Goal: Information Seeking & Learning: Learn about a topic

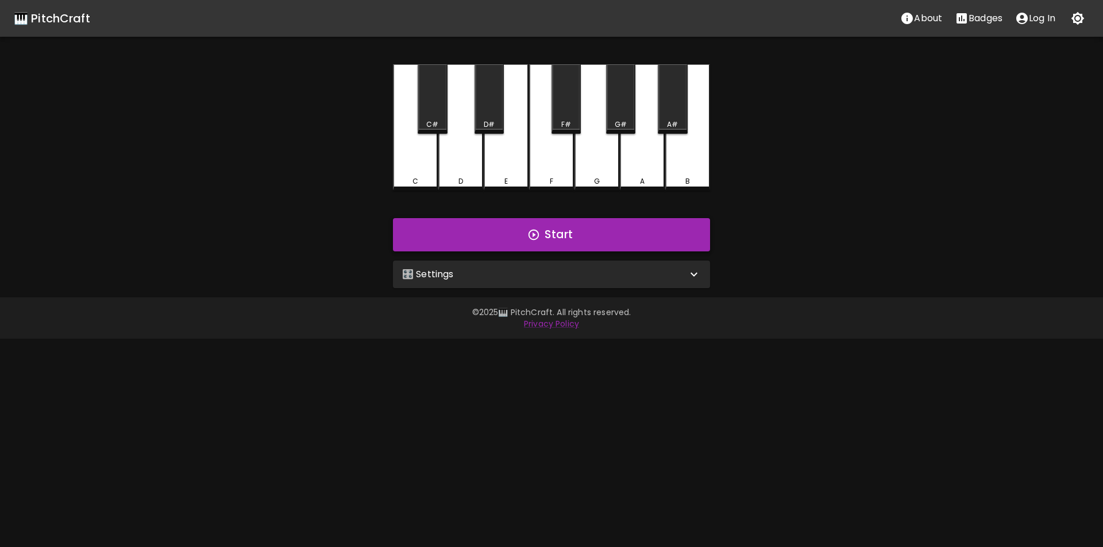
click at [438, 230] on button "Start" at bounding box center [551, 234] width 317 height 33
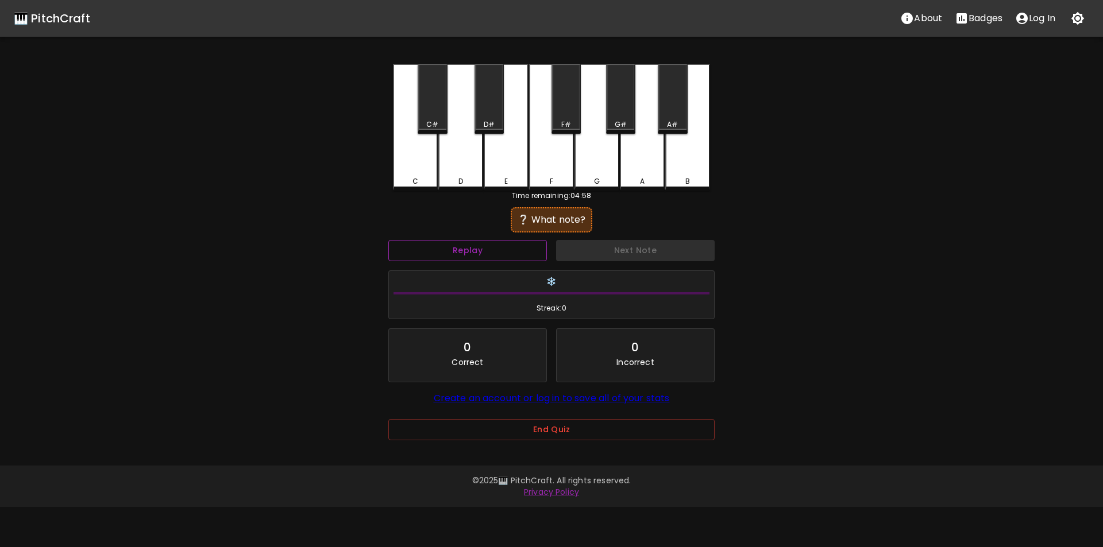
click at [452, 252] on button "Replay" at bounding box center [467, 250] width 159 height 21
click at [687, 162] on div "B" at bounding box center [687, 127] width 45 height 126
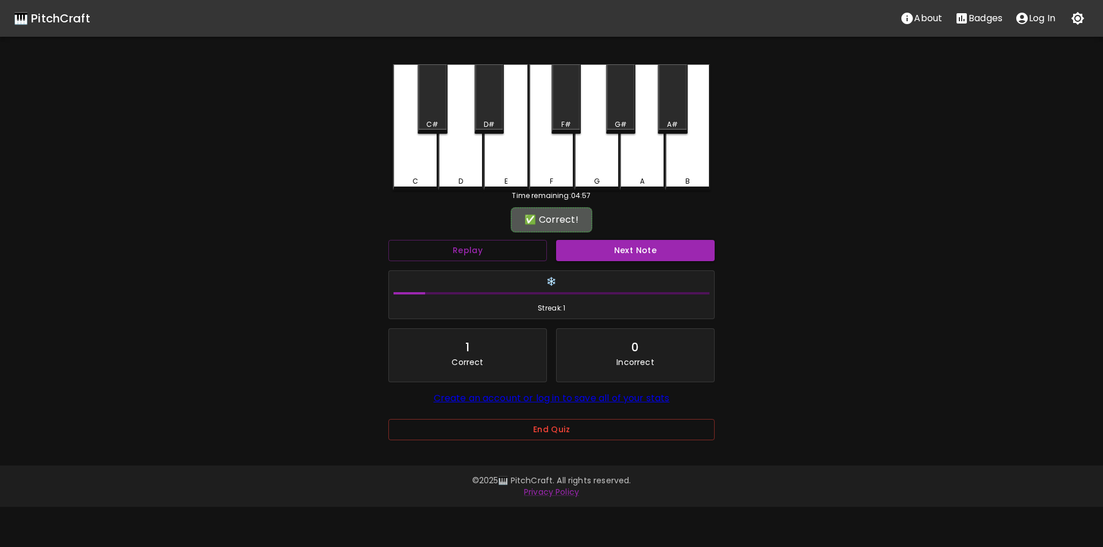
click at [593, 252] on button "Next Note" at bounding box center [635, 250] width 159 height 21
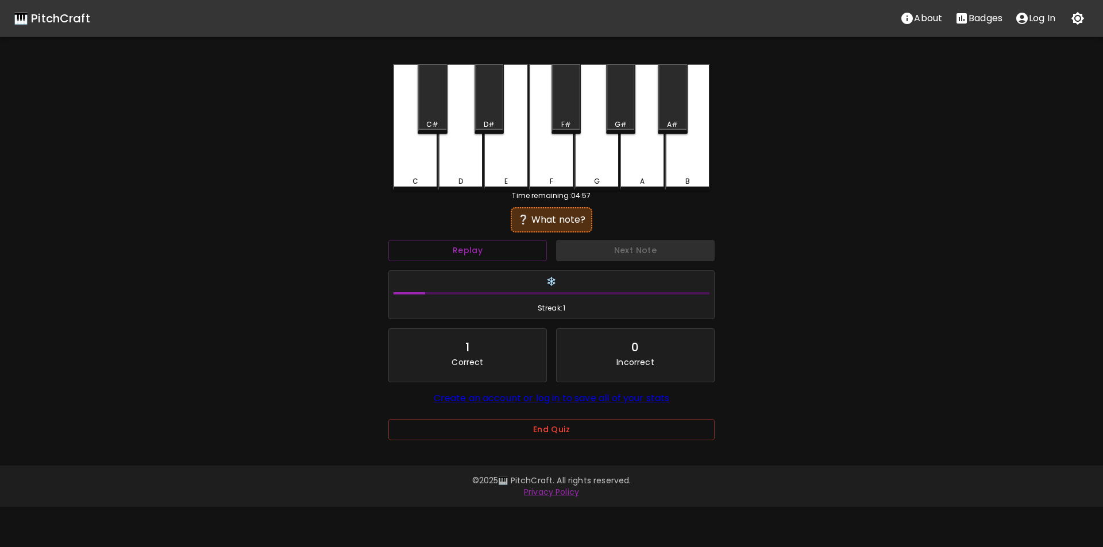
click at [681, 167] on div "B" at bounding box center [687, 127] width 45 height 126
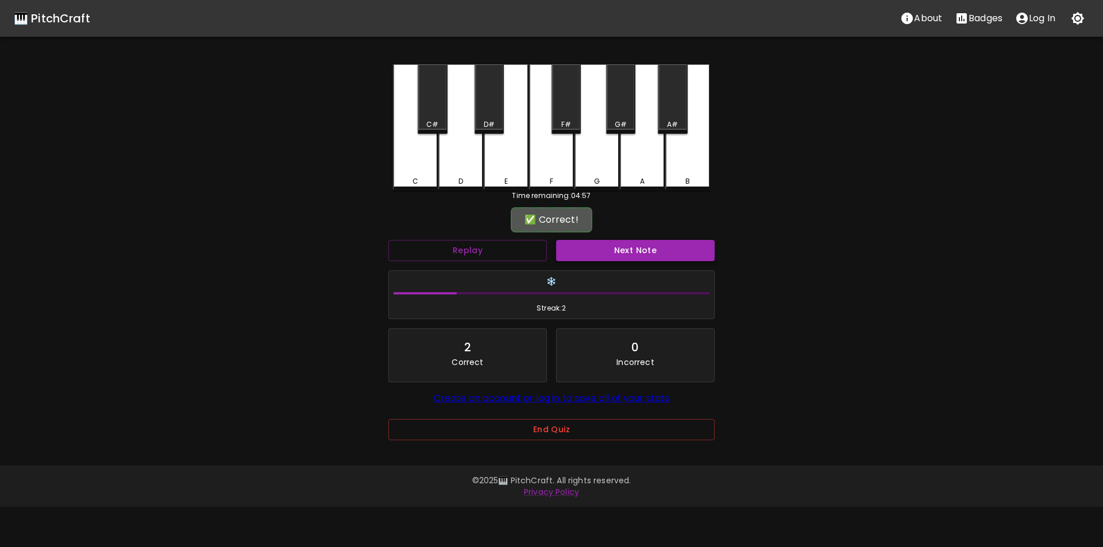
click at [669, 254] on button "Next Note" at bounding box center [635, 250] width 159 height 21
click at [647, 162] on div "A" at bounding box center [642, 126] width 45 height 124
click at [660, 248] on button "Next Note" at bounding box center [635, 250] width 159 height 21
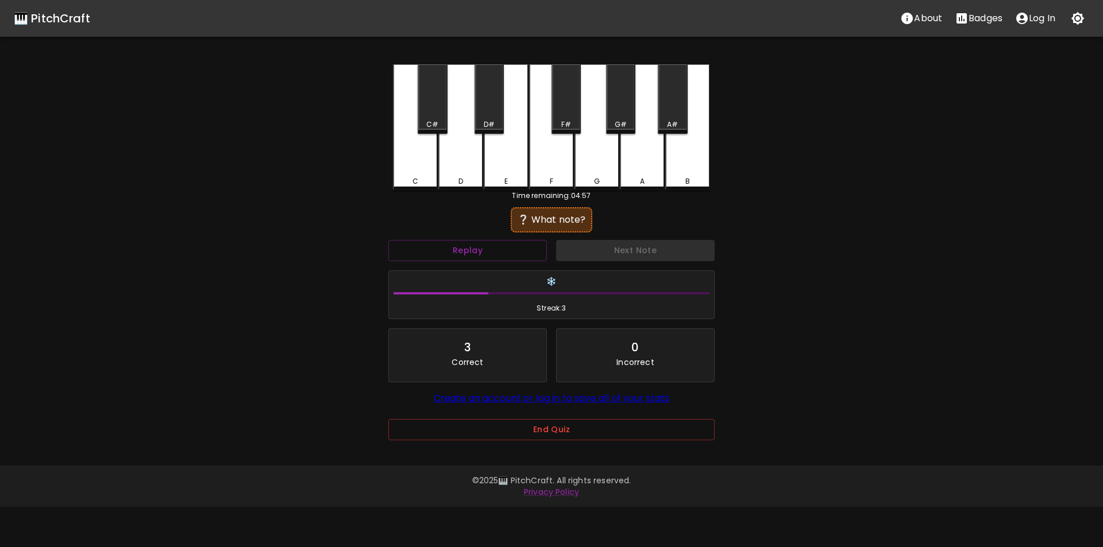
click at [561, 114] on div "F#" at bounding box center [565, 98] width 29 height 69
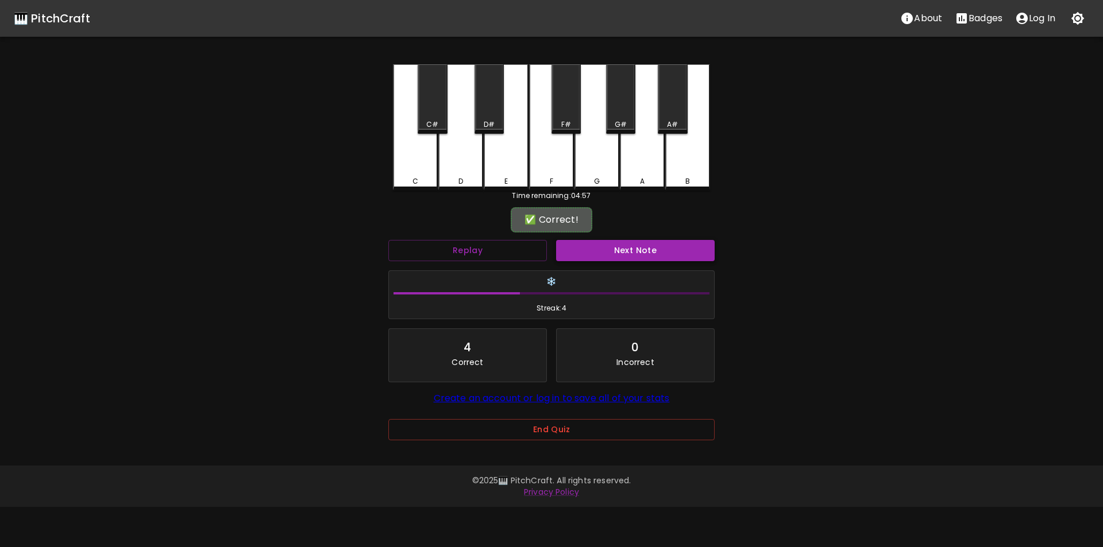
click at [636, 241] on div "Next Note" at bounding box center [635, 250] width 168 height 30
click at [637, 247] on button "Next Note" at bounding box center [635, 250] width 159 height 21
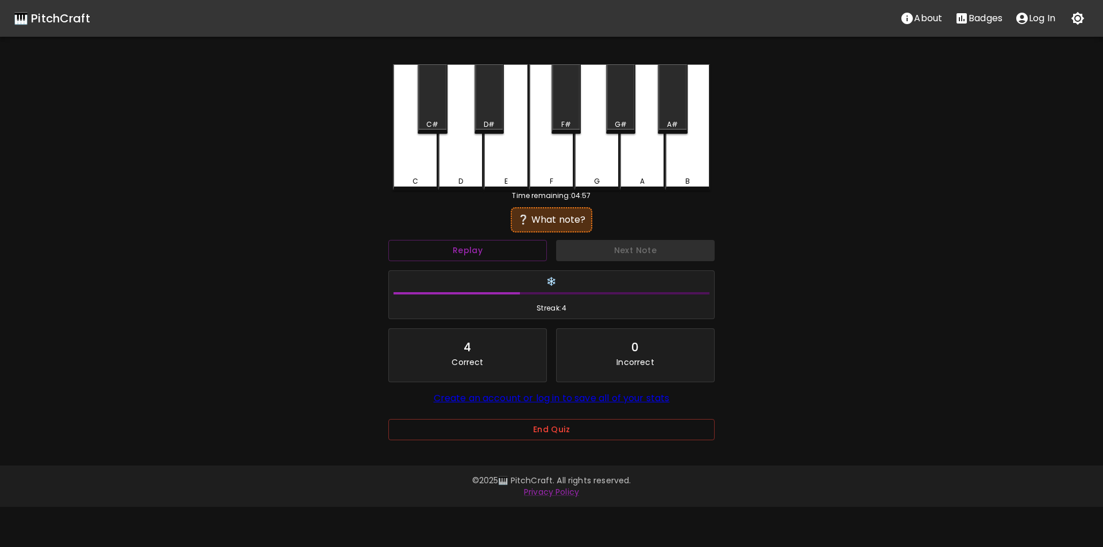
click at [571, 130] on div "F#" at bounding box center [565, 98] width 29 height 69
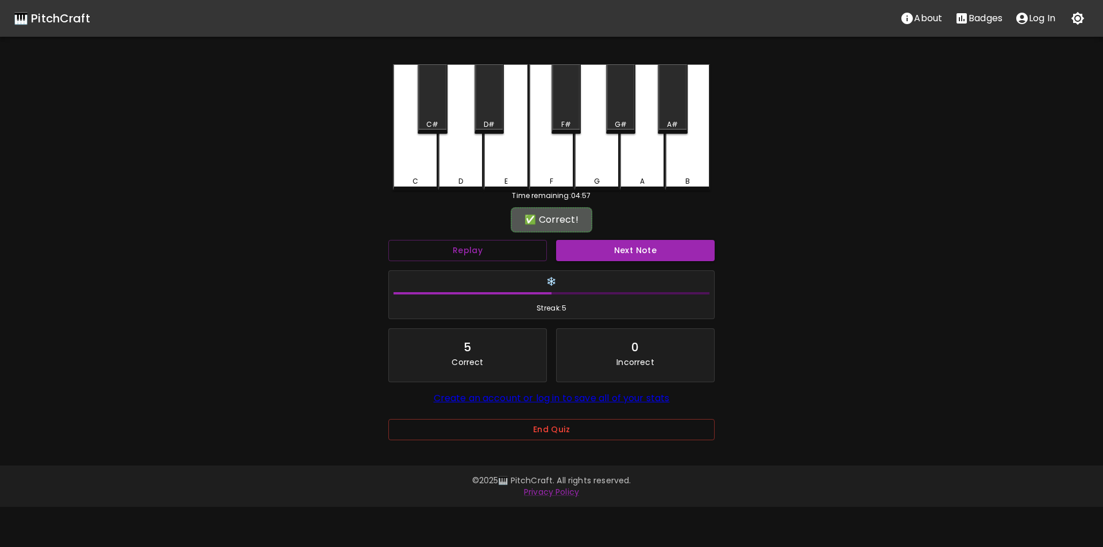
click at [647, 262] on div "Next Note" at bounding box center [635, 250] width 168 height 30
click at [647, 257] on button "Next Note" at bounding box center [635, 250] width 159 height 21
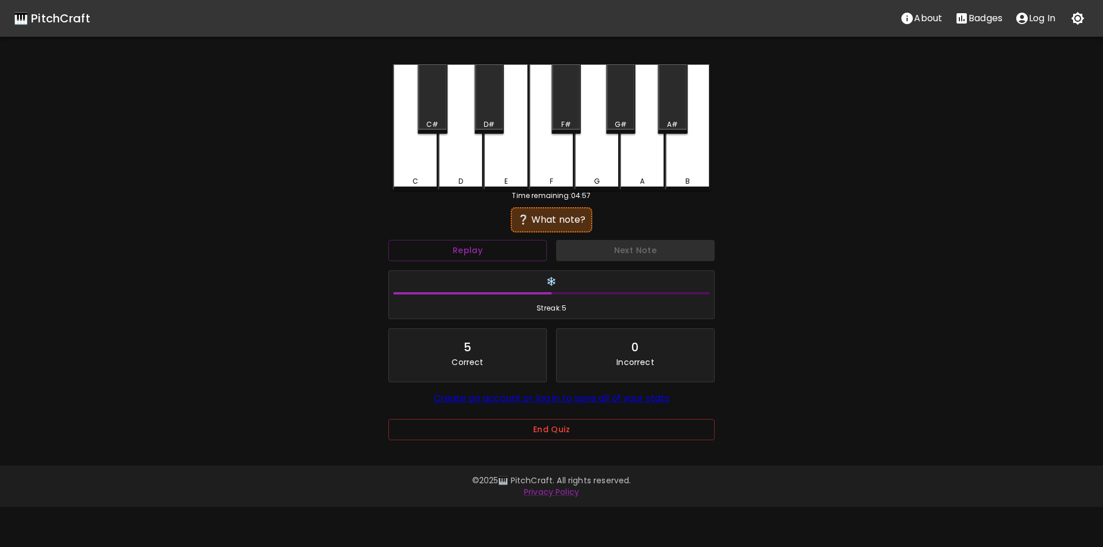
click at [484, 115] on div "D#" at bounding box center [488, 98] width 29 height 69
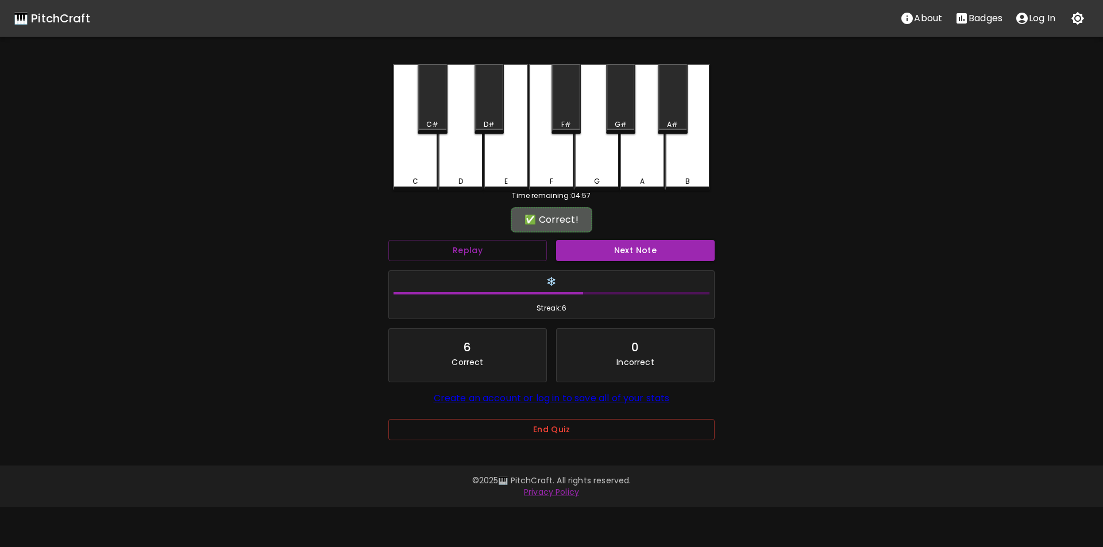
click at [609, 250] on button "Next Note" at bounding box center [635, 250] width 159 height 21
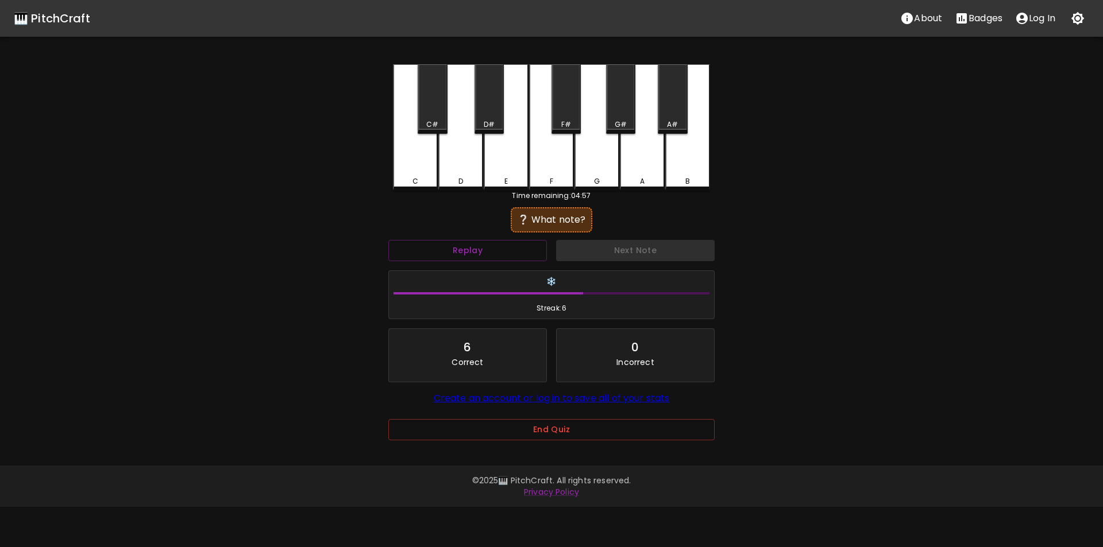
click at [438, 117] on div "C#" at bounding box center [432, 98] width 29 height 69
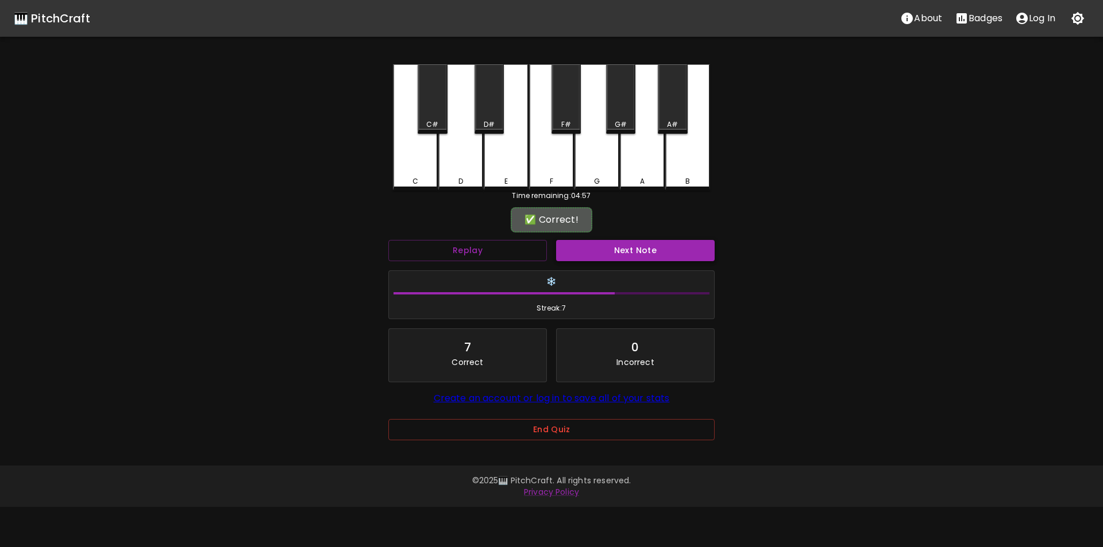
click at [601, 254] on button "Next Note" at bounding box center [635, 250] width 159 height 21
click at [563, 167] on div "F" at bounding box center [551, 126] width 45 height 124
click at [597, 237] on div "Next Note" at bounding box center [635, 250] width 168 height 30
click at [600, 246] on button "Next Note" at bounding box center [635, 250] width 159 height 21
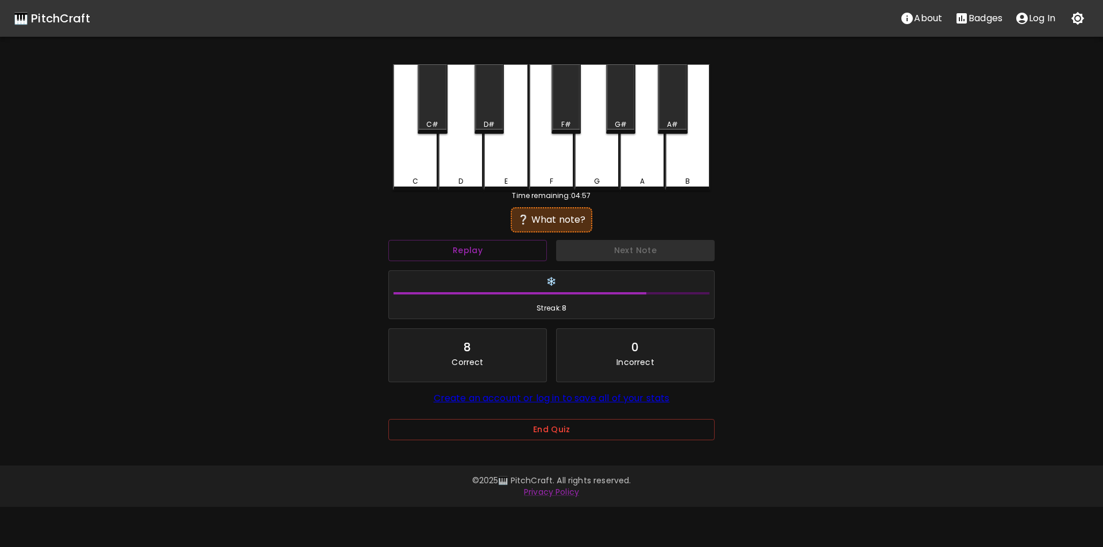
click at [492, 176] on div "E" at bounding box center [506, 181] width 43 height 10
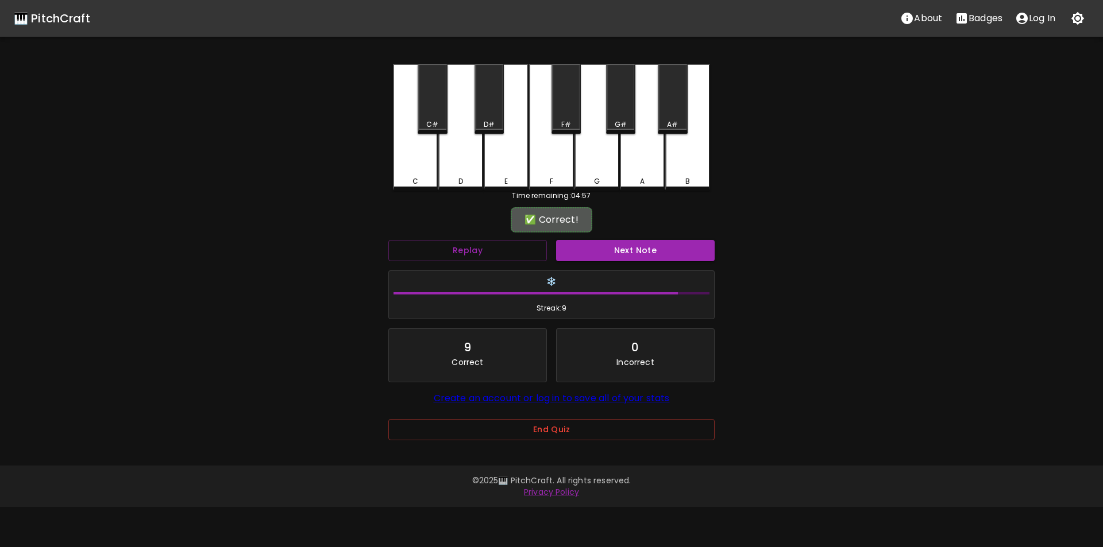
click at [602, 262] on div "Next Note" at bounding box center [635, 250] width 168 height 30
click at [588, 250] on button "Next Note" at bounding box center [635, 250] width 159 height 21
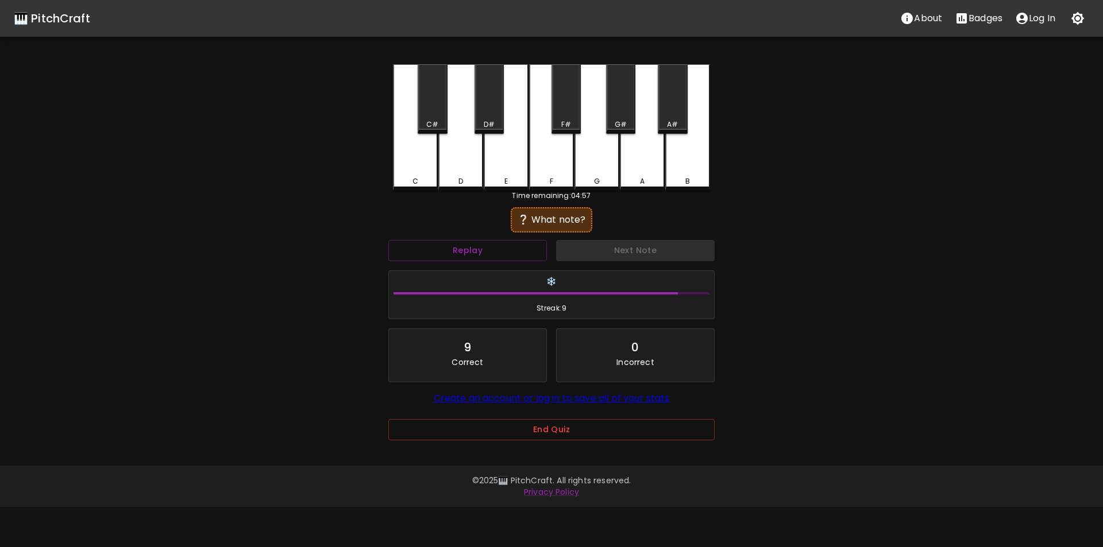
click at [499, 167] on div "E" at bounding box center [506, 127] width 45 height 126
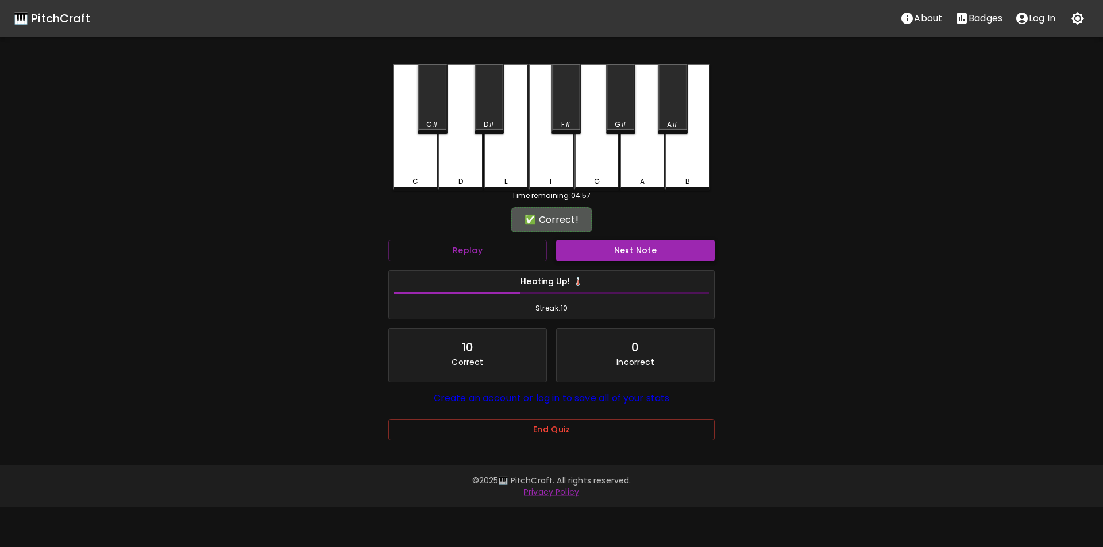
click at [590, 251] on button "Next Note" at bounding box center [635, 250] width 159 height 21
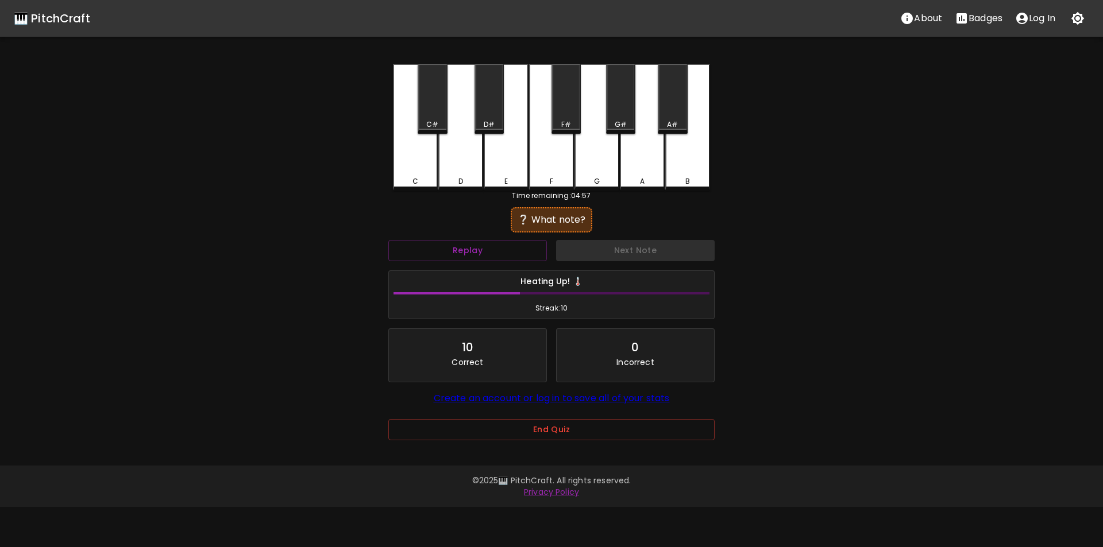
click at [671, 110] on div "A#" at bounding box center [672, 98] width 29 height 69
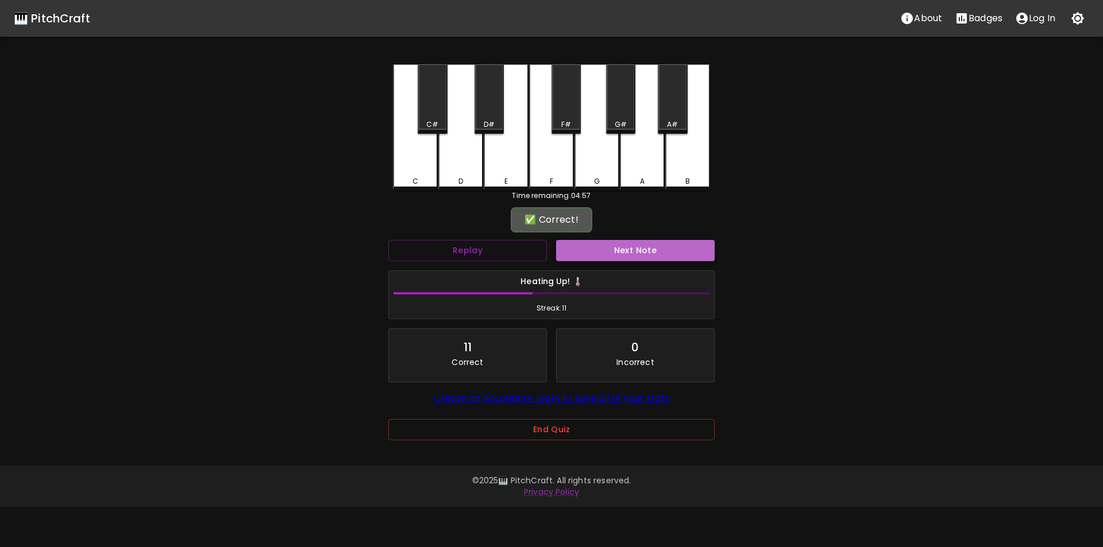
click at [649, 244] on button "Next Note" at bounding box center [635, 250] width 159 height 21
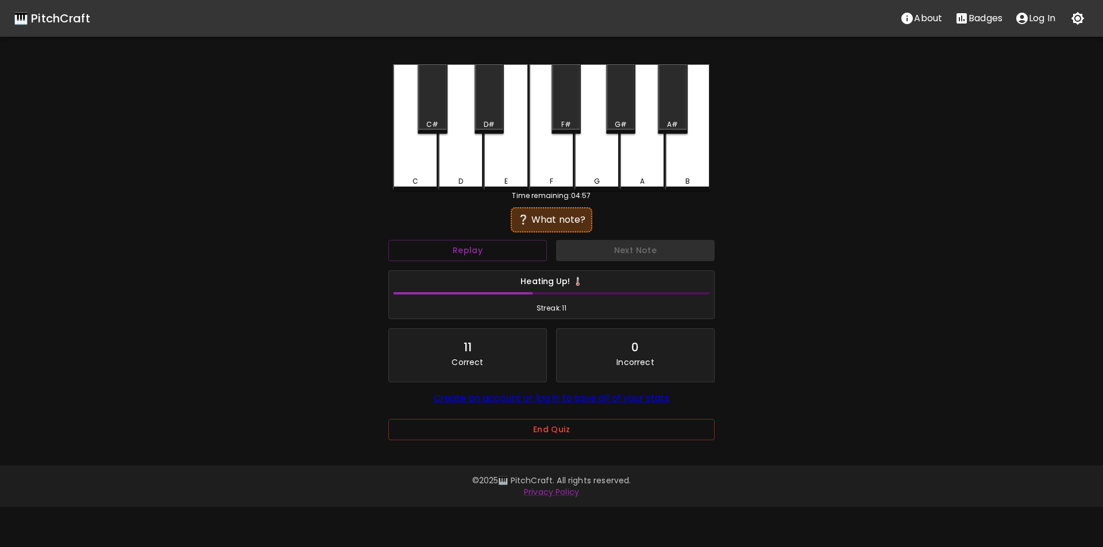
click at [424, 158] on div "C" at bounding box center [415, 127] width 45 height 126
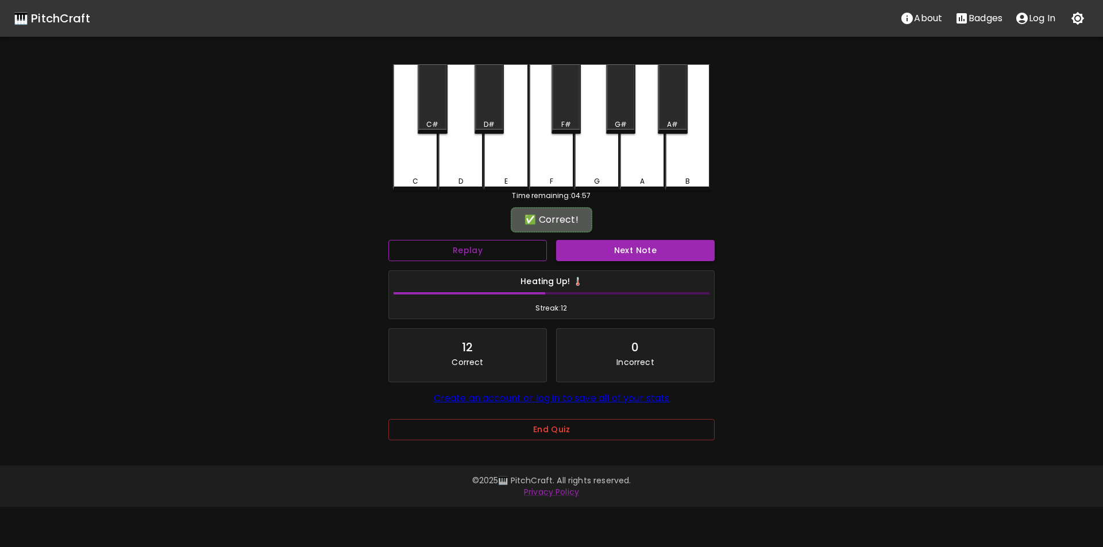
click at [510, 248] on button "Replay" at bounding box center [467, 250] width 159 height 21
click at [582, 248] on button "Next Note" at bounding box center [635, 250] width 159 height 21
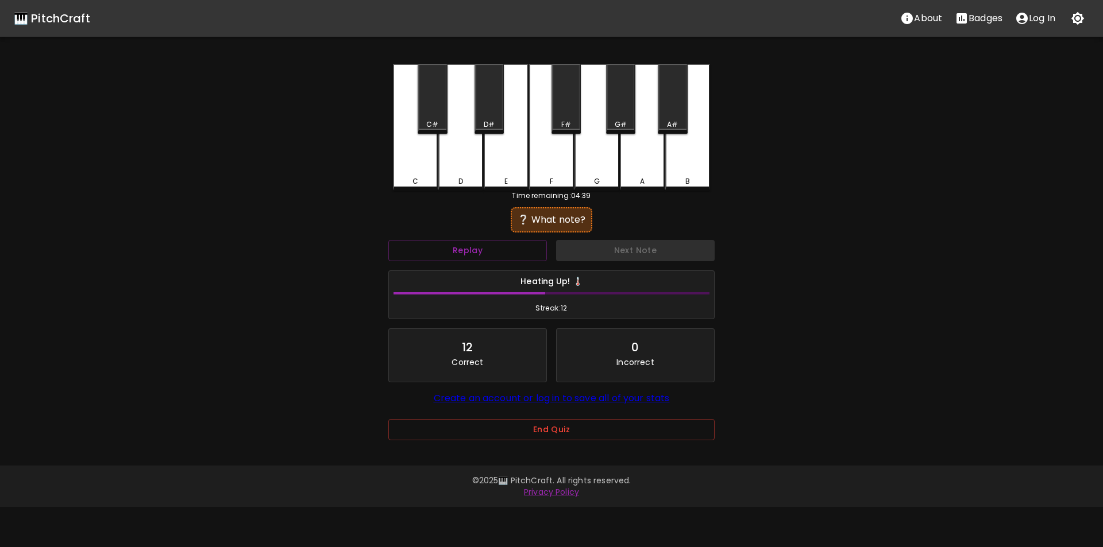
click at [600, 160] on div "G" at bounding box center [596, 127] width 45 height 126
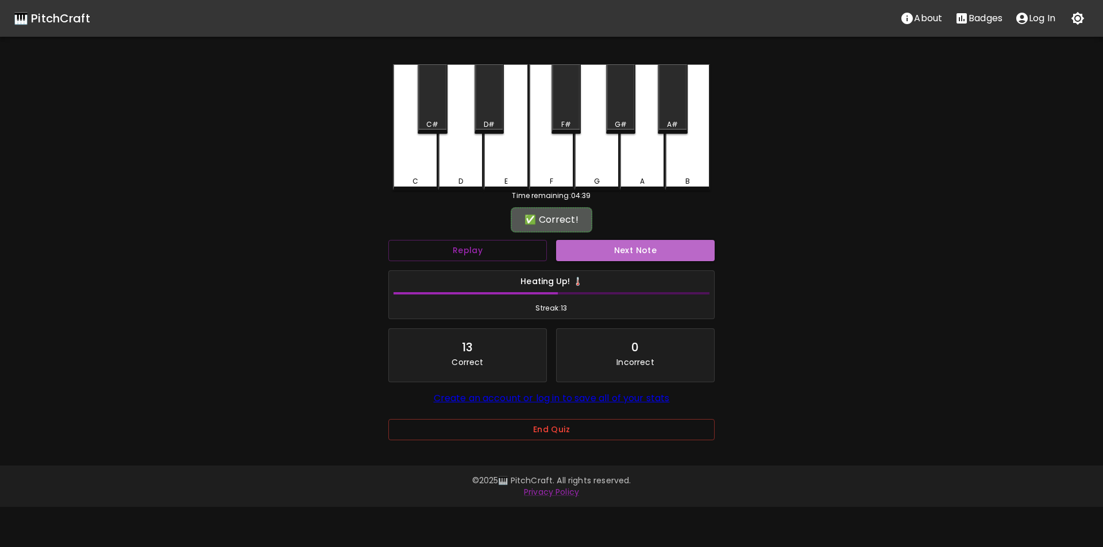
click at [627, 248] on button "Next Note" at bounding box center [635, 250] width 159 height 21
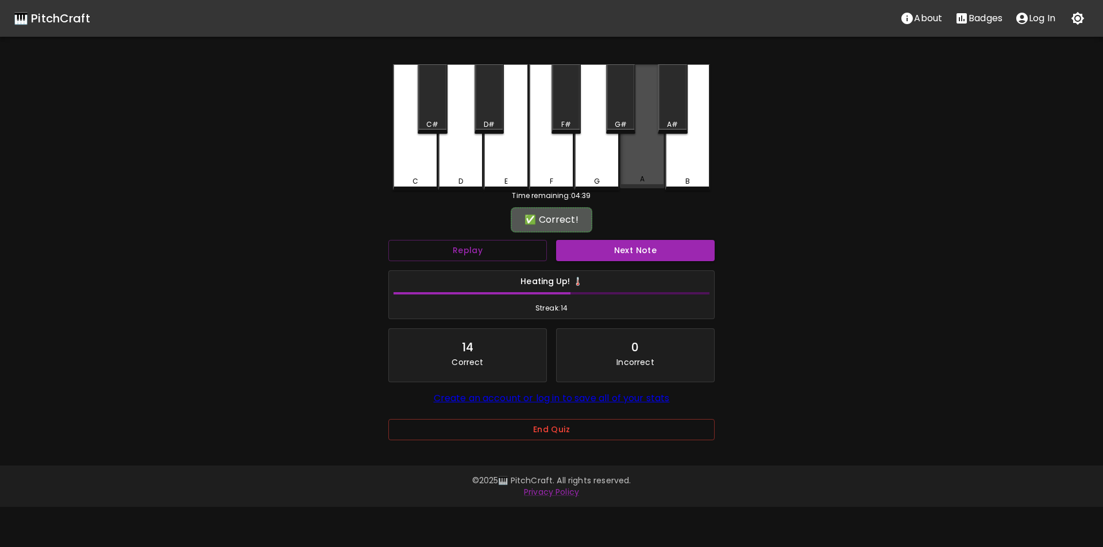
click at [638, 163] on div "A" at bounding box center [642, 126] width 45 height 124
click at [635, 249] on button "Next Note" at bounding box center [635, 250] width 159 height 21
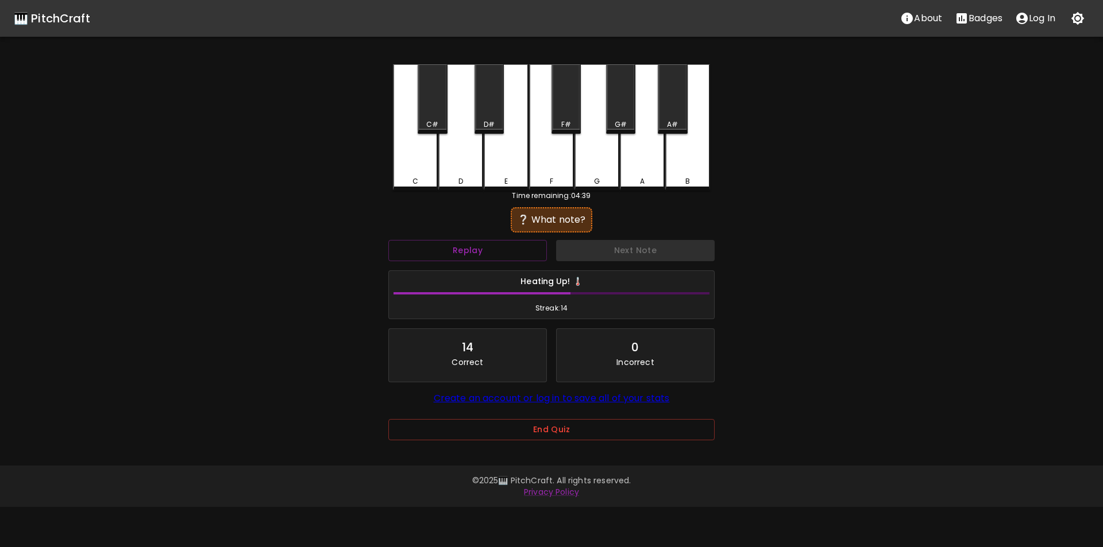
click at [504, 159] on div "E" at bounding box center [506, 127] width 45 height 126
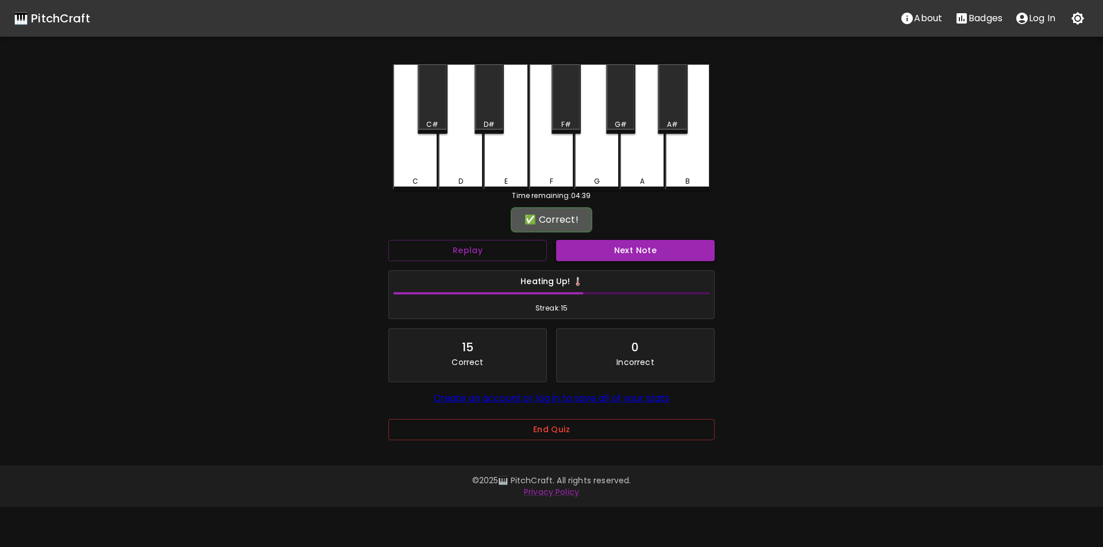
click at [600, 255] on button "Next Note" at bounding box center [635, 250] width 159 height 21
click at [573, 108] on div "F#" at bounding box center [565, 98] width 29 height 69
click at [617, 244] on button "Next Note" at bounding box center [635, 250] width 159 height 21
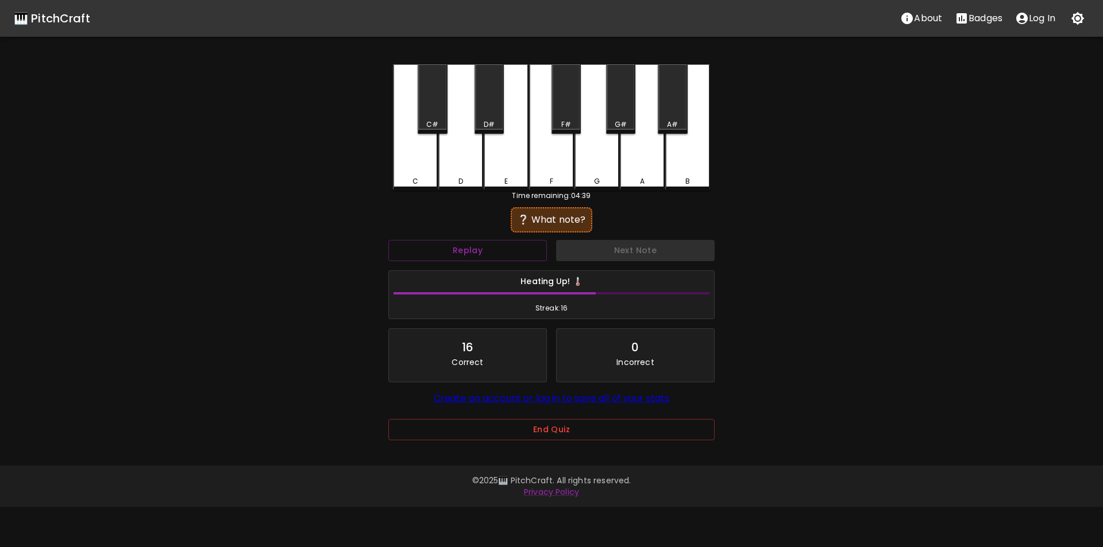
click at [674, 180] on div "B" at bounding box center [687, 181] width 43 height 10
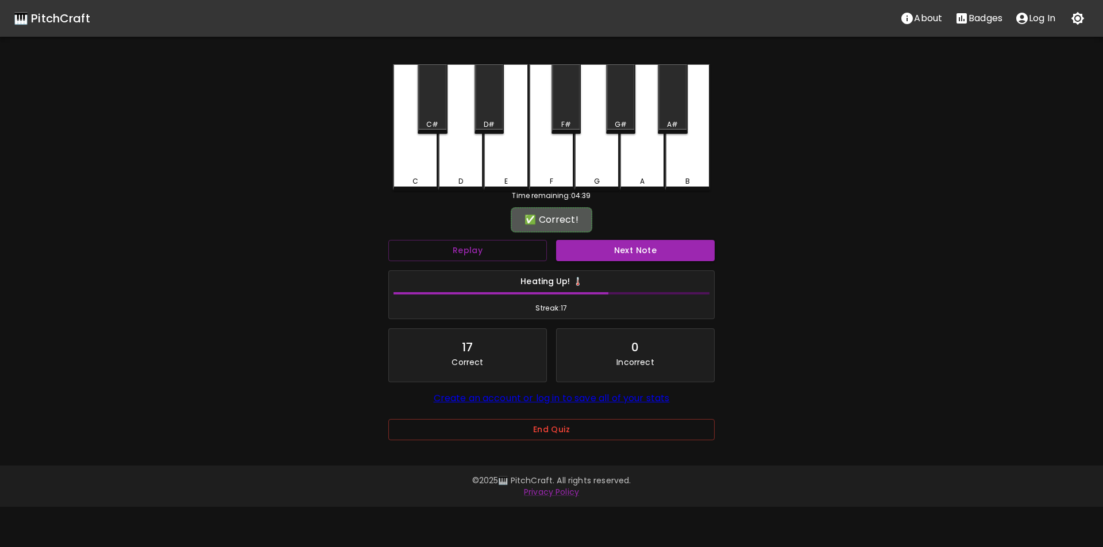
click at [639, 239] on div "Next Note" at bounding box center [635, 250] width 168 height 30
click at [633, 252] on button "Next Note" at bounding box center [635, 250] width 159 height 21
click at [507, 154] on div "E" at bounding box center [506, 126] width 45 height 124
click at [600, 256] on button "Next Note" at bounding box center [635, 250] width 159 height 21
click at [430, 122] on div "C#" at bounding box center [432, 124] width 12 height 10
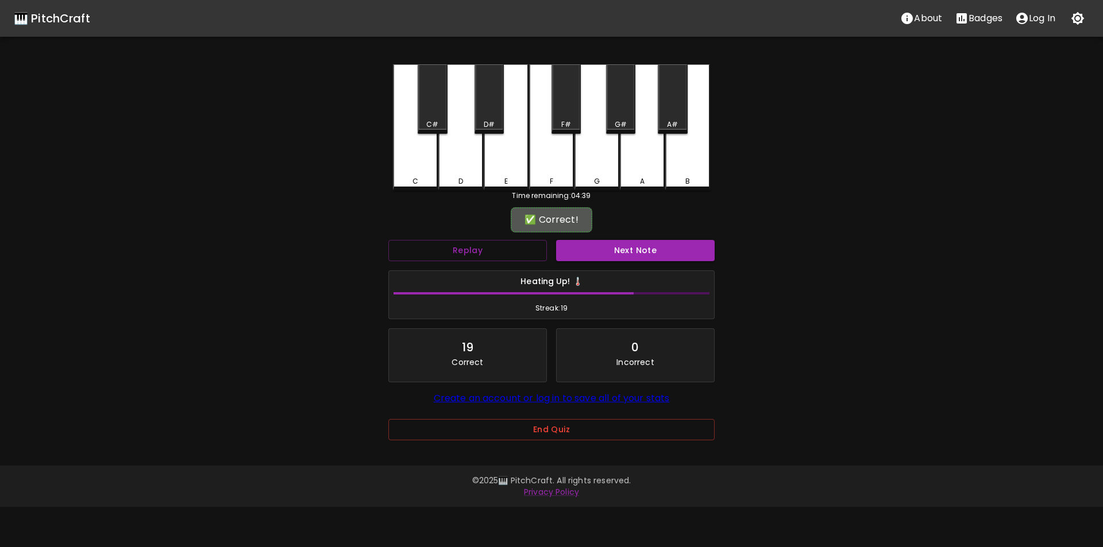
click at [589, 262] on div "Next Note" at bounding box center [635, 250] width 168 height 30
click at [587, 256] on button "Next Note" at bounding box center [635, 250] width 159 height 21
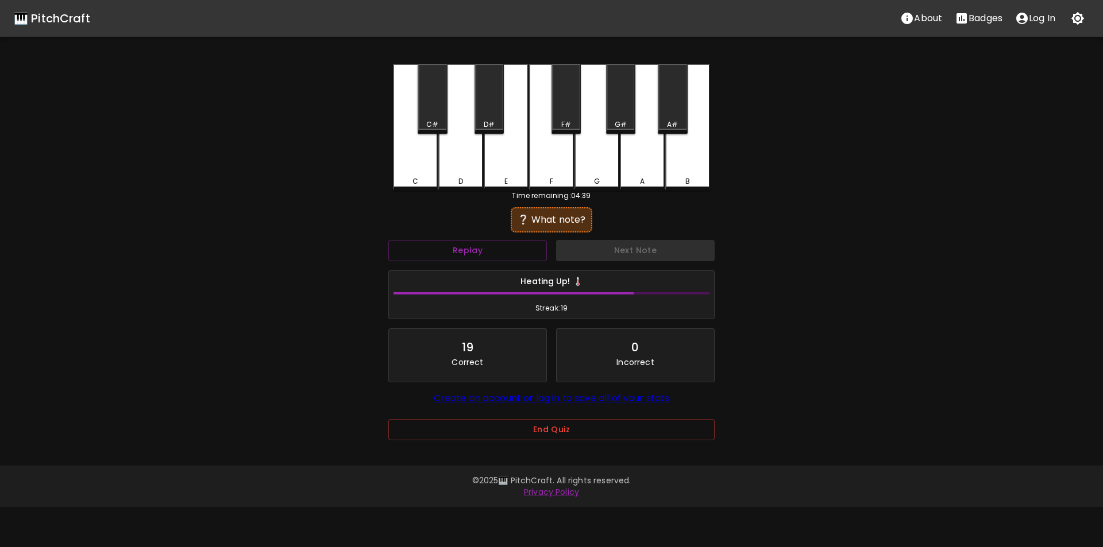
click at [563, 113] on div "F#" at bounding box center [565, 98] width 29 height 69
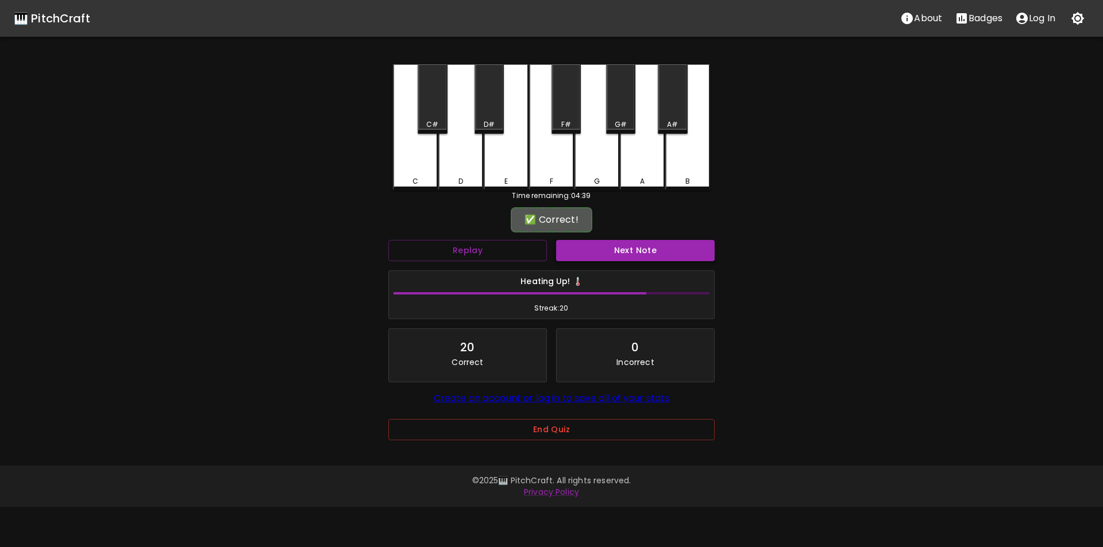
click at [605, 255] on button "Next Note" at bounding box center [635, 250] width 159 height 21
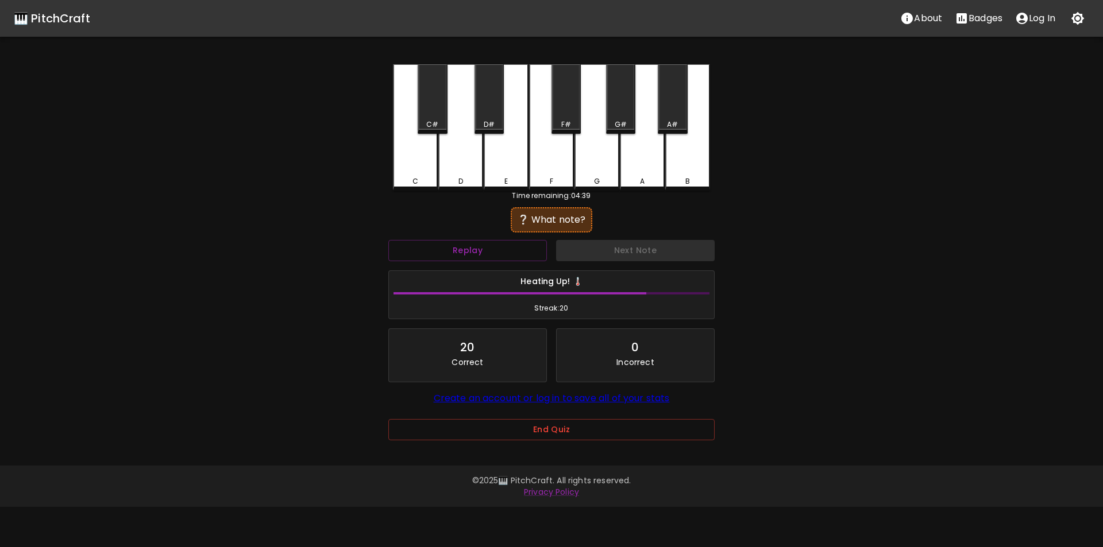
click at [504, 156] on div "E" at bounding box center [506, 127] width 45 height 126
click at [555, 169] on div "F" at bounding box center [551, 127] width 45 height 126
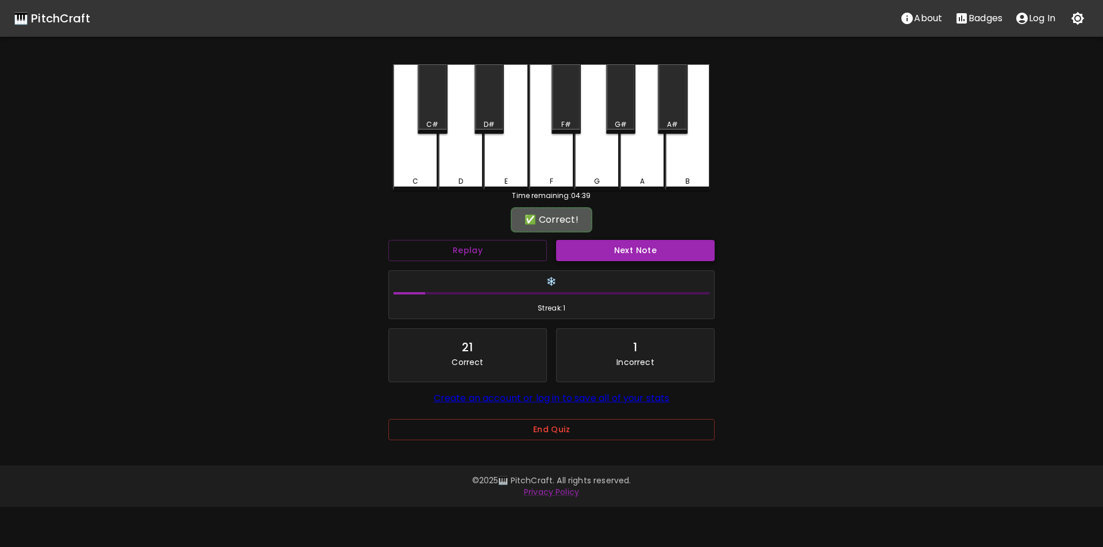
click at [595, 249] on button "Next Note" at bounding box center [635, 250] width 159 height 21
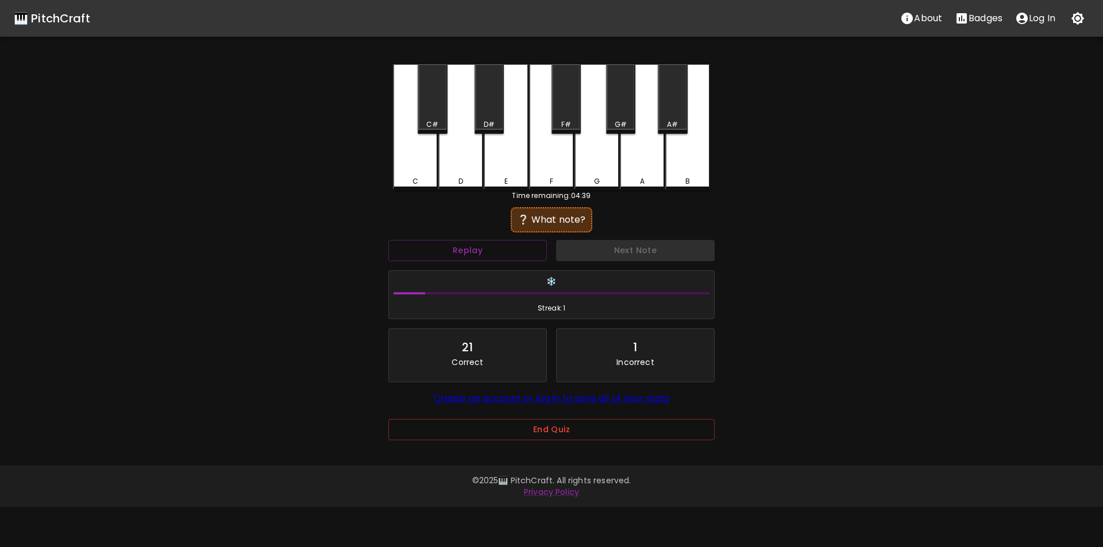
click at [642, 168] on div "A" at bounding box center [642, 127] width 45 height 126
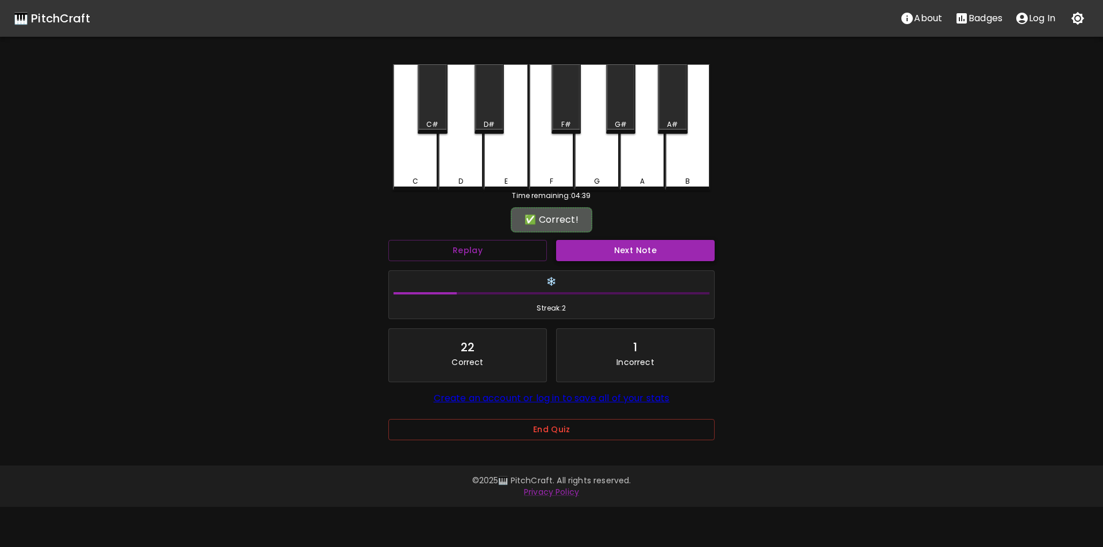
click at [652, 246] on button "Next Note" at bounding box center [635, 250] width 159 height 21
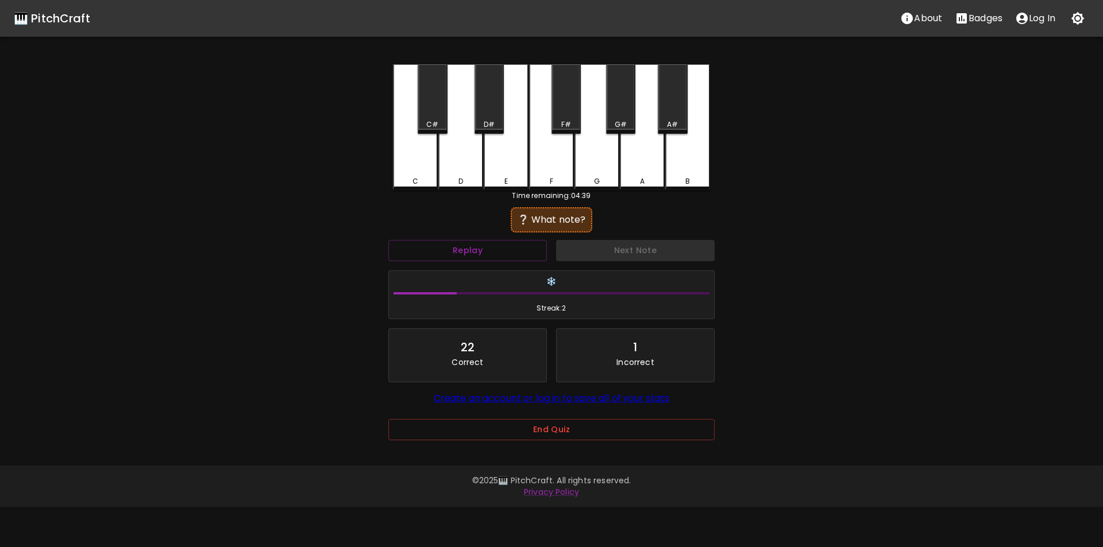
click at [485, 117] on div "D#" at bounding box center [488, 98] width 29 height 69
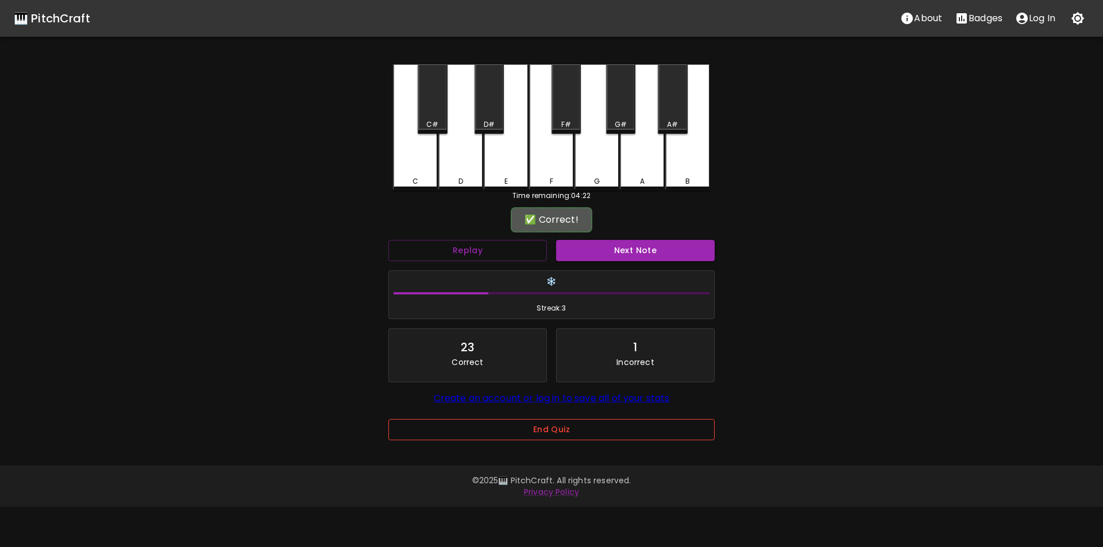
click at [500, 427] on button "End Quiz" at bounding box center [551, 429] width 326 height 21
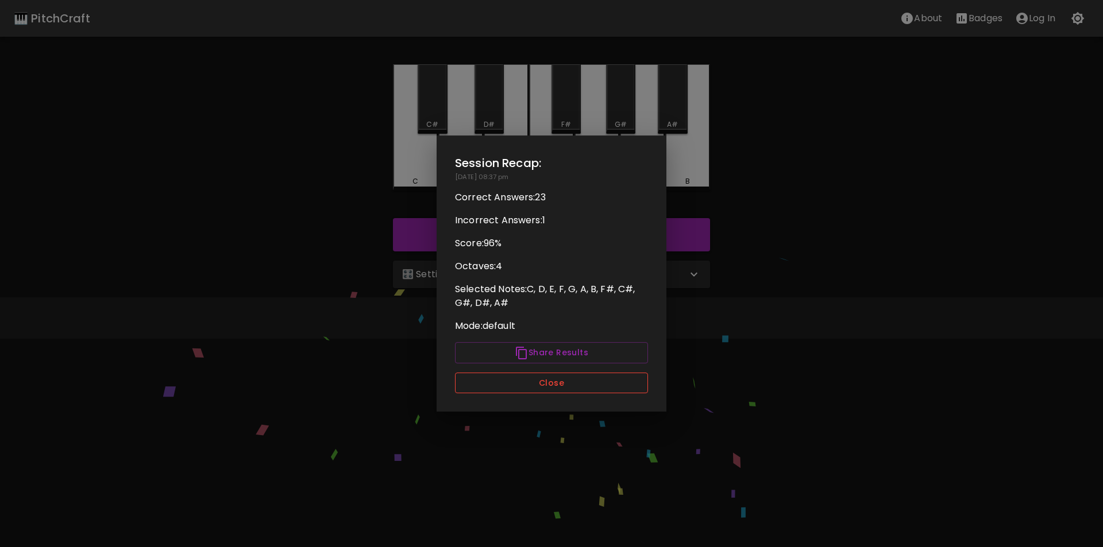
click at [557, 384] on button "Close" at bounding box center [551, 383] width 193 height 21
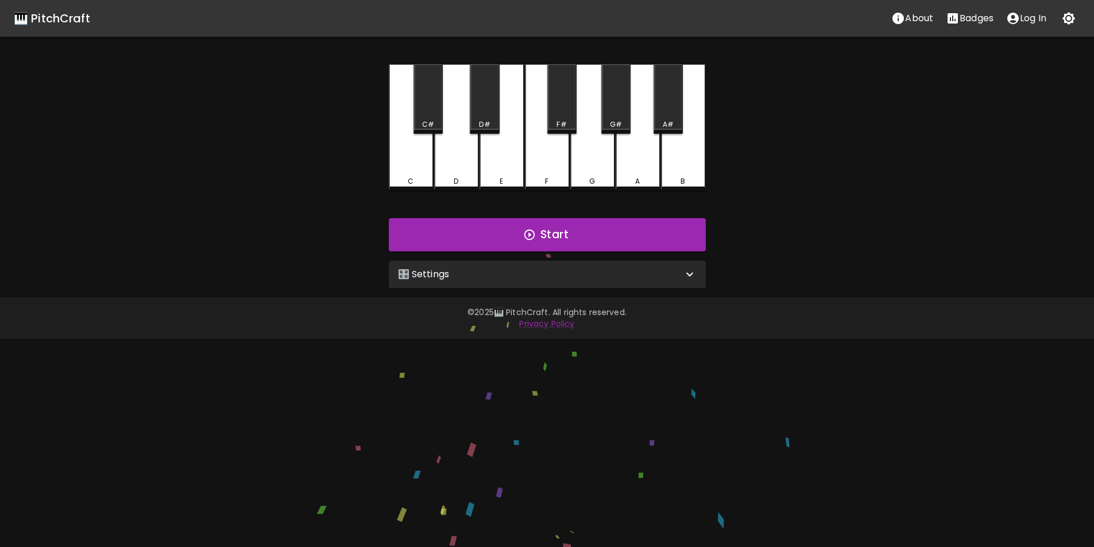
click at [523, 272] on div "🎛️ Settings" at bounding box center [540, 275] width 285 height 14
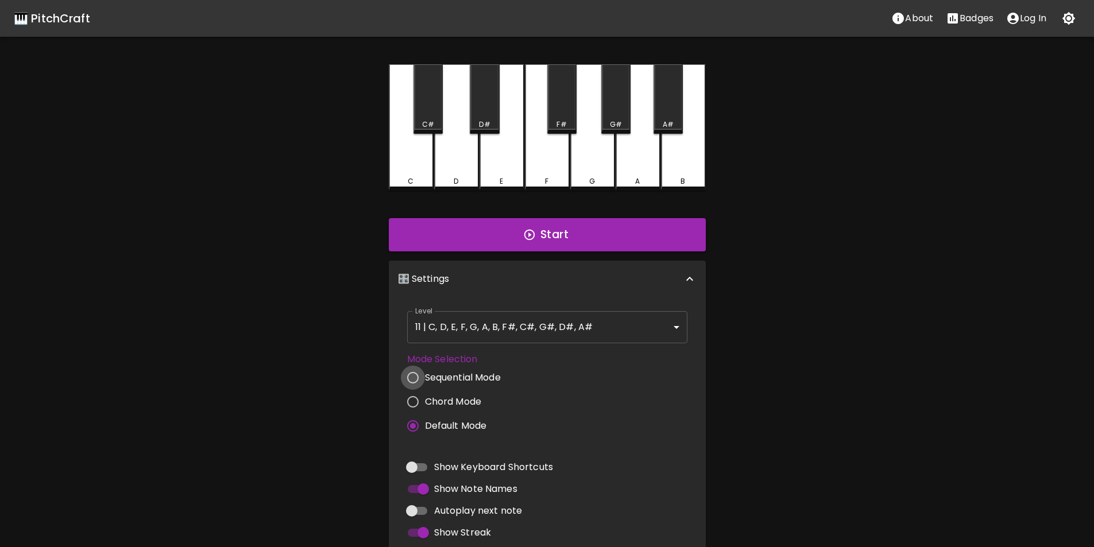
click at [419, 375] on input "Sequential Mode" at bounding box center [413, 378] width 24 height 24
radio input "true"
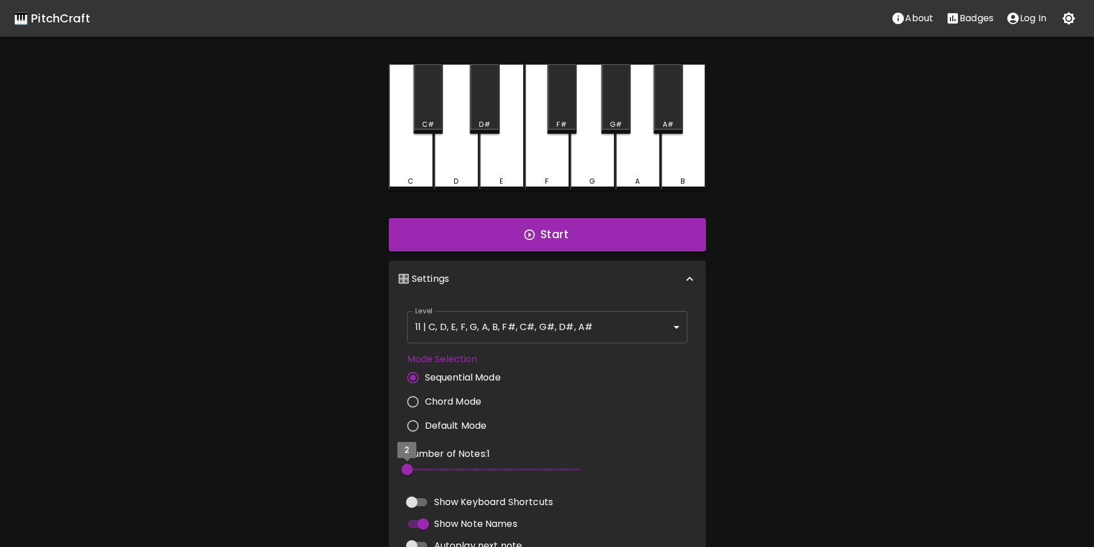
click at [409, 469] on span "2" at bounding box center [406, 469] width 11 height 11
type input "3"
click at [419, 471] on span "3" at bounding box center [424, 469] width 11 height 11
drag, startPoint x: 446, startPoint y: 381, endPoint x: 388, endPoint y: 322, distance: 83.7
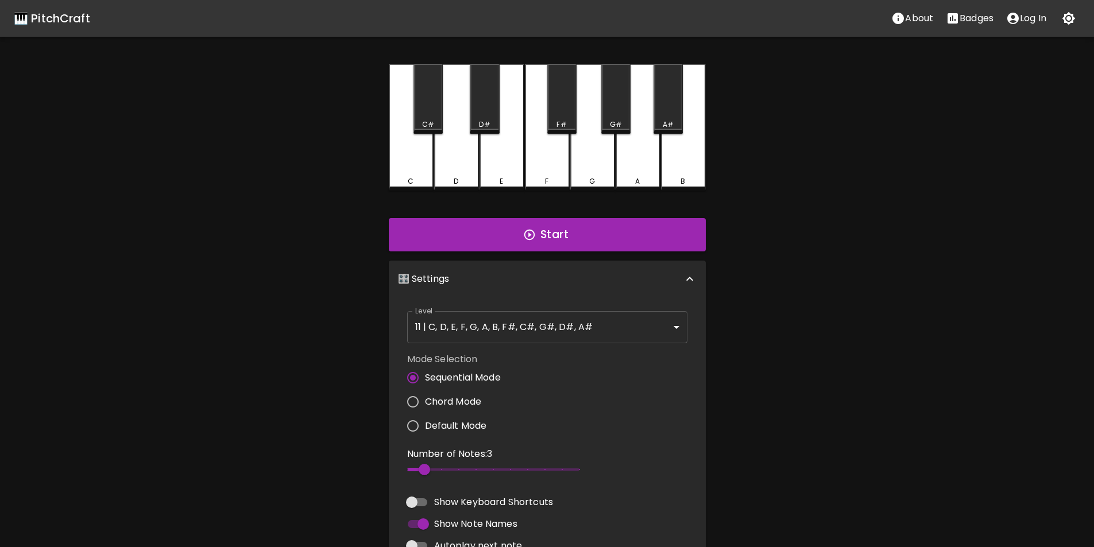
click at [383, 322] on div "C C# D D# E F F# G G# A A# B Start 🎛️ Settings Level 11 | C, D, E, F, G, A, B, …" at bounding box center [547, 372] width 345 height 616
click at [446, 233] on button "Start" at bounding box center [547, 234] width 317 height 33
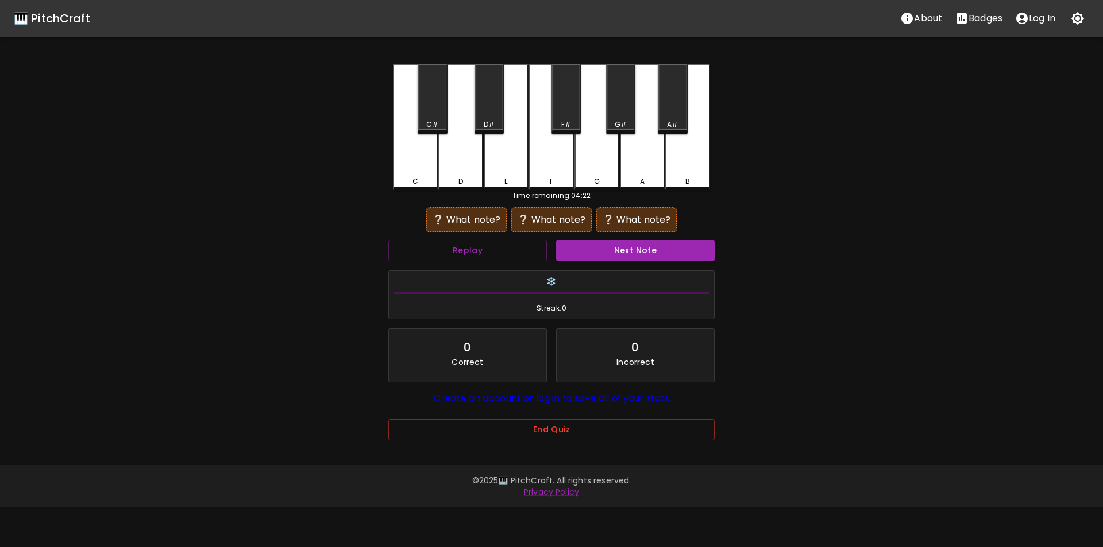
click at [546, 176] on div "F" at bounding box center [551, 181] width 43 height 10
click at [569, 120] on div "F#" at bounding box center [566, 124] width 10 height 10
click at [515, 160] on div "E" at bounding box center [506, 126] width 45 height 124
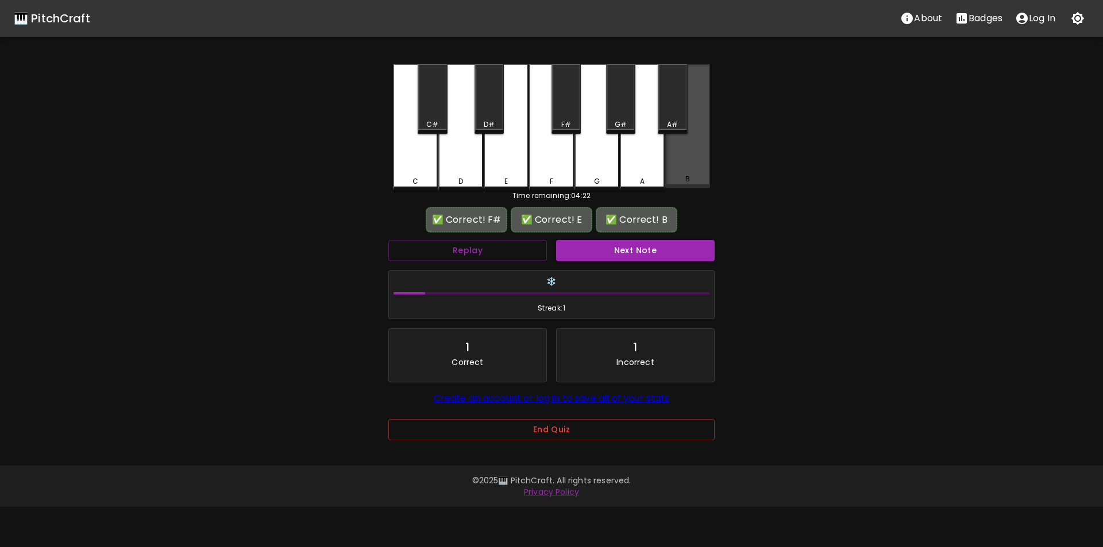
click at [682, 167] on div "B" at bounding box center [687, 126] width 45 height 124
drag, startPoint x: 633, startPoint y: 247, endPoint x: 626, endPoint y: 246, distance: 7.0
click at [632, 248] on button "Next Note" at bounding box center [635, 250] width 159 height 21
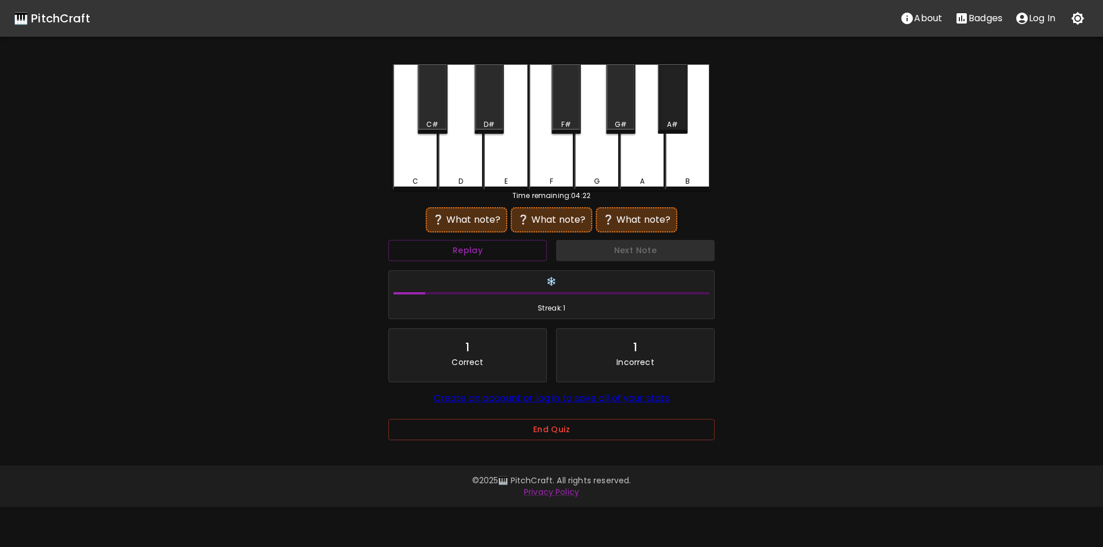
click at [671, 112] on div "A#" at bounding box center [672, 98] width 29 height 69
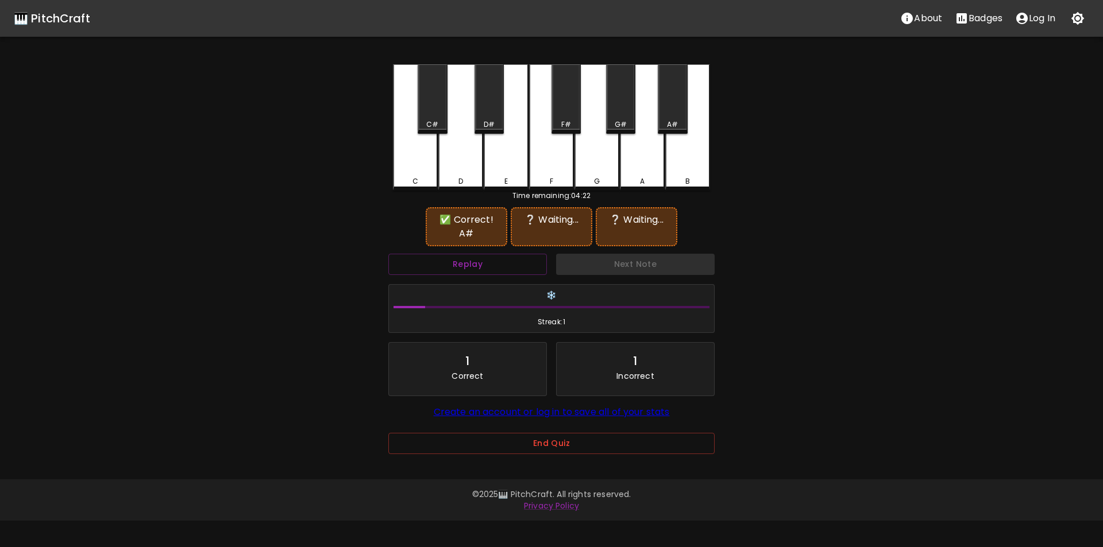
click at [593, 172] on div "G" at bounding box center [596, 127] width 45 height 126
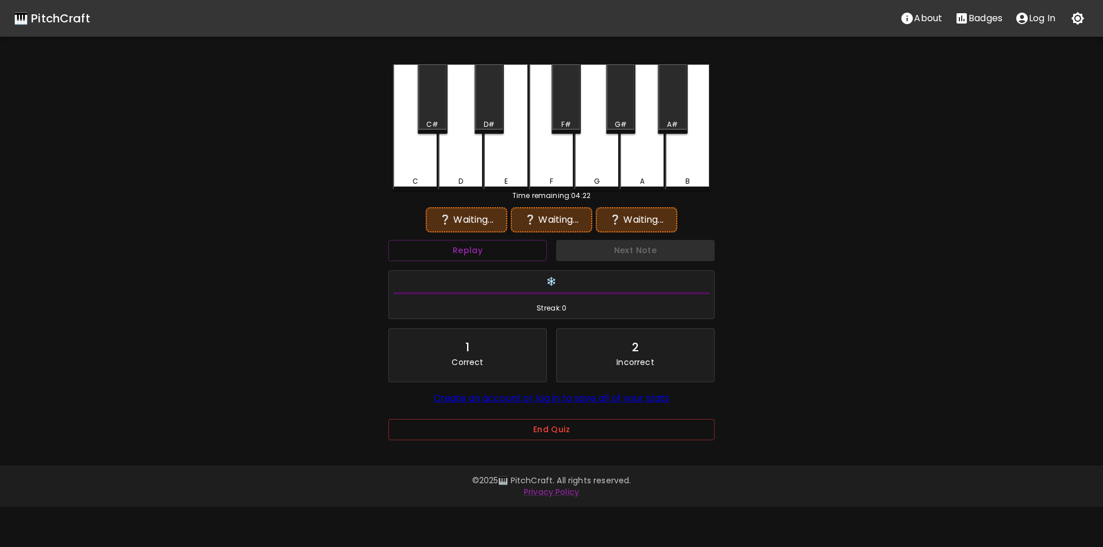
click at [669, 118] on div "A#" at bounding box center [672, 98] width 29 height 69
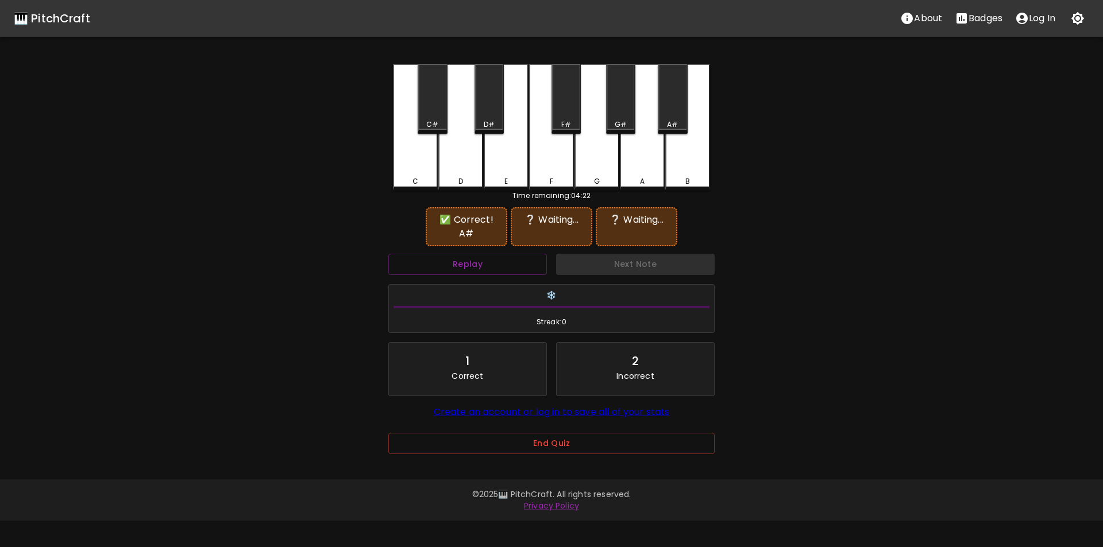
click at [566, 111] on div "F#" at bounding box center [565, 98] width 29 height 69
click at [552, 167] on div "F" at bounding box center [551, 127] width 45 height 126
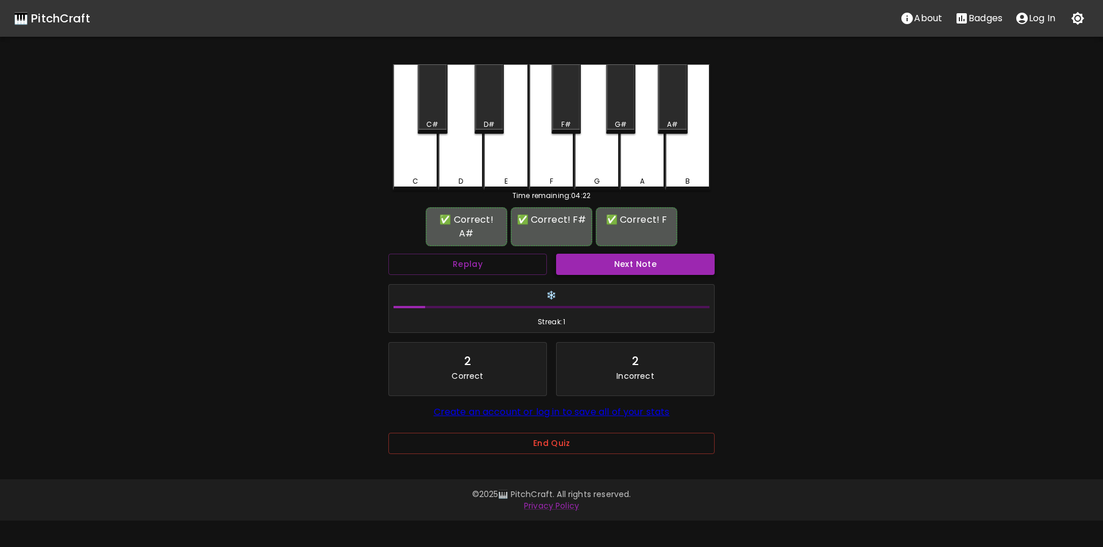
click at [608, 254] on button "Next Note" at bounding box center [635, 264] width 159 height 21
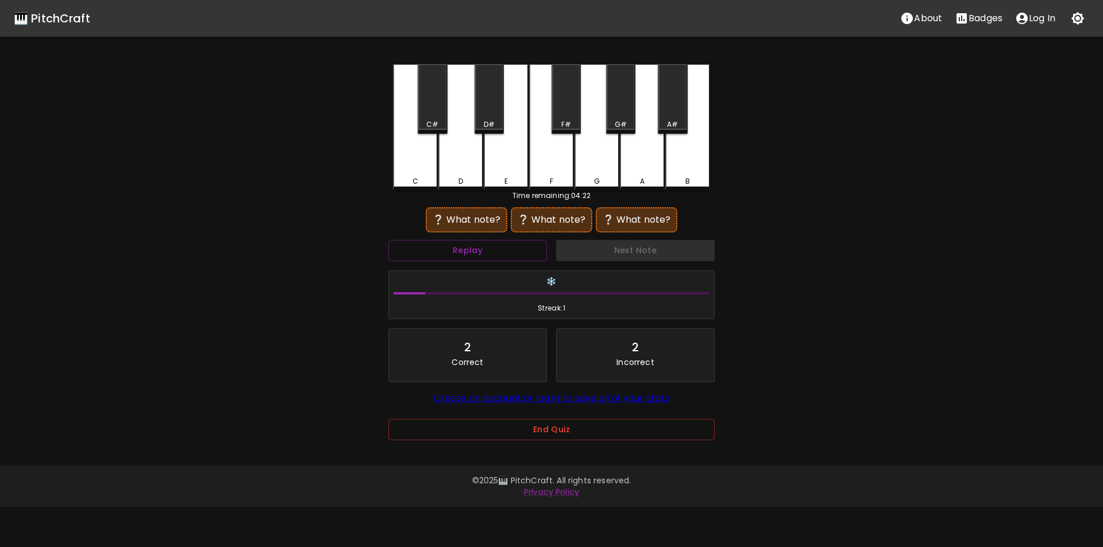
click at [412, 172] on div "C" at bounding box center [415, 127] width 45 height 126
click at [556, 168] on div "F" at bounding box center [551, 127] width 45 height 126
click at [649, 159] on div "A" at bounding box center [642, 127] width 45 height 126
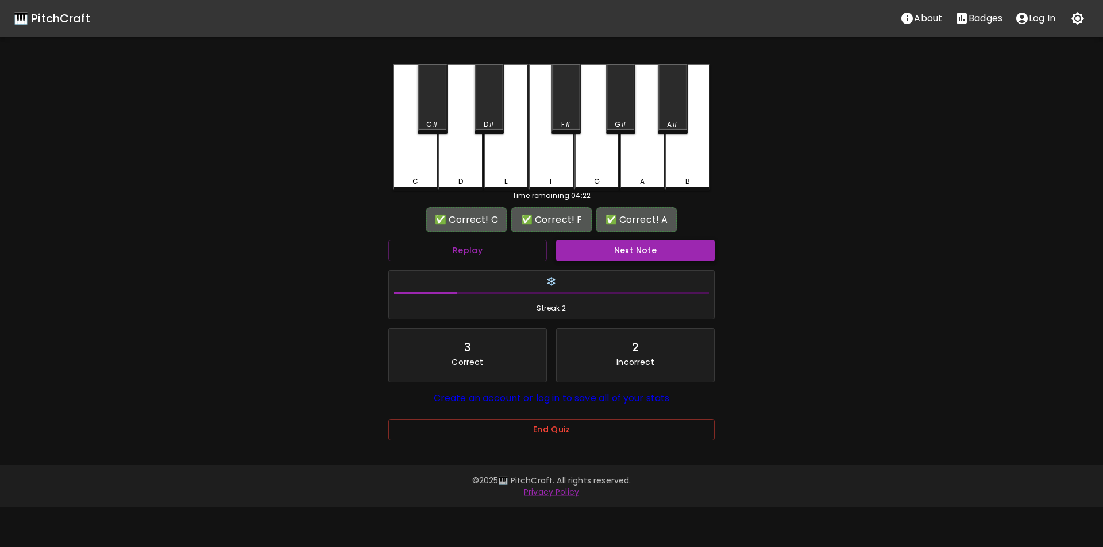
click at [633, 240] on div "Next Note" at bounding box center [635, 250] width 168 height 30
click at [633, 246] on button "Next Note" at bounding box center [635, 250] width 159 height 21
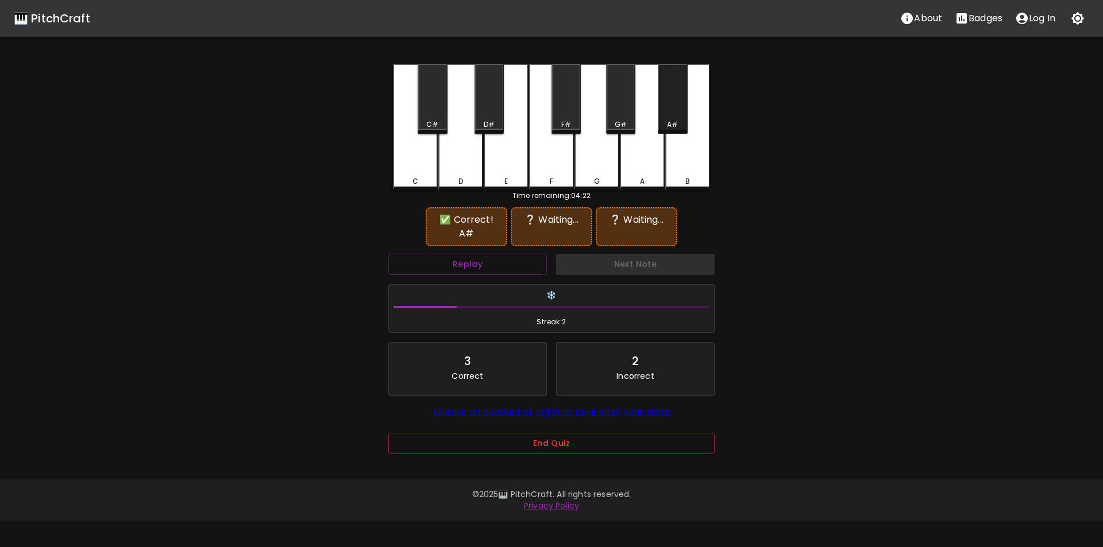
click at [678, 116] on div "A#" at bounding box center [672, 98] width 29 height 69
click at [616, 115] on div "G#" at bounding box center [620, 98] width 29 height 69
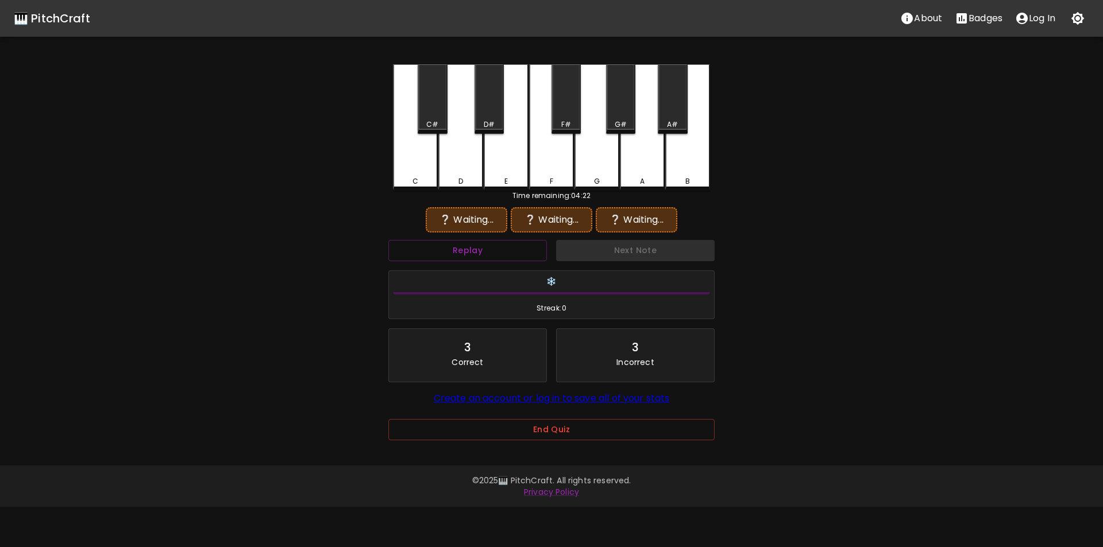
click at [663, 117] on div "A#" at bounding box center [672, 98] width 29 height 69
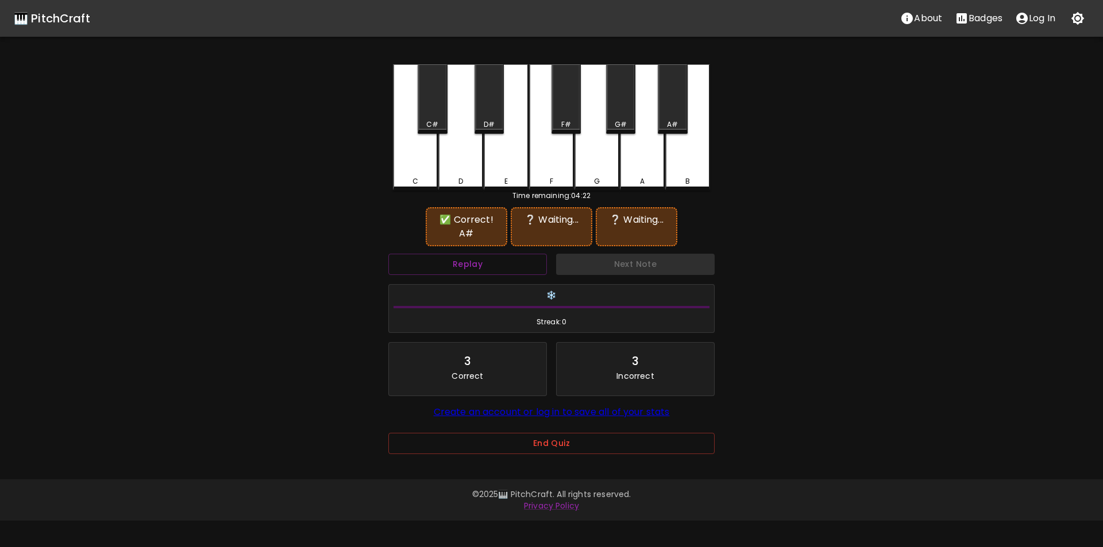
click at [490, 118] on div "D#" at bounding box center [488, 98] width 29 height 69
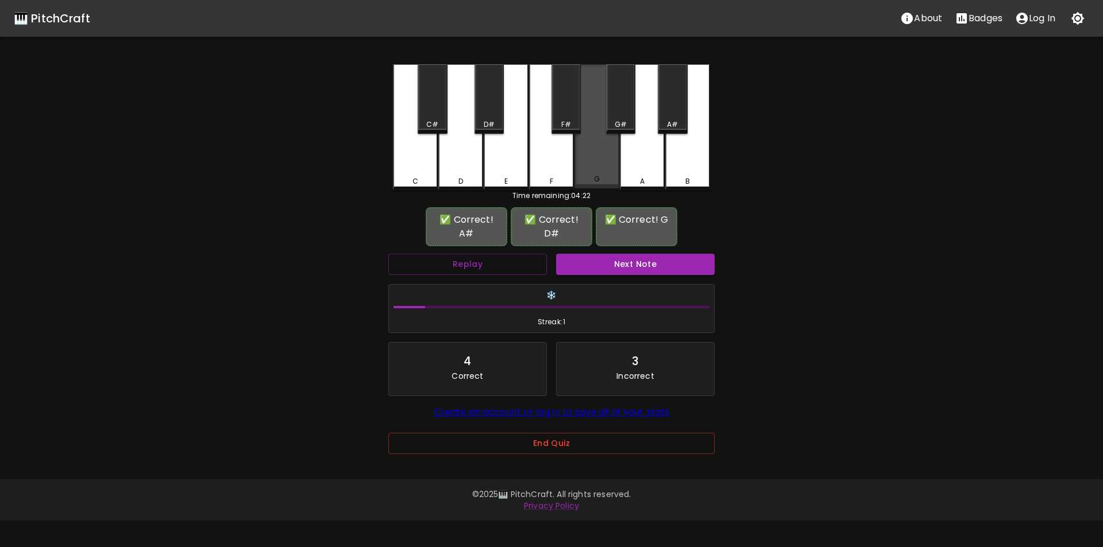
click at [596, 163] on div "G" at bounding box center [596, 126] width 45 height 124
click at [628, 254] on button "Next Note" at bounding box center [635, 264] width 159 height 21
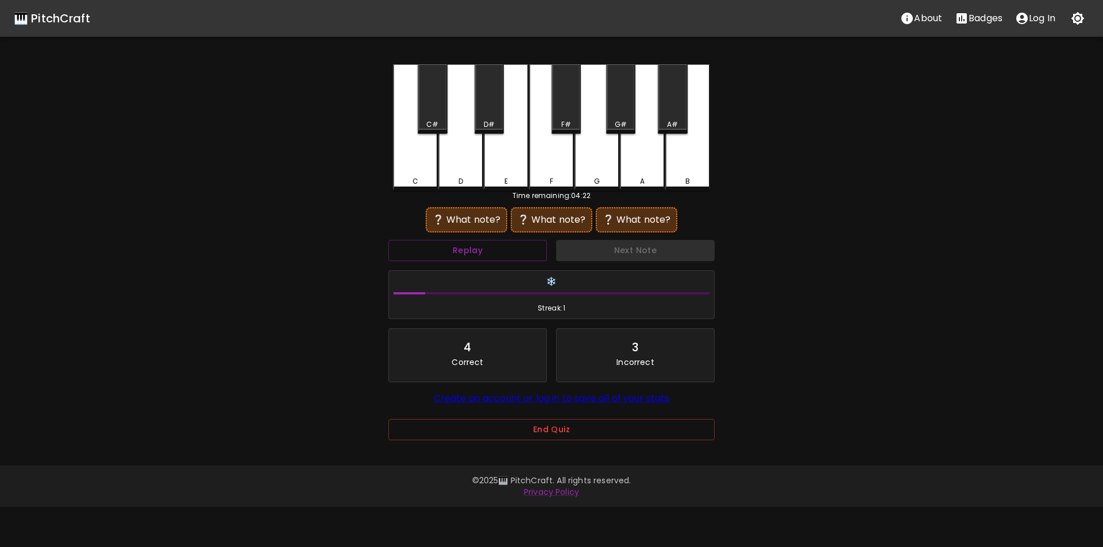
click at [679, 165] on div "B" at bounding box center [687, 127] width 45 height 126
click at [444, 118] on div "C#" at bounding box center [432, 98] width 29 height 69
click at [685, 183] on div "B" at bounding box center [687, 181] width 43 height 10
click at [435, 168] on div "C" at bounding box center [415, 126] width 45 height 124
click at [510, 167] on div "E" at bounding box center [506, 127] width 45 height 126
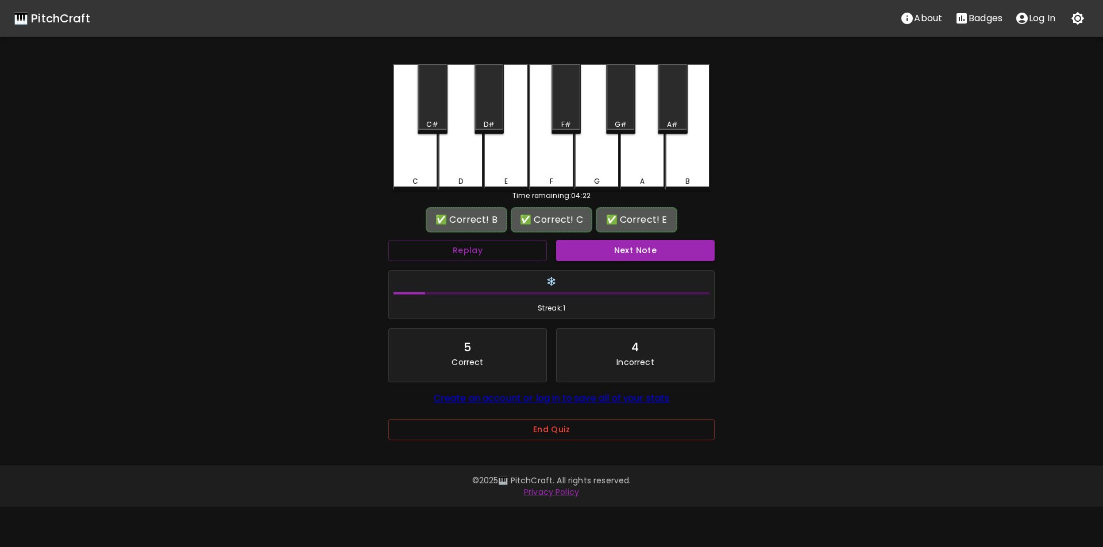
click at [585, 256] on button "Next Note" at bounding box center [635, 250] width 159 height 21
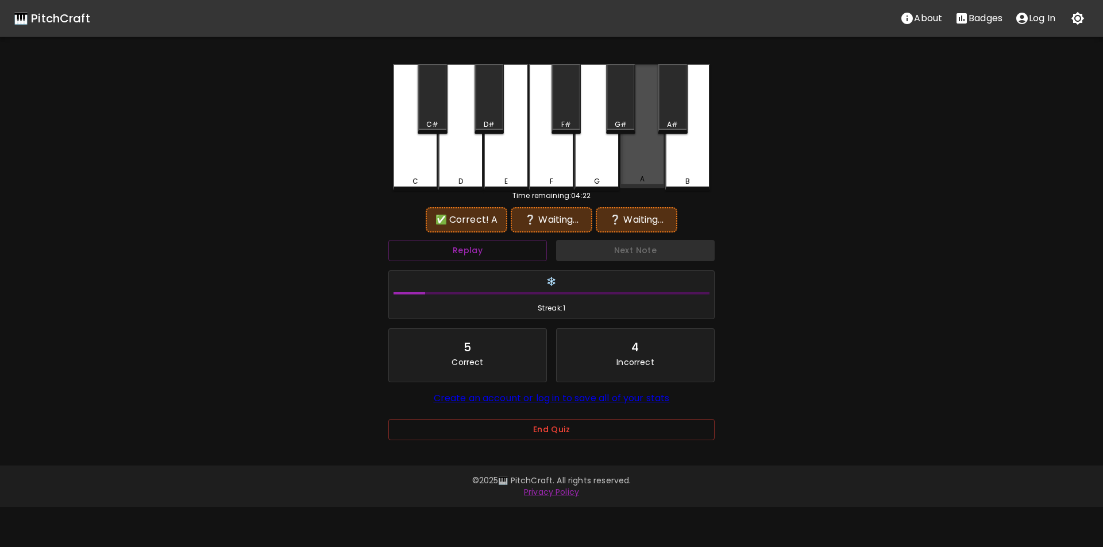
click at [636, 167] on div "A" at bounding box center [642, 126] width 45 height 124
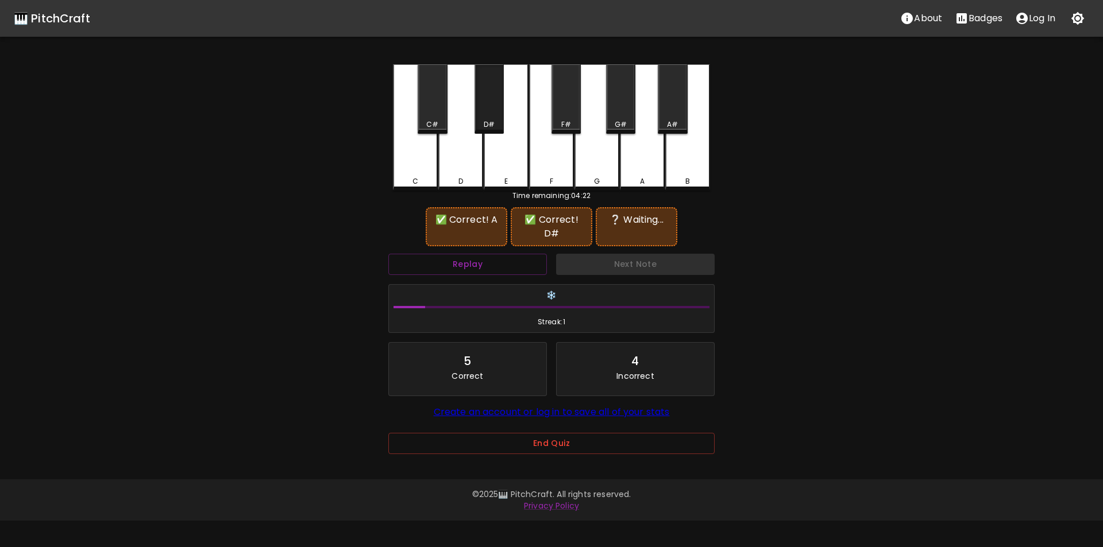
click at [499, 123] on div "D#" at bounding box center [489, 124] width 27 height 10
click at [436, 118] on div "C#" at bounding box center [432, 98] width 29 height 69
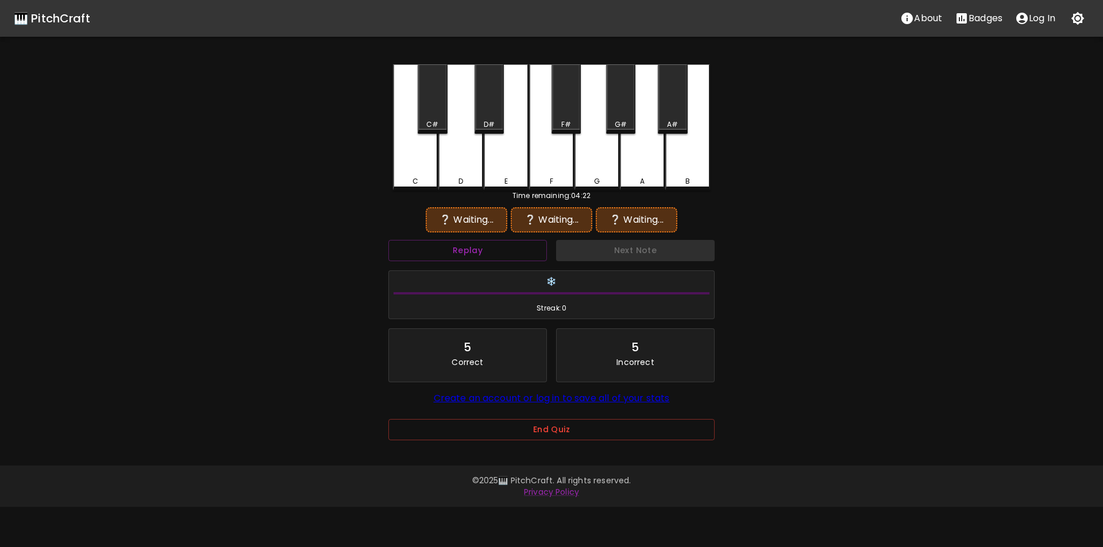
click at [632, 173] on div "A" at bounding box center [642, 127] width 45 height 126
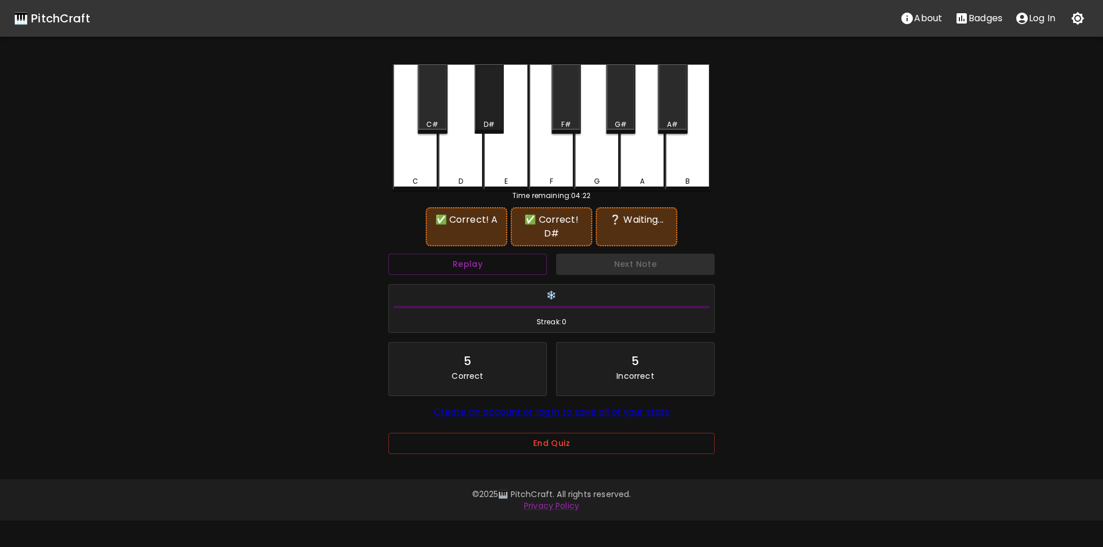
click at [477, 113] on div "D#" at bounding box center [488, 98] width 29 height 69
click at [415, 164] on div "C" at bounding box center [415, 127] width 45 height 126
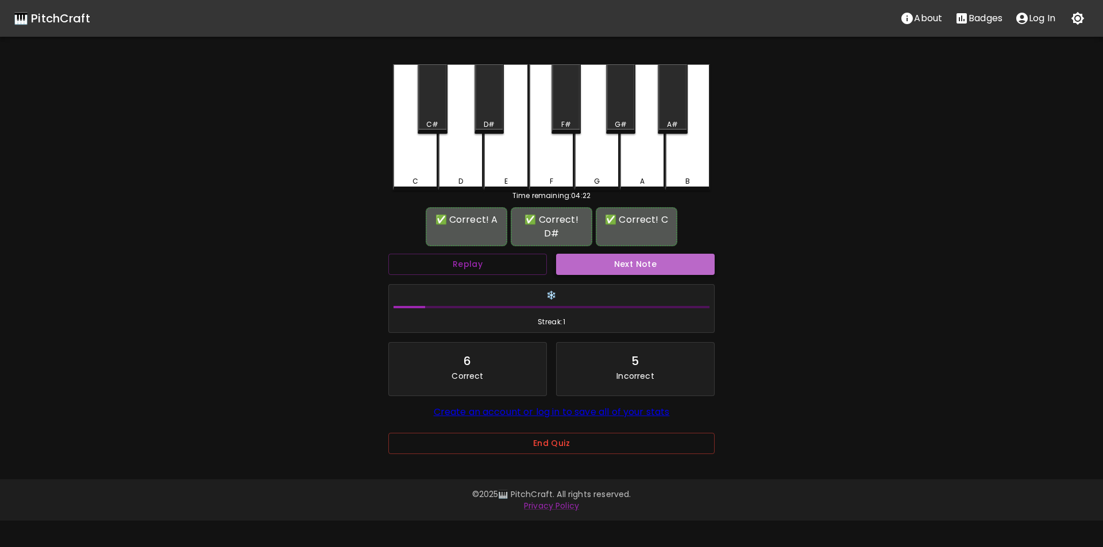
click at [606, 254] on button "Next Note" at bounding box center [635, 264] width 159 height 21
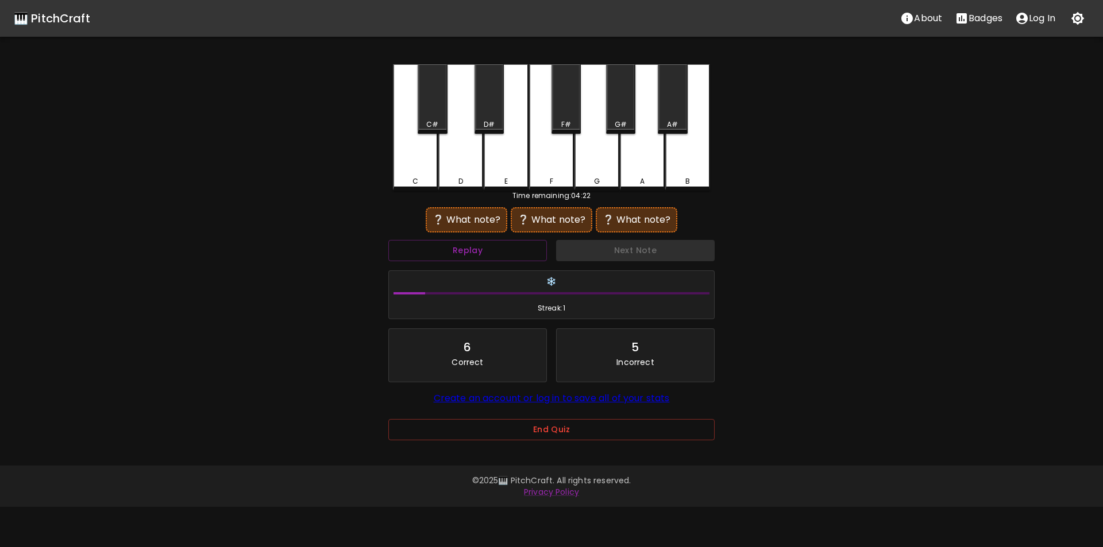
drag, startPoint x: 592, startPoint y: 164, endPoint x: 579, endPoint y: 160, distance: 13.8
click at [592, 164] on div "G" at bounding box center [596, 127] width 45 height 126
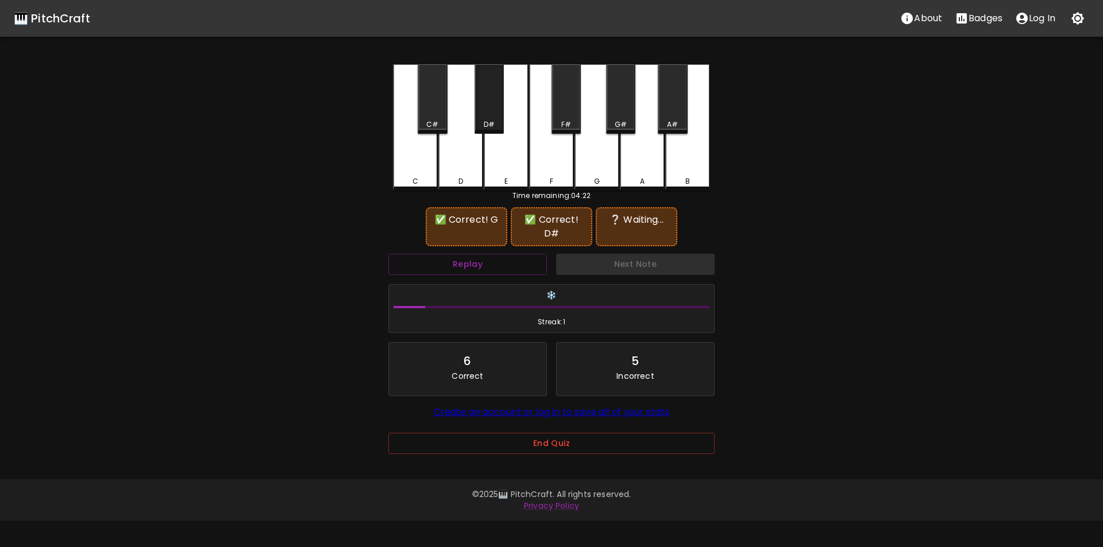
click at [485, 117] on div "D#" at bounding box center [488, 98] width 29 height 69
click at [435, 119] on div "C#" at bounding box center [432, 98] width 29 height 69
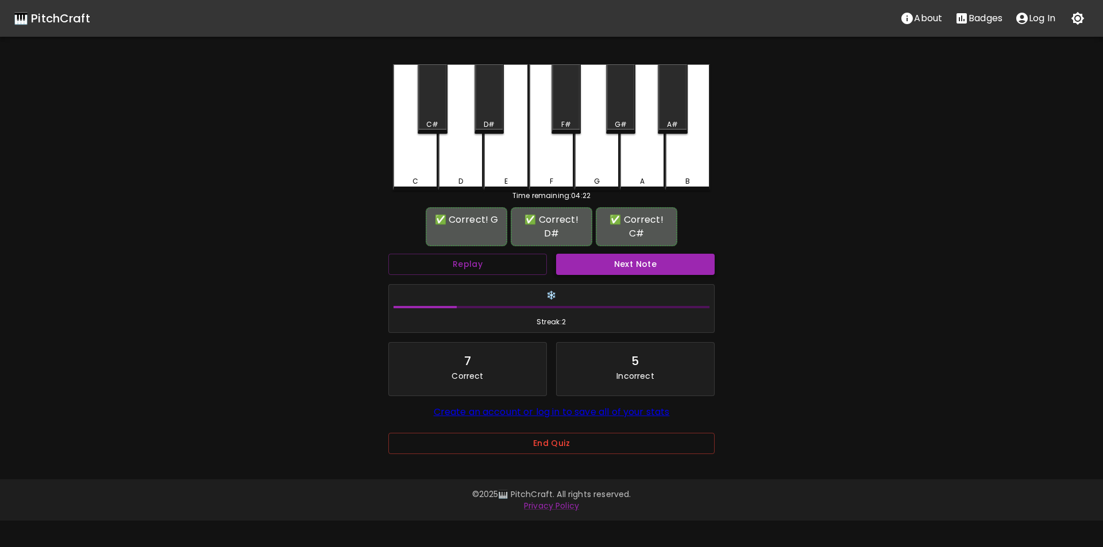
click at [592, 262] on button "Next Note" at bounding box center [635, 264] width 159 height 21
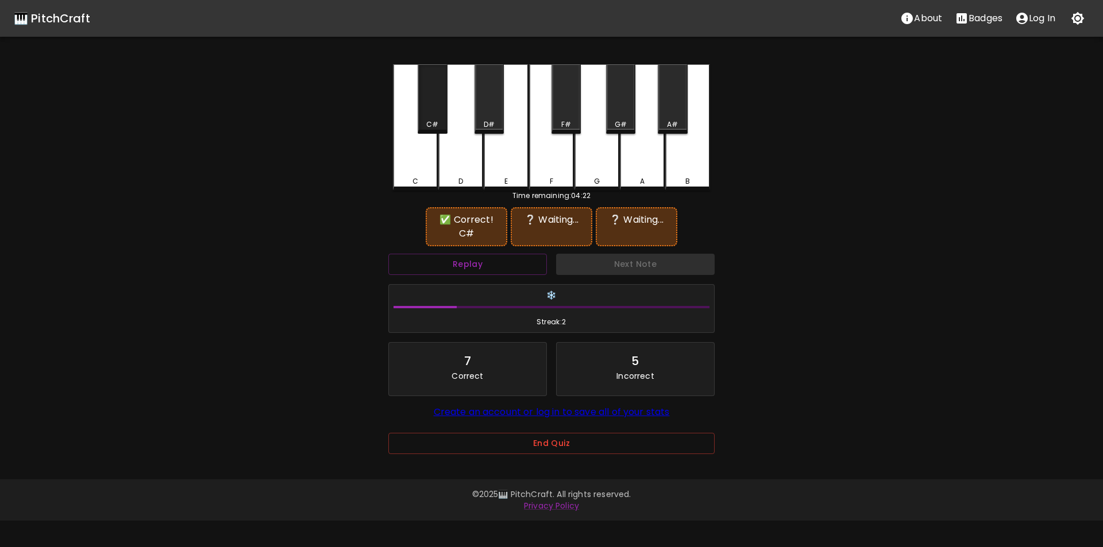
click at [428, 114] on div "C#" at bounding box center [432, 98] width 29 height 69
drag, startPoint x: 464, startPoint y: 158, endPoint x: 475, endPoint y: 163, distance: 12.1
click at [465, 160] on div "D" at bounding box center [460, 127] width 45 height 126
click at [596, 171] on div "G" at bounding box center [596, 127] width 45 height 126
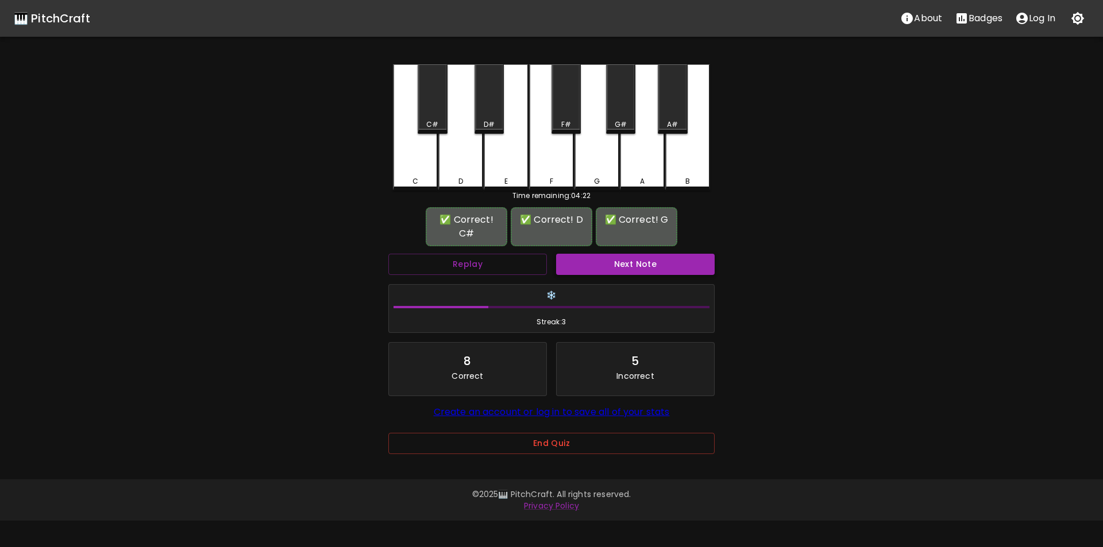
click at [620, 264] on button "Next Note" at bounding box center [635, 264] width 159 height 21
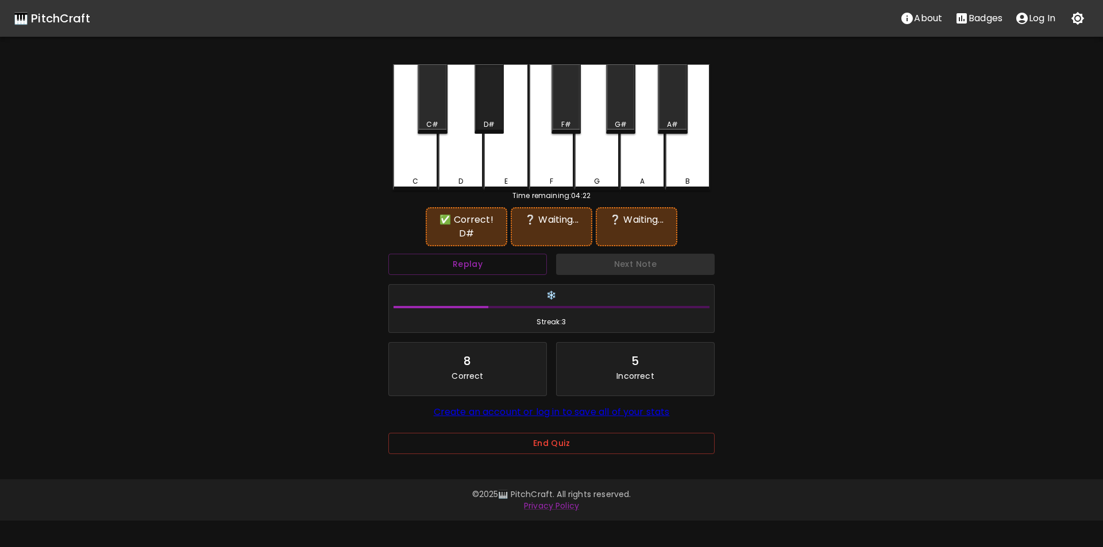
click at [488, 117] on div "D#" at bounding box center [488, 98] width 29 height 69
click at [628, 160] on div "A" at bounding box center [642, 127] width 45 height 126
click at [423, 153] on div "C" at bounding box center [415, 127] width 45 height 126
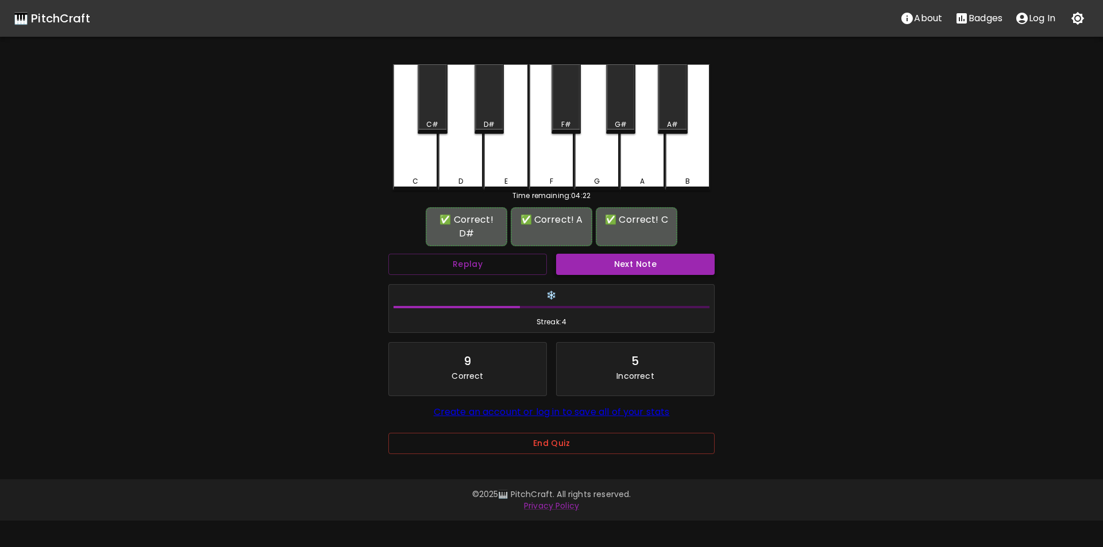
click at [588, 254] on button "Next Note" at bounding box center [635, 264] width 159 height 21
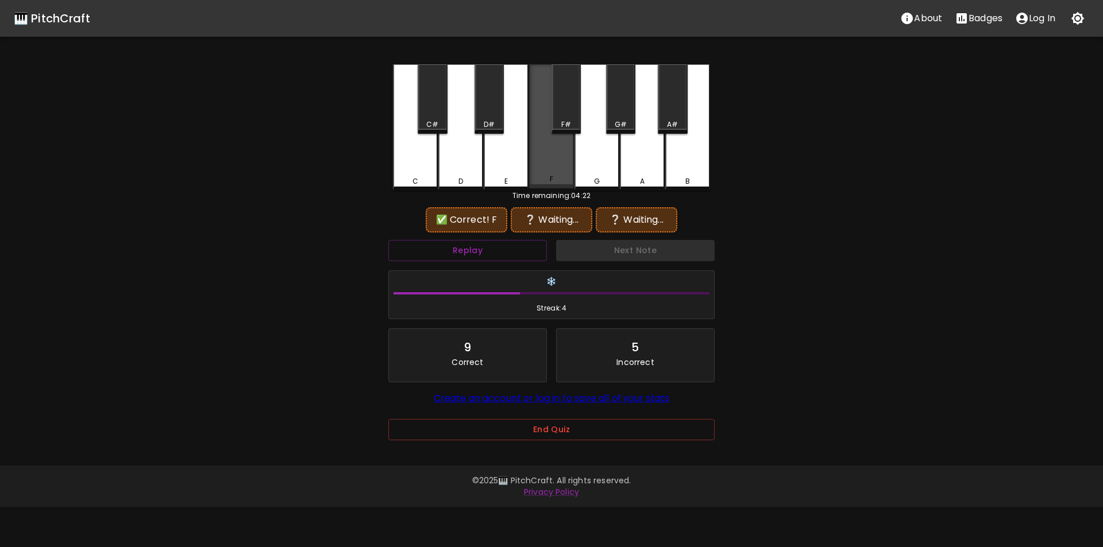
click at [551, 165] on div "F" at bounding box center [551, 126] width 45 height 124
click at [491, 117] on div "D#" at bounding box center [488, 98] width 29 height 69
click at [557, 161] on div "F" at bounding box center [551, 127] width 45 height 126
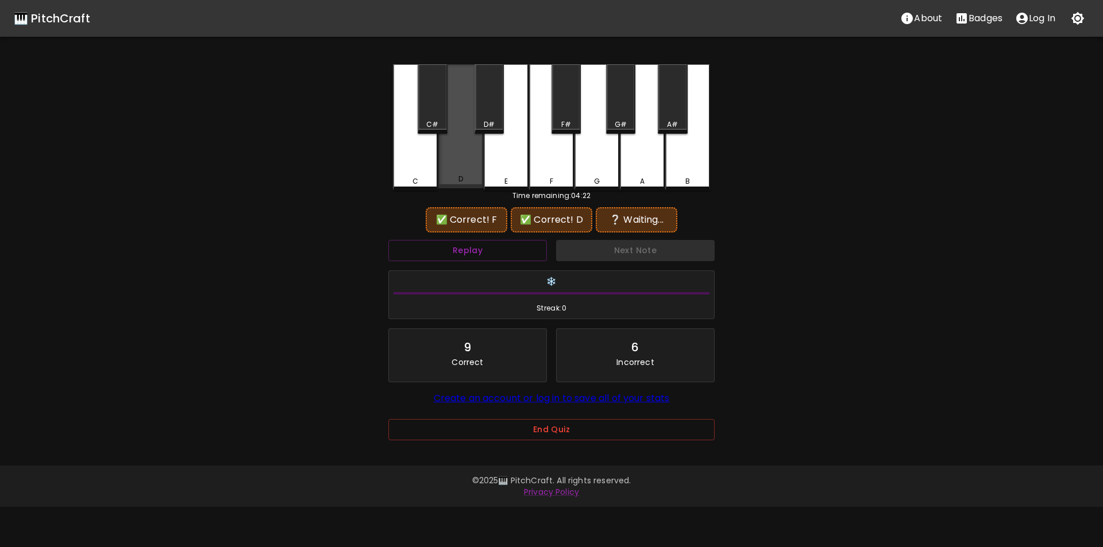
click at [468, 163] on div "D" at bounding box center [460, 126] width 45 height 124
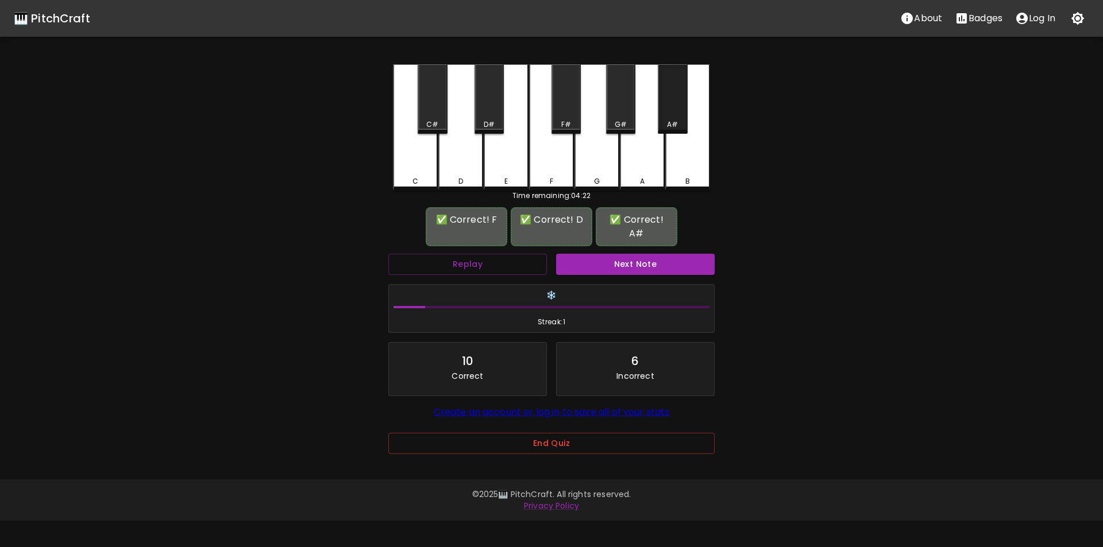
click at [671, 119] on div "A#" at bounding box center [672, 124] width 11 height 10
click at [617, 254] on button "Next Note" at bounding box center [635, 264] width 159 height 21
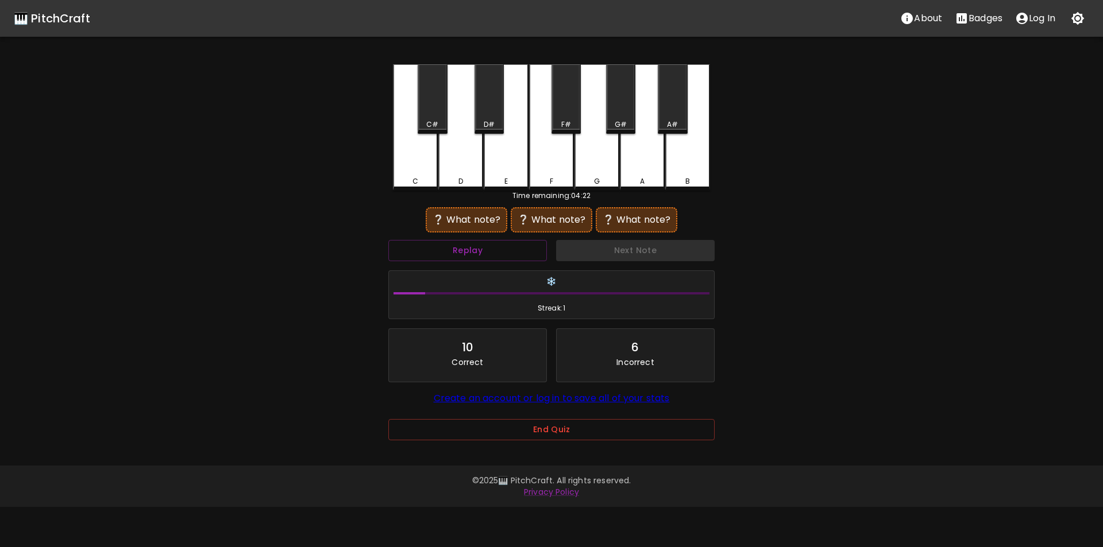
click at [421, 170] on div "C" at bounding box center [415, 127] width 45 height 126
click at [455, 165] on div "D" at bounding box center [460, 127] width 45 height 126
drag, startPoint x: 422, startPoint y: 168, endPoint x: 422, endPoint y: 161, distance: 6.9
click at [421, 165] on div "C" at bounding box center [415, 127] width 45 height 126
click at [433, 115] on div "C#" at bounding box center [432, 98] width 29 height 69
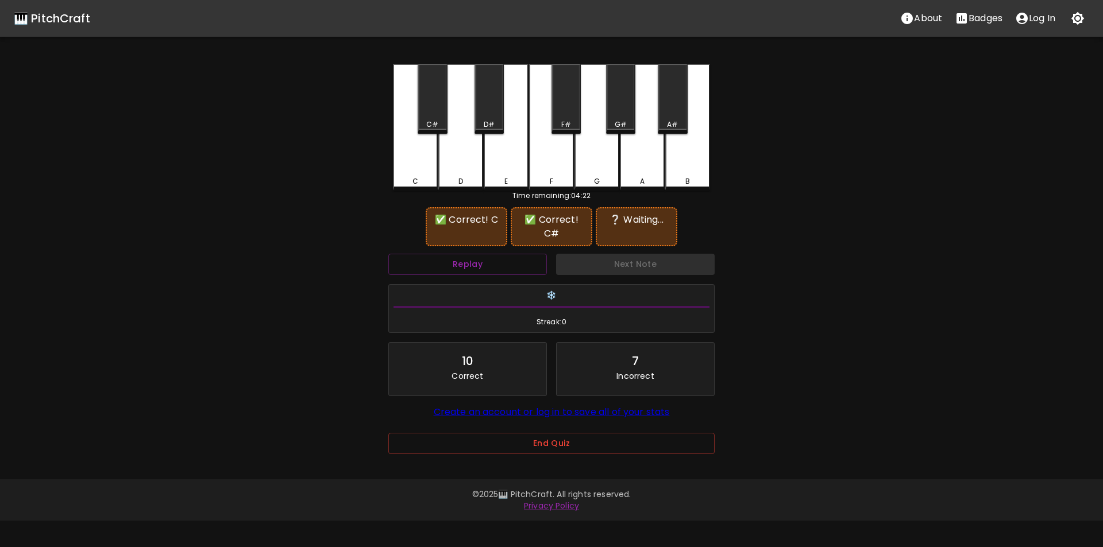
click at [620, 113] on div "G#" at bounding box center [620, 98] width 29 height 69
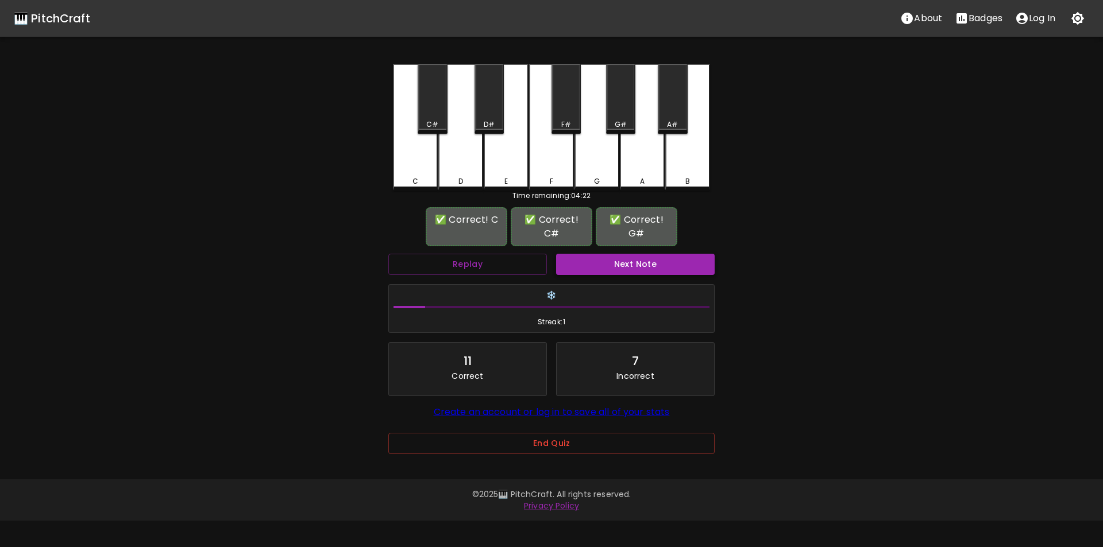
click at [635, 263] on button "Next Note" at bounding box center [635, 264] width 159 height 21
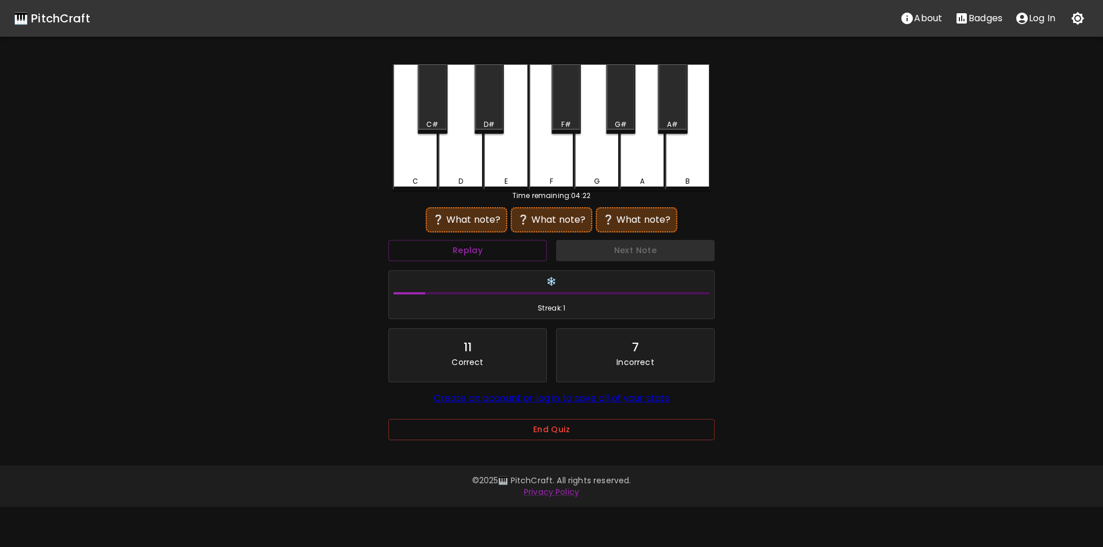
drag, startPoint x: 642, startPoint y: 162, endPoint x: 611, endPoint y: 162, distance: 31.0
click at [641, 163] on div "A" at bounding box center [642, 127] width 45 height 126
click at [508, 157] on div "E" at bounding box center [506, 126] width 45 height 124
click at [489, 115] on div "D#" at bounding box center [488, 98] width 29 height 69
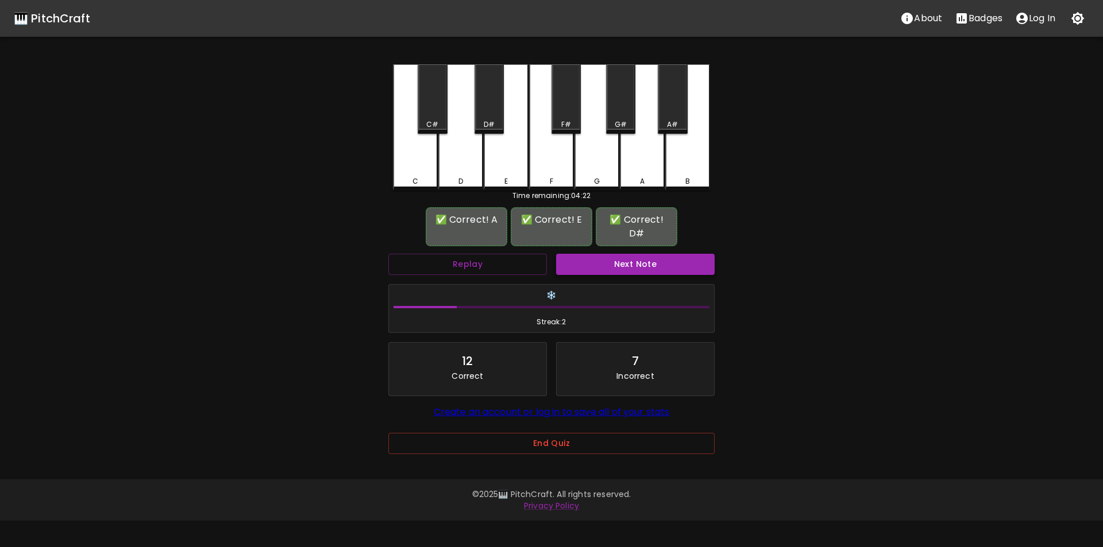
click at [591, 254] on button "Next Note" at bounding box center [635, 264] width 159 height 21
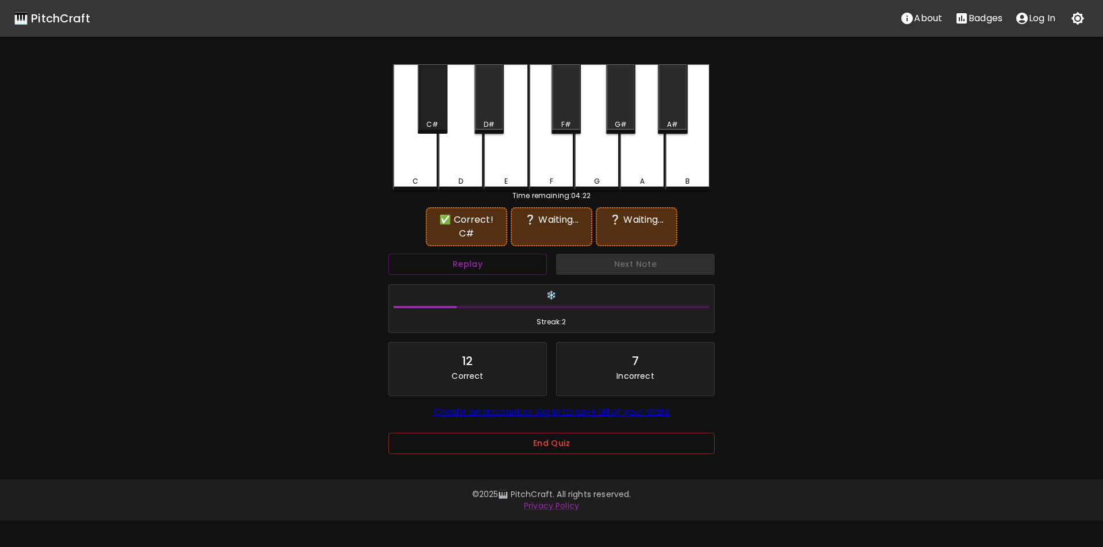
click at [427, 113] on div "C#" at bounding box center [432, 98] width 29 height 69
click at [492, 115] on div "D#" at bounding box center [488, 98] width 29 height 69
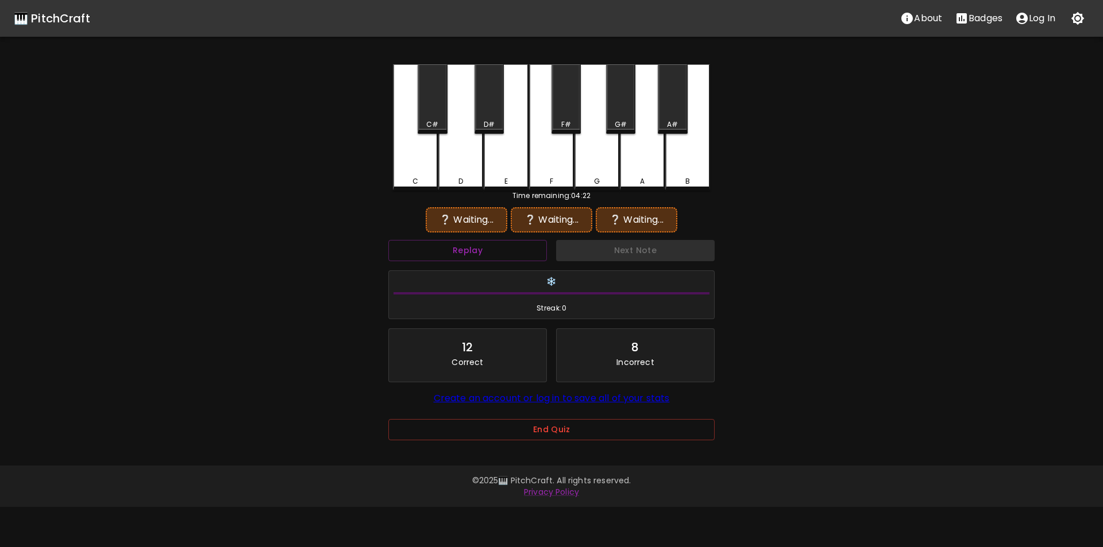
click at [436, 115] on div "C#" at bounding box center [432, 98] width 29 height 69
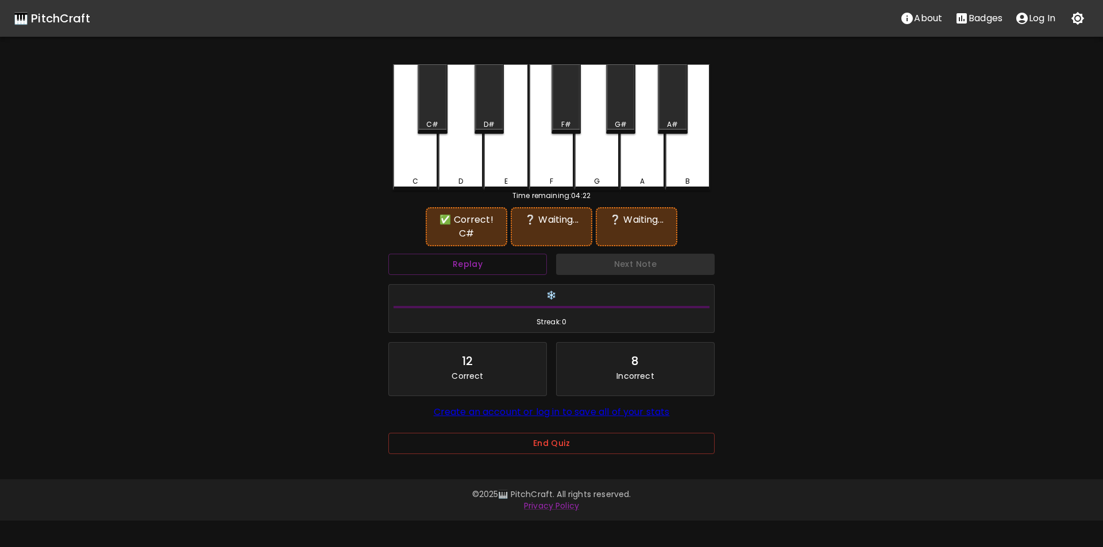
click at [493, 163] on div "E" at bounding box center [506, 127] width 45 height 126
click at [420, 167] on div "C" at bounding box center [415, 127] width 45 height 126
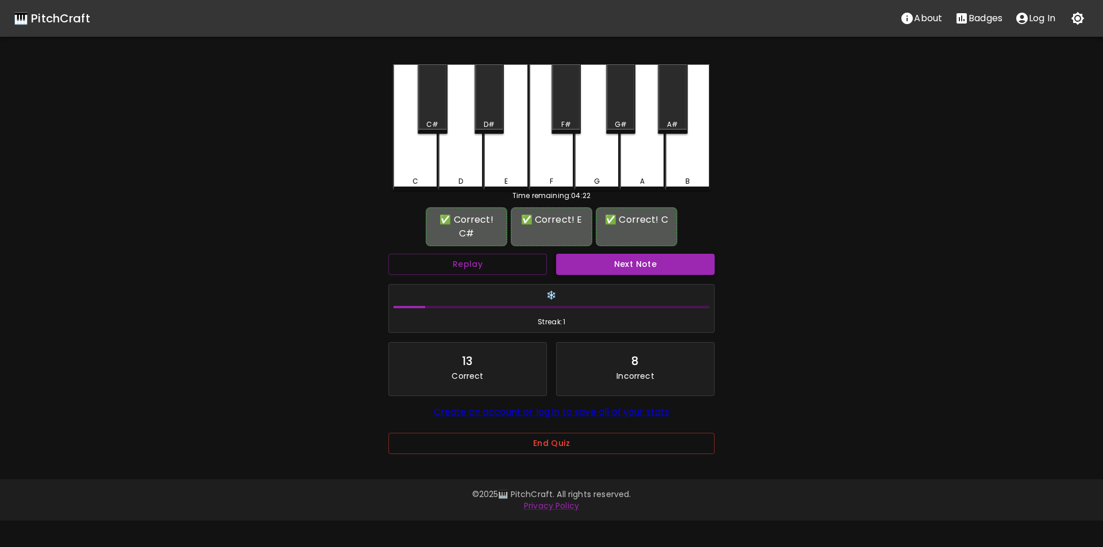
click at [589, 265] on button "Next Note" at bounding box center [635, 264] width 159 height 21
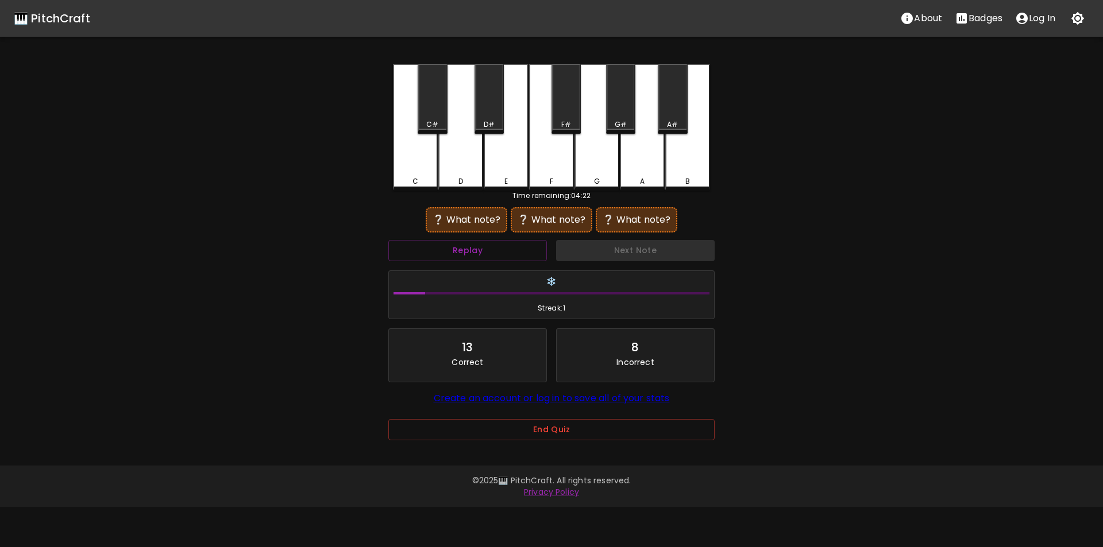
click at [503, 165] on div "E" at bounding box center [506, 127] width 45 height 126
click at [489, 115] on div "D#" at bounding box center [488, 98] width 29 height 69
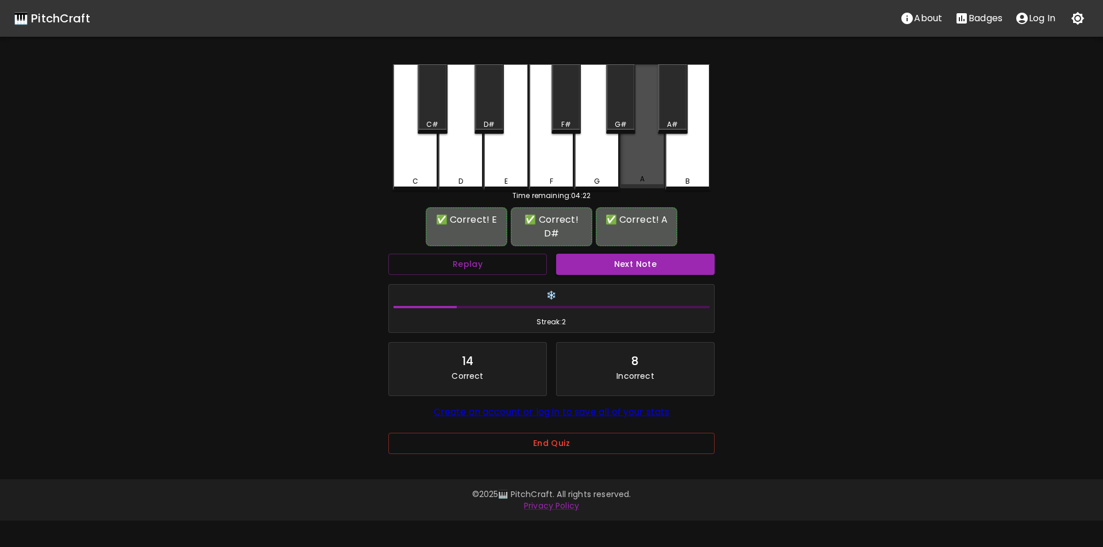
click at [635, 165] on div "A" at bounding box center [642, 126] width 45 height 124
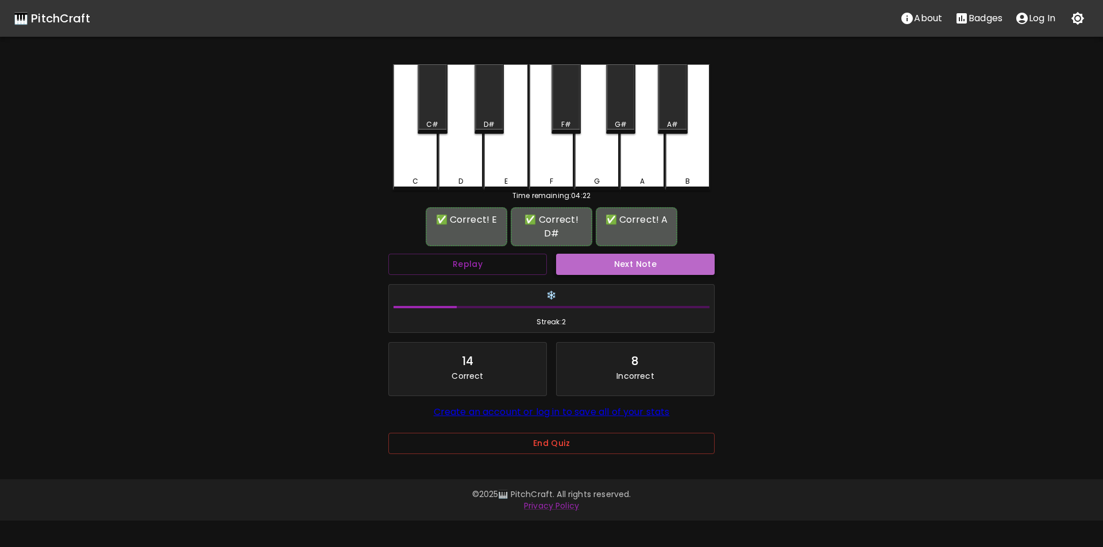
click at [629, 254] on button "Next Note" at bounding box center [635, 264] width 159 height 21
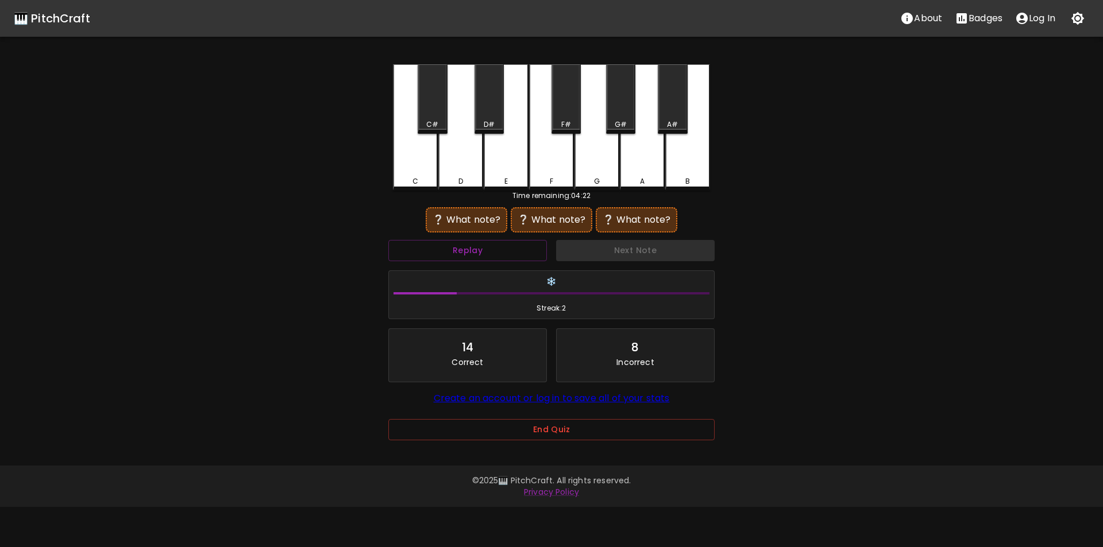
click at [596, 158] on div "G" at bounding box center [596, 127] width 45 height 126
click at [524, 245] on button "Replay" at bounding box center [467, 250] width 159 height 21
click at [569, 114] on div "F#" at bounding box center [565, 98] width 29 height 69
click at [598, 153] on div "G" at bounding box center [596, 127] width 45 height 126
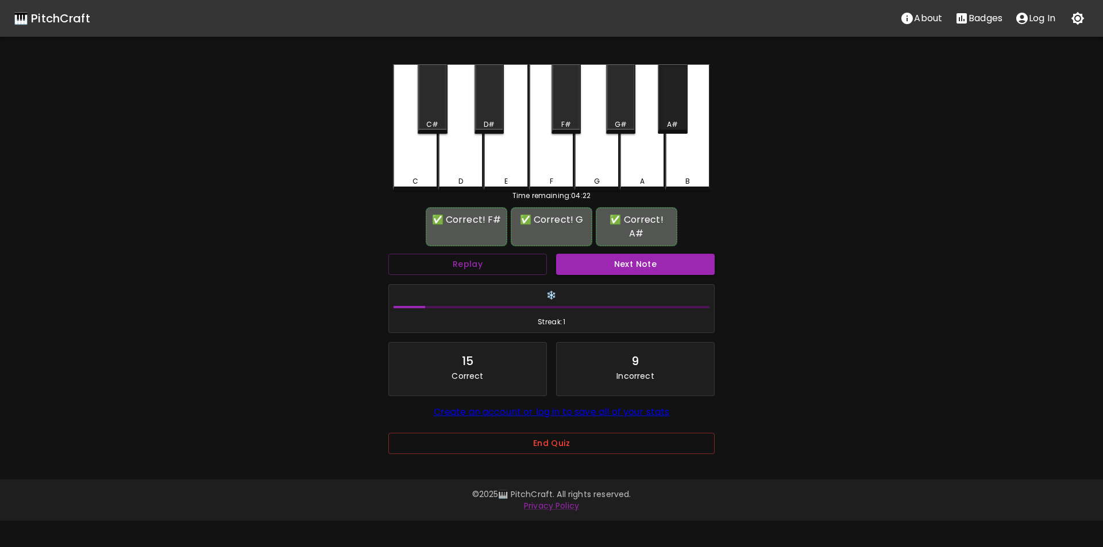
click at [675, 124] on div "A#" at bounding box center [672, 124] width 11 height 10
click at [640, 254] on button "Next Note" at bounding box center [635, 264] width 159 height 21
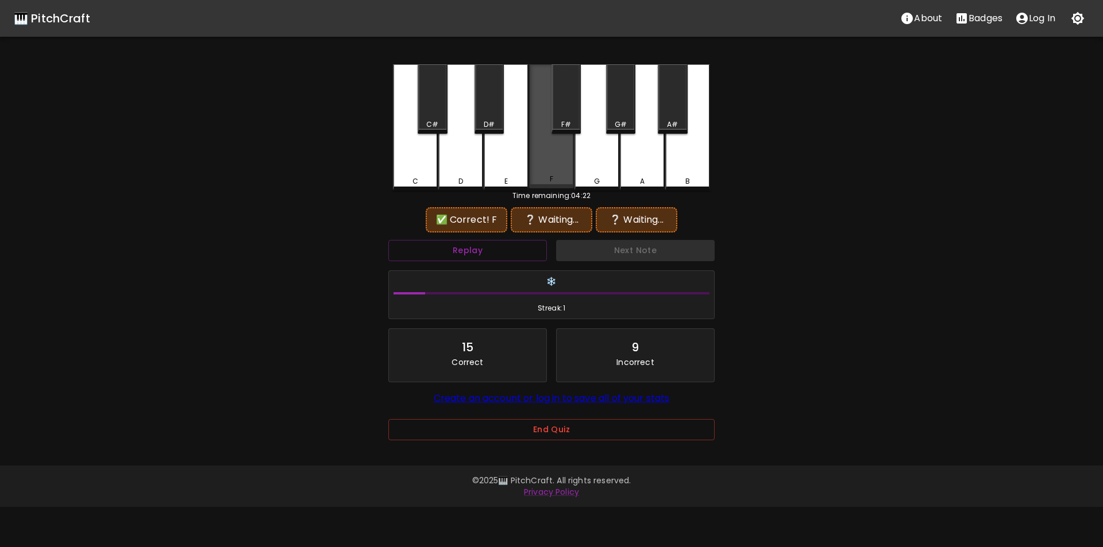
click at [552, 167] on div "F" at bounding box center [551, 126] width 45 height 124
click at [692, 152] on div "B" at bounding box center [687, 127] width 45 height 126
click at [567, 118] on div "F#" at bounding box center [565, 98] width 29 height 69
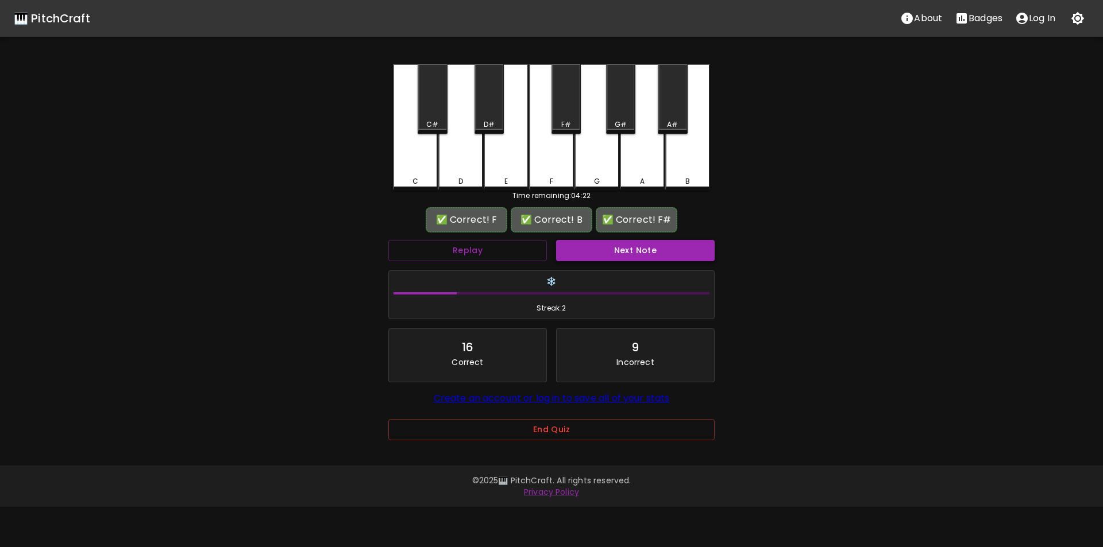
click at [612, 246] on button "Next Note" at bounding box center [635, 250] width 159 height 21
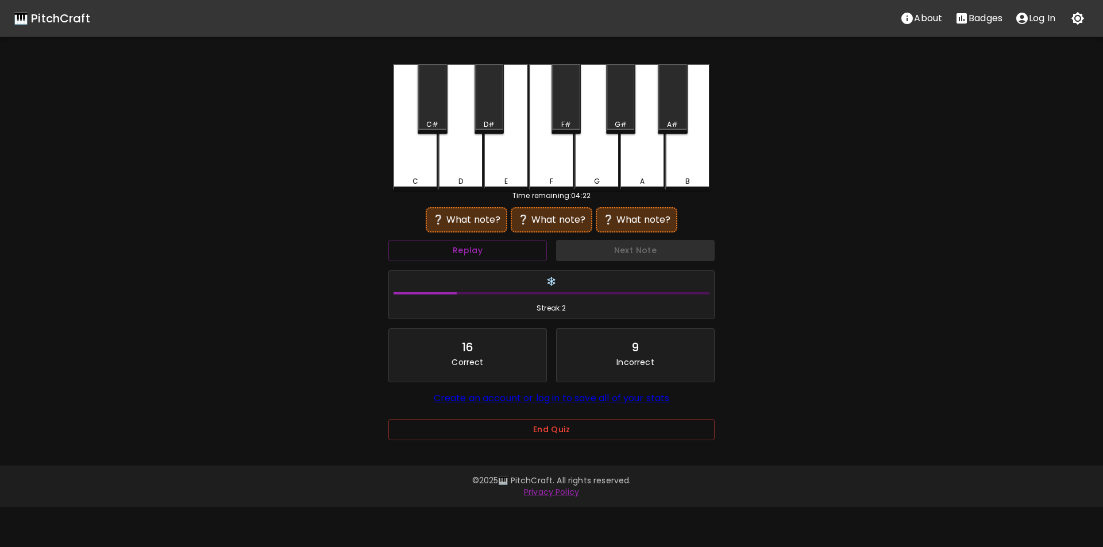
click at [566, 119] on div "F#" at bounding box center [566, 124] width 10 height 10
click at [590, 152] on div "G" at bounding box center [596, 127] width 45 height 126
click at [514, 251] on button "Replay" at bounding box center [467, 250] width 159 height 21
click at [689, 169] on div "B" at bounding box center [687, 127] width 45 height 126
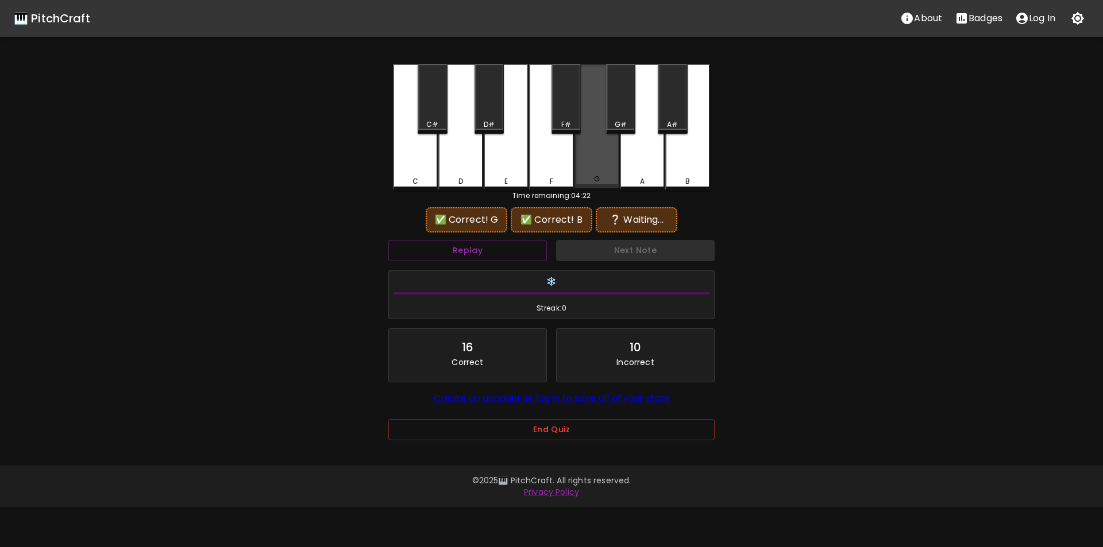
click at [591, 154] on div "G" at bounding box center [596, 126] width 45 height 124
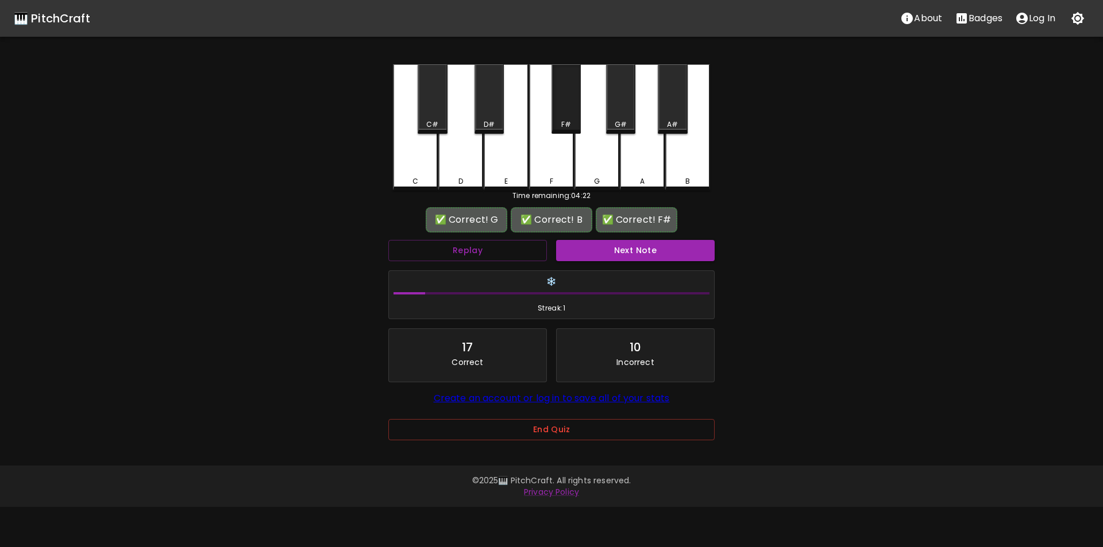
click at [563, 117] on div "F#" at bounding box center [565, 98] width 29 height 69
click at [596, 249] on button "Next Note" at bounding box center [635, 250] width 159 height 21
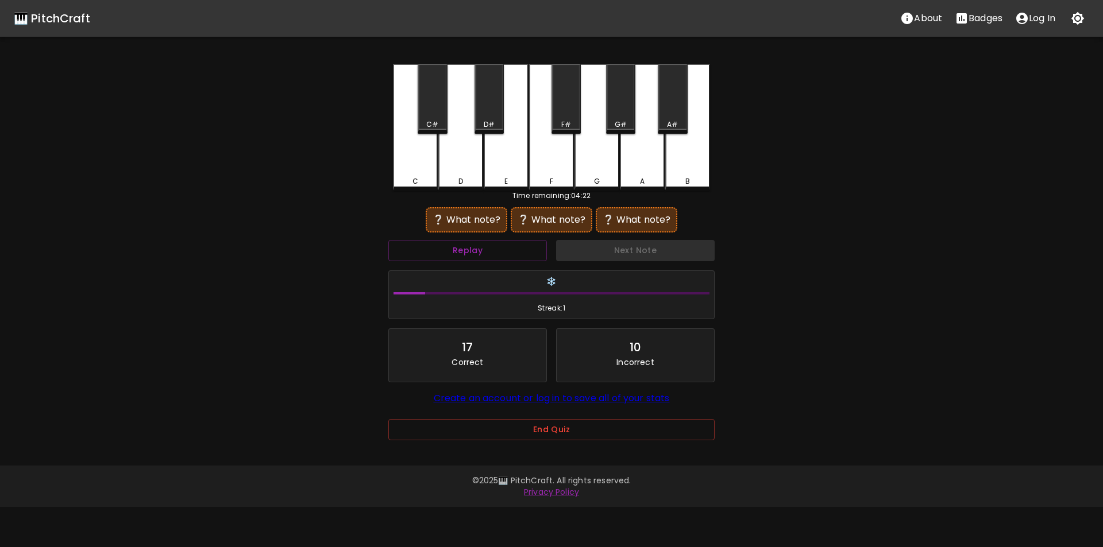
click at [430, 117] on div "C#" at bounding box center [432, 98] width 29 height 69
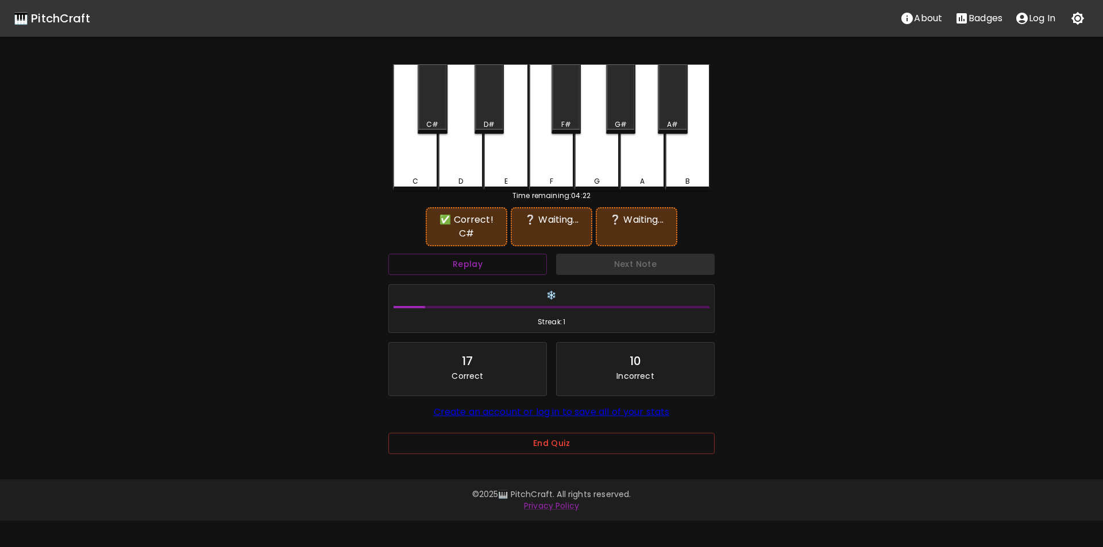
click at [674, 111] on div "A#" at bounding box center [672, 98] width 29 height 69
click at [483, 122] on div "D#" at bounding box center [489, 124] width 27 height 10
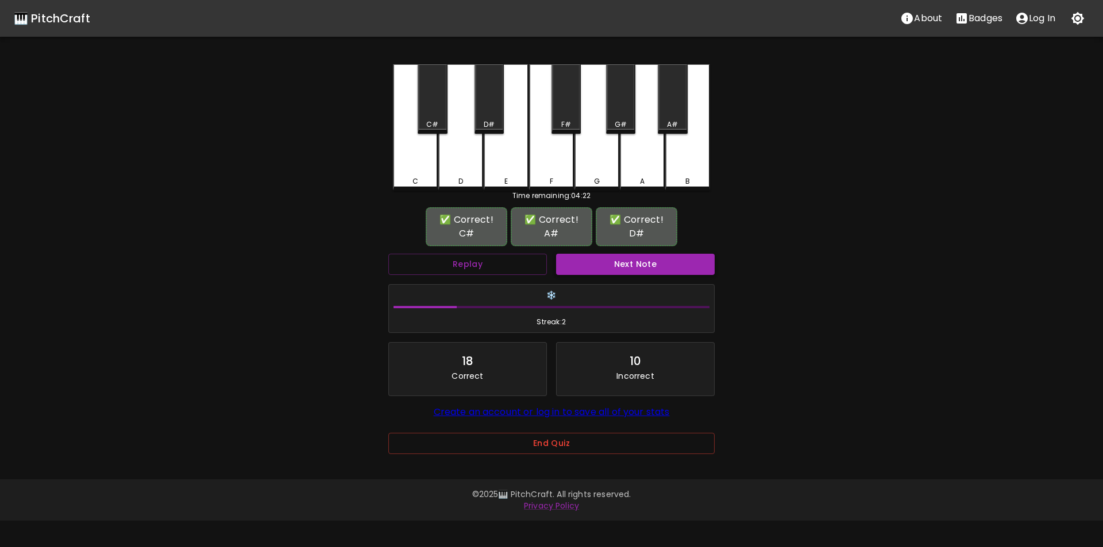
click at [587, 260] on button "Next Note" at bounding box center [635, 264] width 159 height 21
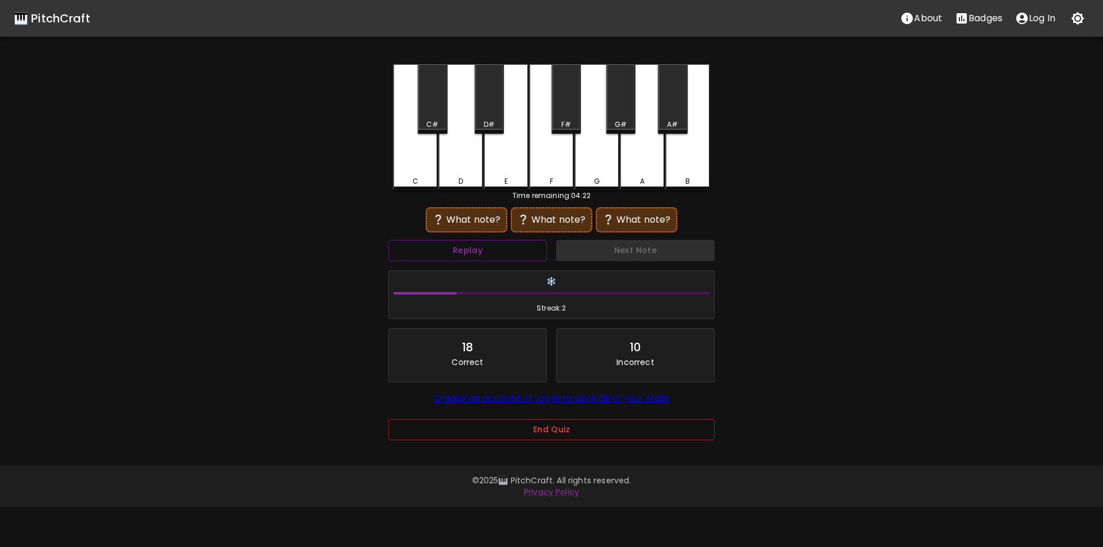
click at [563, 114] on div "F#" at bounding box center [565, 98] width 29 height 69
click at [466, 154] on div "D" at bounding box center [460, 127] width 45 height 126
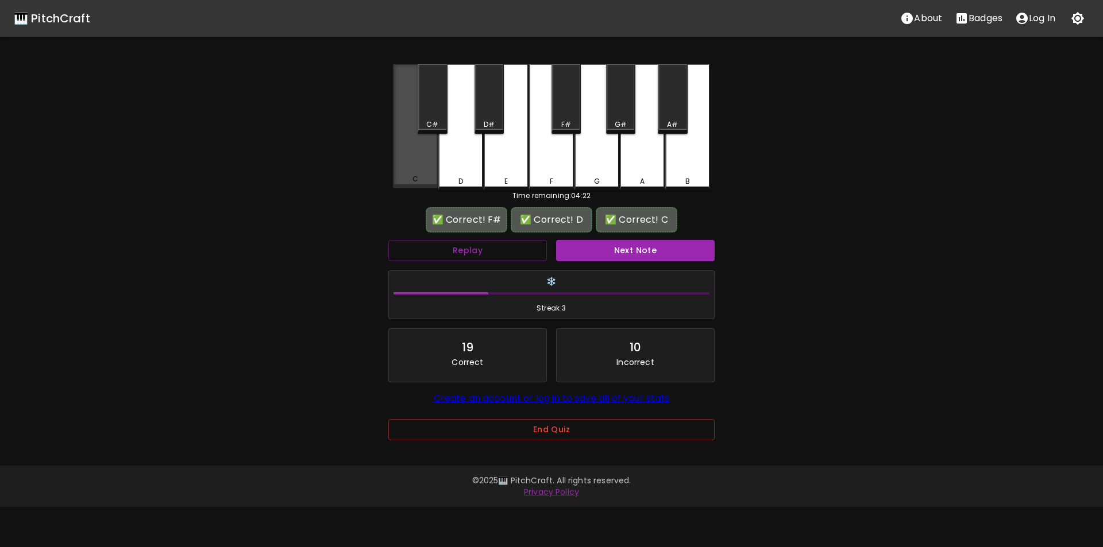
click at [420, 163] on div "C" at bounding box center [415, 126] width 45 height 124
click at [605, 257] on button "Next Note" at bounding box center [635, 250] width 159 height 21
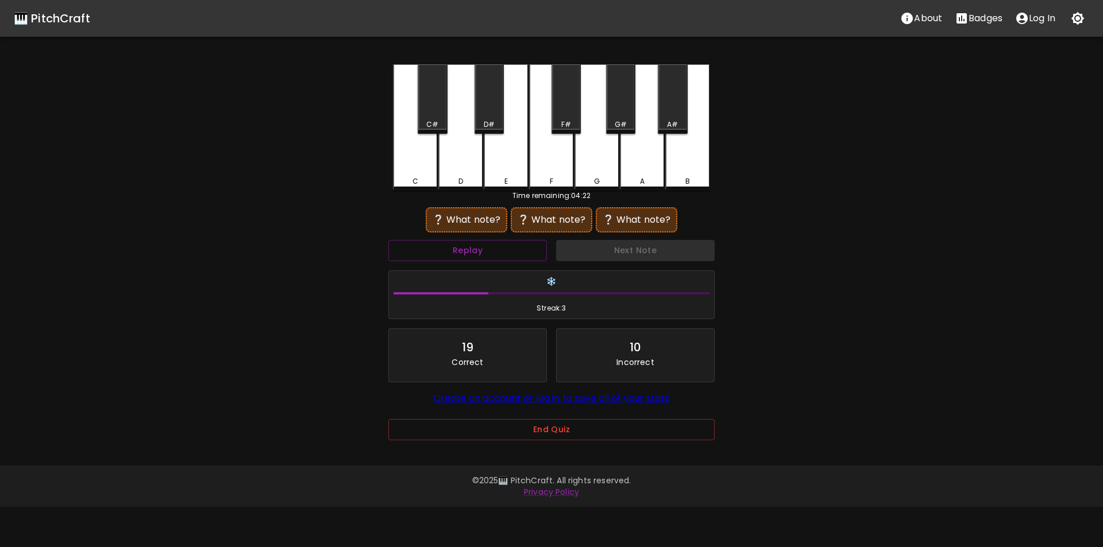
click at [548, 165] on div "F" at bounding box center [551, 127] width 45 height 126
click at [669, 126] on div "A#" at bounding box center [672, 124] width 11 height 10
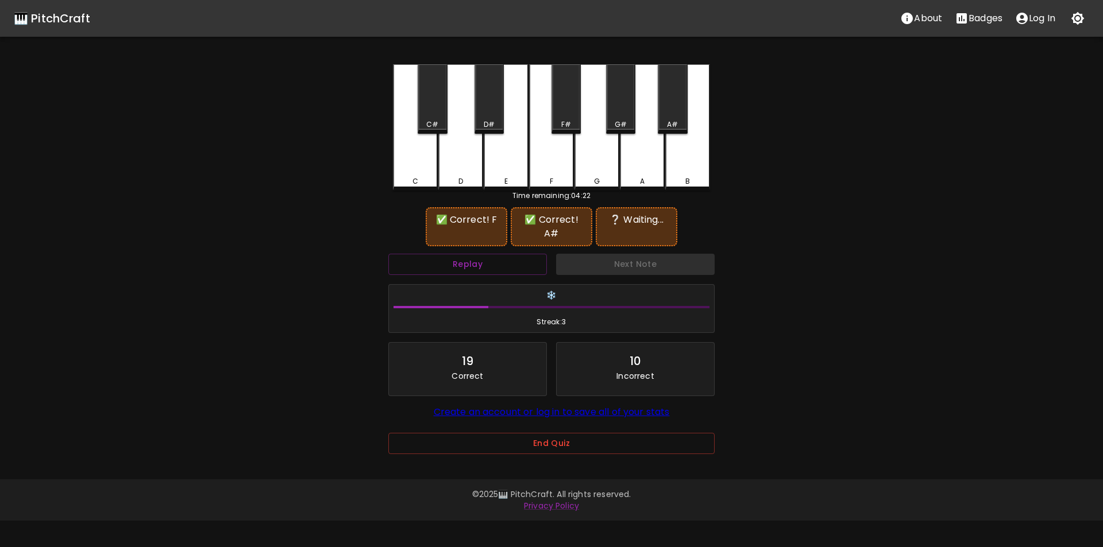
click at [646, 163] on div "A" at bounding box center [642, 127] width 45 height 126
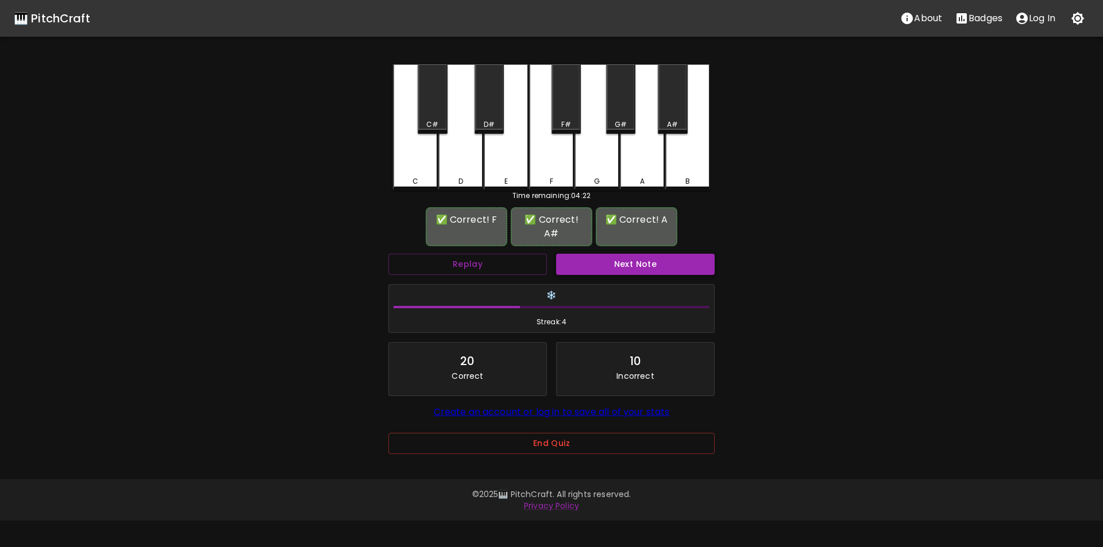
click at [629, 255] on button "Next Note" at bounding box center [635, 264] width 159 height 21
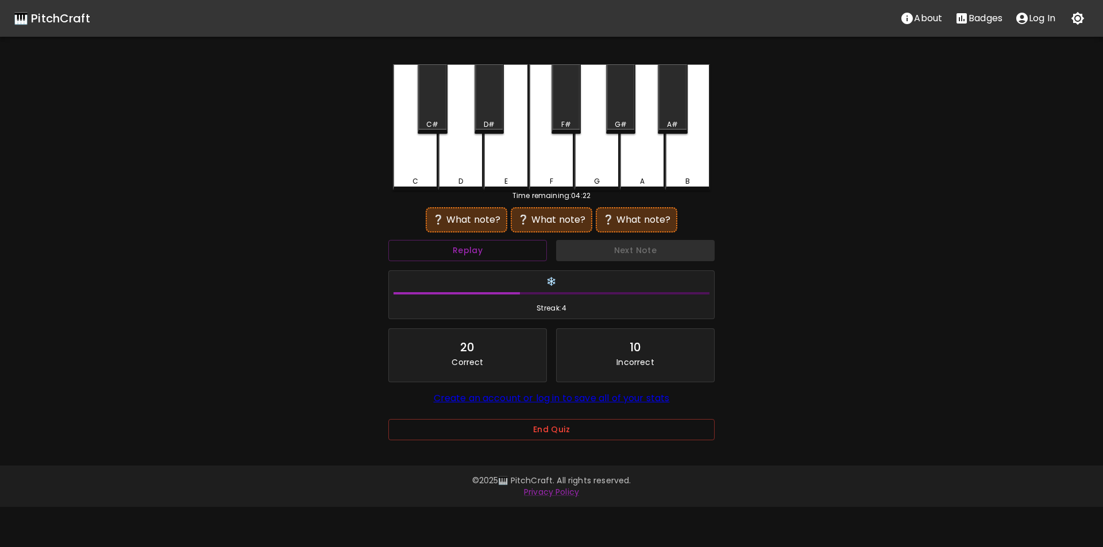
click at [455, 173] on div "D" at bounding box center [460, 127] width 45 height 126
drag, startPoint x: 659, startPoint y: 109, endPoint x: 655, endPoint y: 122, distance: 13.3
click at [659, 110] on div "A#" at bounding box center [672, 98] width 29 height 69
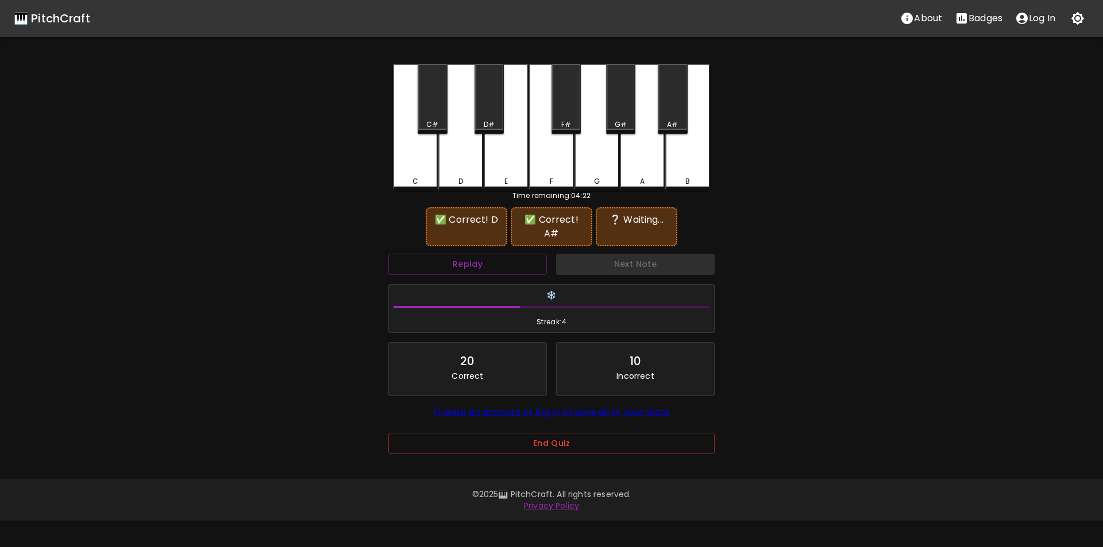
drag, startPoint x: 642, startPoint y: 148, endPoint x: 640, endPoint y: 159, distance: 10.4
click at [642, 149] on div "A" at bounding box center [642, 127] width 45 height 126
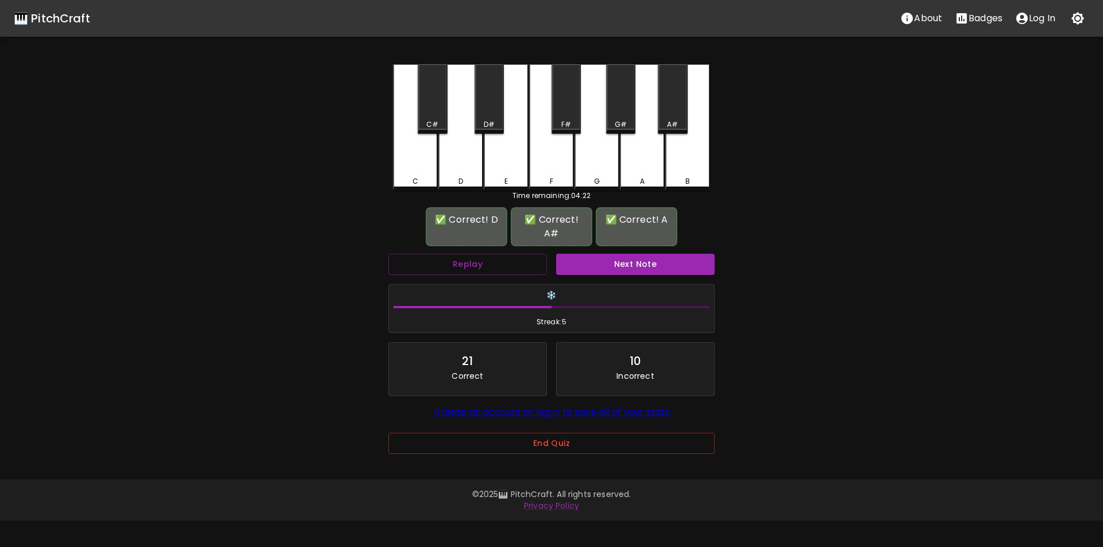
click at [628, 254] on button "Next Note" at bounding box center [635, 264] width 159 height 21
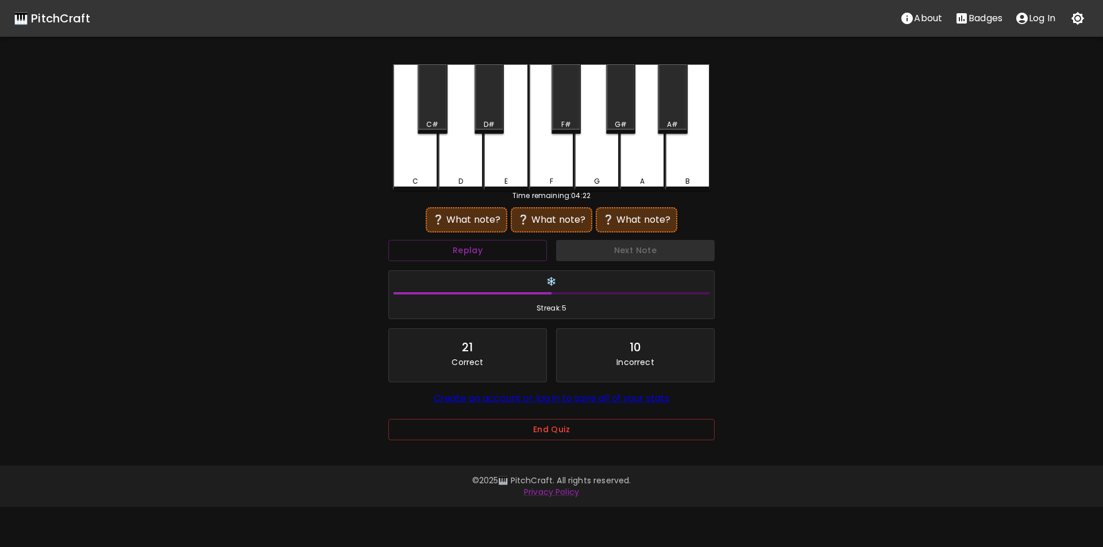
click at [464, 168] on div "D" at bounding box center [460, 127] width 45 height 126
click at [490, 117] on div "D#" at bounding box center [488, 98] width 29 height 69
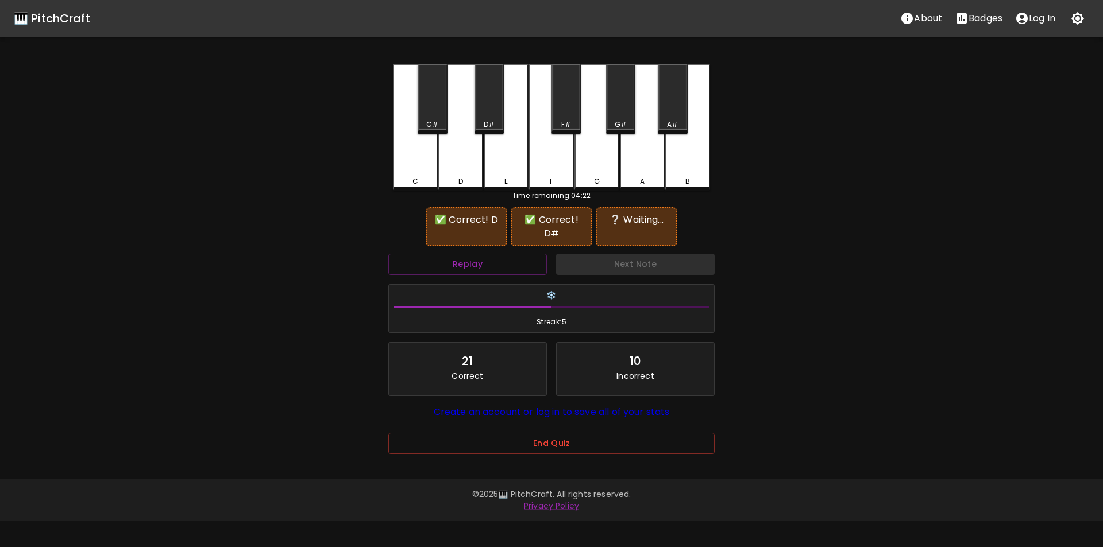
click at [422, 168] on div "C" at bounding box center [415, 127] width 45 height 126
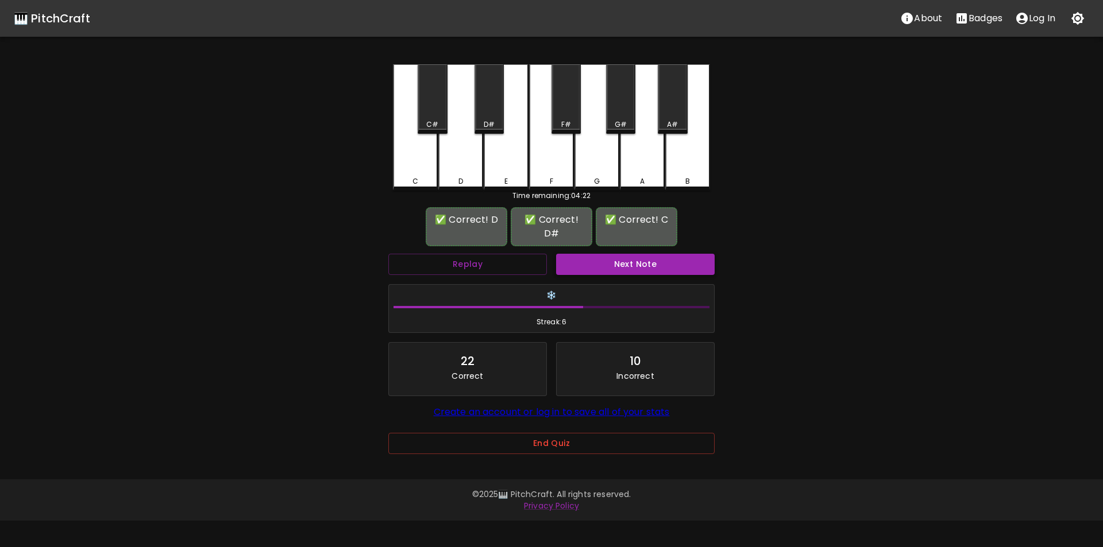
click at [611, 254] on button "Next Note" at bounding box center [635, 264] width 159 height 21
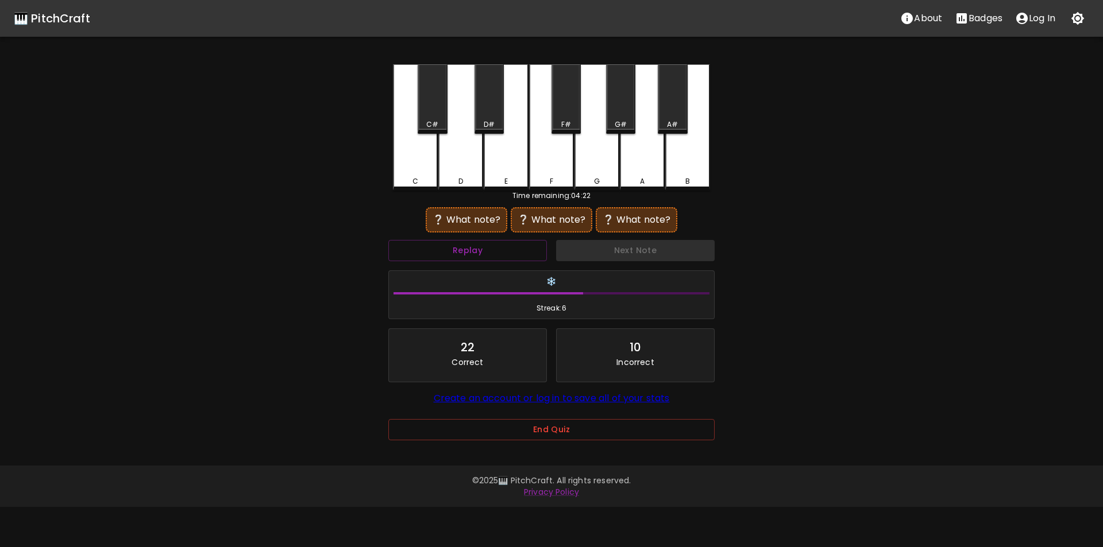
click at [466, 154] on div "D" at bounding box center [460, 127] width 45 height 126
click at [490, 123] on div "D#" at bounding box center [489, 124] width 11 height 10
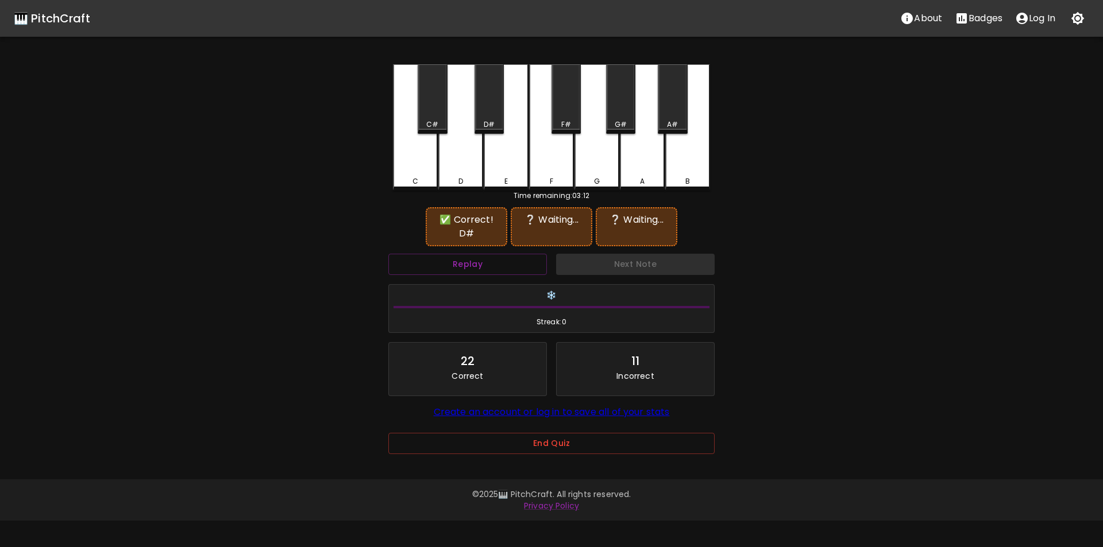
click at [570, 123] on div "F#" at bounding box center [566, 124] width 10 height 10
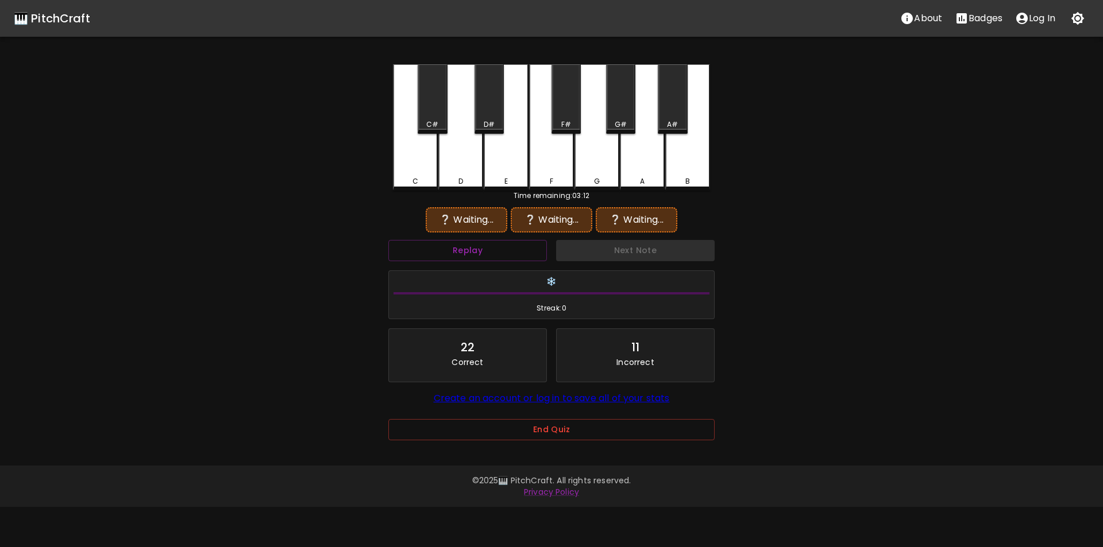
click at [484, 117] on div "D#" at bounding box center [488, 98] width 29 height 69
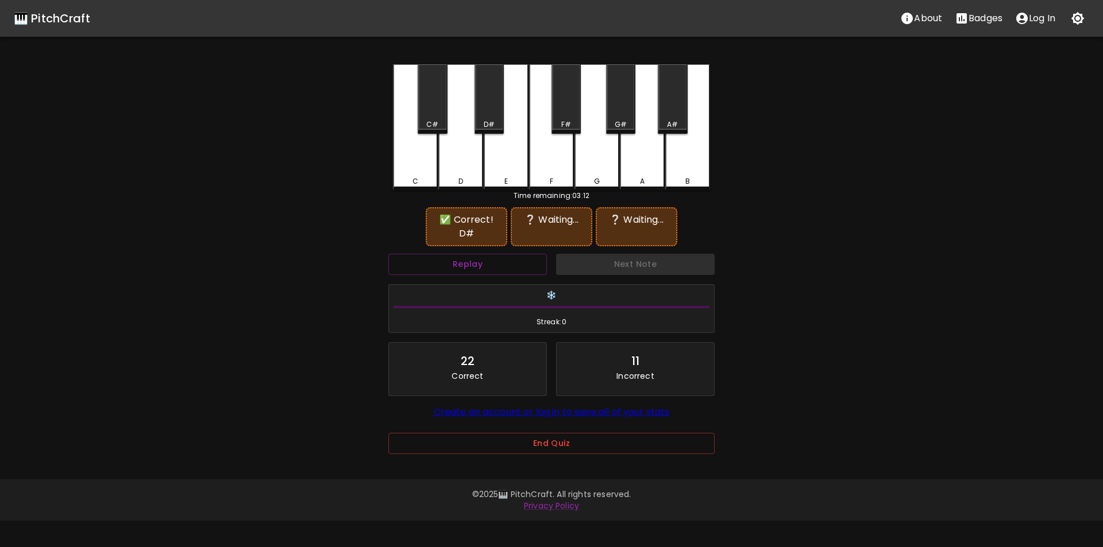
click at [517, 159] on div "E" at bounding box center [506, 127] width 45 height 126
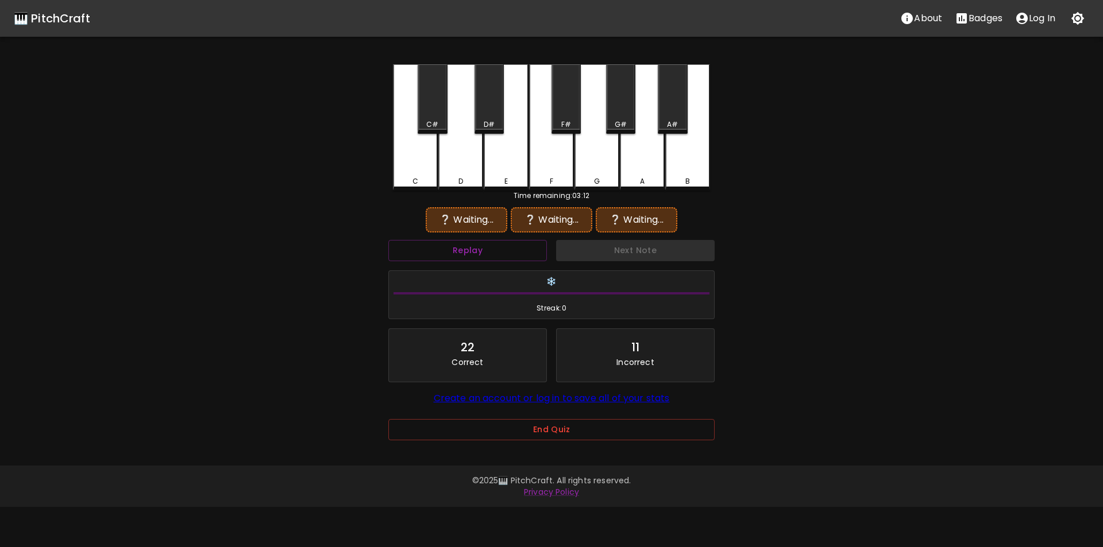
click at [497, 122] on div "D#" at bounding box center [489, 124] width 27 height 10
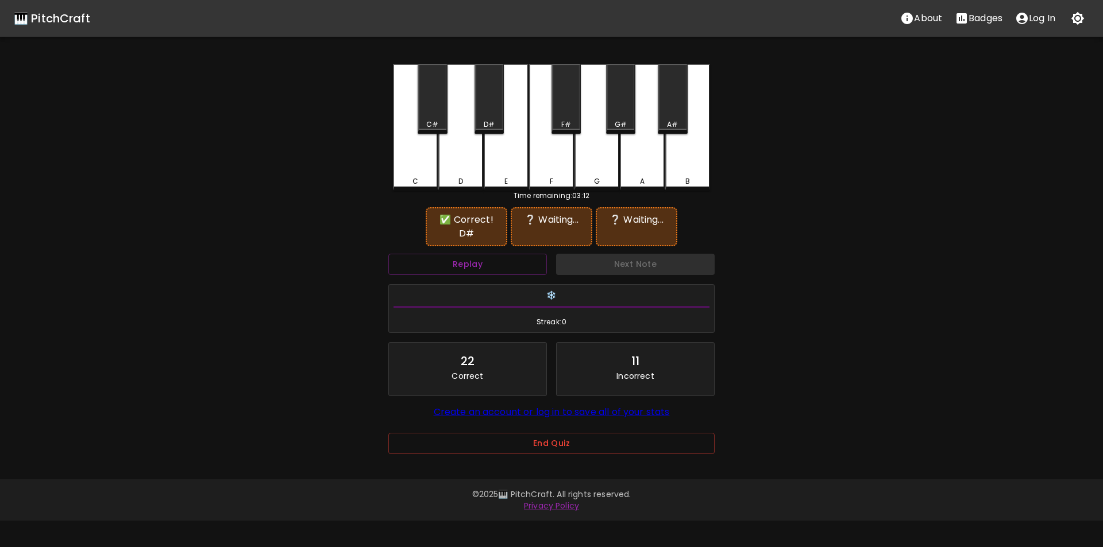
click at [560, 160] on div "F" at bounding box center [551, 127] width 45 height 126
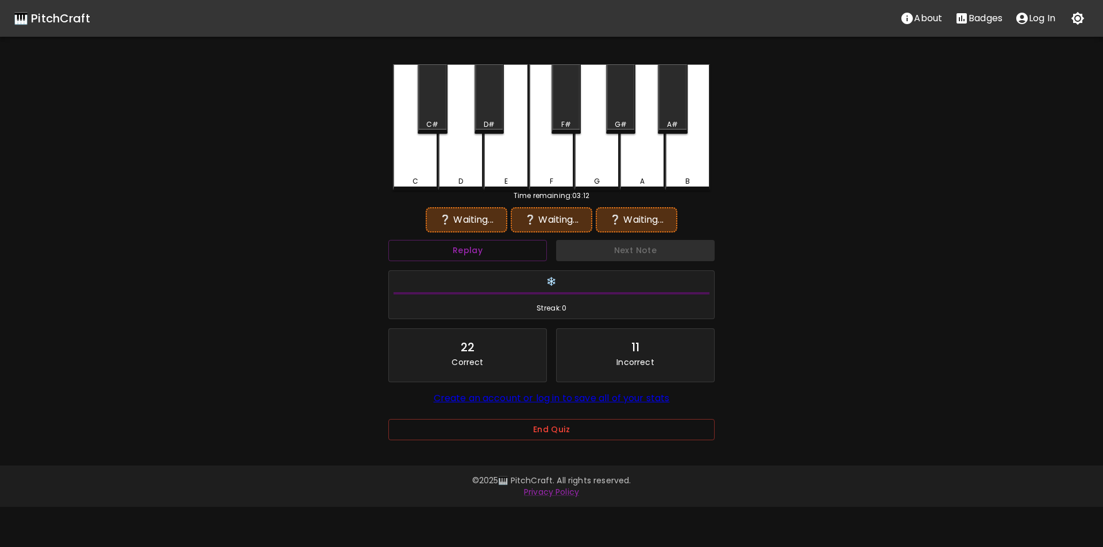
click at [493, 119] on div "D#" at bounding box center [488, 98] width 29 height 69
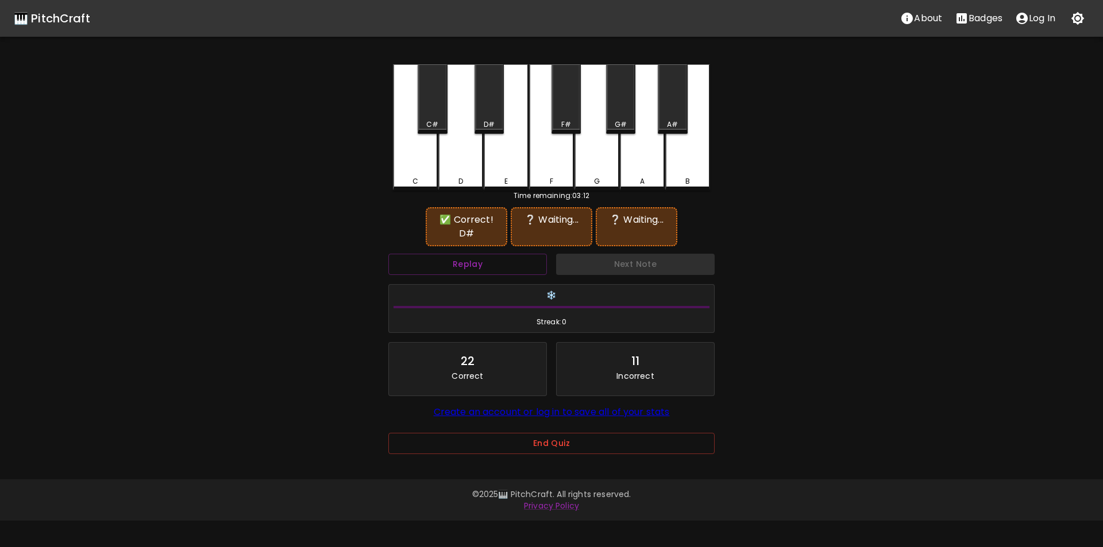
click at [681, 115] on div "A#" at bounding box center [672, 98] width 29 height 69
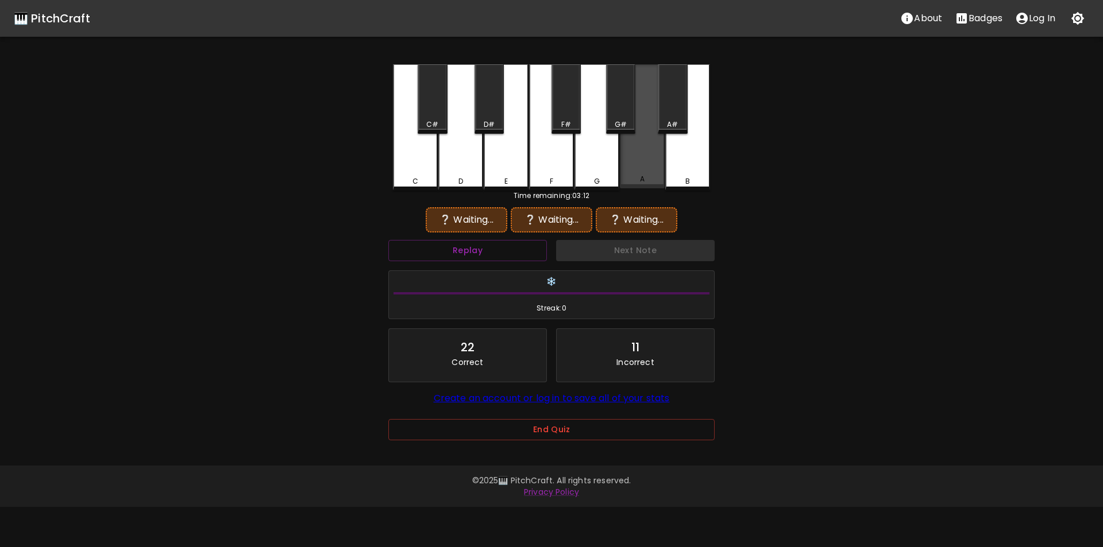
click at [647, 148] on div "A" at bounding box center [642, 126] width 45 height 124
drag, startPoint x: 494, startPoint y: 118, endPoint x: 518, endPoint y: 123, distance: 24.0
click at [496, 118] on div "D#" at bounding box center [488, 98] width 29 height 69
click at [635, 159] on div "A" at bounding box center [642, 126] width 45 height 124
click at [613, 123] on div "G#" at bounding box center [620, 124] width 27 height 10
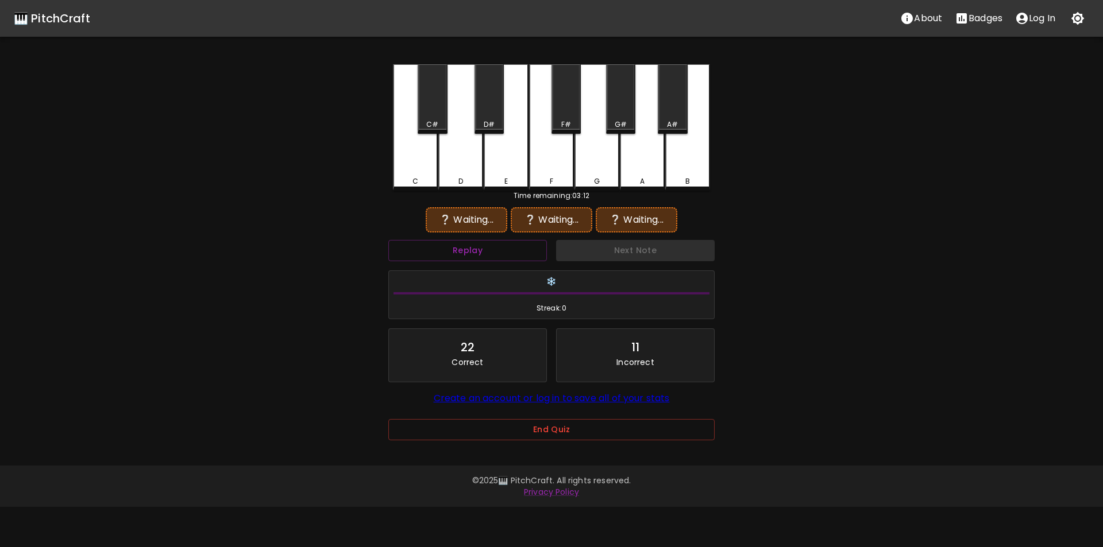
drag, startPoint x: 493, startPoint y: 118, endPoint x: 503, endPoint y: 118, distance: 9.2
click at [496, 118] on div "D#" at bounding box center [488, 98] width 29 height 69
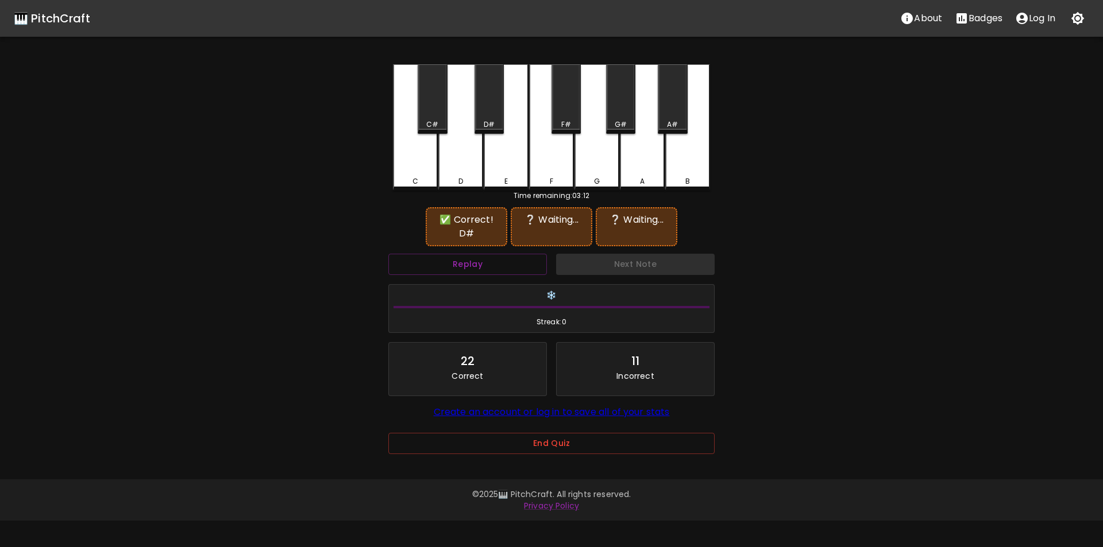
click at [614, 118] on div "G#" at bounding box center [620, 98] width 29 height 69
click at [568, 117] on div "F#" at bounding box center [565, 98] width 29 height 69
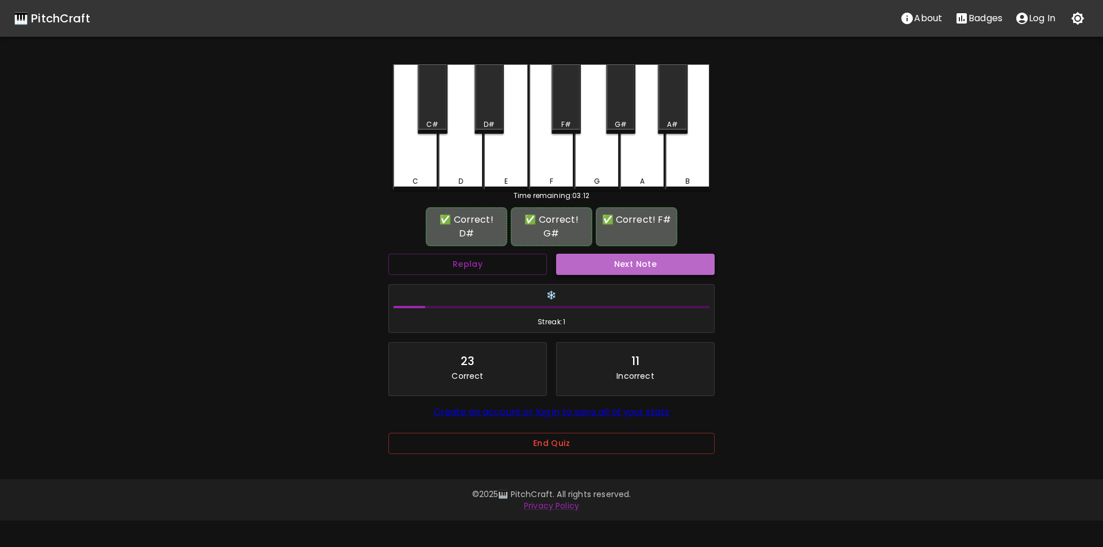
click at [591, 258] on button "Next Note" at bounding box center [635, 264] width 159 height 21
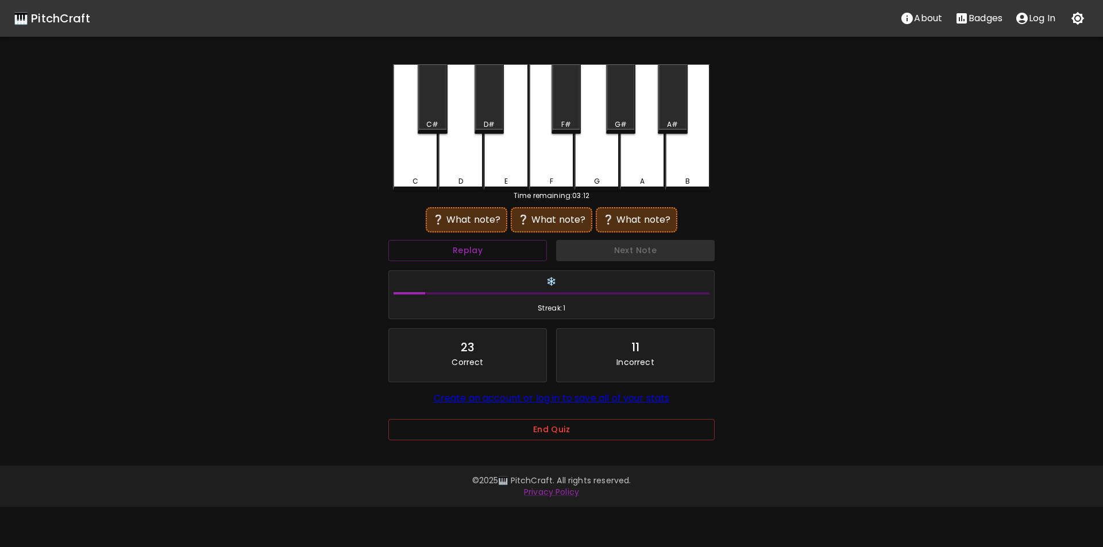
click at [617, 111] on div "G#" at bounding box center [620, 98] width 29 height 69
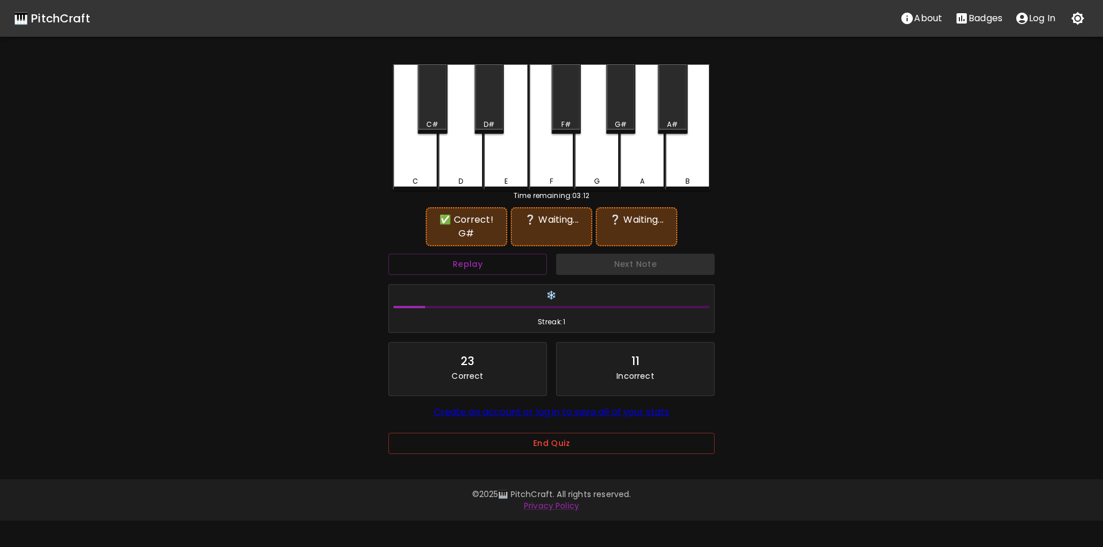
click at [423, 161] on div "C" at bounding box center [415, 127] width 45 height 126
click at [691, 160] on div "B" at bounding box center [687, 127] width 45 height 126
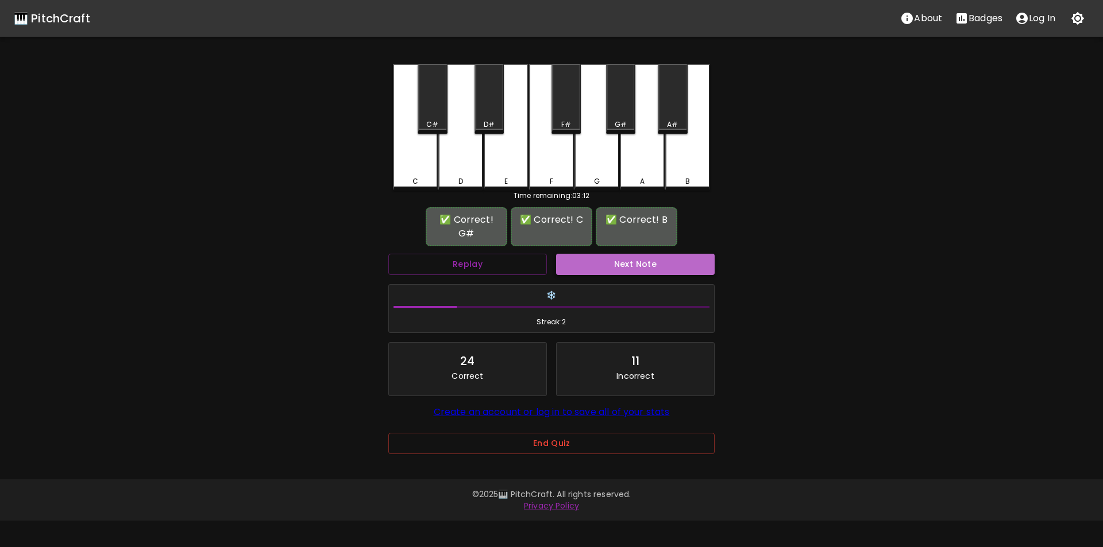
click at [621, 262] on button "Next Note" at bounding box center [635, 264] width 159 height 21
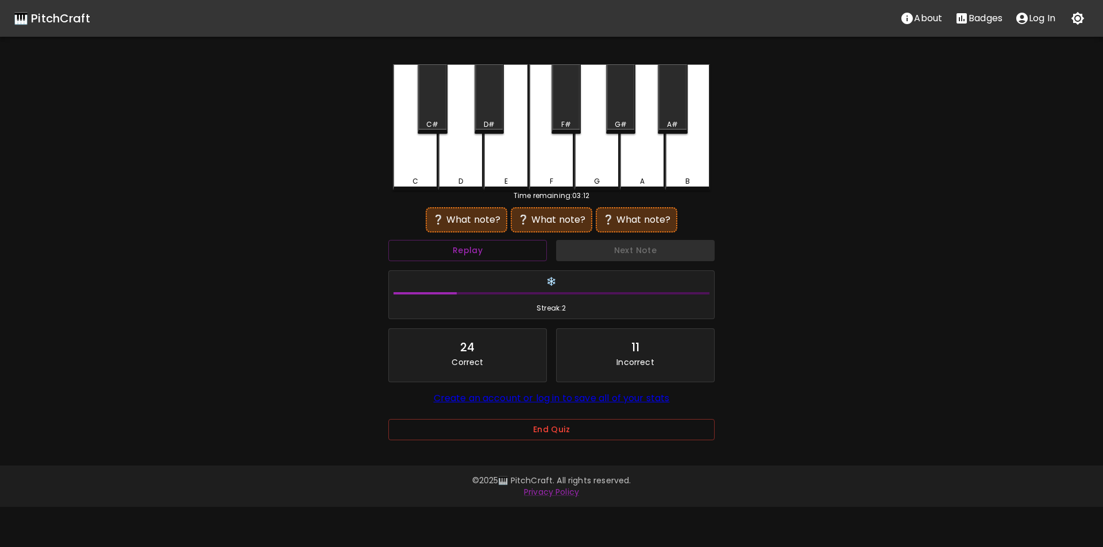
click at [557, 165] on div "F" at bounding box center [551, 127] width 45 height 126
click at [460, 169] on div "D" at bounding box center [460, 127] width 45 height 126
click at [689, 163] on div "B" at bounding box center [687, 127] width 45 height 126
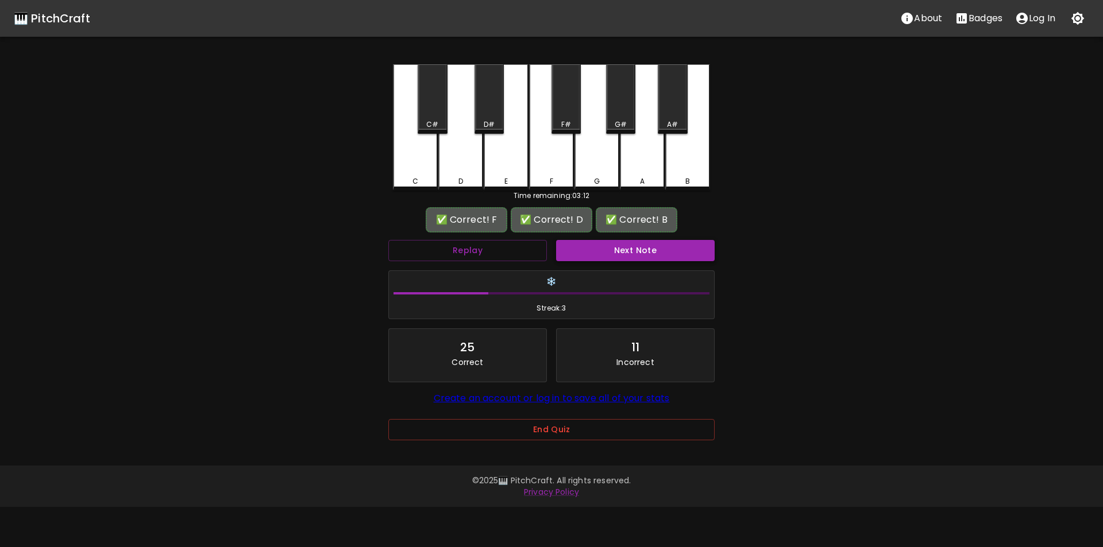
click at [621, 253] on button "Next Note" at bounding box center [635, 250] width 159 height 21
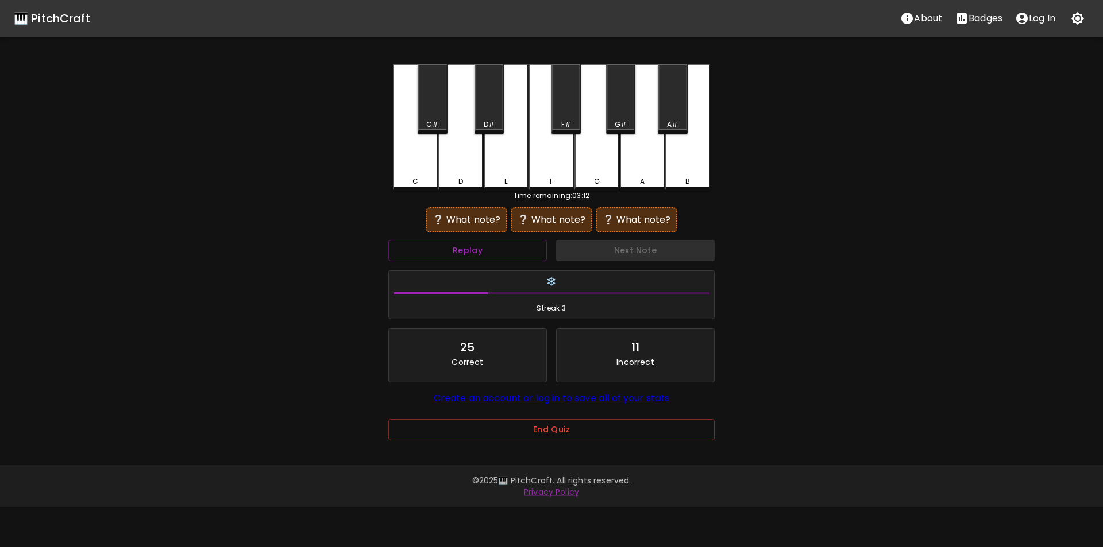
click at [683, 165] on div "B" at bounding box center [687, 127] width 45 height 126
click at [555, 164] on div "F" at bounding box center [551, 127] width 45 height 126
click at [517, 241] on button "Replay" at bounding box center [467, 250] width 159 height 21
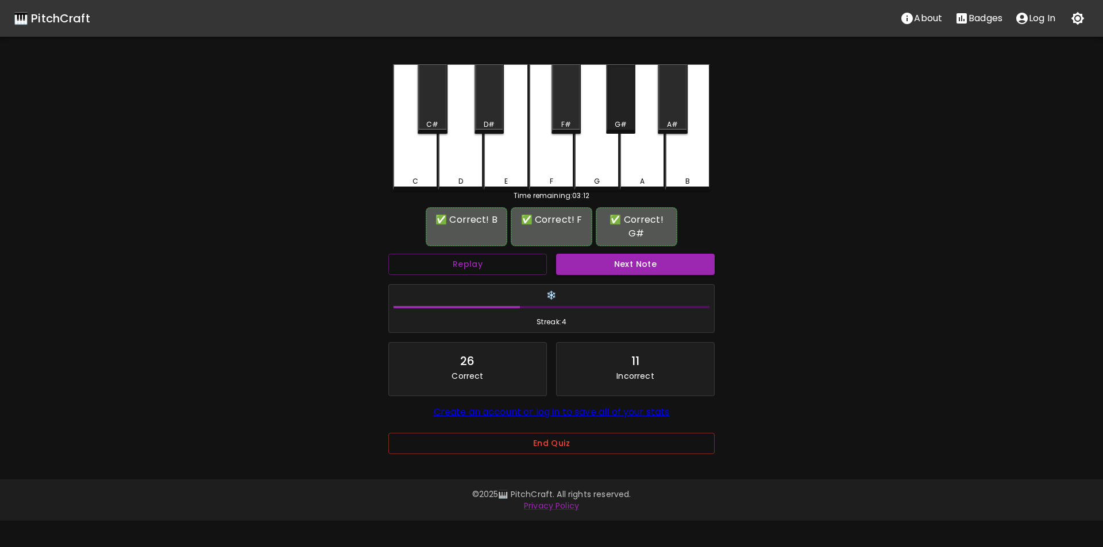
click at [621, 123] on div "G#" at bounding box center [621, 124] width 12 height 10
click at [621, 266] on button "Next Note" at bounding box center [635, 264] width 159 height 21
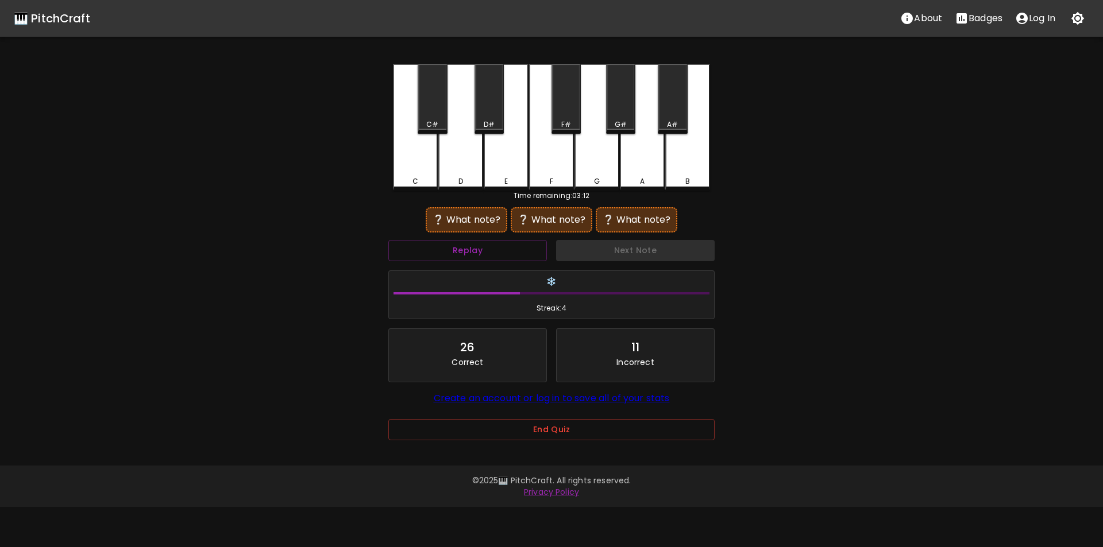
click at [672, 117] on div "A#" at bounding box center [672, 98] width 29 height 69
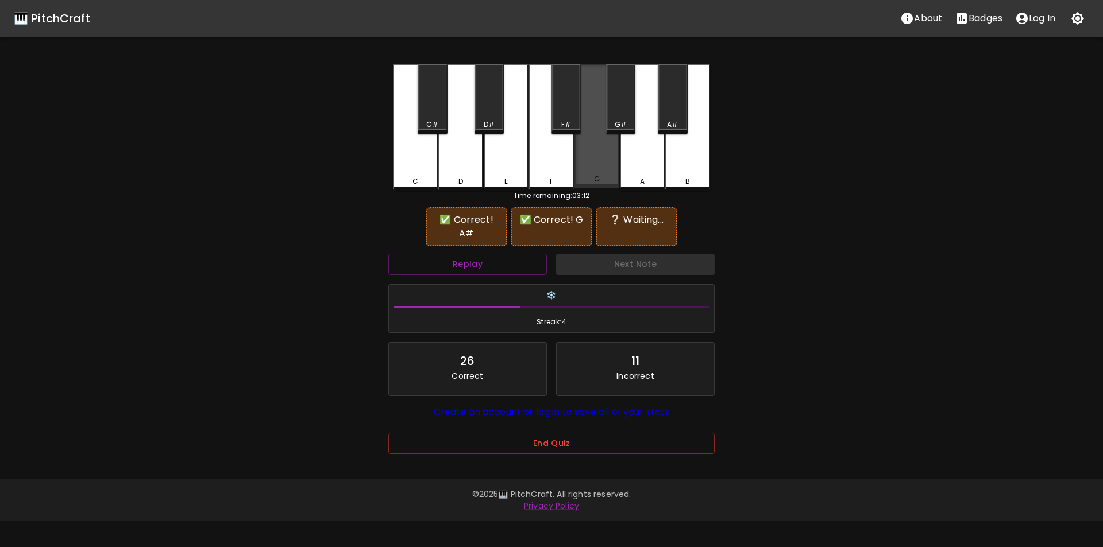
drag, startPoint x: 601, startPoint y: 160, endPoint x: 567, endPoint y: 158, distance: 33.4
click at [597, 160] on div "G" at bounding box center [596, 126] width 45 height 124
click at [485, 122] on div "D#" at bounding box center [489, 124] width 11 height 10
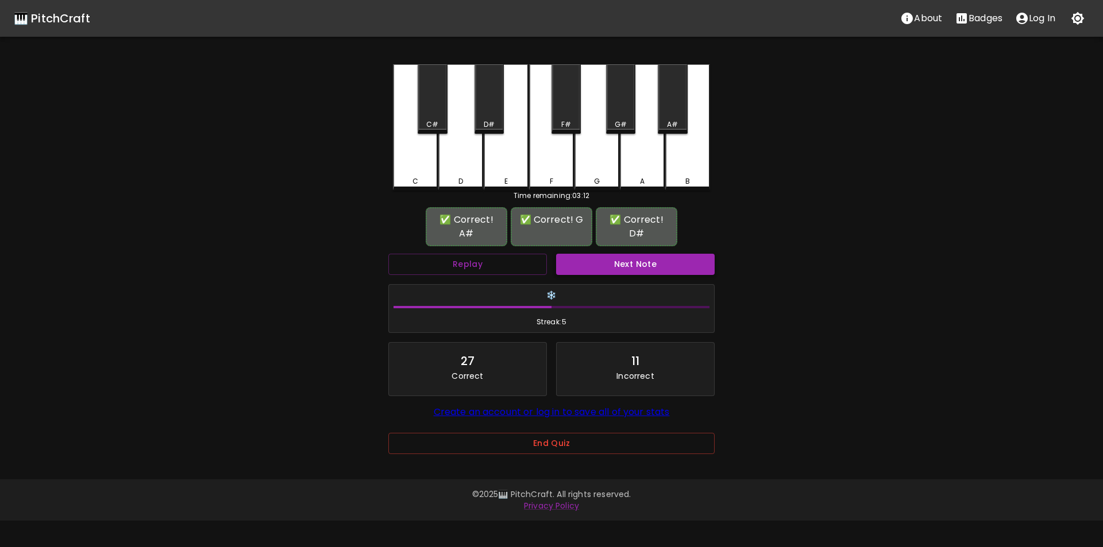
click at [604, 254] on button "Next Note" at bounding box center [635, 264] width 159 height 21
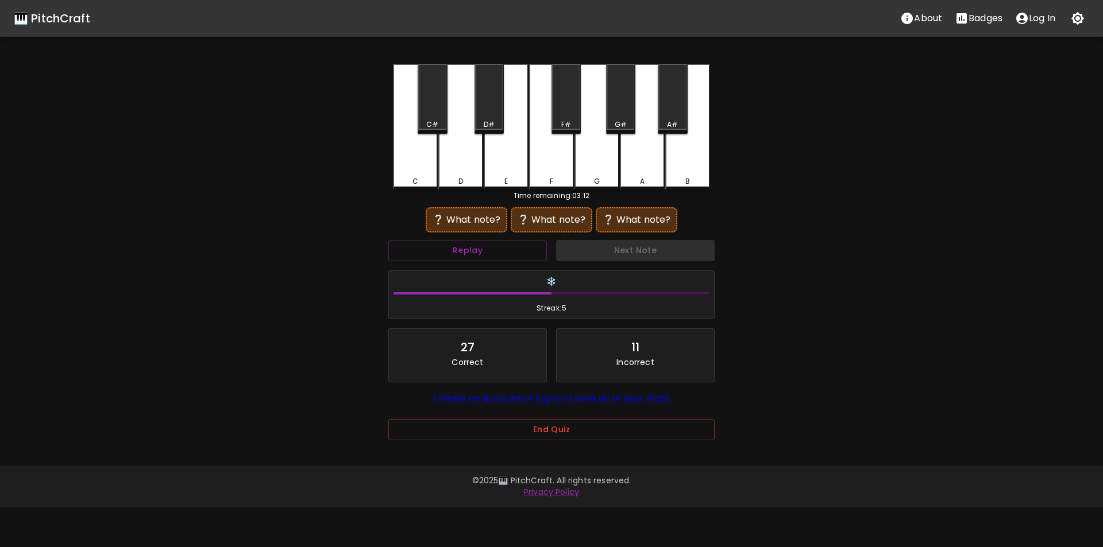
click at [633, 163] on div "A" at bounding box center [642, 127] width 45 height 126
click at [494, 120] on div "D#" at bounding box center [489, 124] width 27 height 10
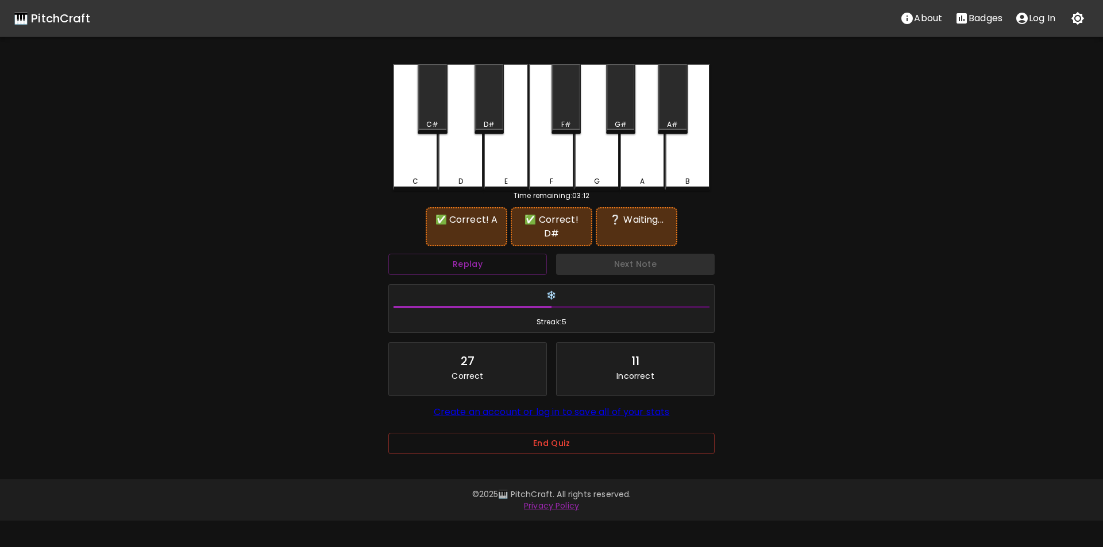
click at [594, 160] on div "G" at bounding box center [596, 127] width 45 height 126
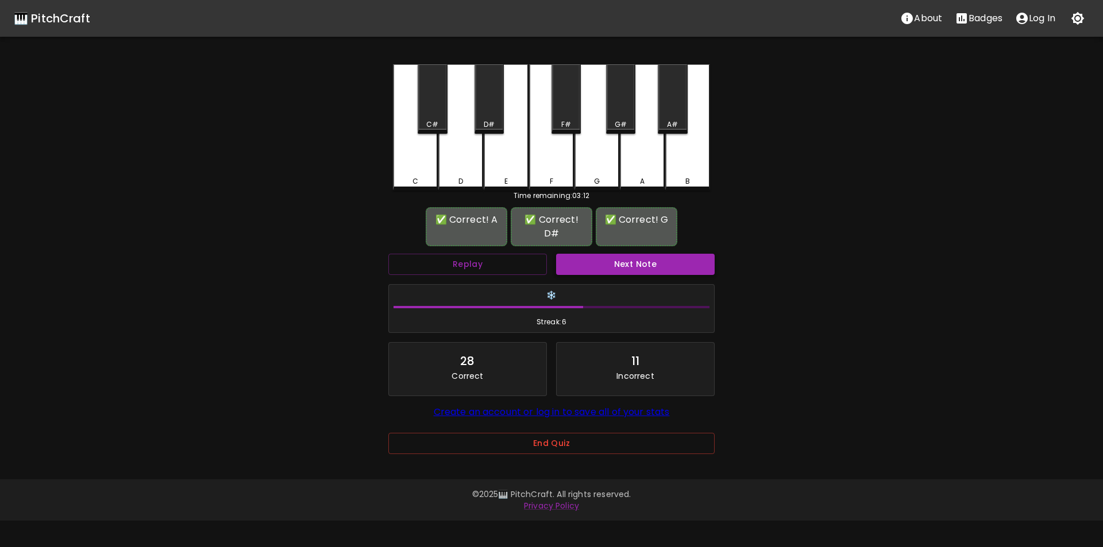
click at [609, 255] on button "Next Note" at bounding box center [635, 264] width 159 height 21
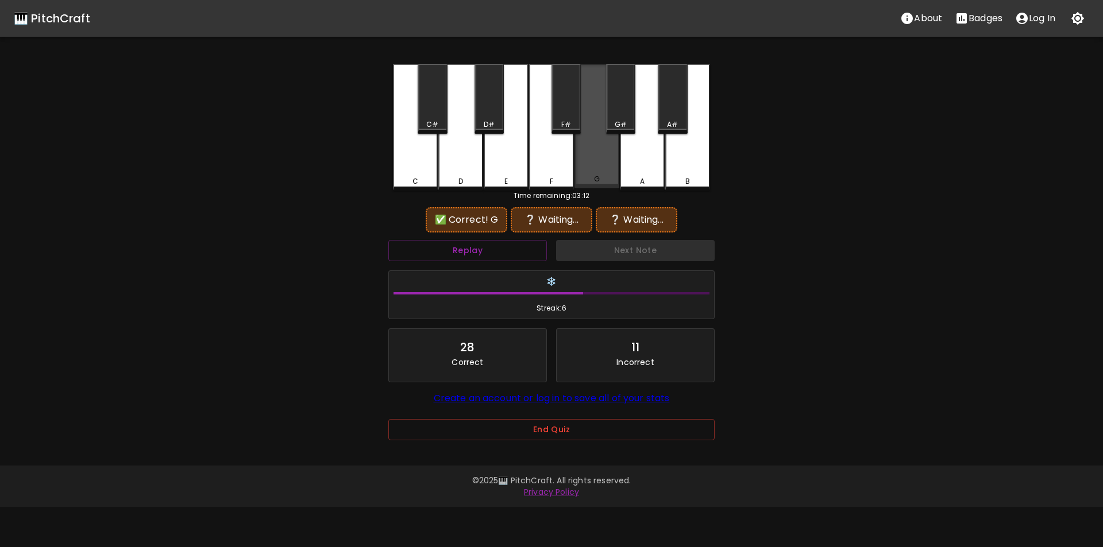
click at [591, 169] on div "G" at bounding box center [596, 126] width 45 height 124
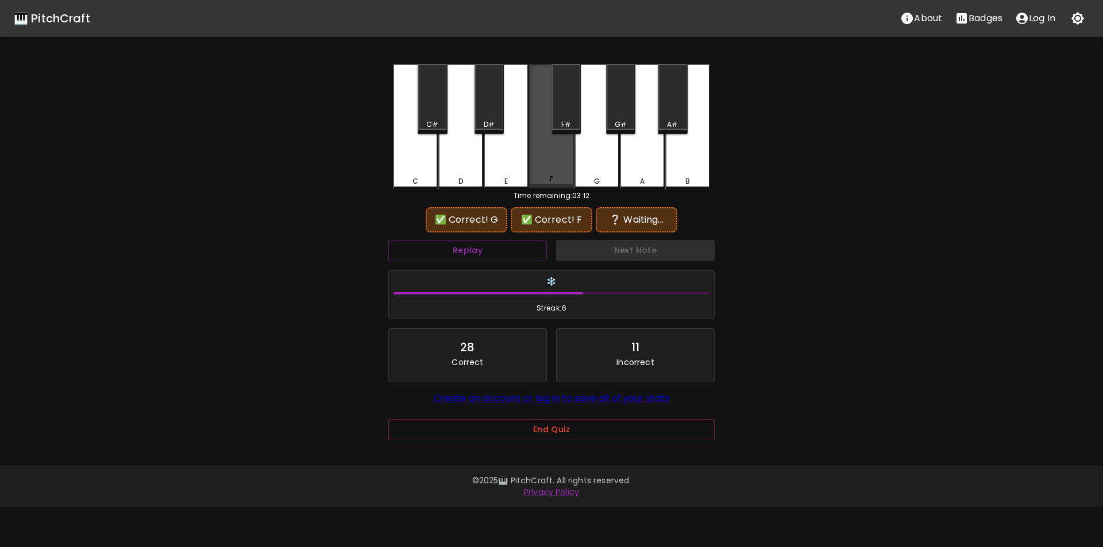
click at [549, 167] on div "F" at bounding box center [551, 126] width 45 height 124
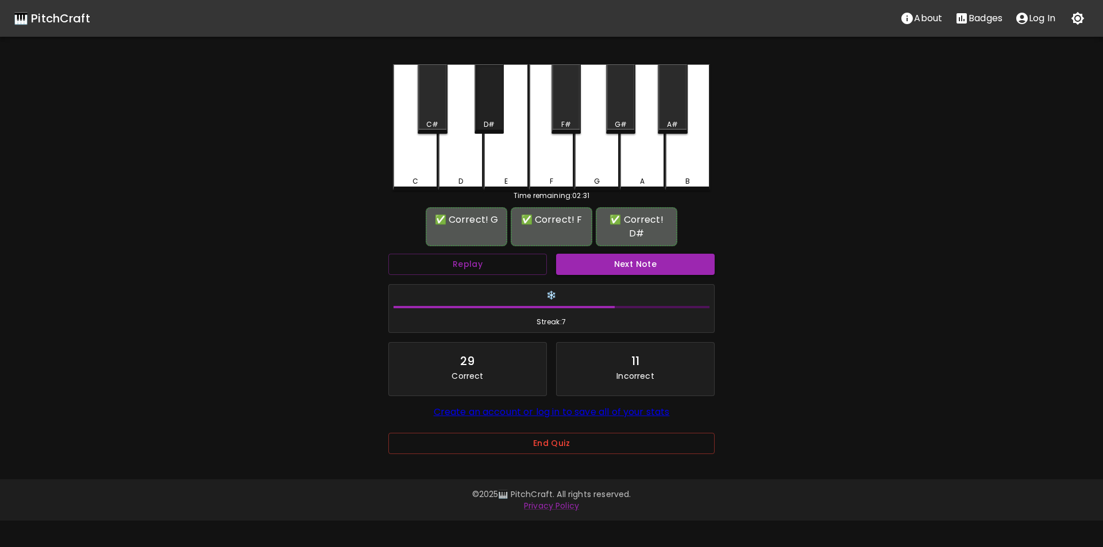
click at [482, 125] on div "D#" at bounding box center [489, 124] width 27 height 10
click at [598, 254] on button "Next Note" at bounding box center [635, 264] width 159 height 21
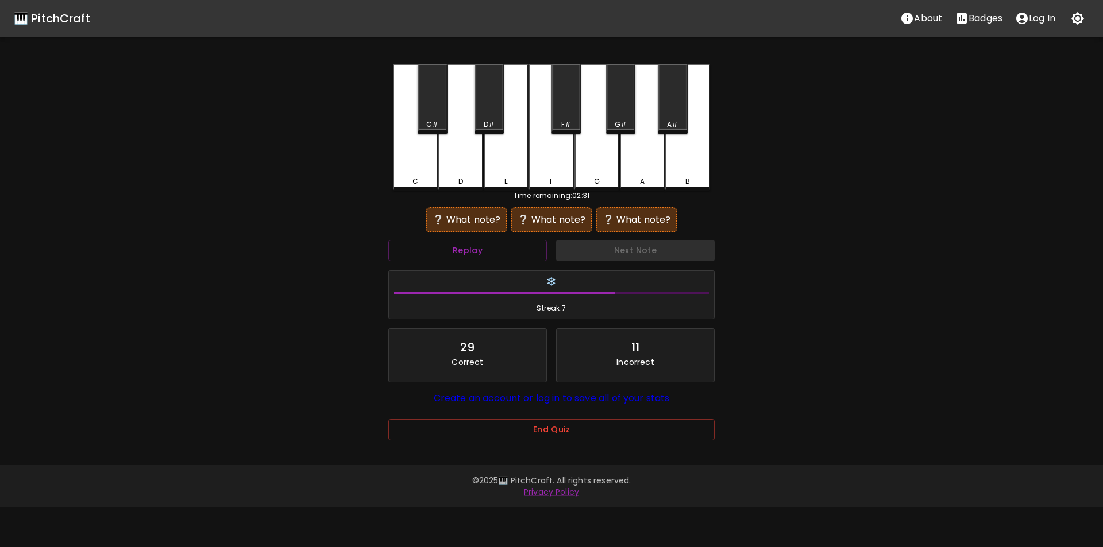
drag, startPoint x: 679, startPoint y: 166, endPoint x: 628, endPoint y: 171, distance: 50.7
click at [679, 167] on div "B" at bounding box center [687, 127] width 45 height 126
drag, startPoint x: 505, startPoint y: 164, endPoint x: 497, endPoint y: 165, distance: 8.1
click at [504, 164] on div "E" at bounding box center [506, 126] width 45 height 124
click at [628, 160] on div "A" at bounding box center [642, 127] width 45 height 126
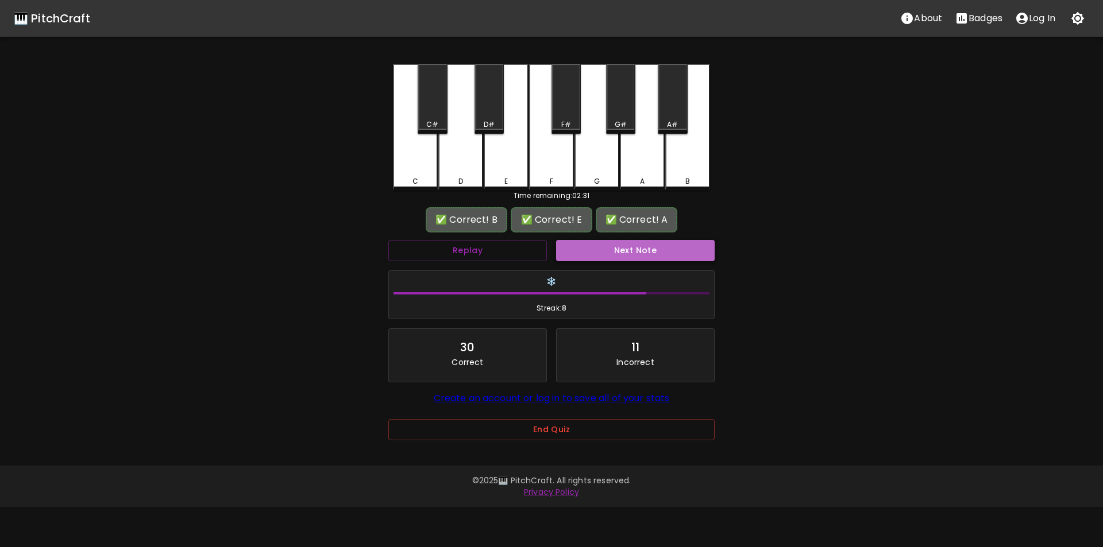
click at [629, 249] on button "Next Note" at bounding box center [635, 250] width 159 height 21
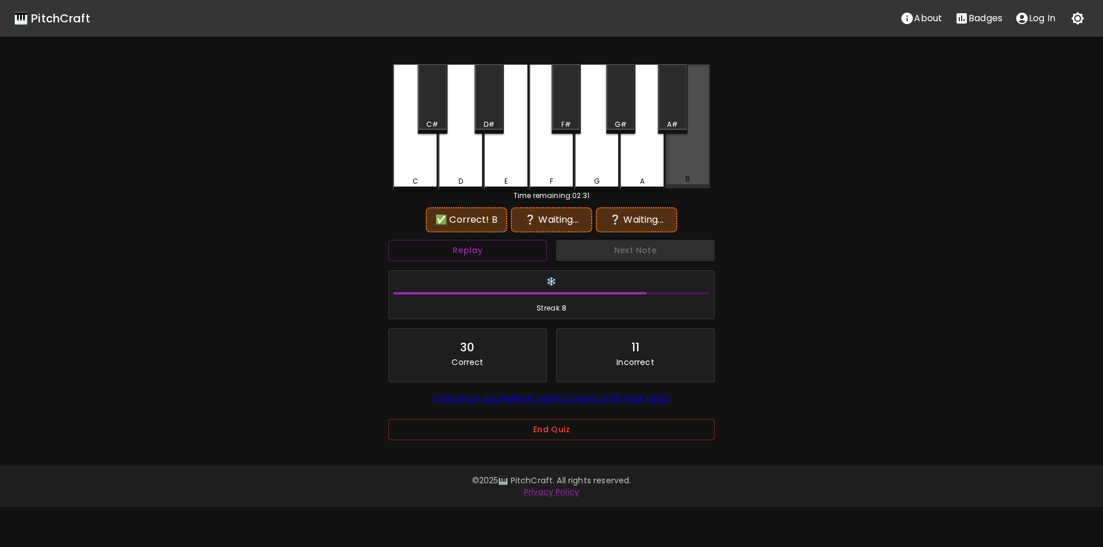
click at [683, 166] on div "B" at bounding box center [687, 126] width 45 height 124
click at [606, 165] on div "G" at bounding box center [596, 127] width 45 height 126
drag, startPoint x: 691, startPoint y: 167, endPoint x: 639, endPoint y: 138, distance: 59.9
click at [690, 167] on div "B" at bounding box center [687, 126] width 45 height 124
click at [620, 125] on div "G#" at bounding box center [621, 124] width 12 height 10
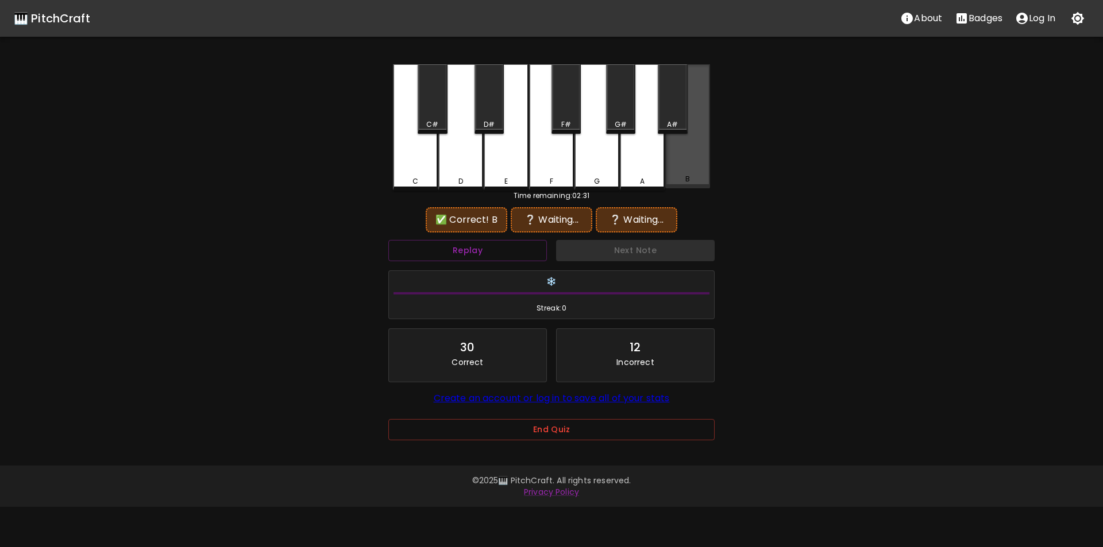
click at [684, 167] on div "B" at bounding box center [687, 126] width 45 height 124
click at [569, 121] on div "F#" at bounding box center [566, 124] width 10 height 10
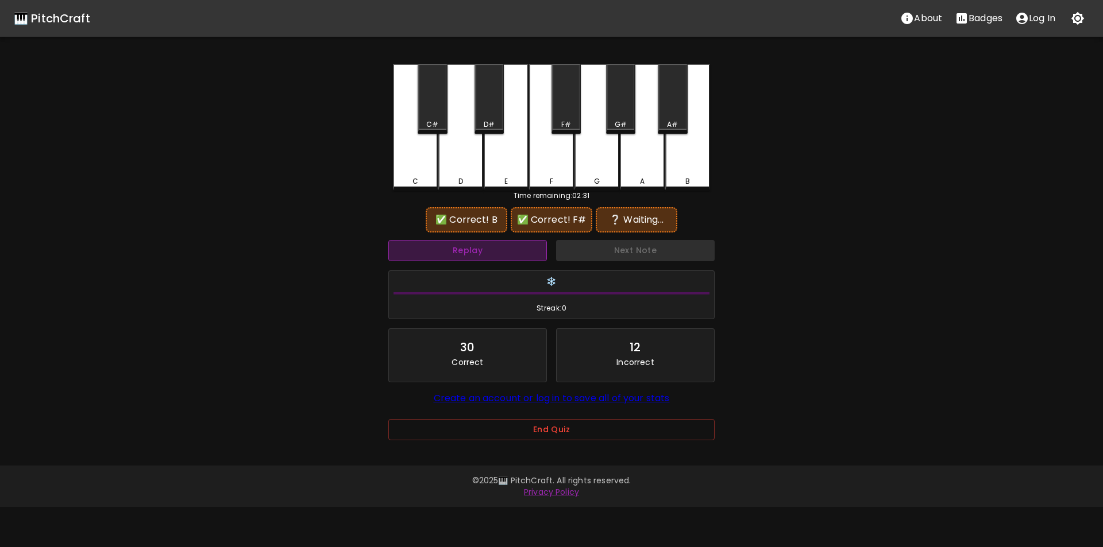
click at [538, 249] on button "Replay" at bounding box center [467, 250] width 159 height 21
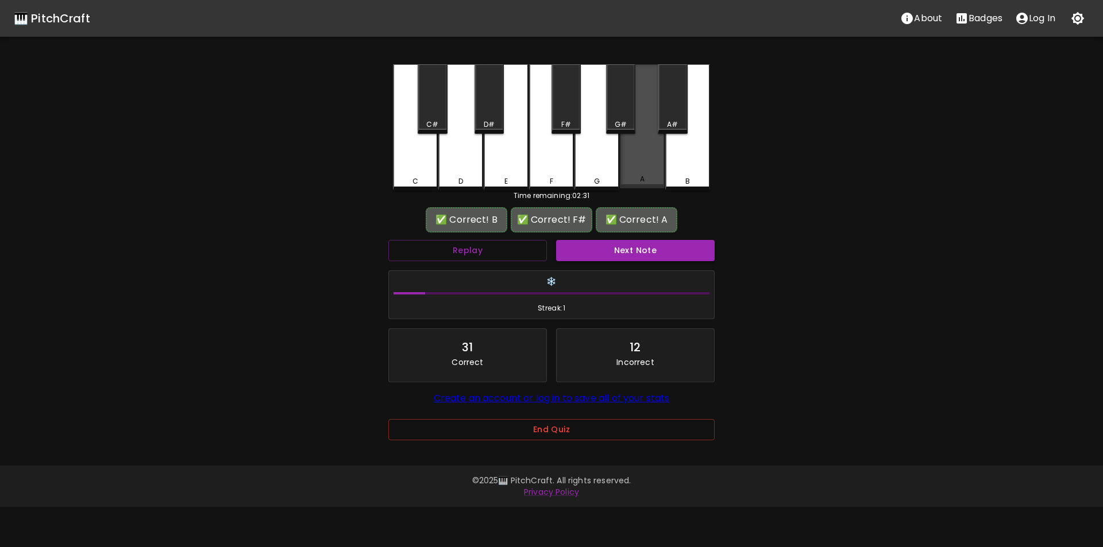
click at [640, 169] on div "A" at bounding box center [642, 126] width 45 height 124
click at [623, 234] on div "✅ Correct! B ✅ Correct! F# ✅ Correct! A Replay Next Note ❄️ Streak: 1 31 Correc…" at bounding box center [551, 335] width 326 height 251
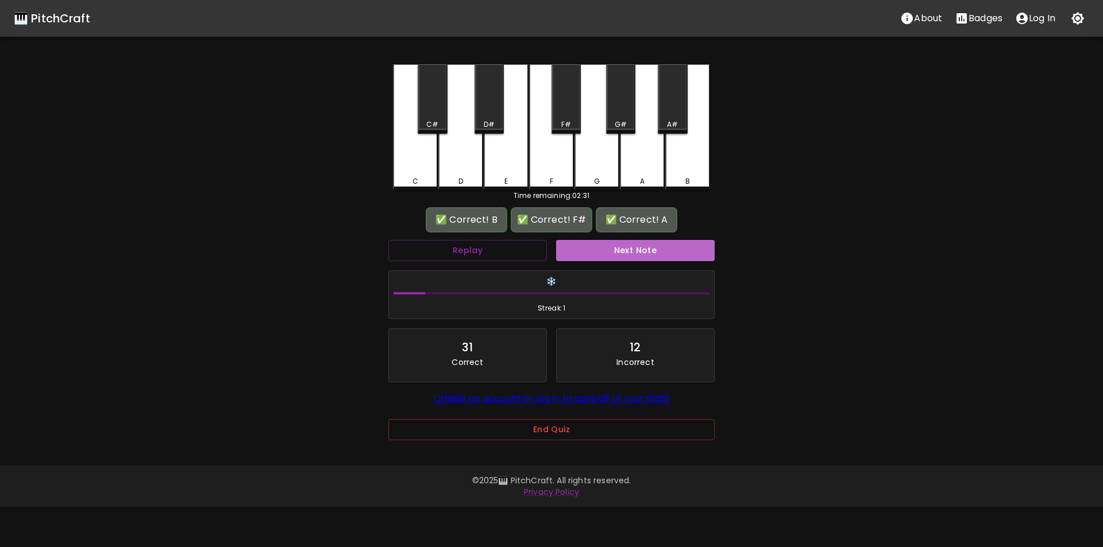
click at [622, 243] on button "Next Note" at bounding box center [635, 250] width 159 height 21
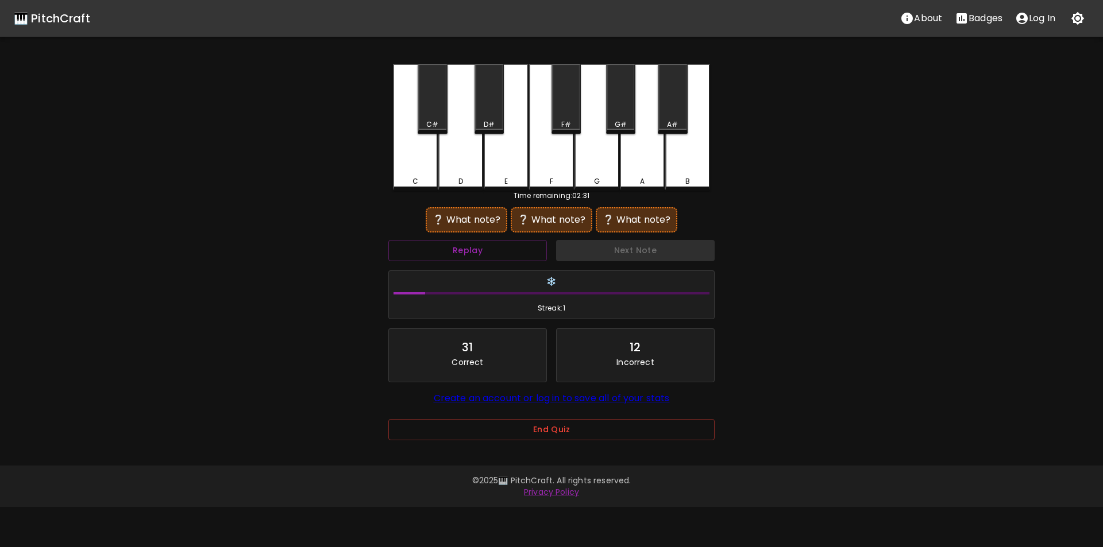
drag, startPoint x: 592, startPoint y: 168, endPoint x: 575, endPoint y: 168, distance: 16.7
click at [592, 168] on div "G" at bounding box center [596, 127] width 45 height 126
click at [511, 164] on div "E" at bounding box center [506, 126] width 45 height 124
click at [650, 158] on div "A" at bounding box center [642, 126] width 45 height 124
drag, startPoint x: 604, startPoint y: 163, endPoint x: 557, endPoint y: 161, distance: 47.1
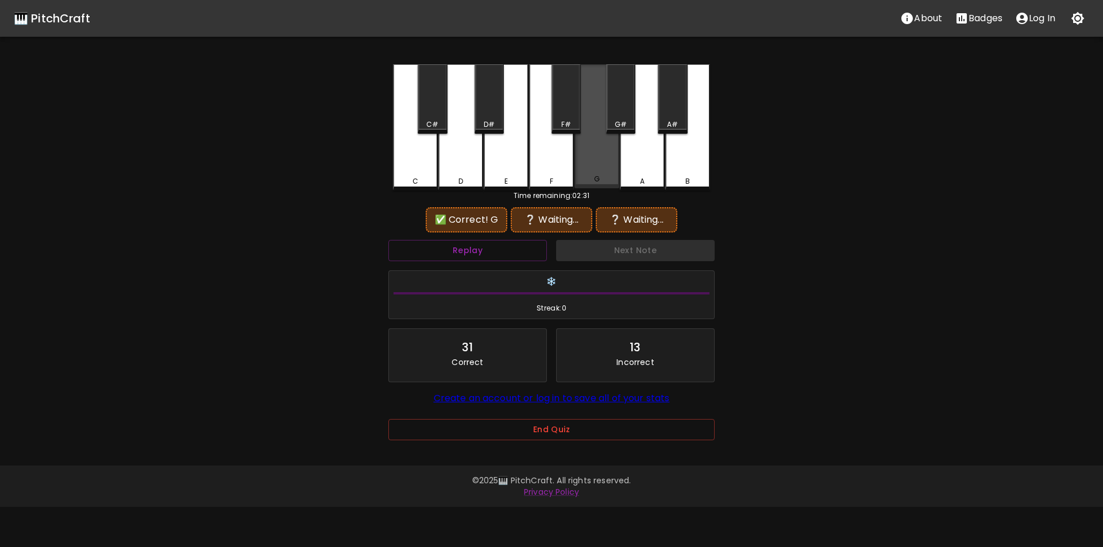
click at [600, 162] on div "G" at bounding box center [596, 126] width 45 height 124
click at [505, 159] on div "E" at bounding box center [506, 127] width 45 height 126
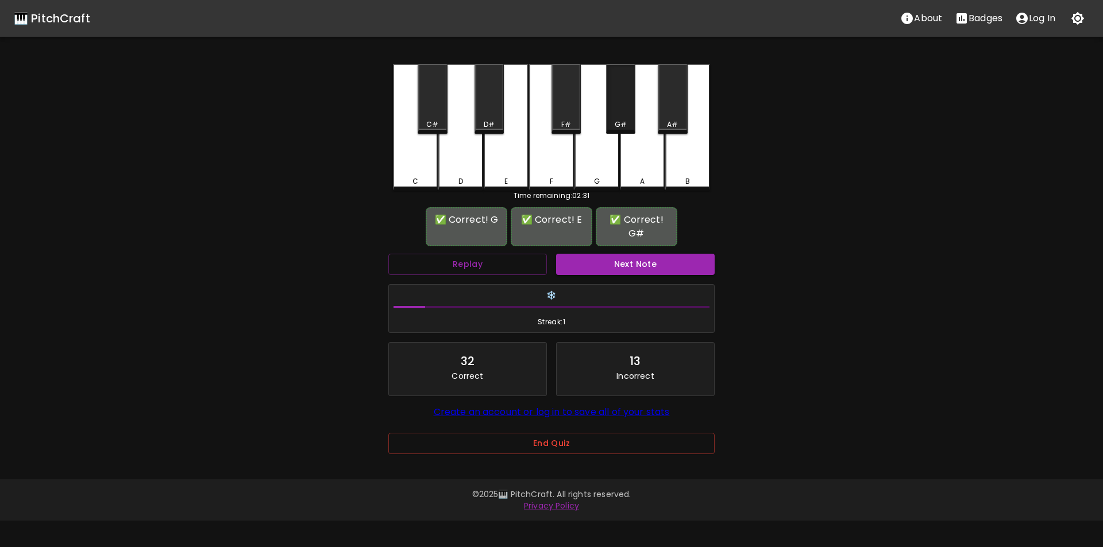
click at [629, 116] on div "G#" at bounding box center [620, 98] width 29 height 69
click at [629, 262] on button "Next Note" at bounding box center [635, 264] width 159 height 21
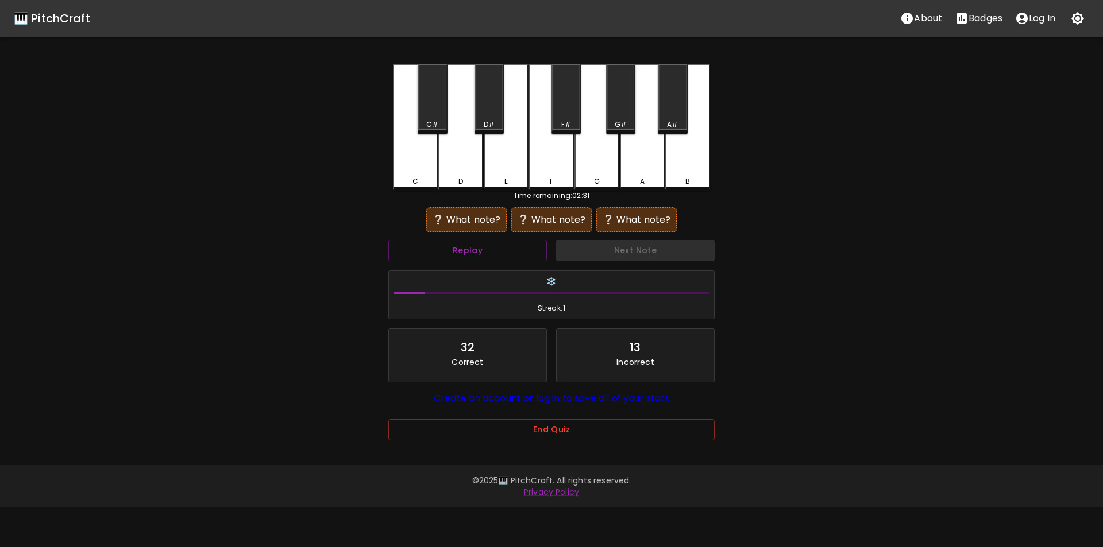
click at [420, 167] on div "C" at bounding box center [415, 127] width 45 height 126
click at [571, 123] on div "F#" at bounding box center [566, 124] width 27 height 10
click at [466, 160] on div "D" at bounding box center [460, 127] width 45 height 126
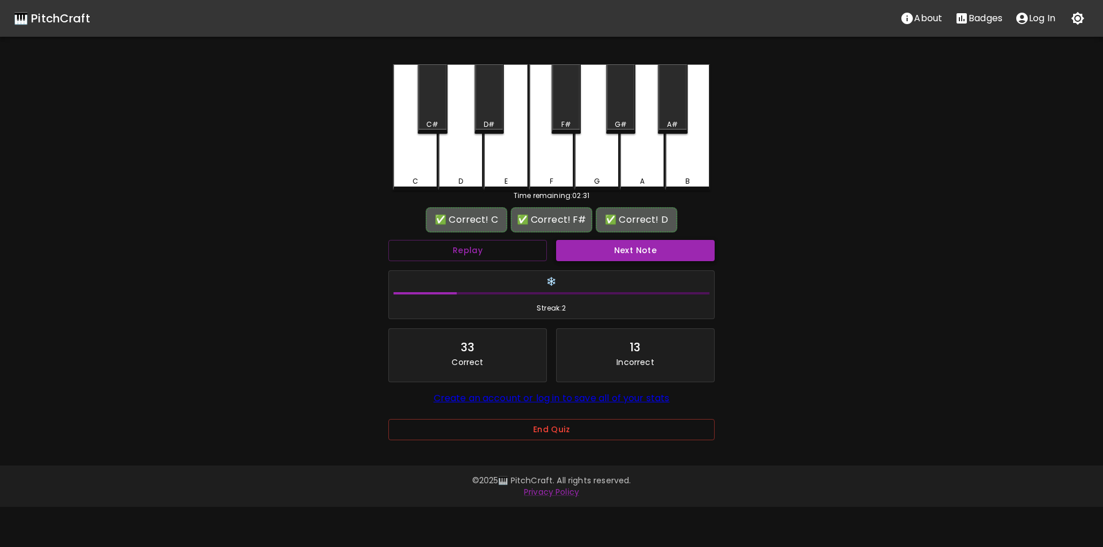
click at [609, 247] on button "Next Note" at bounding box center [635, 250] width 159 height 21
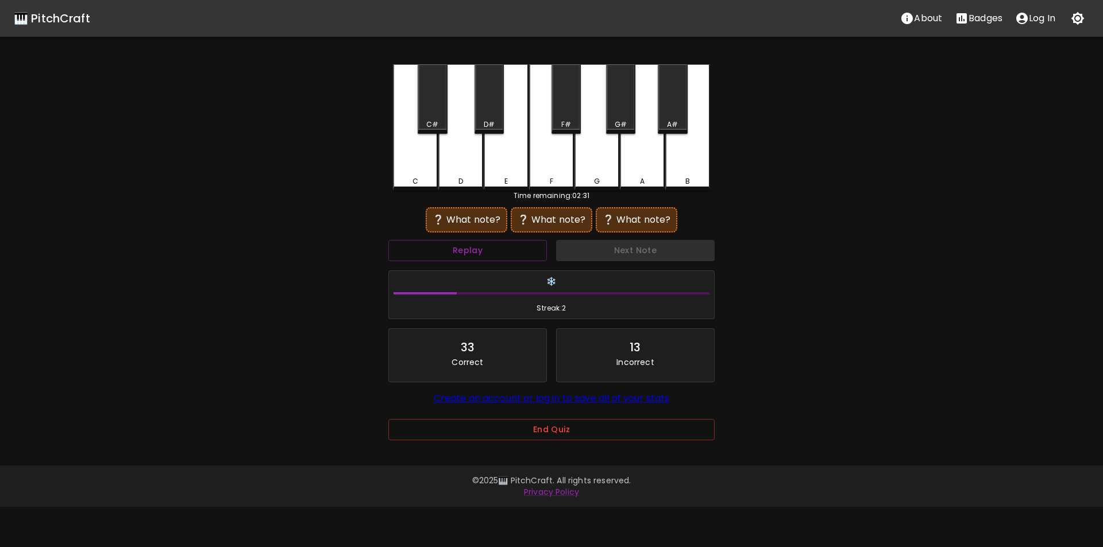
click at [617, 122] on div "G#" at bounding box center [621, 124] width 12 height 10
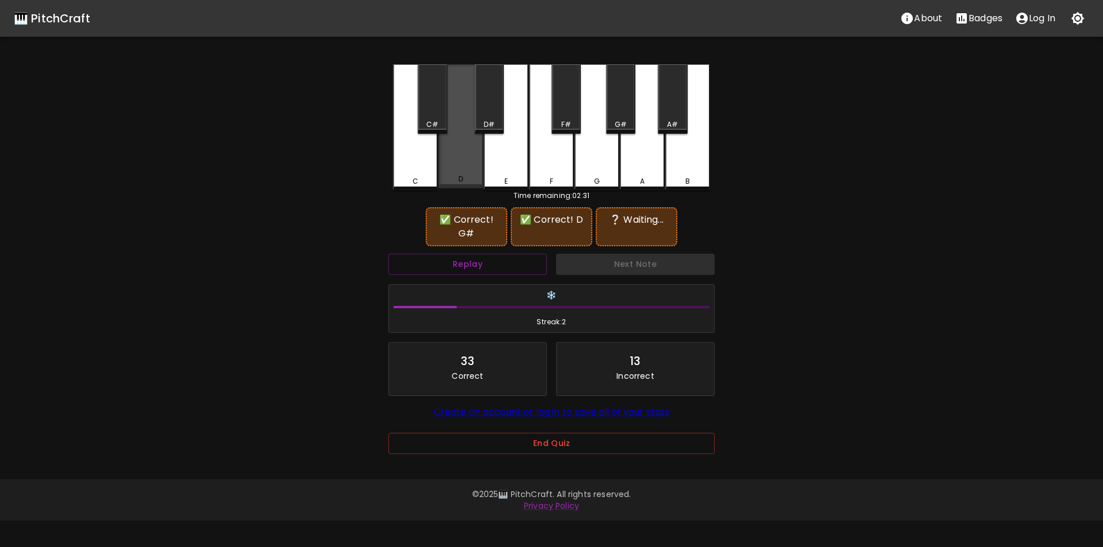
click at [470, 169] on div "D" at bounding box center [460, 126] width 45 height 124
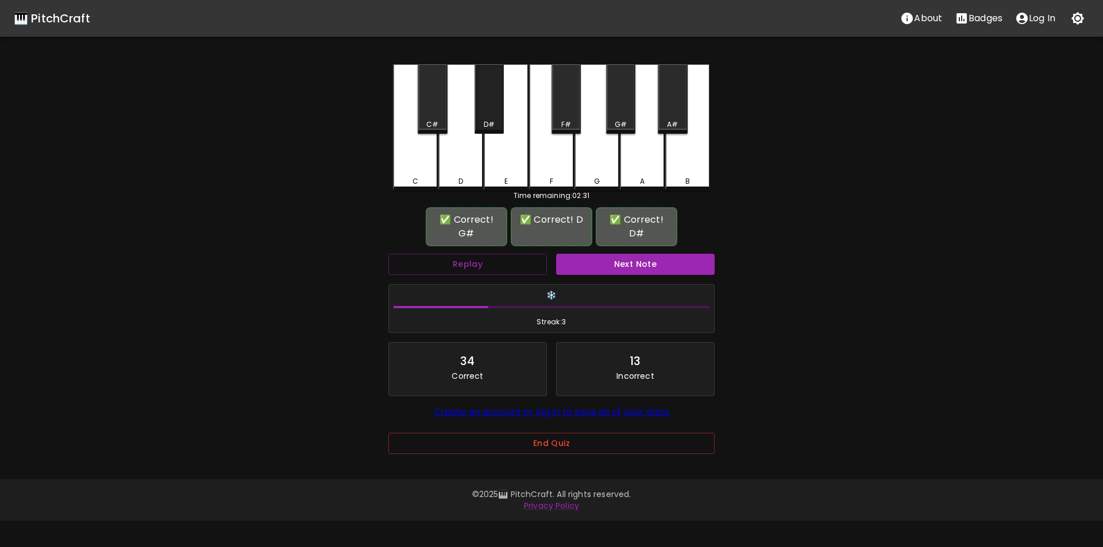
click at [492, 115] on div "D#" at bounding box center [488, 98] width 29 height 69
click at [607, 261] on button "Next Note" at bounding box center [635, 264] width 159 height 21
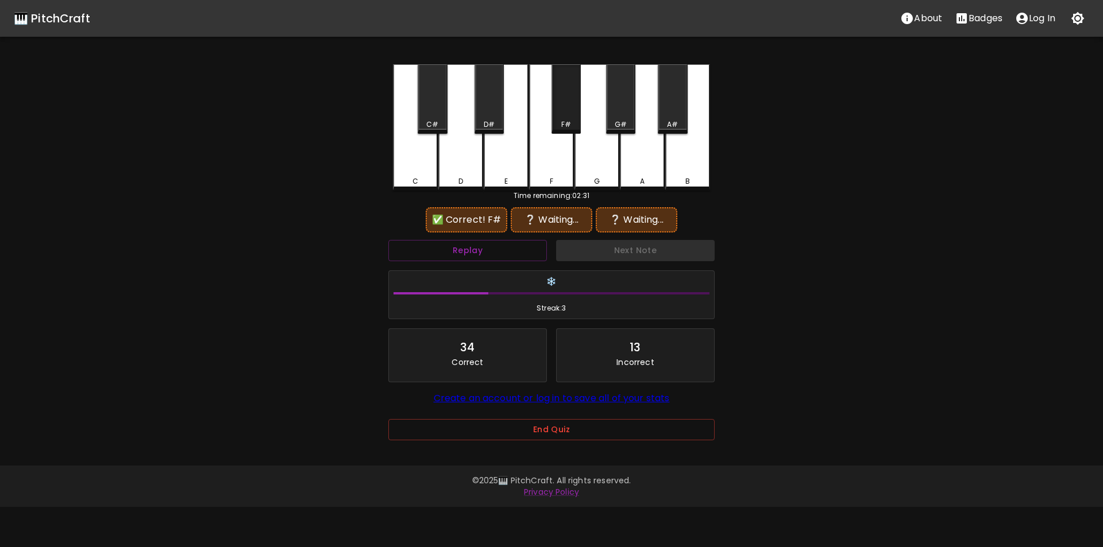
drag, startPoint x: 559, startPoint y: 115, endPoint x: 594, endPoint y: 118, distance: 35.2
click at [560, 115] on div "F#" at bounding box center [565, 98] width 29 height 69
click at [615, 119] on div "G#" at bounding box center [620, 98] width 29 height 69
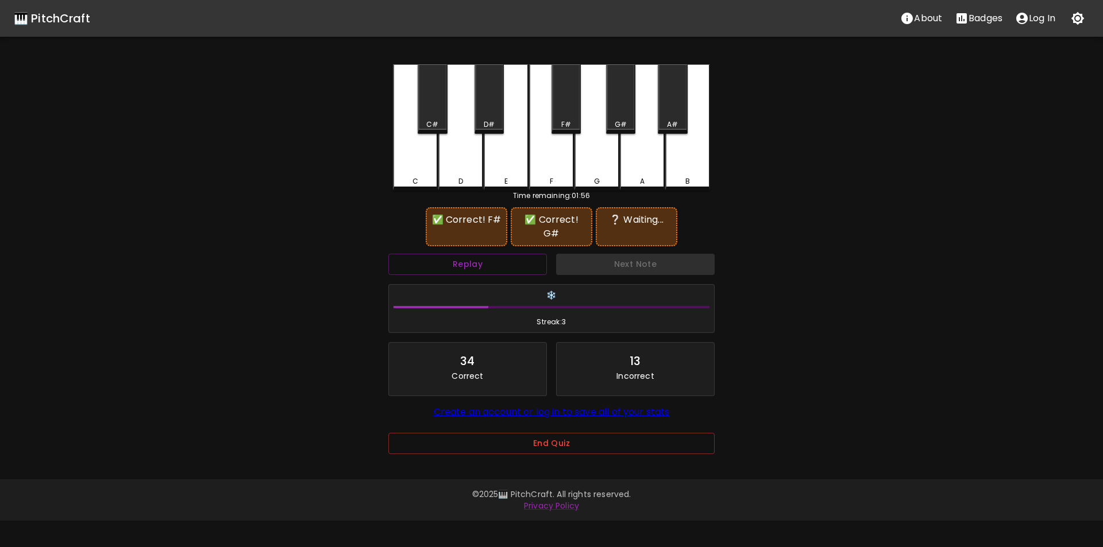
click at [674, 123] on div "A#" at bounding box center [672, 124] width 11 height 10
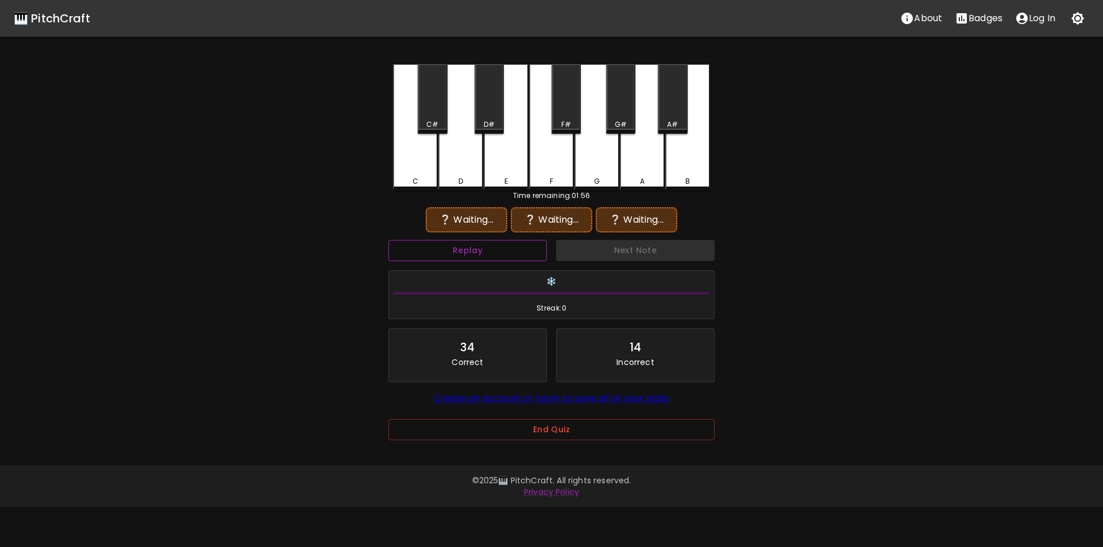
click at [523, 246] on button "Replay" at bounding box center [467, 250] width 159 height 21
drag, startPoint x: 573, startPoint y: 120, endPoint x: 615, endPoint y: 117, distance: 42.1
click at [573, 119] on div "F#" at bounding box center [566, 124] width 27 height 10
click at [623, 117] on div "G#" at bounding box center [620, 98] width 29 height 69
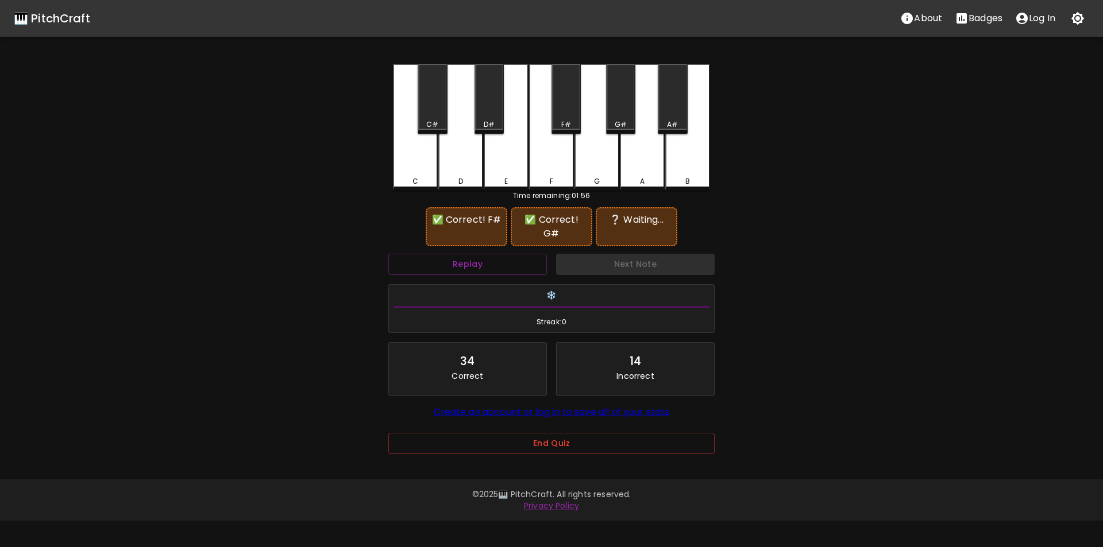
click at [565, 153] on div "F" at bounding box center [551, 127] width 45 height 126
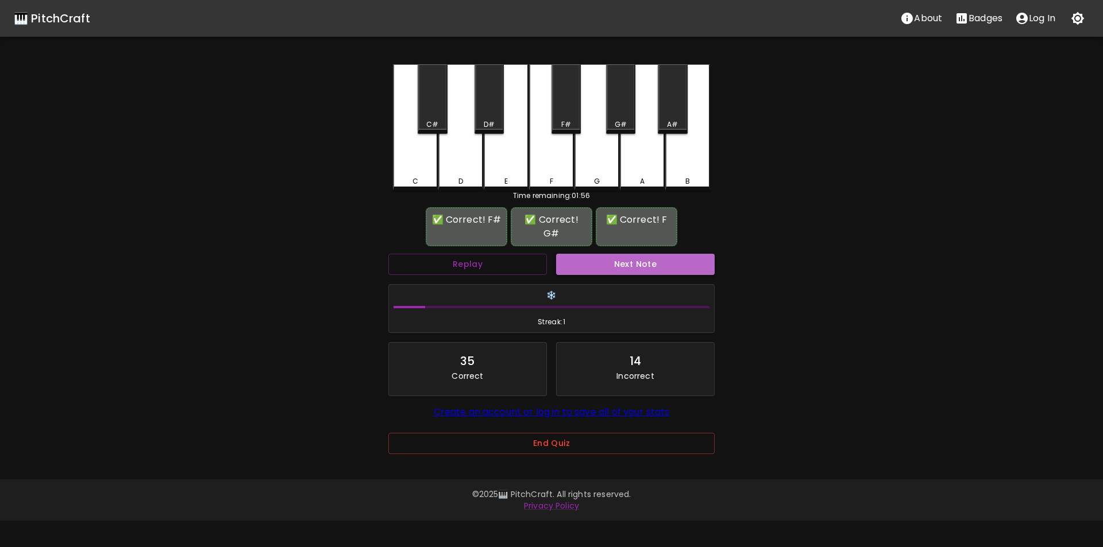
click at [617, 261] on button "Next Note" at bounding box center [635, 264] width 159 height 21
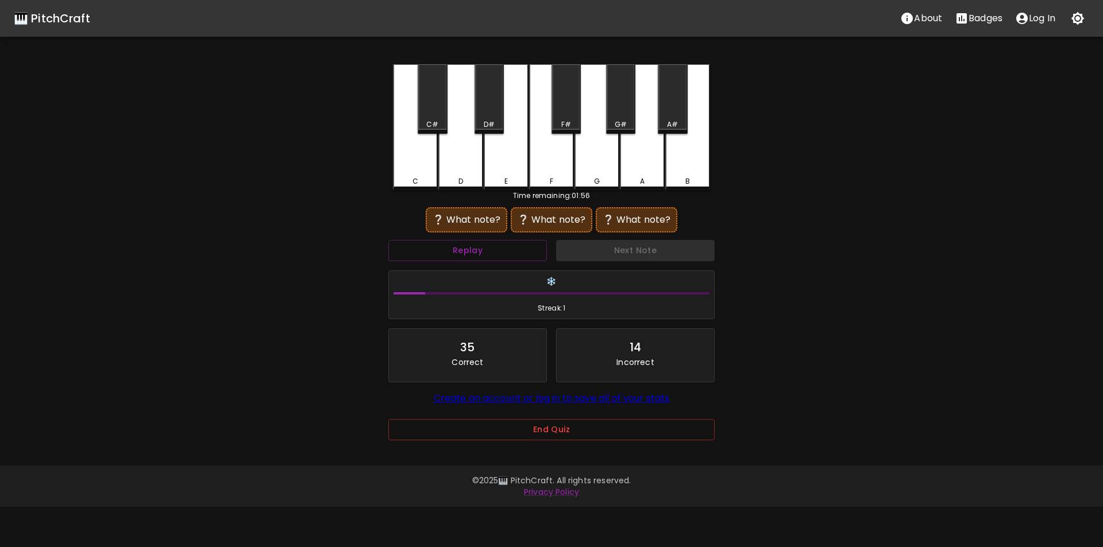
click at [618, 123] on div "G#" at bounding box center [621, 124] width 12 height 10
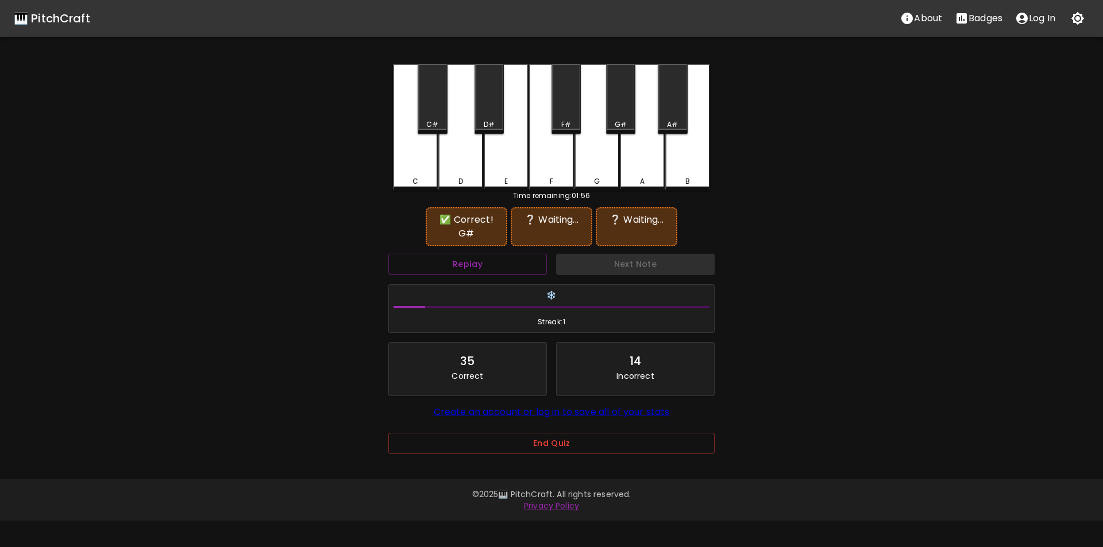
click at [567, 118] on div "F#" at bounding box center [565, 98] width 29 height 69
click at [667, 126] on div "A#" at bounding box center [672, 124] width 11 height 10
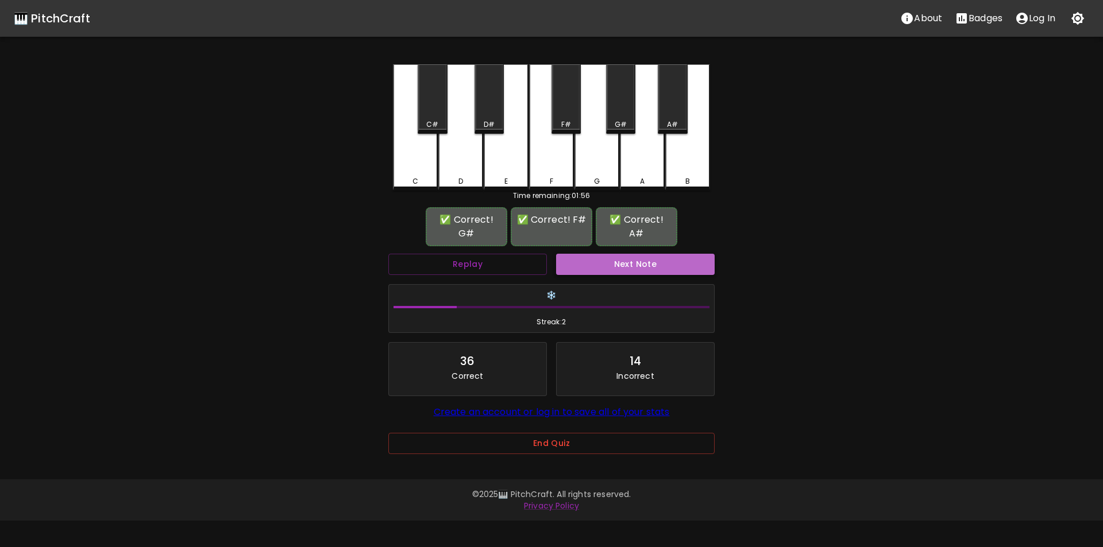
click at [636, 259] on button "Next Note" at bounding box center [635, 264] width 159 height 21
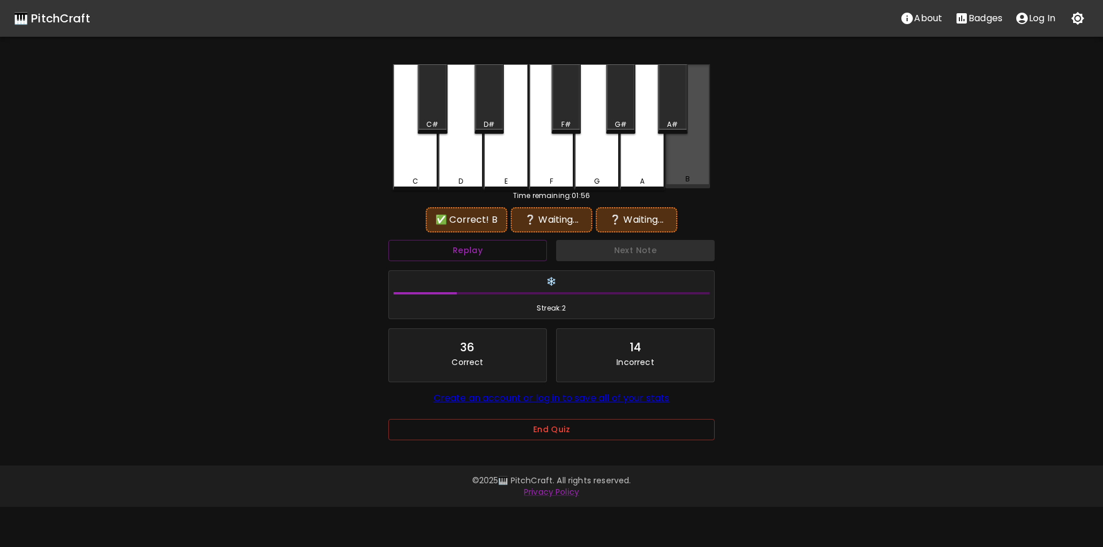
click at [678, 160] on div "B" at bounding box center [687, 126] width 45 height 124
click at [513, 163] on div "E" at bounding box center [506, 127] width 45 height 126
click at [565, 119] on div "F#" at bounding box center [565, 98] width 29 height 69
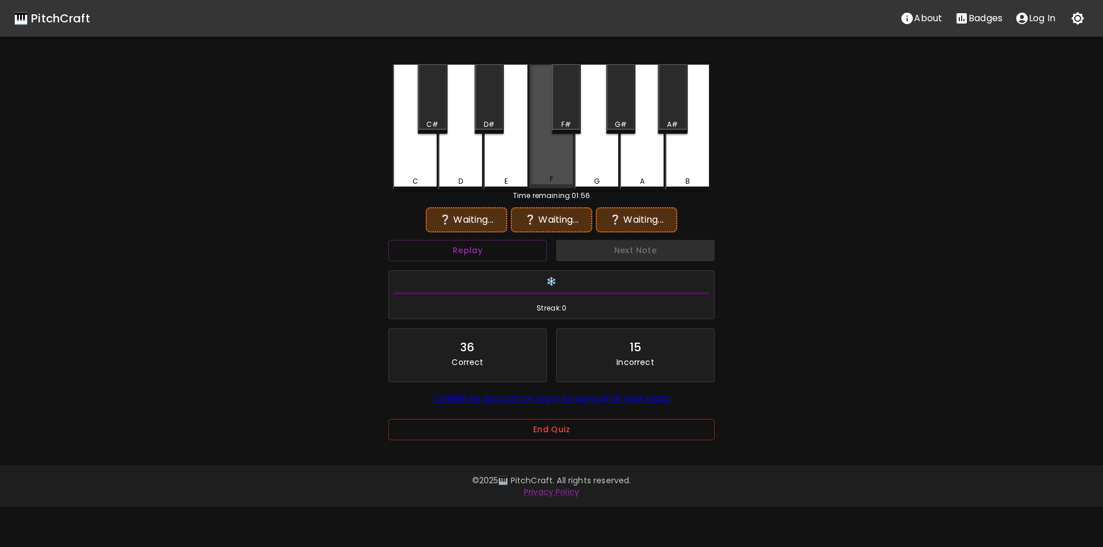
click at [551, 165] on div "F" at bounding box center [551, 126] width 45 height 124
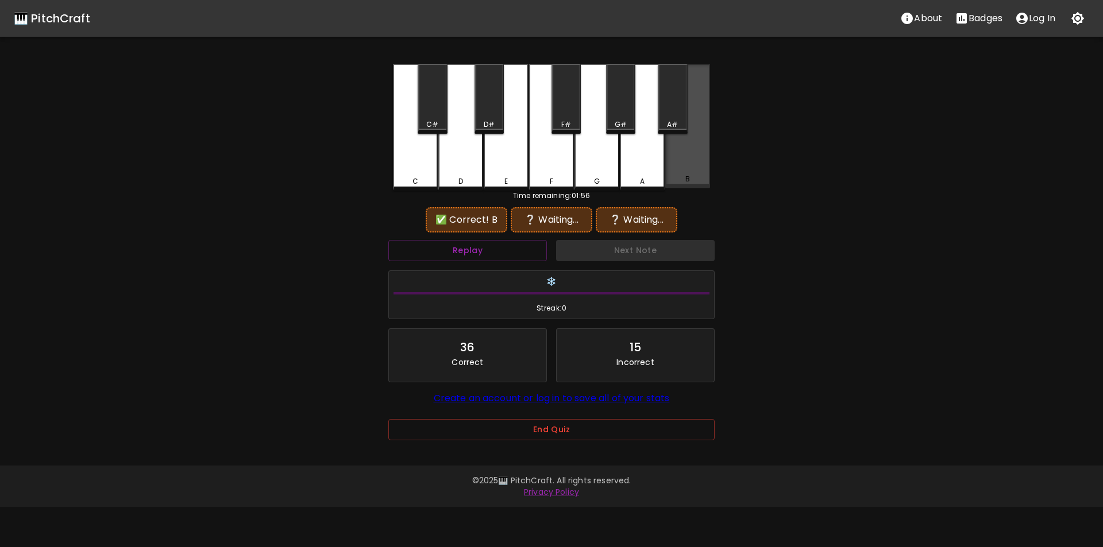
click at [691, 168] on div "B" at bounding box center [687, 126] width 45 height 124
click at [508, 169] on div "E" at bounding box center [506, 127] width 45 height 126
click at [497, 242] on button "Replay" at bounding box center [467, 250] width 159 height 21
click at [625, 118] on div "G#" at bounding box center [620, 98] width 29 height 69
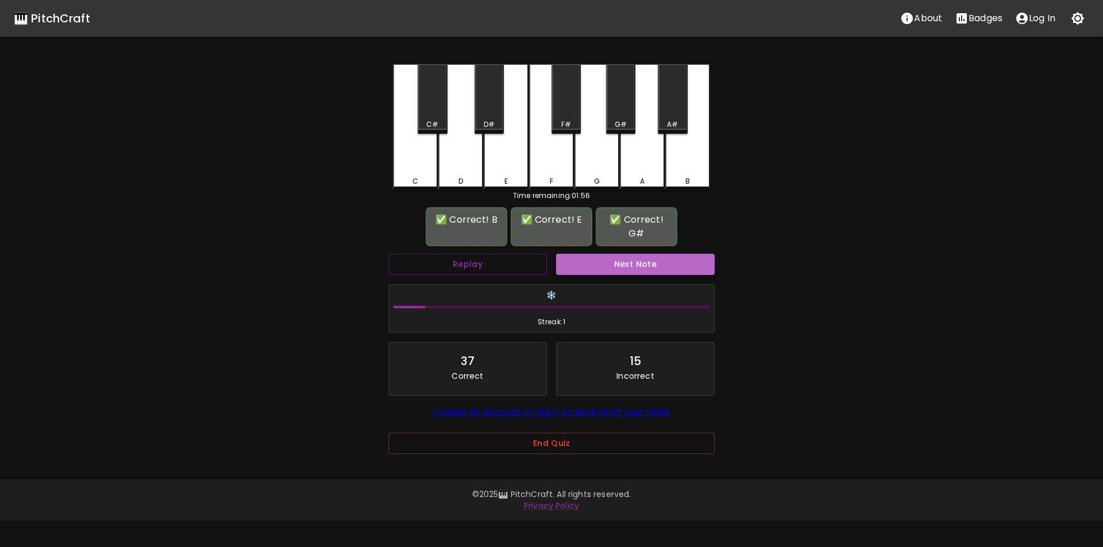
click at [621, 262] on button "Next Note" at bounding box center [635, 264] width 159 height 21
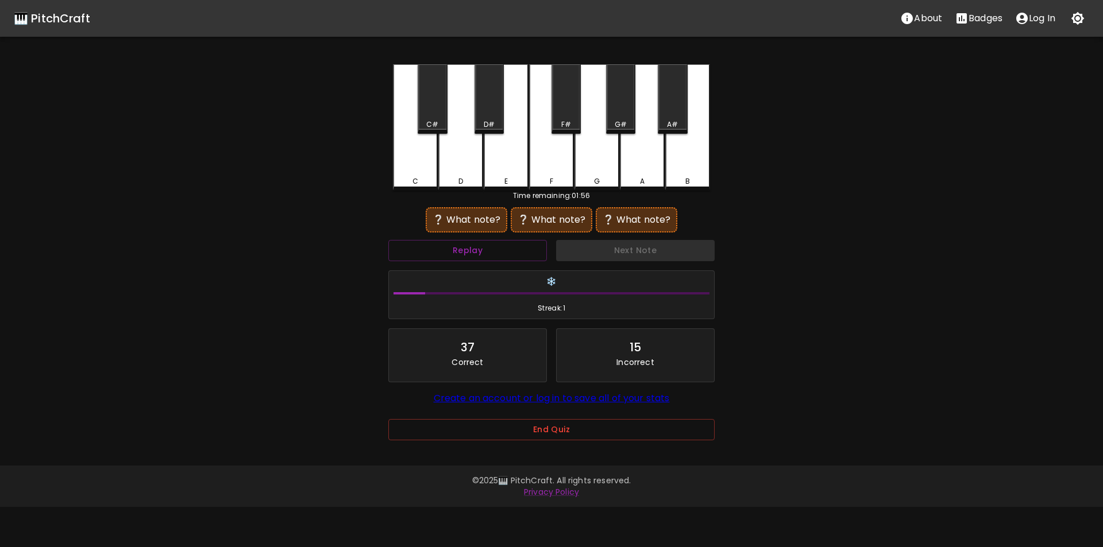
click at [566, 114] on div "F#" at bounding box center [565, 98] width 29 height 69
click at [592, 167] on div "G" at bounding box center [596, 126] width 45 height 124
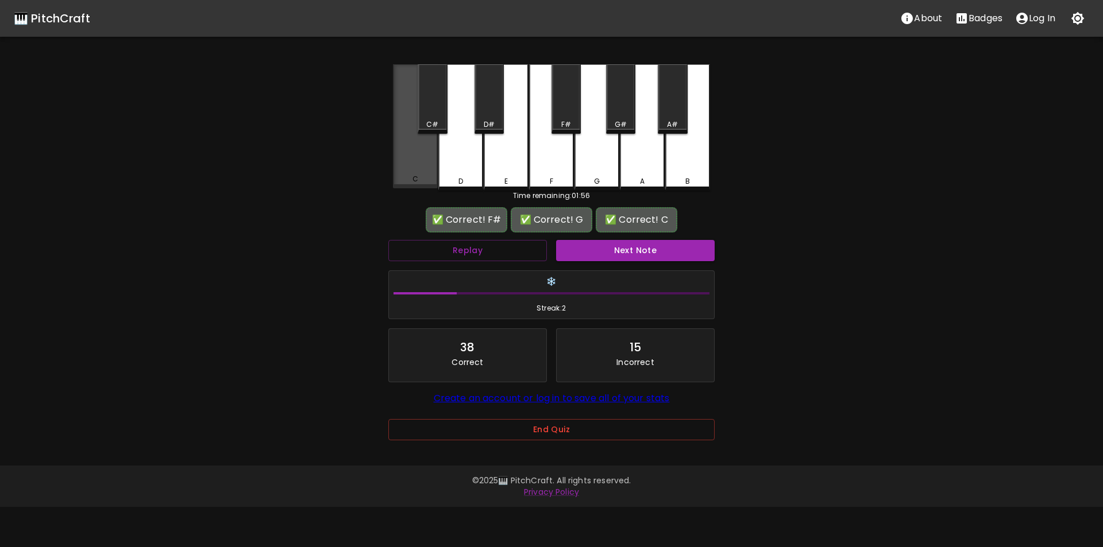
click at [416, 157] on div "C" at bounding box center [415, 126] width 45 height 124
click at [606, 251] on button "Next Note" at bounding box center [635, 250] width 159 height 21
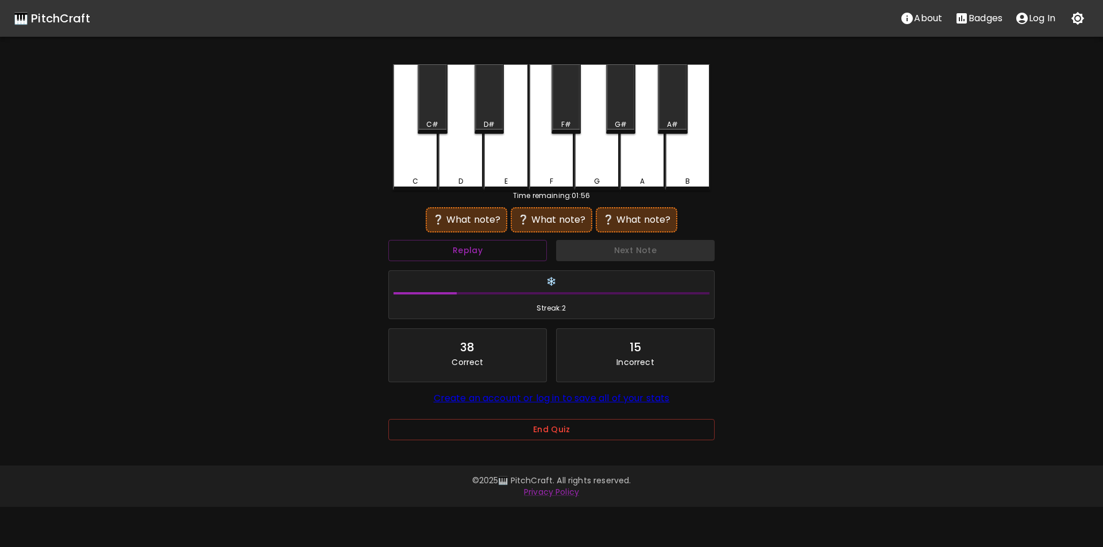
click at [504, 163] on div "E" at bounding box center [506, 127] width 45 height 126
click at [620, 120] on div "G#" at bounding box center [621, 124] width 12 height 10
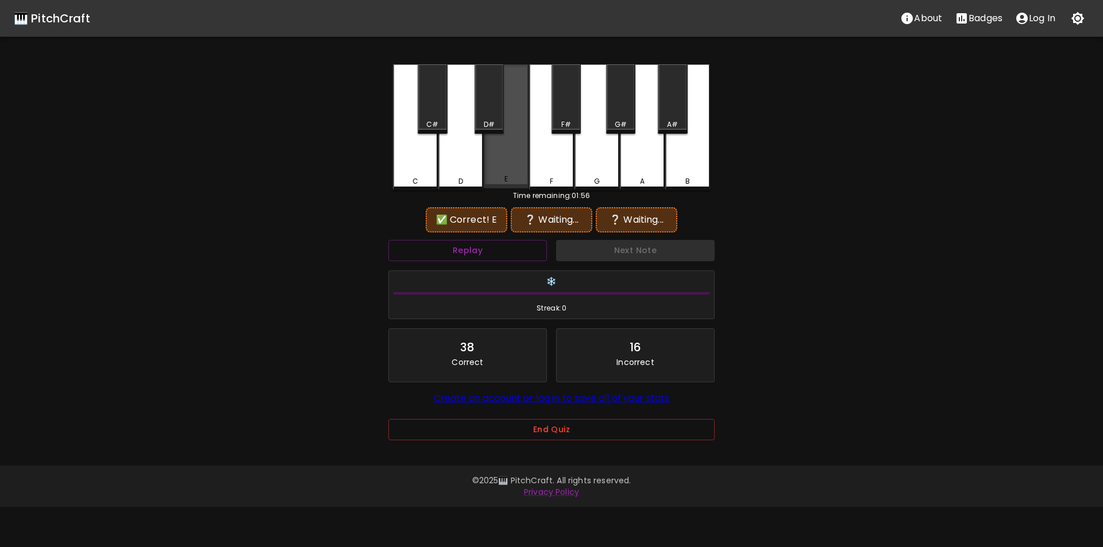
drag, startPoint x: 507, startPoint y: 167, endPoint x: 528, endPoint y: 153, distance: 25.6
click at [509, 167] on div "E" at bounding box center [506, 126] width 45 height 124
click at [568, 122] on div "F#" at bounding box center [566, 124] width 10 height 10
click at [593, 159] on div "G" at bounding box center [596, 127] width 45 height 126
drag, startPoint x: 511, startPoint y: 169, endPoint x: 535, endPoint y: 163, distance: 24.9
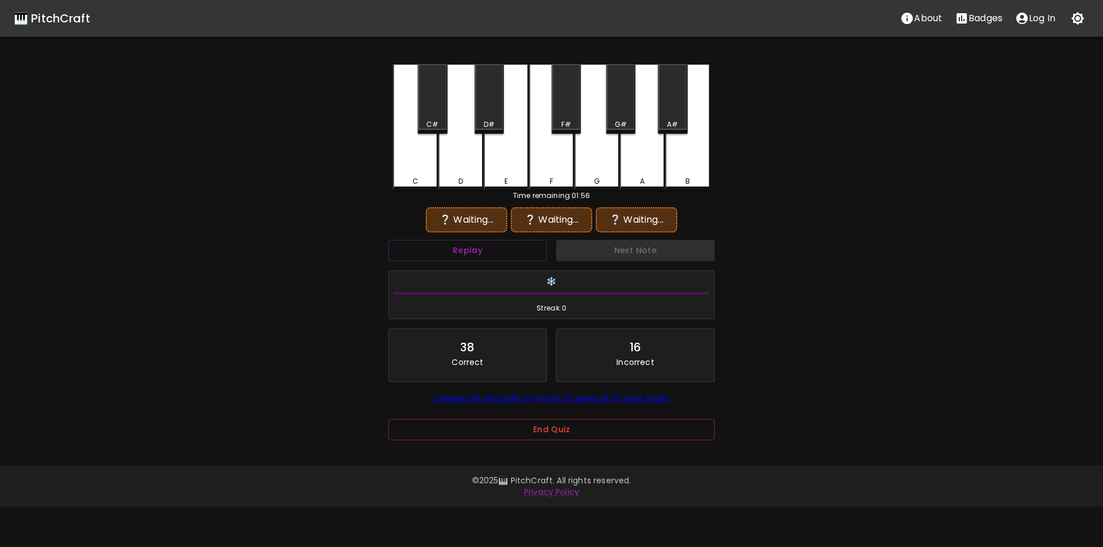
click at [511, 169] on div "E" at bounding box center [506, 127] width 45 height 126
click at [637, 167] on div "A" at bounding box center [642, 127] width 45 height 126
click at [669, 121] on div "A#" at bounding box center [672, 124] width 11 height 10
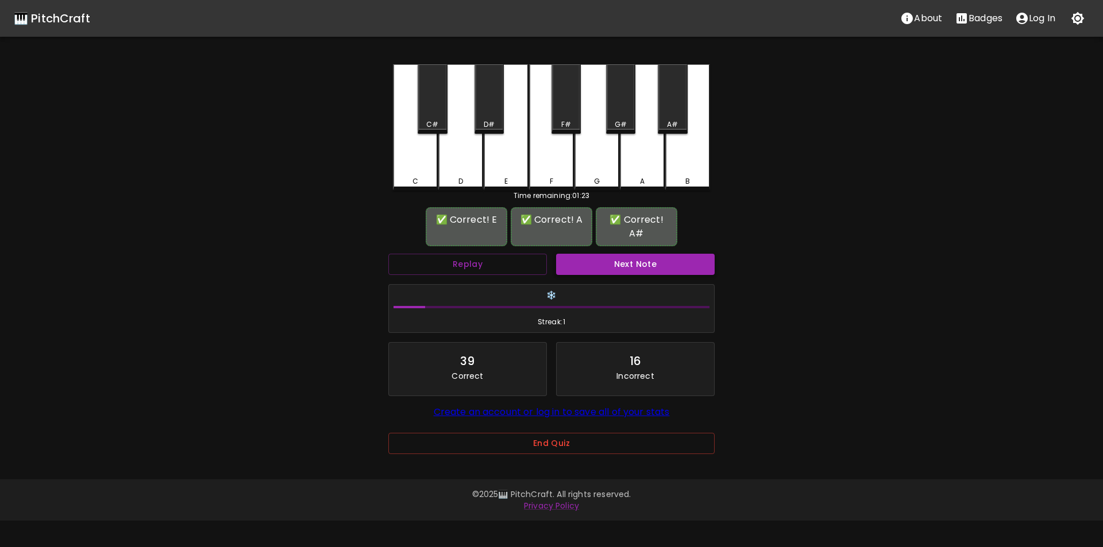
click at [633, 254] on button "Next Note" at bounding box center [635, 264] width 159 height 21
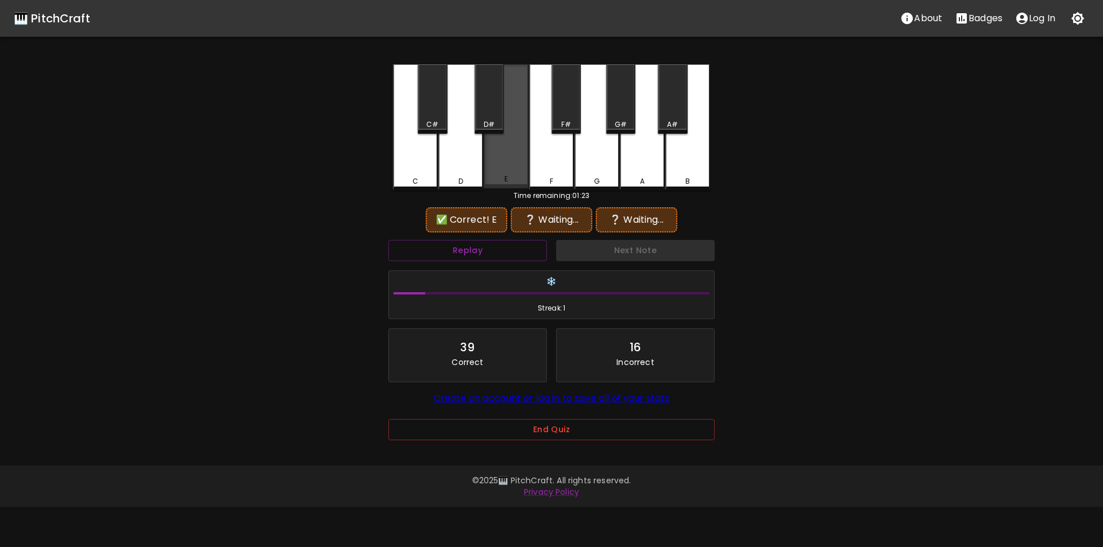
click at [507, 166] on div "E" at bounding box center [506, 126] width 45 height 124
click at [431, 121] on div "C#" at bounding box center [432, 124] width 12 height 10
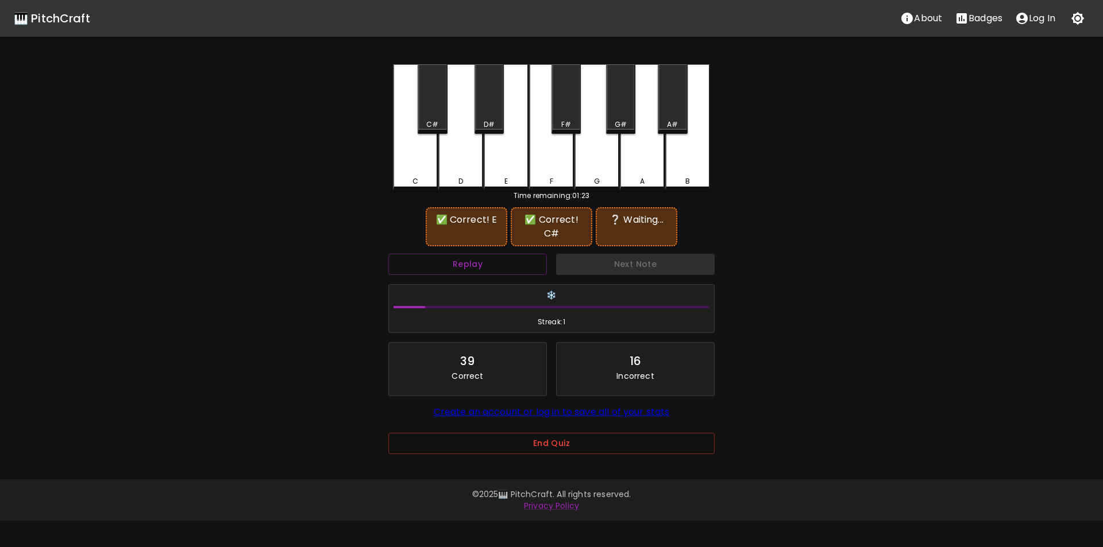
click at [675, 122] on div "A#" at bounding box center [672, 124] width 11 height 10
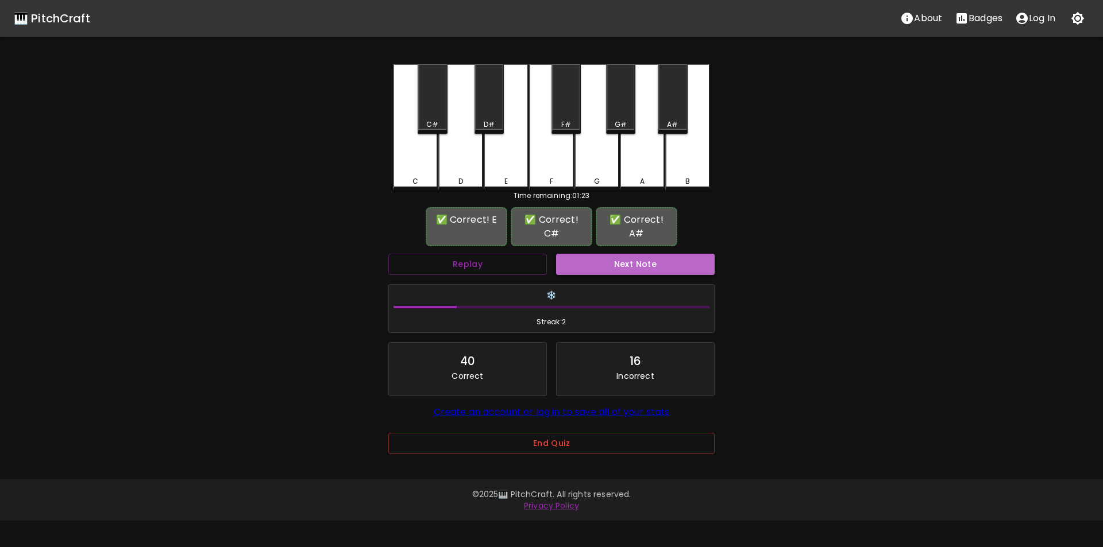
click at [610, 255] on button "Next Note" at bounding box center [635, 264] width 159 height 21
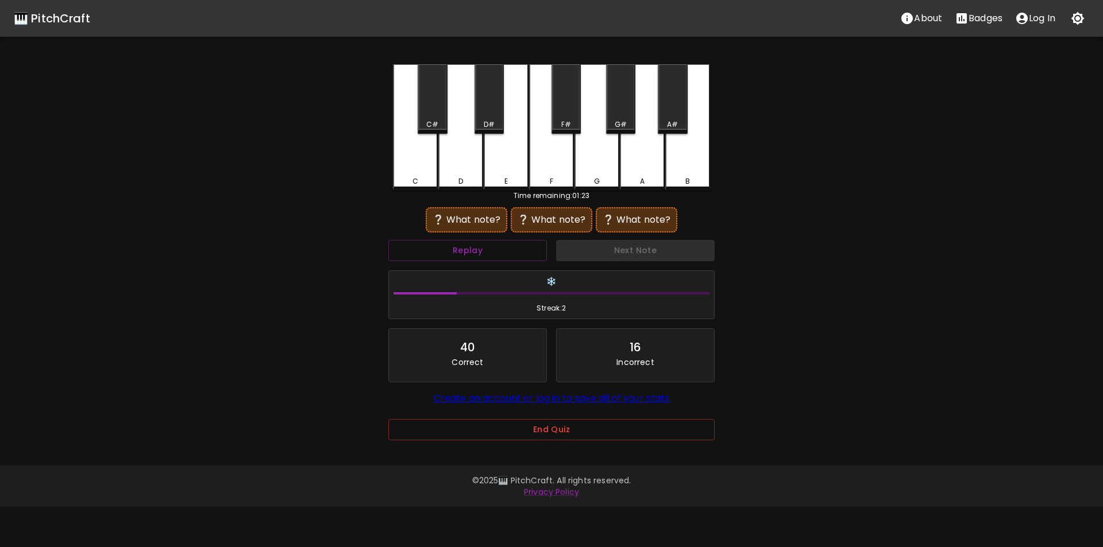
click at [670, 115] on div "A#" at bounding box center [672, 98] width 29 height 69
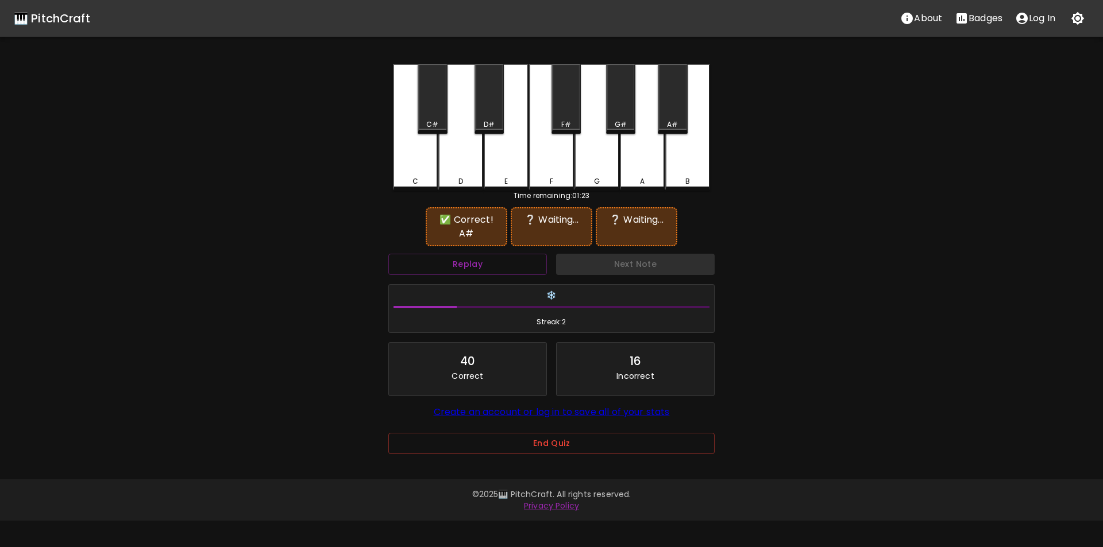
click at [421, 164] on div "C" at bounding box center [415, 127] width 45 height 126
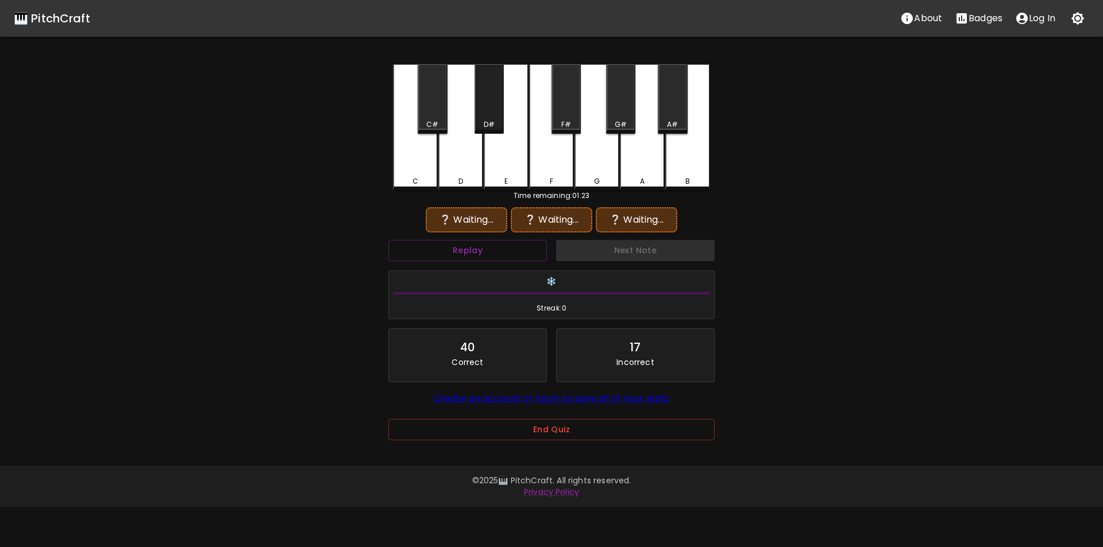
click at [494, 123] on div "D#" at bounding box center [489, 124] width 11 height 10
click at [662, 115] on div "A#" at bounding box center [672, 98] width 29 height 69
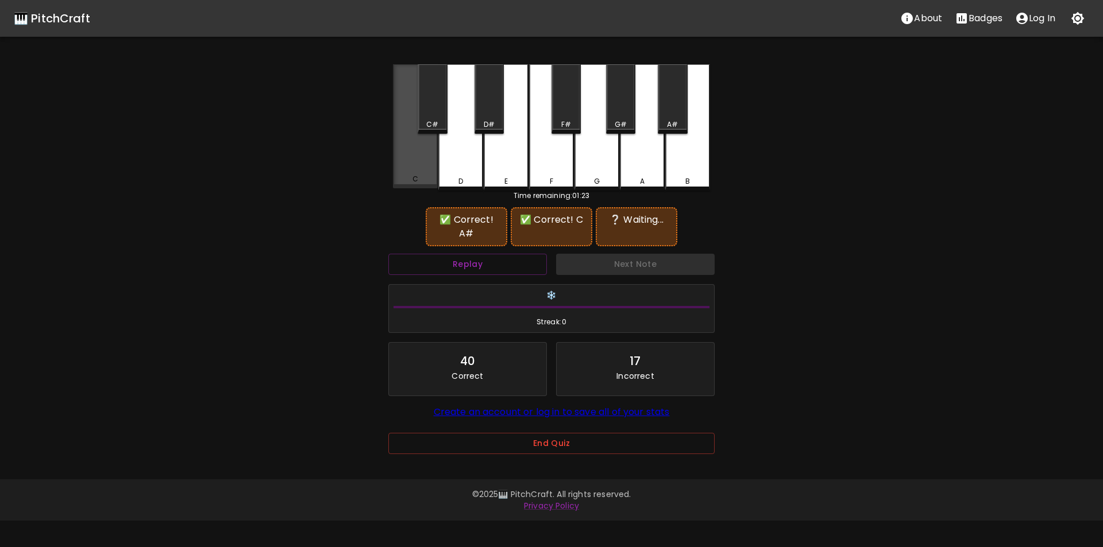
click at [430, 162] on div "C" at bounding box center [415, 126] width 45 height 124
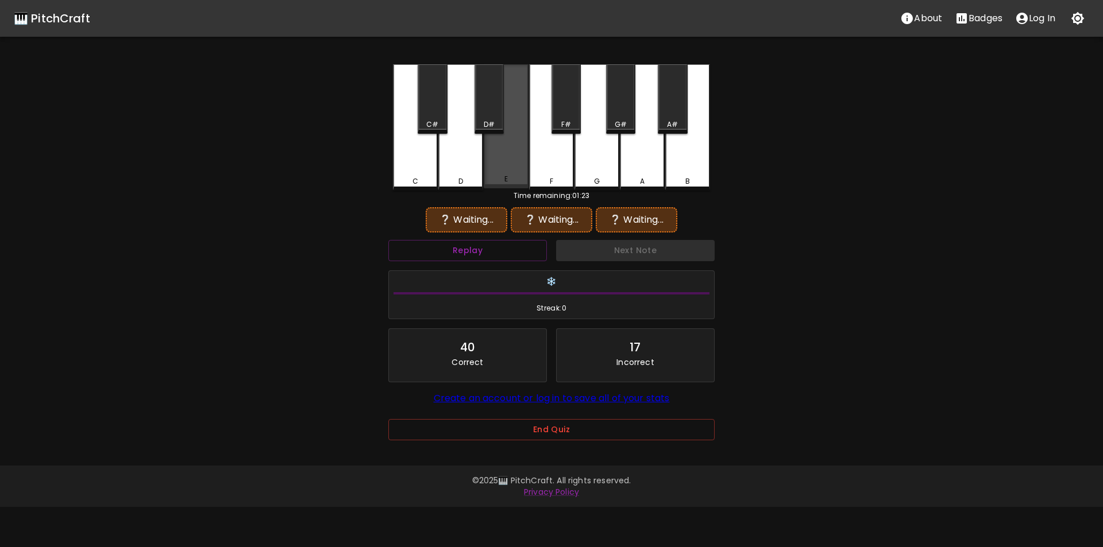
click at [496, 164] on div "E" at bounding box center [506, 126] width 45 height 124
click at [461, 180] on div "D" at bounding box center [460, 181] width 5 height 10
drag, startPoint x: 671, startPoint y: 121, endPoint x: 584, endPoint y: 152, distance: 93.2
click at [670, 121] on div "A#" at bounding box center [672, 124] width 11 height 10
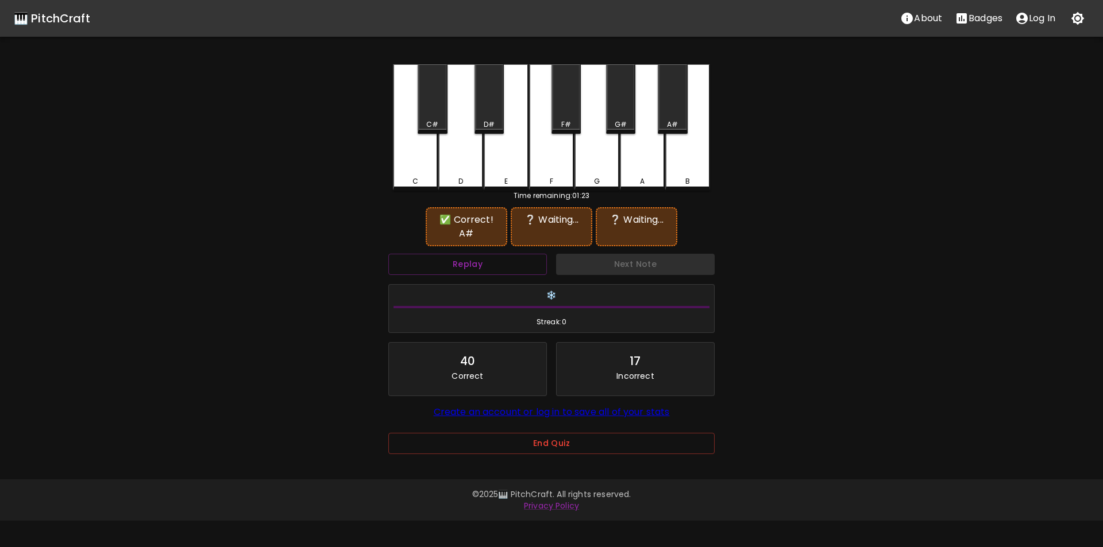
click at [415, 176] on div "C" at bounding box center [415, 181] width 6 height 10
click at [437, 116] on div "C#" at bounding box center [432, 98] width 29 height 69
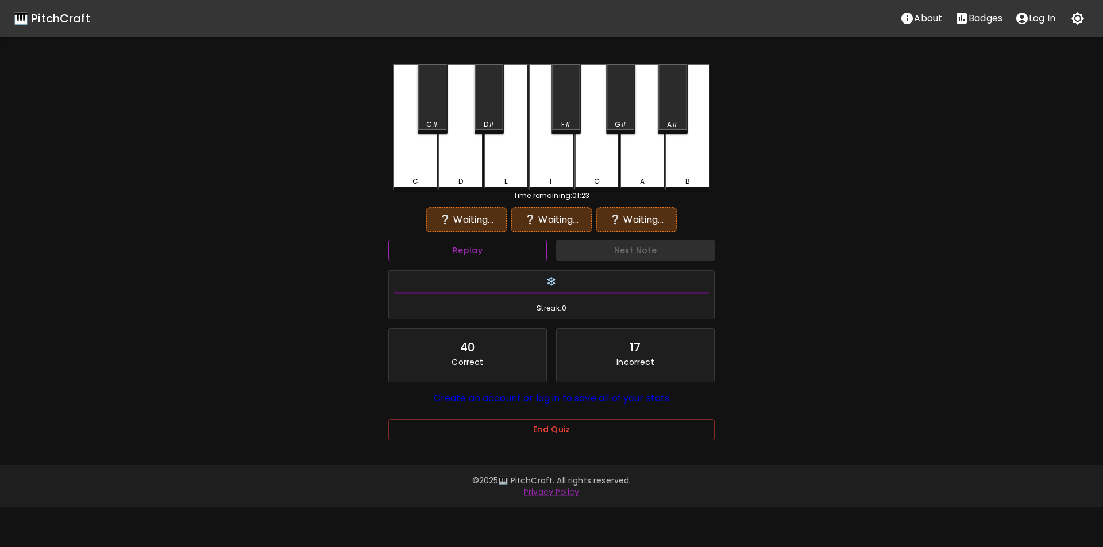
click at [518, 257] on button "Replay" at bounding box center [467, 250] width 159 height 21
click at [674, 122] on div "A#" at bounding box center [672, 124] width 11 height 10
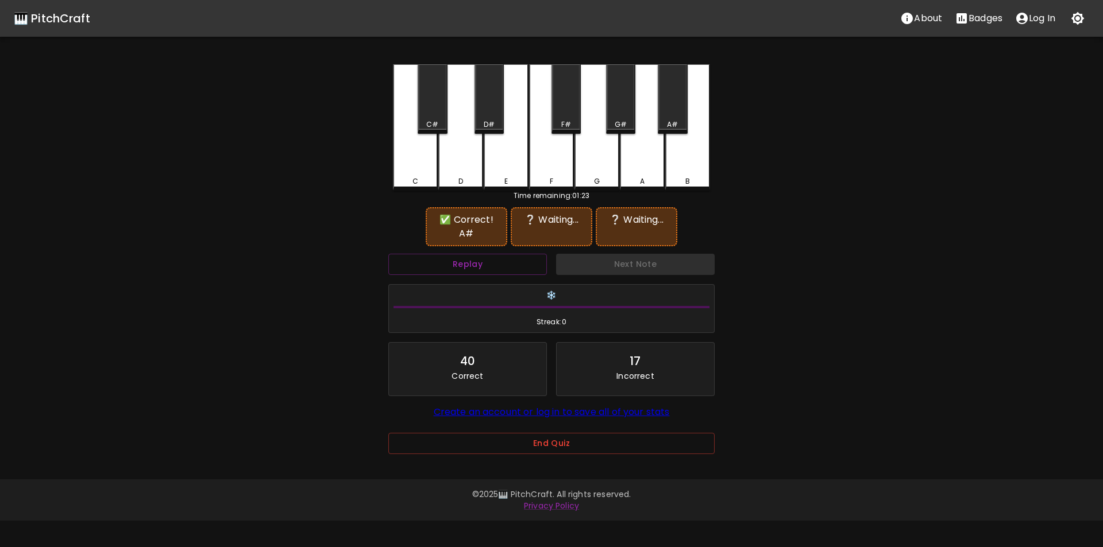
click at [411, 168] on div "C" at bounding box center [415, 127] width 45 height 126
click at [622, 110] on div "G#" at bounding box center [620, 98] width 29 height 69
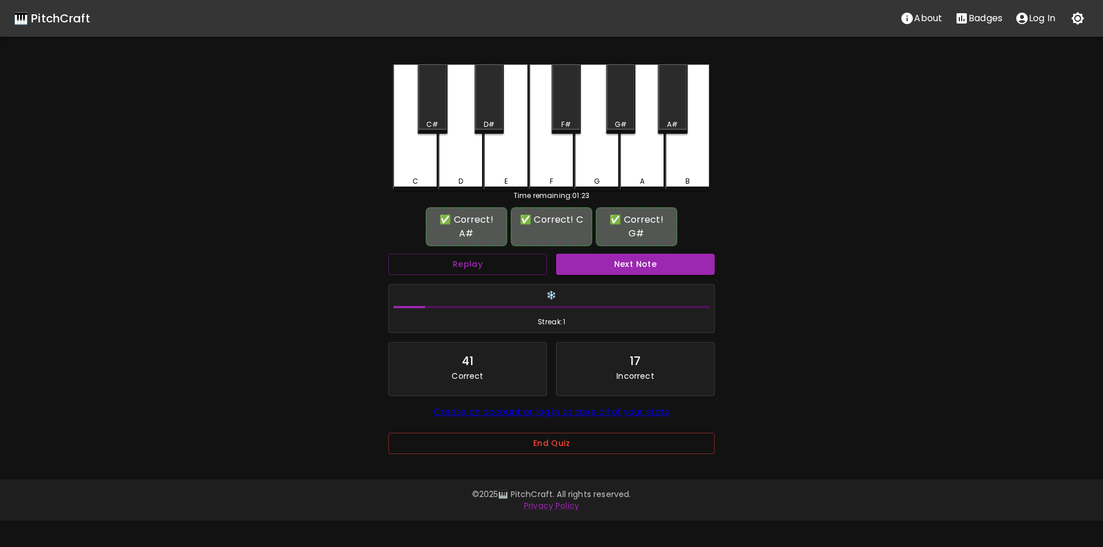
click at [619, 260] on button "Next Note" at bounding box center [635, 264] width 159 height 21
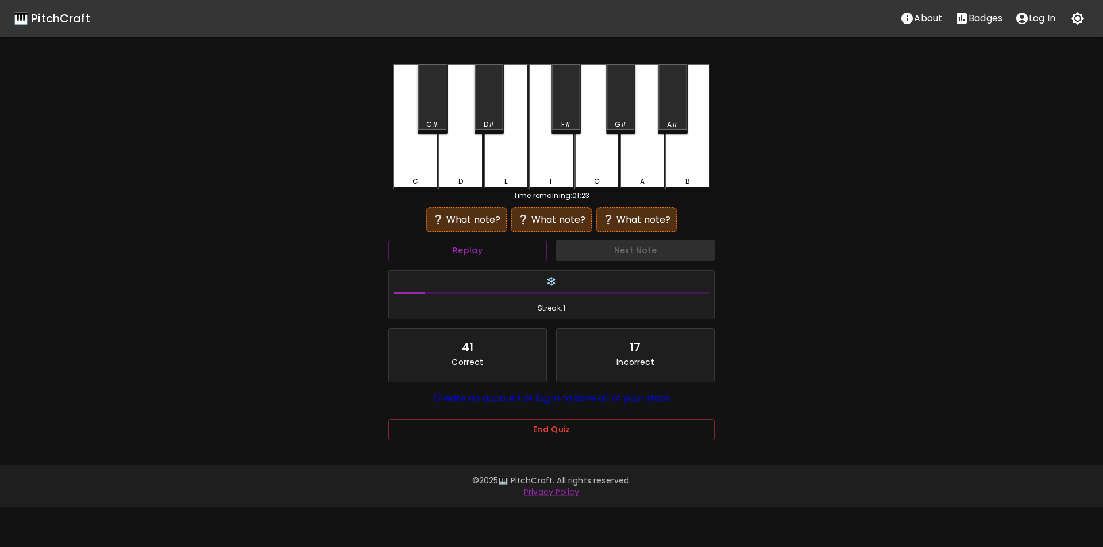
click at [684, 168] on div "B" at bounding box center [687, 127] width 45 height 126
click at [431, 119] on div "C#" at bounding box center [432, 98] width 29 height 69
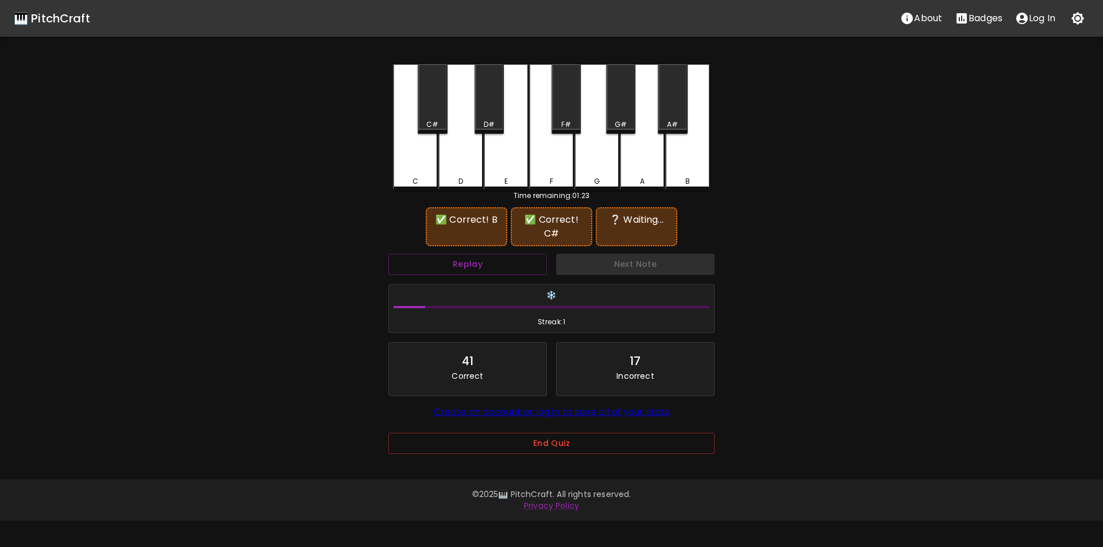
click at [510, 163] on div "E" at bounding box center [506, 127] width 45 height 126
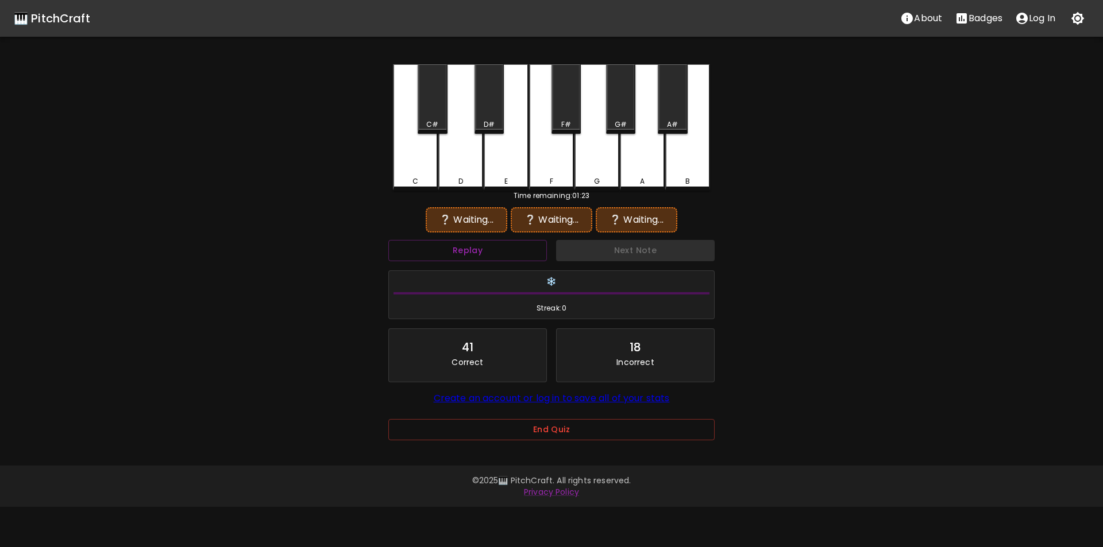
click at [488, 121] on div "D#" at bounding box center [489, 124] width 11 height 10
click at [674, 168] on div "B" at bounding box center [687, 127] width 45 height 126
drag, startPoint x: 432, startPoint y: 123, endPoint x: 460, endPoint y: 126, distance: 27.8
click at [434, 123] on div "C#" at bounding box center [432, 124] width 12 height 10
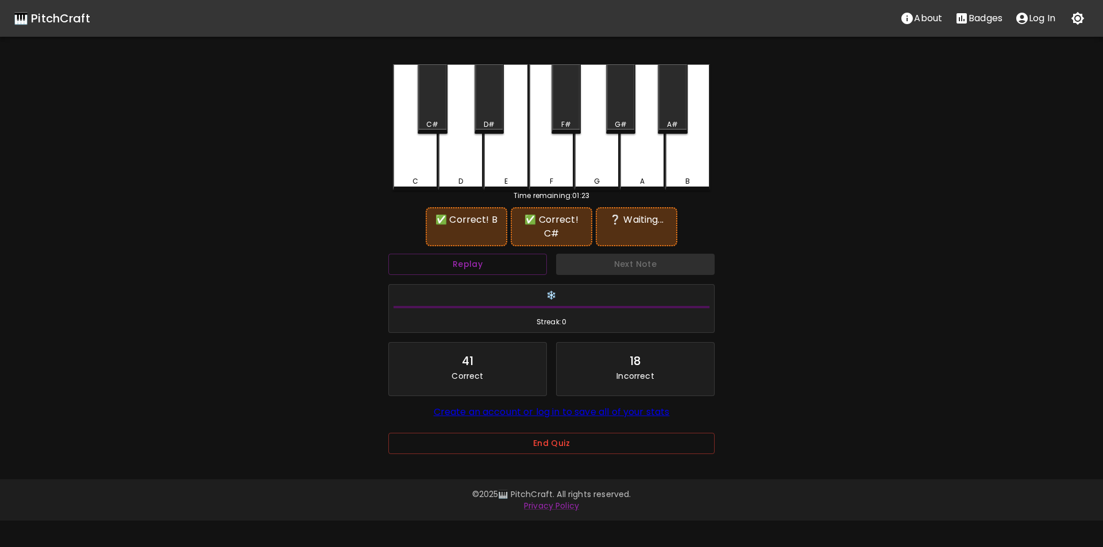
click at [575, 118] on div "F#" at bounding box center [565, 98] width 29 height 69
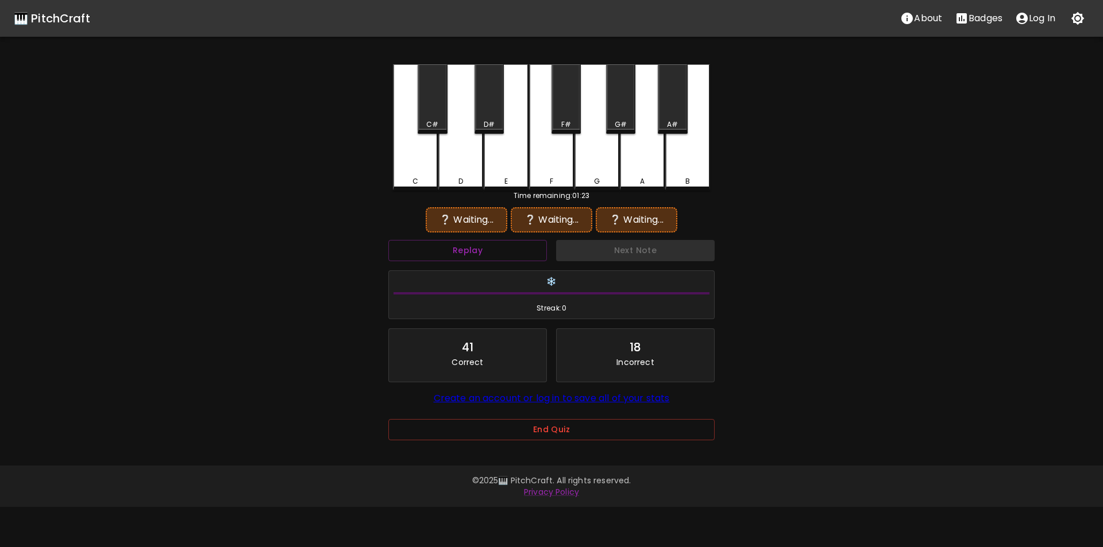
click at [560, 159] on div "F" at bounding box center [551, 127] width 45 height 126
click at [684, 172] on div "B" at bounding box center [687, 127] width 45 height 126
click at [441, 125] on div "C#" at bounding box center [432, 124] width 27 height 10
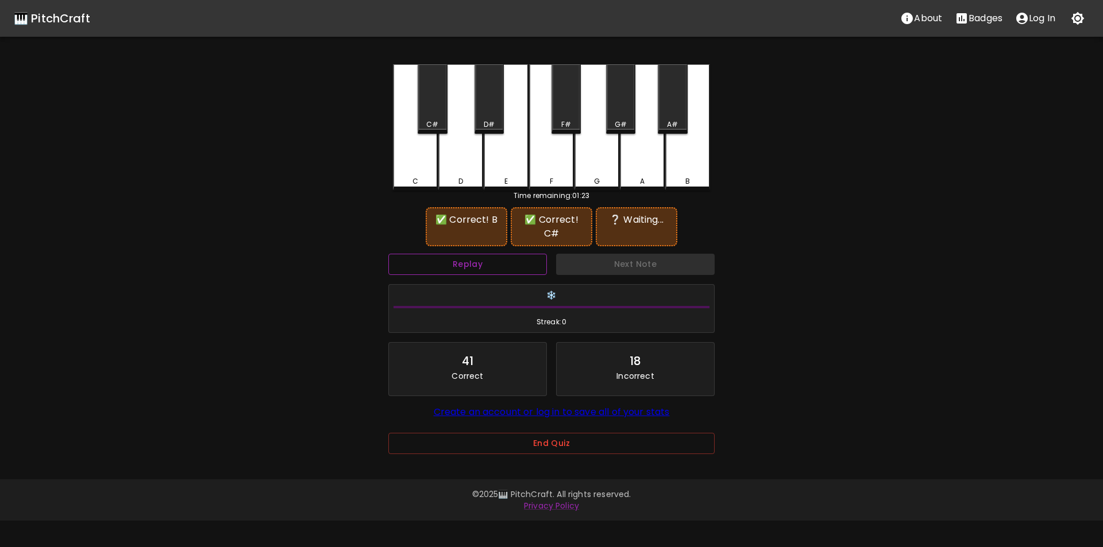
click at [484, 272] on button "Replay" at bounding box center [467, 264] width 159 height 21
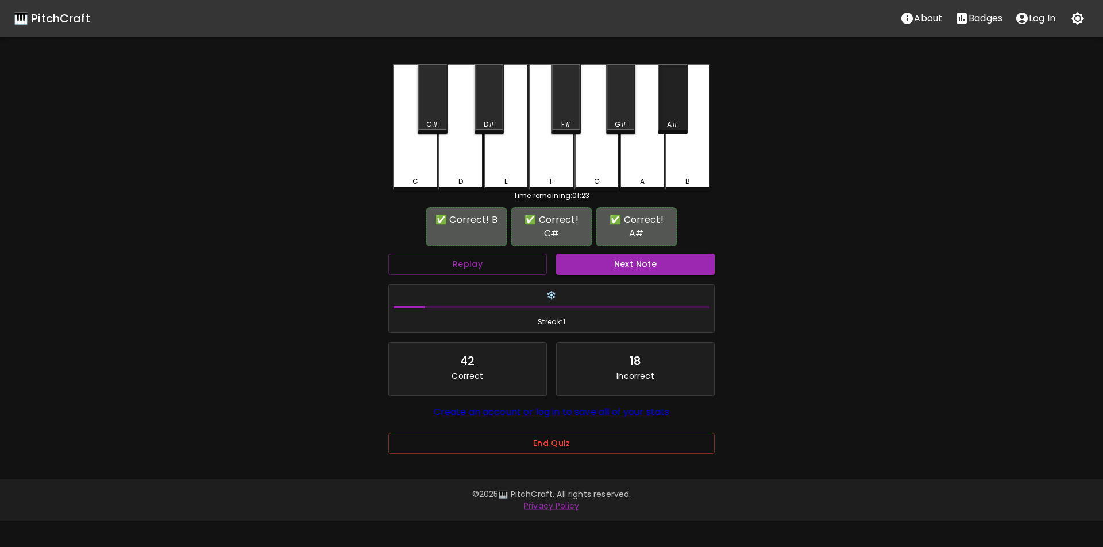
click at [672, 115] on div "A#" at bounding box center [672, 98] width 29 height 69
click at [612, 267] on button "Next Note" at bounding box center [635, 264] width 159 height 21
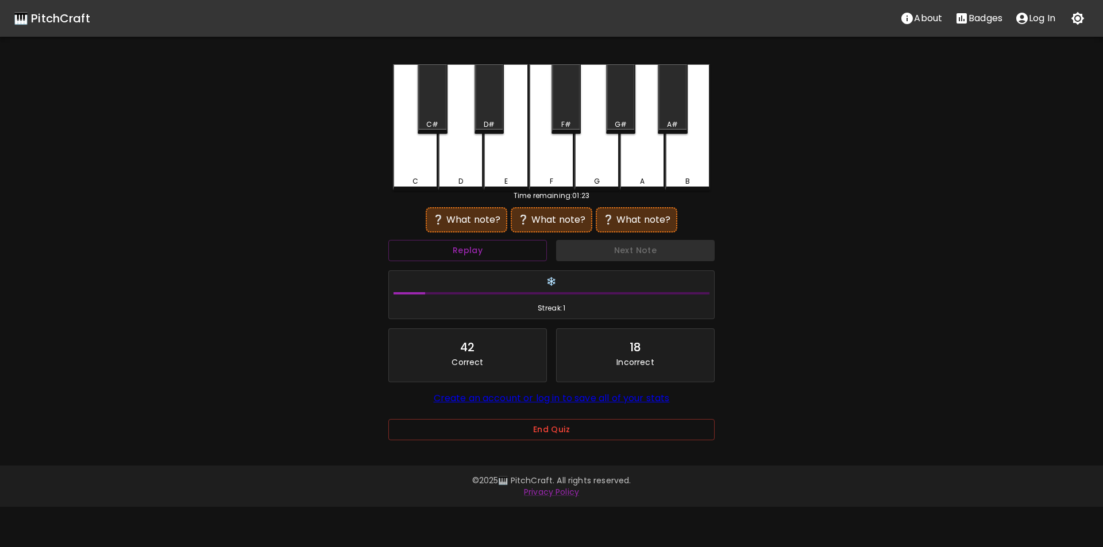
click at [436, 115] on div "C#" at bounding box center [432, 98] width 29 height 69
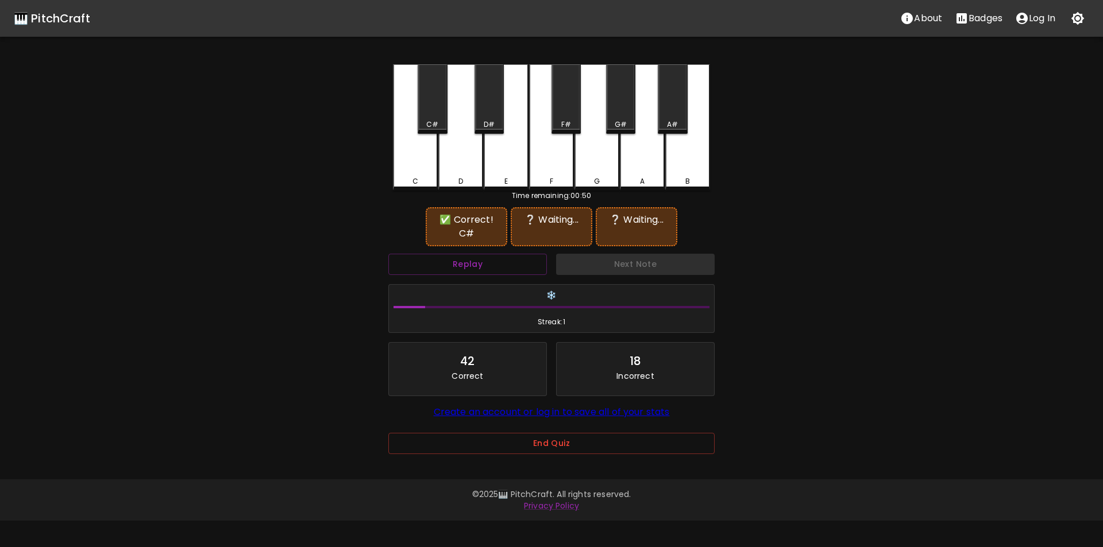
click at [511, 159] on div "E" at bounding box center [506, 127] width 45 height 126
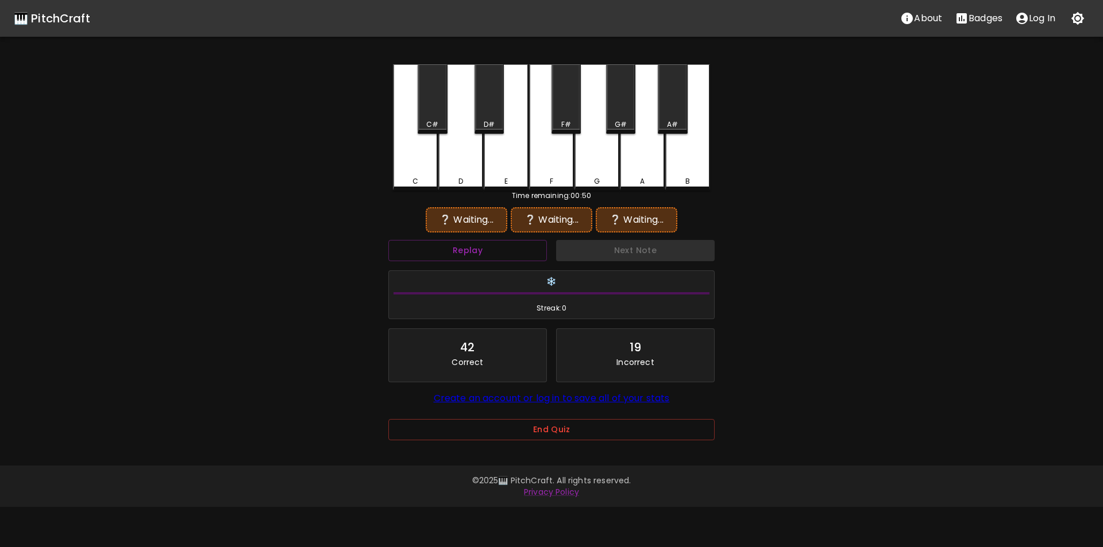
click at [434, 125] on div "C#" at bounding box center [432, 124] width 12 height 10
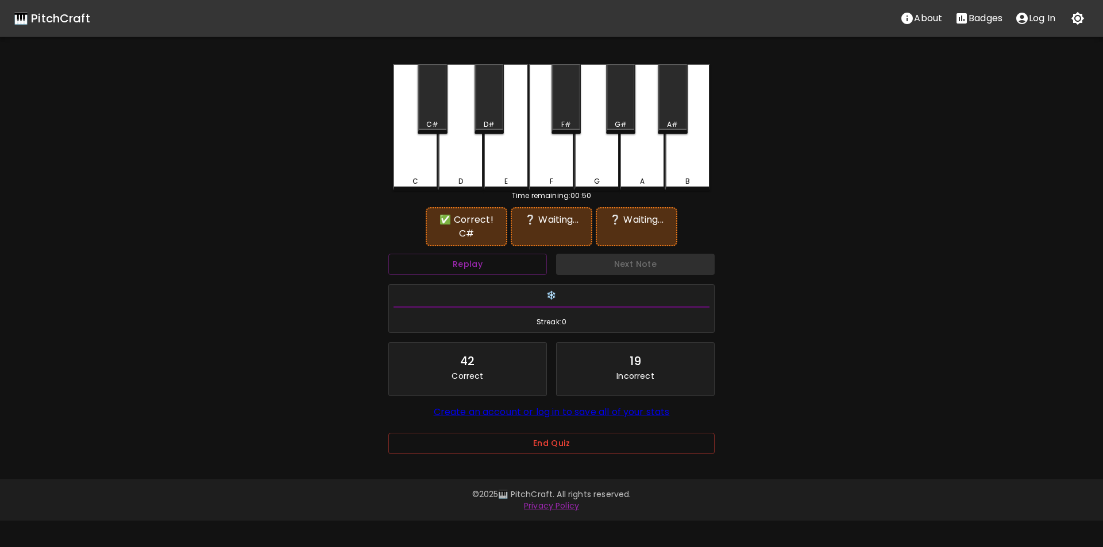
click at [488, 117] on div "D#" at bounding box center [488, 98] width 29 height 69
click at [439, 119] on div "C#" at bounding box center [432, 98] width 29 height 69
click at [465, 157] on div "D" at bounding box center [460, 127] width 45 height 126
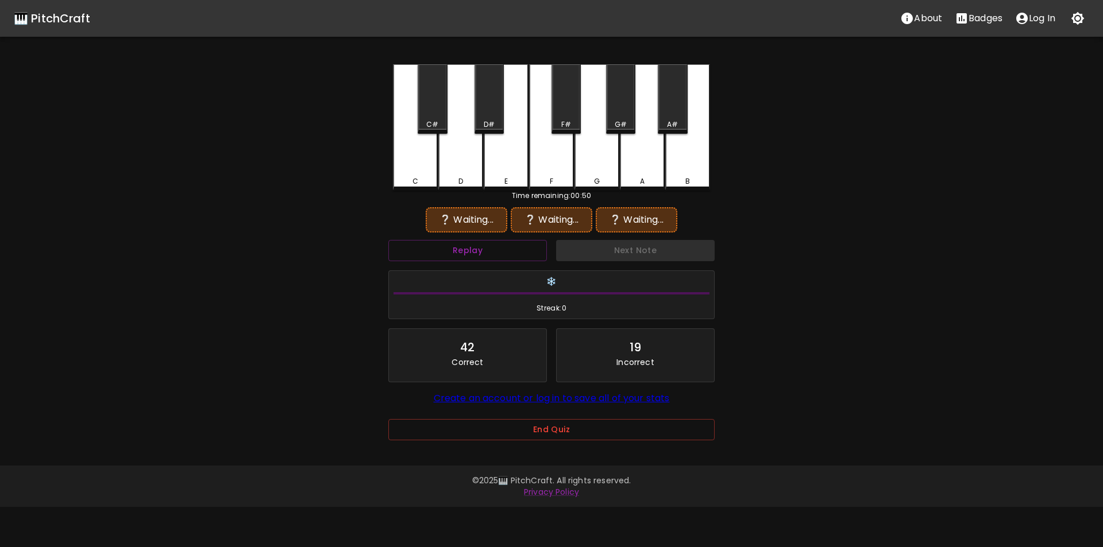
click at [436, 118] on div "C#" at bounding box center [432, 98] width 29 height 69
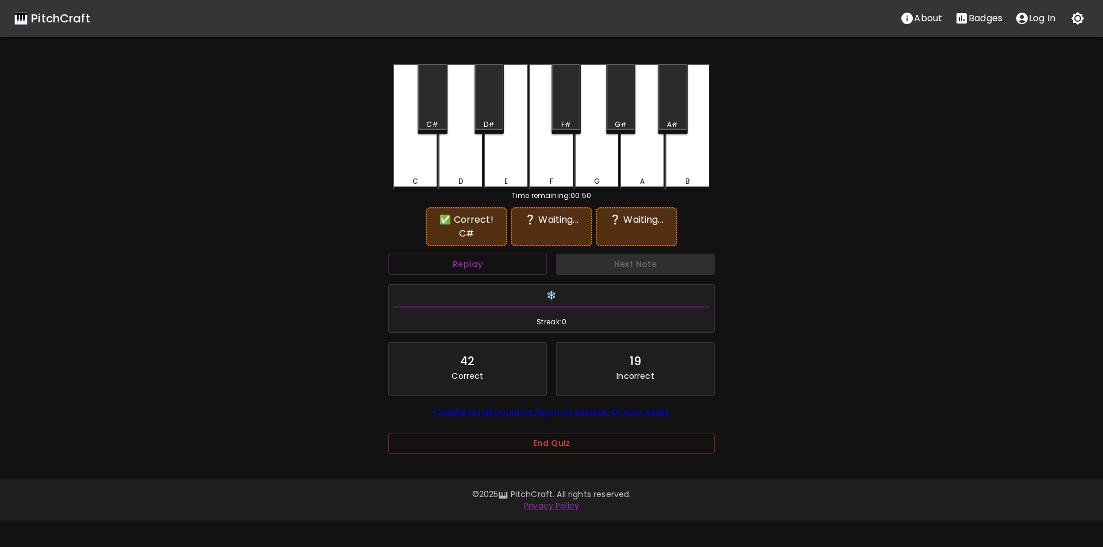
click at [561, 164] on div "F" at bounding box center [551, 127] width 45 height 126
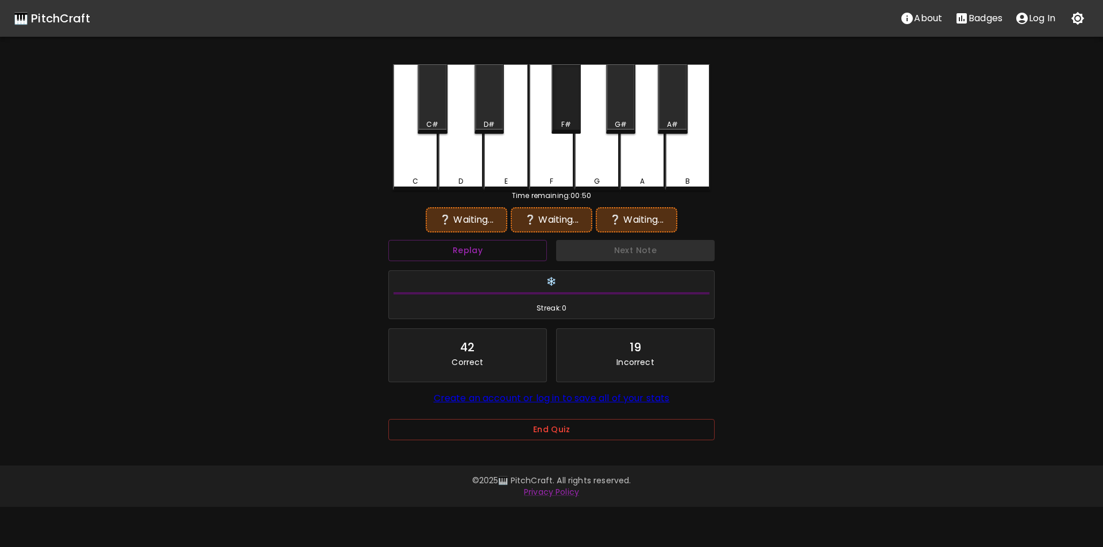
click at [563, 128] on div "F#" at bounding box center [566, 124] width 10 height 10
click at [528, 244] on button "Replay" at bounding box center [467, 250] width 159 height 21
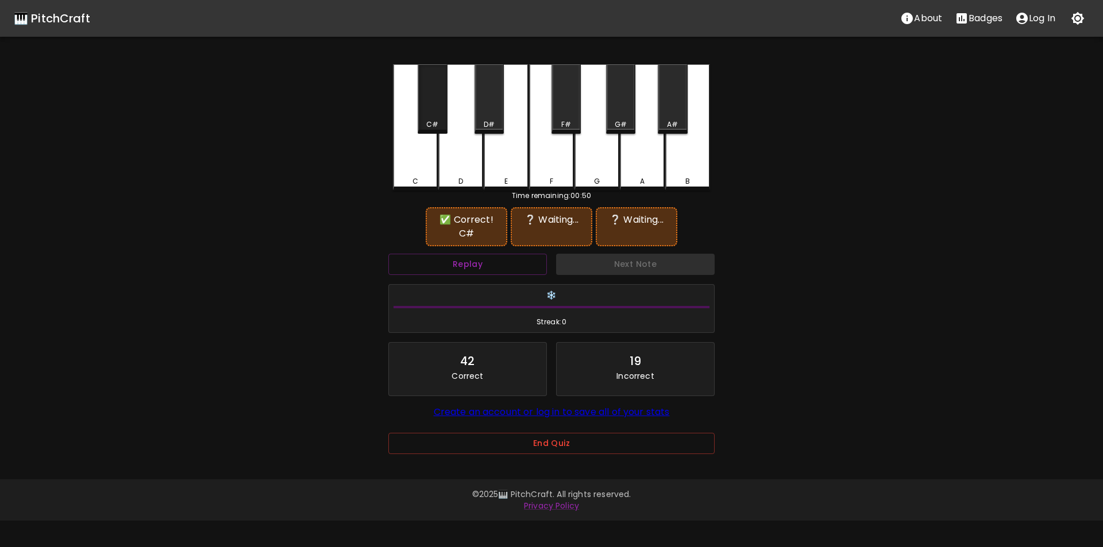
click at [439, 119] on div "C#" at bounding box center [432, 124] width 27 height 10
click at [578, 116] on div "F#" at bounding box center [565, 98] width 29 height 69
click at [606, 160] on div "G" at bounding box center [596, 127] width 45 height 126
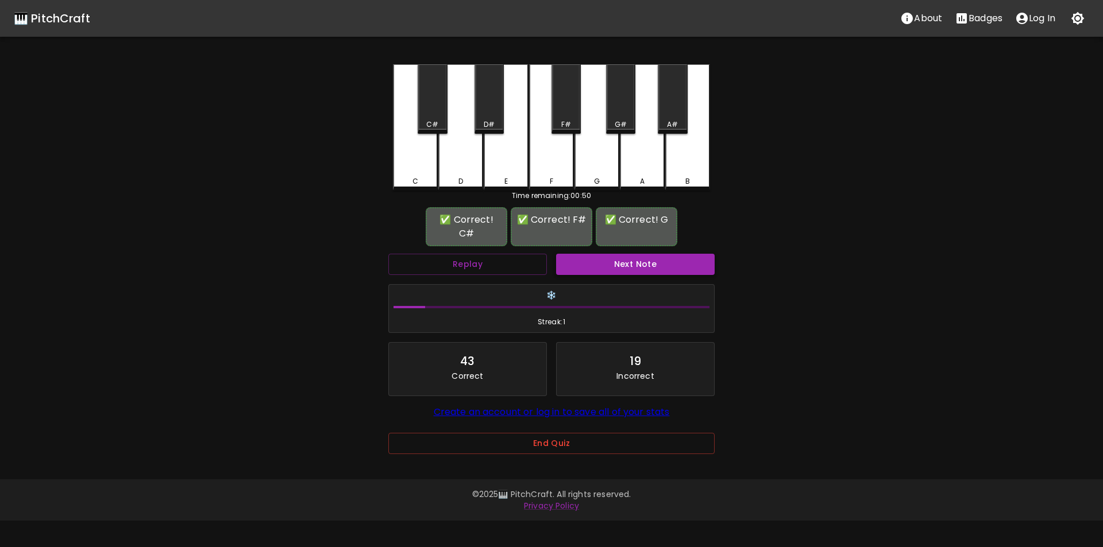
click at [626, 259] on button "Next Note" at bounding box center [635, 264] width 159 height 21
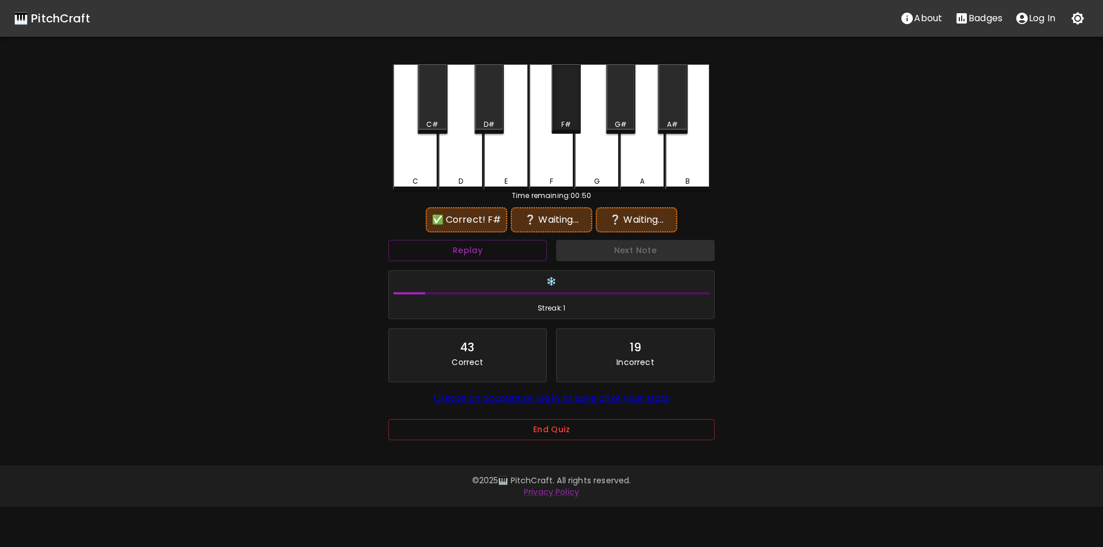
click at [566, 118] on div "F#" at bounding box center [565, 98] width 29 height 69
click at [470, 154] on div "D" at bounding box center [460, 127] width 45 height 126
click at [438, 119] on div "C#" at bounding box center [432, 124] width 27 height 10
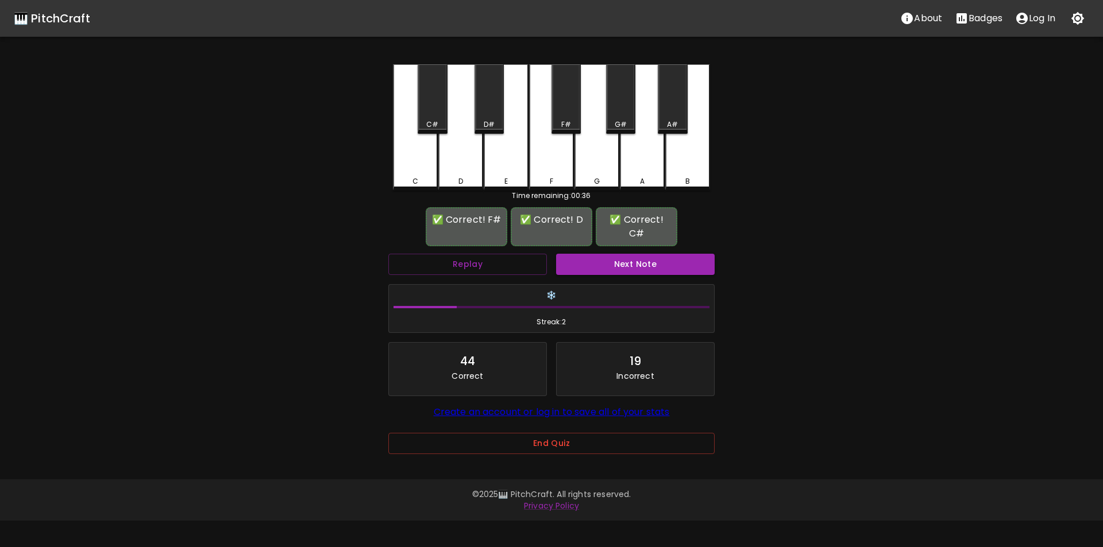
click at [606, 258] on button "Next Note" at bounding box center [635, 264] width 159 height 21
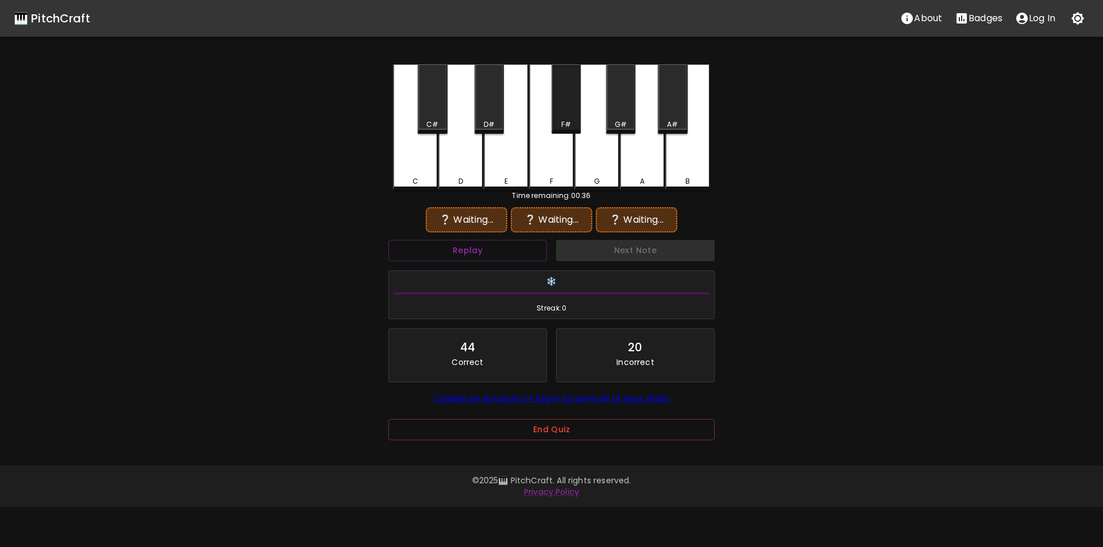
click at [559, 119] on div "F#" at bounding box center [565, 98] width 29 height 69
click at [632, 164] on div "A" at bounding box center [642, 127] width 45 height 126
click at [522, 249] on button "Replay" at bounding box center [467, 250] width 159 height 21
click at [597, 164] on div "G" at bounding box center [596, 126] width 45 height 124
click at [637, 161] on div "A" at bounding box center [642, 126] width 45 height 124
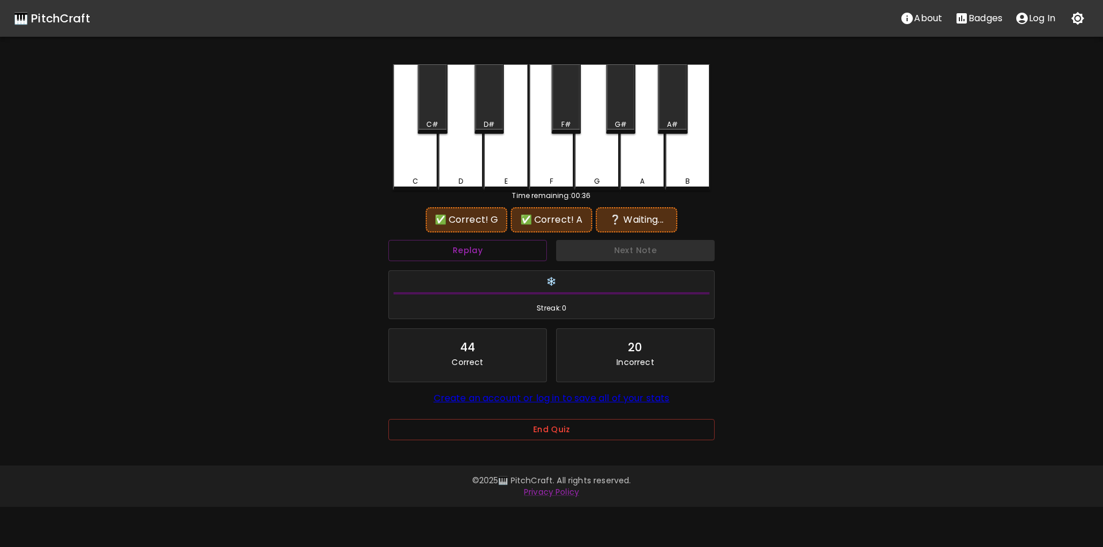
click at [431, 118] on div "C#" at bounding box center [432, 98] width 29 height 69
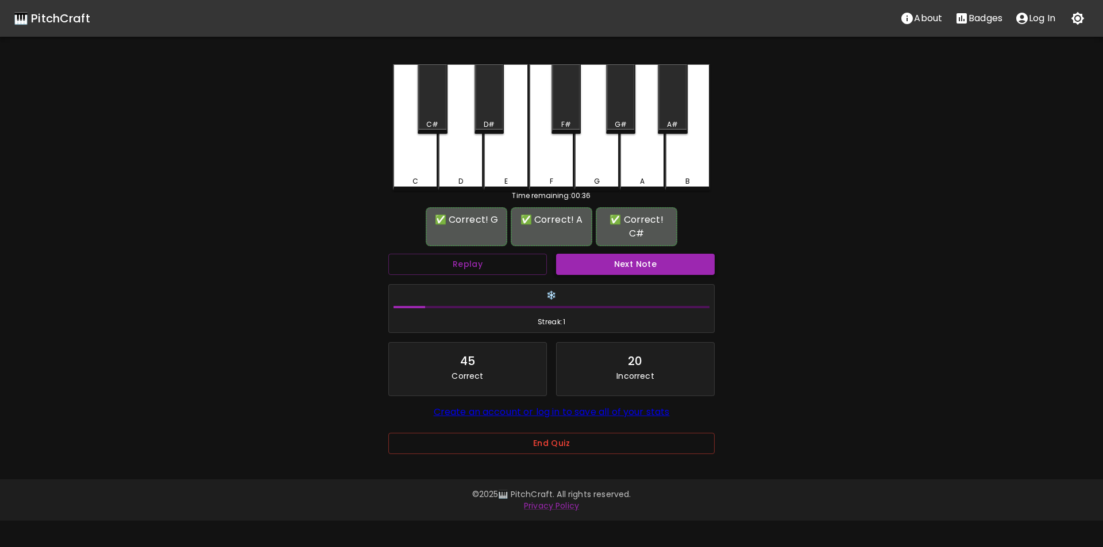
click at [603, 262] on button "Next Note" at bounding box center [635, 264] width 159 height 21
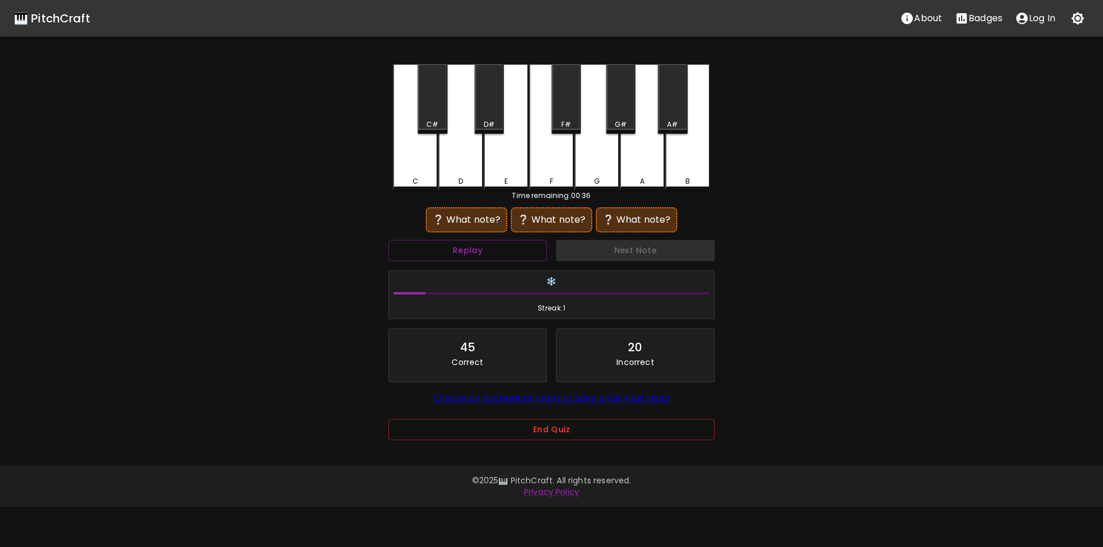
drag, startPoint x: 504, startPoint y: 173, endPoint x: 493, endPoint y: 172, distance: 11.6
click at [504, 173] on div "E" at bounding box center [506, 127] width 45 height 126
click at [458, 167] on div "D" at bounding box center [460, 127] width 45 height 126
click at [554, 169] on div "F" at bounding box center [551, 127] width 45 height 126
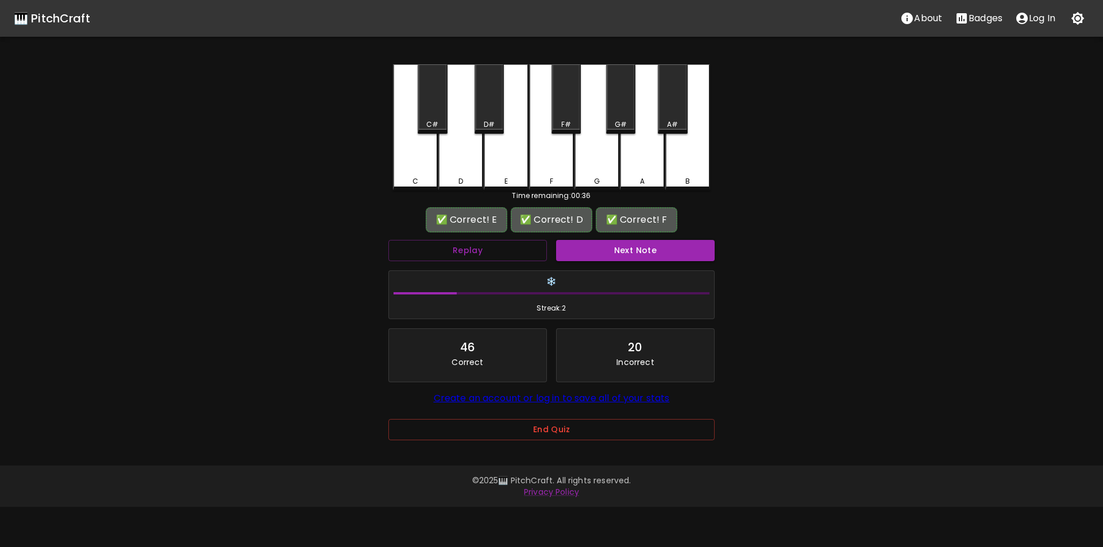
click at [592, 246] on button "Next Note" at bounding box center [635, 250] width 159 height 21
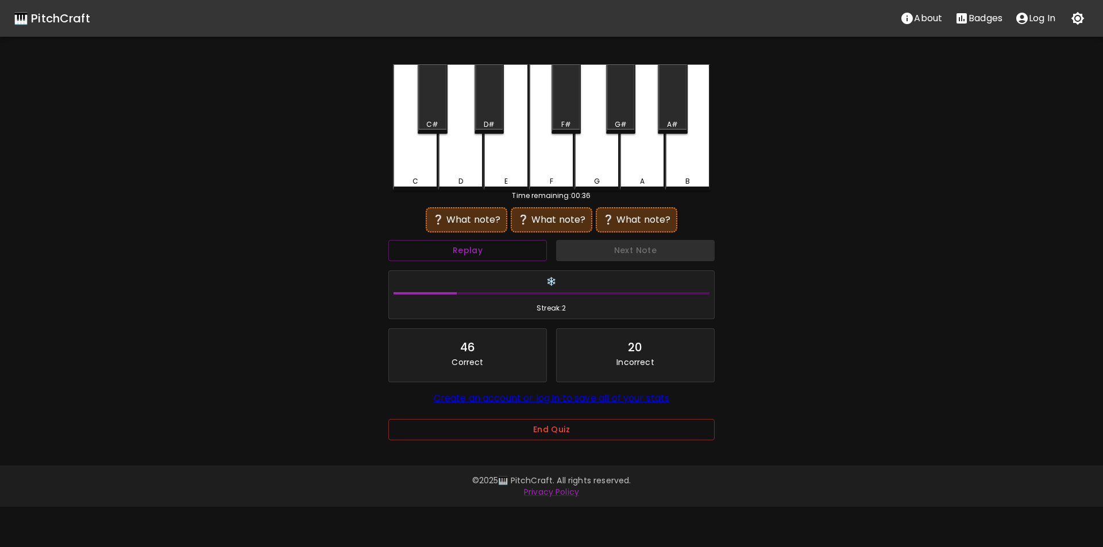
click at [567, 118] on div "F#" at bounding box center [565, 98] width 29 height 69
click at [683, 159] on div "B" at bounding box center [687, 127] width 45 height 126
click at [635, 166] on div "A" at bounding box center [642, 126] width 45 height 124
click at [558, 120] on div "F#" at bounding box center [566, 124] width 27 height 10
click at [672, 163] on div "B" at bounding box center [687, 127] width 45 height 126
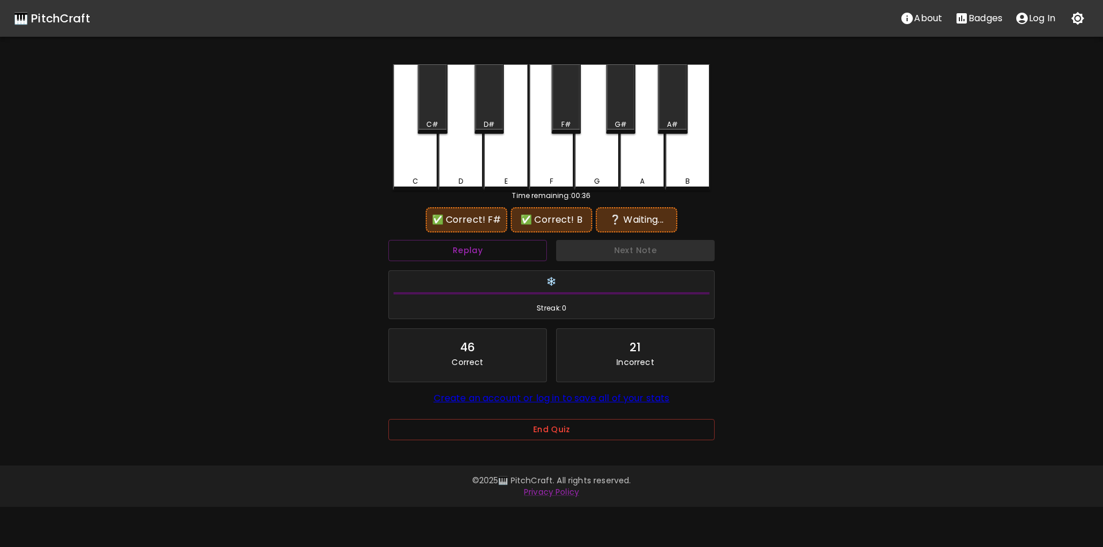
click at [662, 117] on div "A#" at bounding box center [672, 98] width 29 height 69
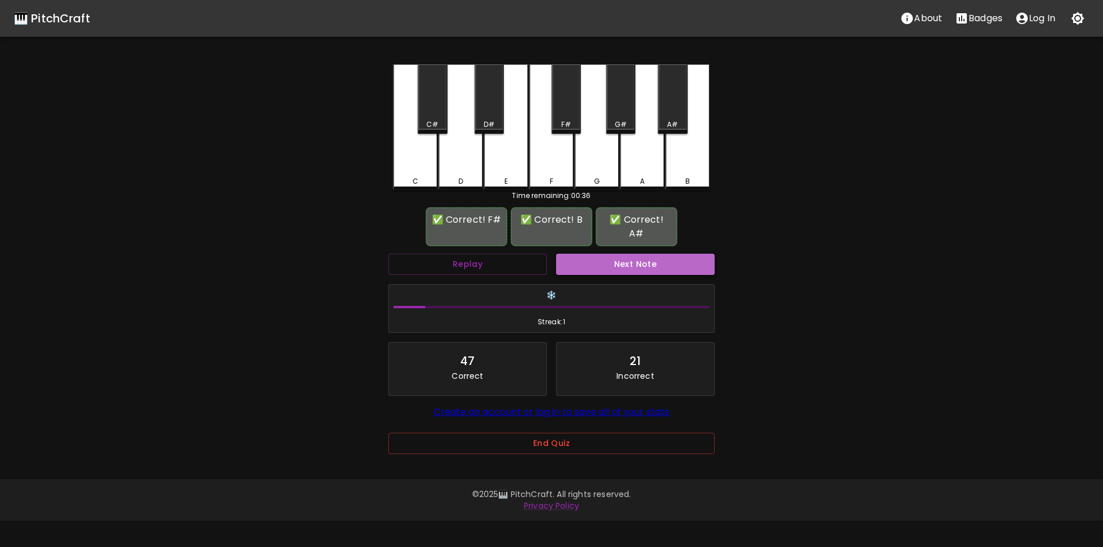
click at [638, 254] on button "Next Note" at bounding box center [635, 264] width 159 height 21
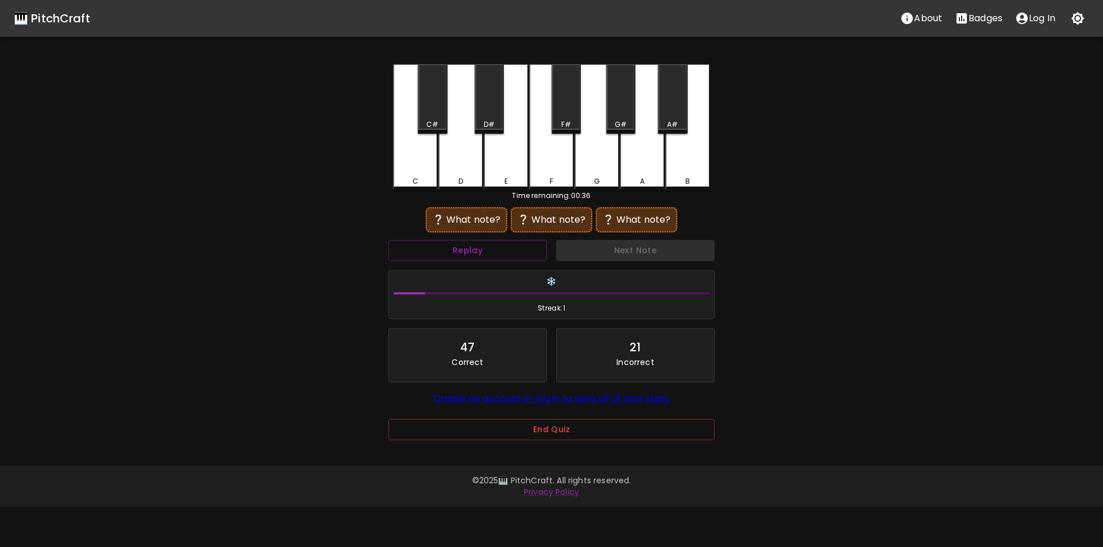
click at [682, 160] on div "B" at bounding box center [687, 127] width 45 height 126
click at [489, 112] on div "D#" at bounding box center [488, 98] width 29 height 69
click at [672, 160] on div "B" at bounding box center [687, 127] width 45 height 126
click at [440, 113] on div "C#" at bounding box center [432, 98] width 29 height 69
drag, startPoint x: 685, startPoint y: 172, endPoint x: 678, endPoint y: 169, distance: 6.7
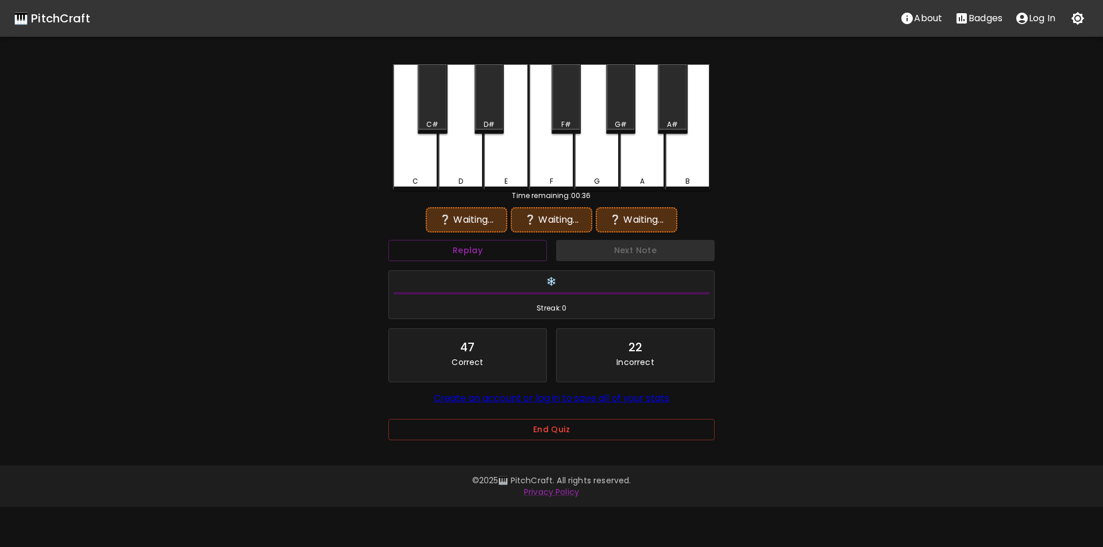
click at [684, 172] on div "B" at bounding box center [687, 127] width 45 height 126
click at [572, 120] on div "F#" at bounding box center [566, 124] width 27 height 10
drag, startPoint x: 679, startPoint y: 163, endPoint x: 624, endPoint y: 169, distance: 56.1
click at [678, 164] on div "B" at bounding box center [687, 127] width 45 height 126
click at [601, 171] on div "G" at bounding box center [596, 127] width 45 height 126
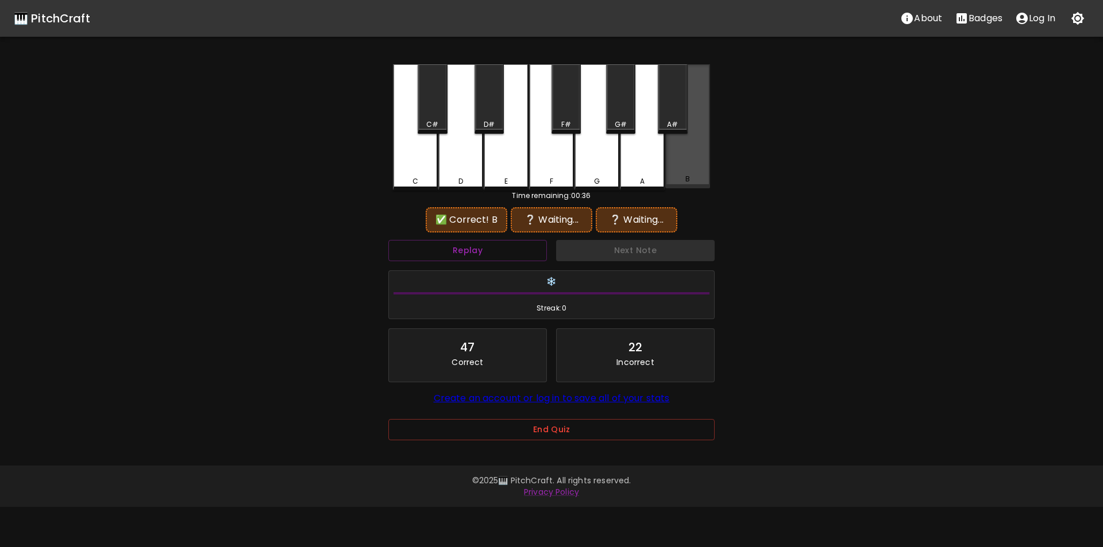
drag, startPoint x: 679, startPoint y: 164, endPoint x: 669, endPoint y: 156, distance: 13.5
click at [679, 164] on div "B" at bounding box center [687, 126] width 45 height 124
click at [625, 122] on div "G#" at bounding box center [621, 124] width 12 height 10
click at [640, 157] on div "A" at bounding box center [642, 127] width 45 height 126
click at [671, 127] on div "A#" at bounding box center [672, 124] width 11 height 10
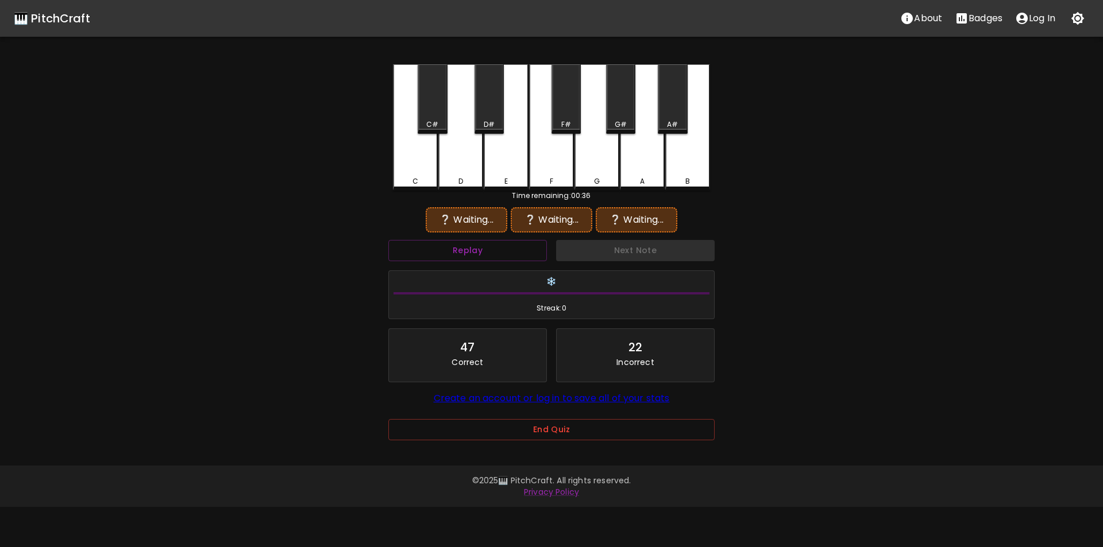
click at [681, 154] on div "B" at bounding box center [687, 127] width 45 height 126
click at [672, 128] on div "A#" at bounding box center [672, 124] width 11 height 10
click at [650, 156] on div "A" at bounding box center [642, 127] width 45 height 126
click at [677, 160] on div "B" at bounding box center [687, 126] width 45 height 124
click at [643, 163] on div "A" at bounding box center [642, 126] width 45 height 124
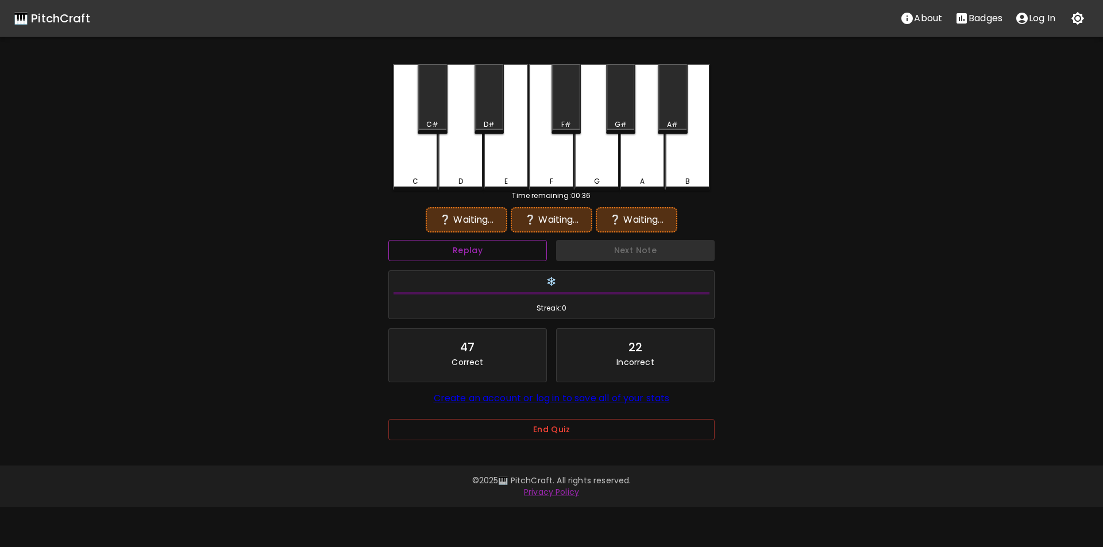
click at [508, 257] on button "Replay" at bounding box center [467, 250] width 159 height 21
drag, startPoint x: 691, startPoint y: 164, endPoint x: 666, endPoint y: 167, distance: 24.9
click at [690, 164] on div "B" at bounding box center [687, 127] width 45 height 126
click at [556, 164] on div "F" at bounding box center [551, 127] width 45 height 126
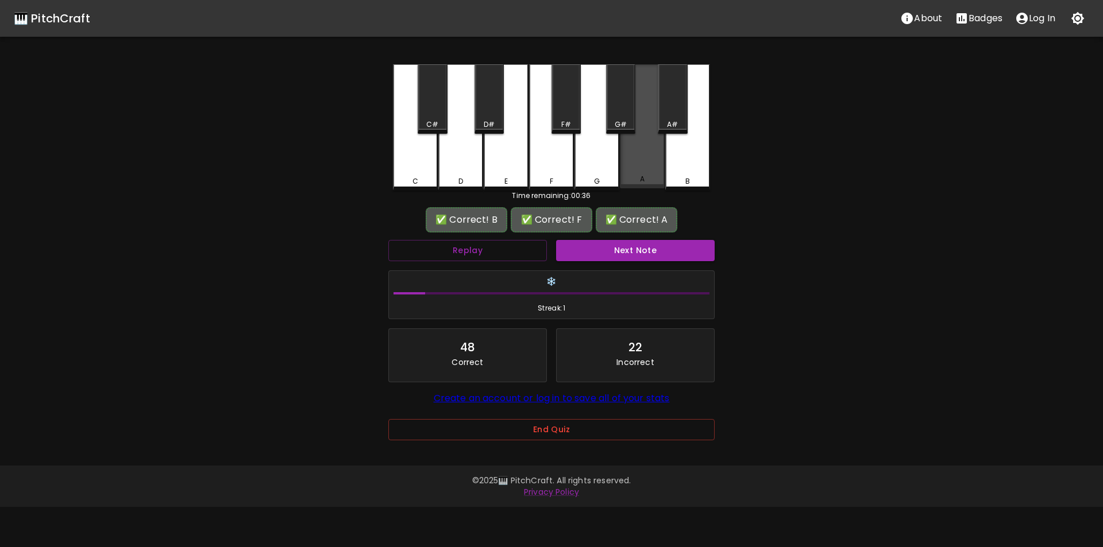
click at [650, 150] on div "A" at bounding box center [642, 126] width 45 height 124
click at [602, 254] on button "Next Note" at bounding box center [635, 250] width 159 height 21
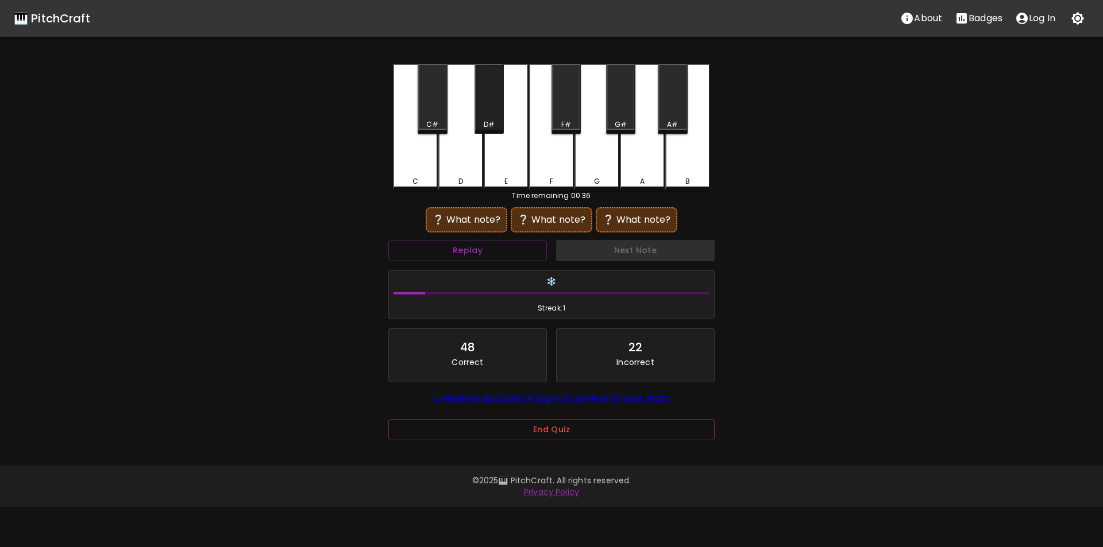
click at [491, 110] on div "D#" at bounding box center [488, 98] width 29 height 69
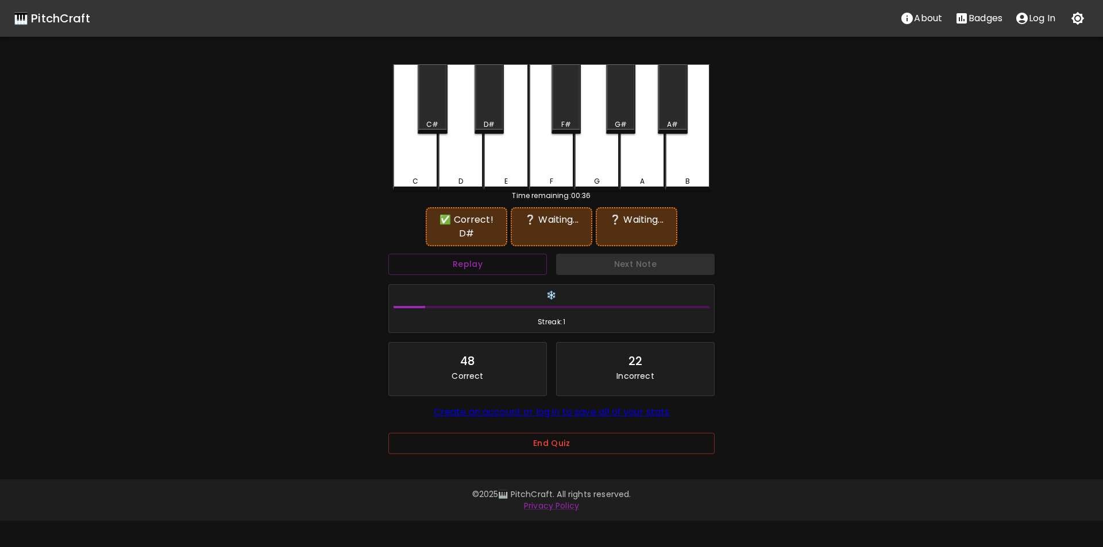
click at [436, 121] on div "C#" at bounding box center [432, 124] width 12 height 10
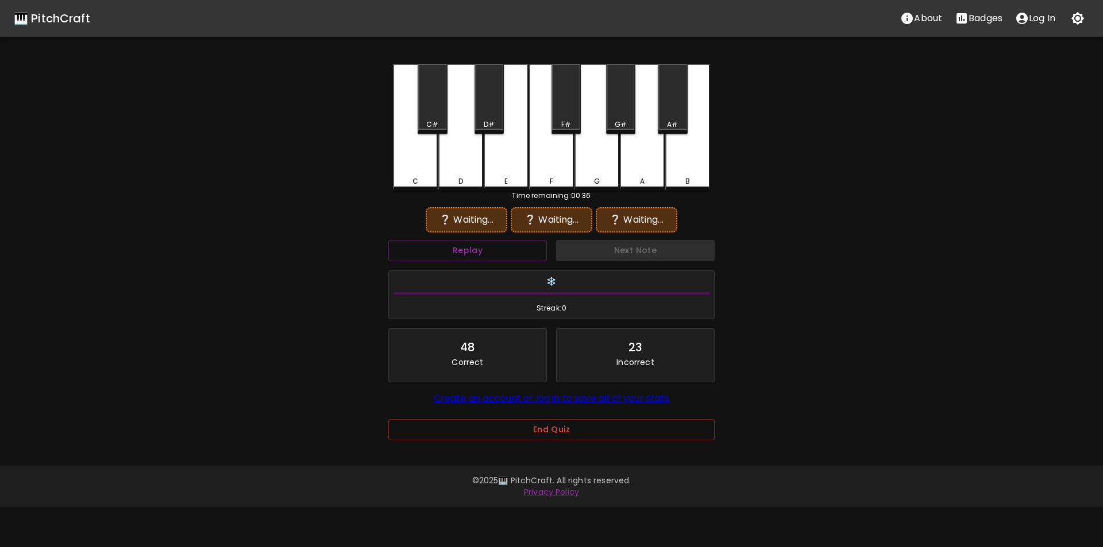
drag, startPoint x: 500, startPoint y: 114, endPoint x: 490, endPoint y: 118, distance: 10.6
click at [500, 114] on div "D#" at bounding box center [488, 98] width 29 height 69
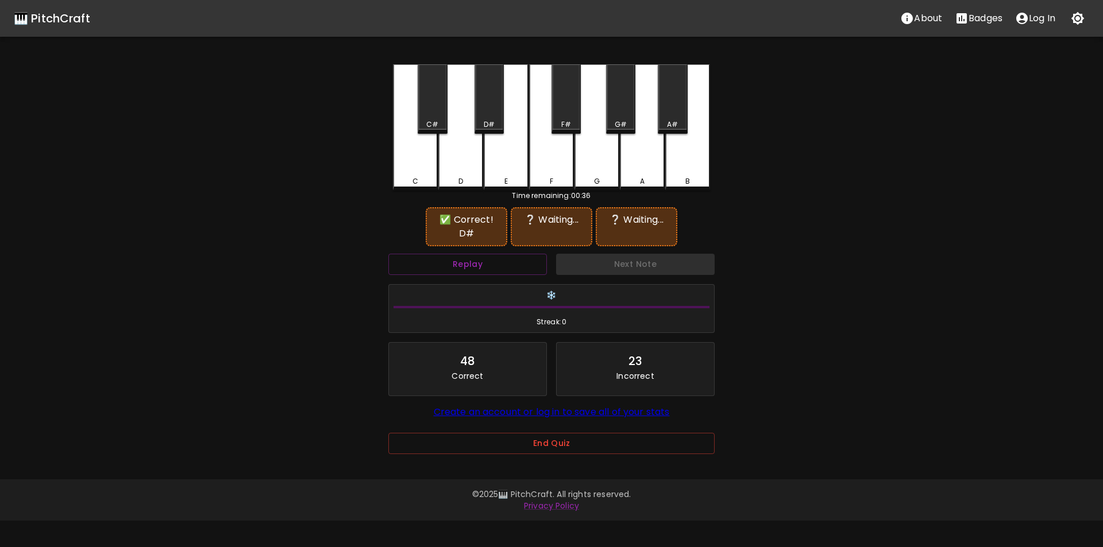
click at [414, 167] on div "C" at bounding box center [415, 127] width 45 height 126
click at [473, 260] on button "Replay" at bounding box center [467, 264] width 159 height 21
click at [513, 165] on div "E" at bounding box center [506, 127] width 45 height 126
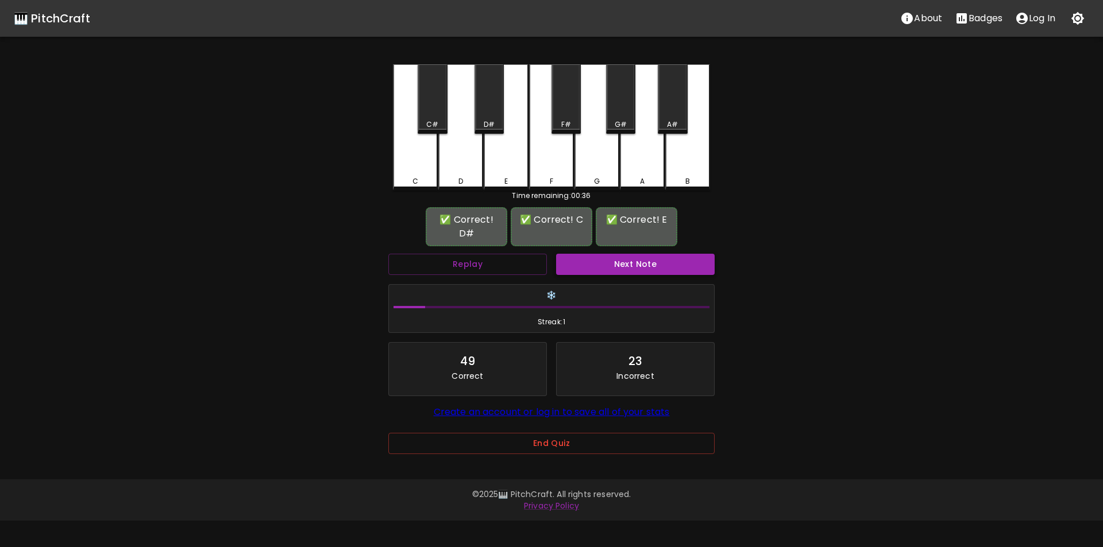
click at [592, 249] on div "Next Note" at bounding box center [635, 264] width 168 height 30
click at [592, 254] on button "Next Note" at bounding box center [635, 264] width 159 height 21
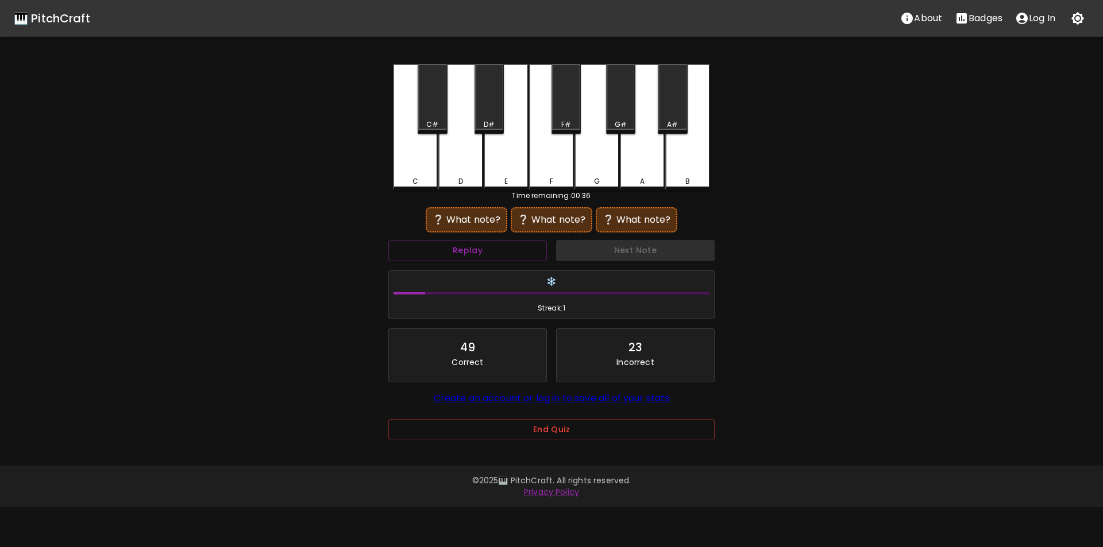
click at [682, 160] on div "B" at bounding box center [687, 127] width 45 height 126
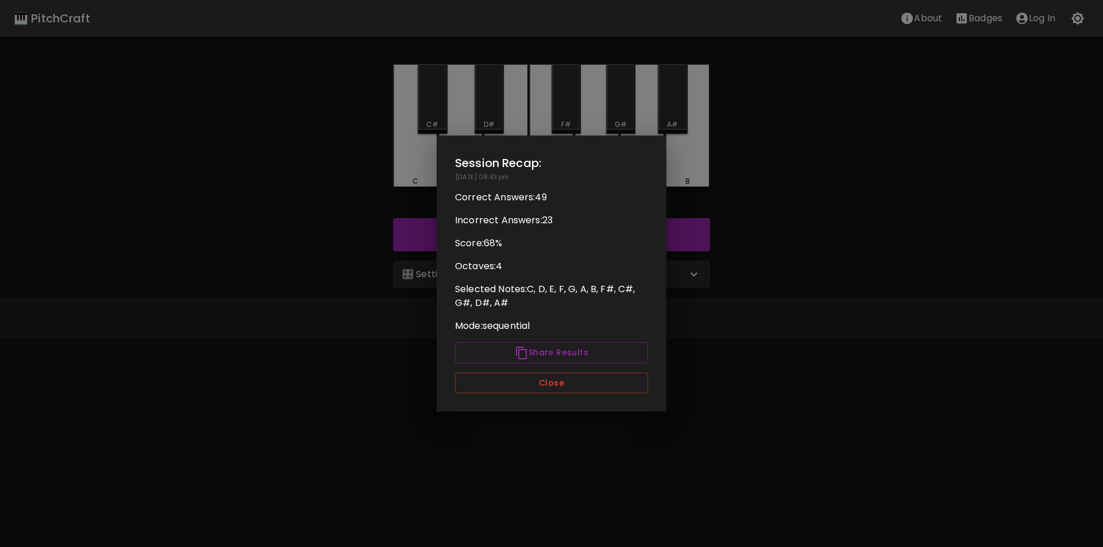
click at [577, 385] on button "Close" at bounding box center [551, 383] width 193 height 21
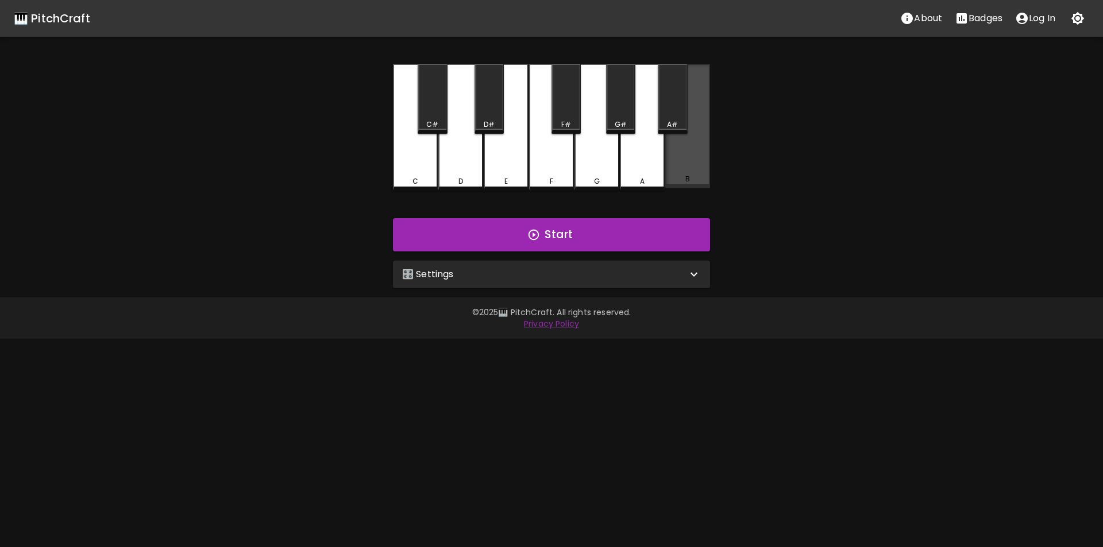
click at [682, 181] on div "B" at bounding box center [687, 179] width 43 height 10
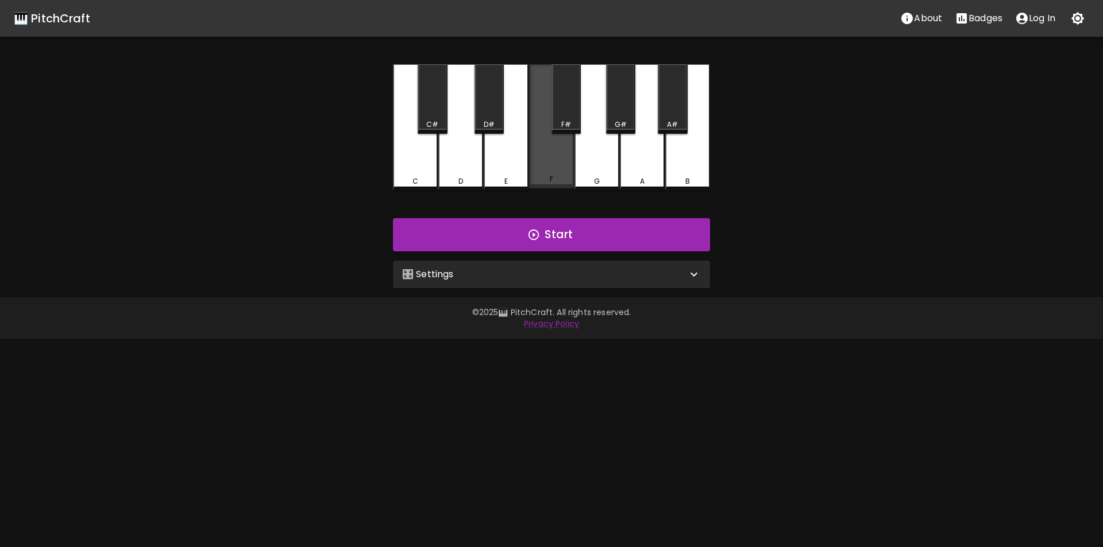
click at [560, 167] on div "F" at bounding box center [551, 126] width 45 height 124
click at [675, 121] on div "A#" at bounding box center [672, 124] width 11 height 10
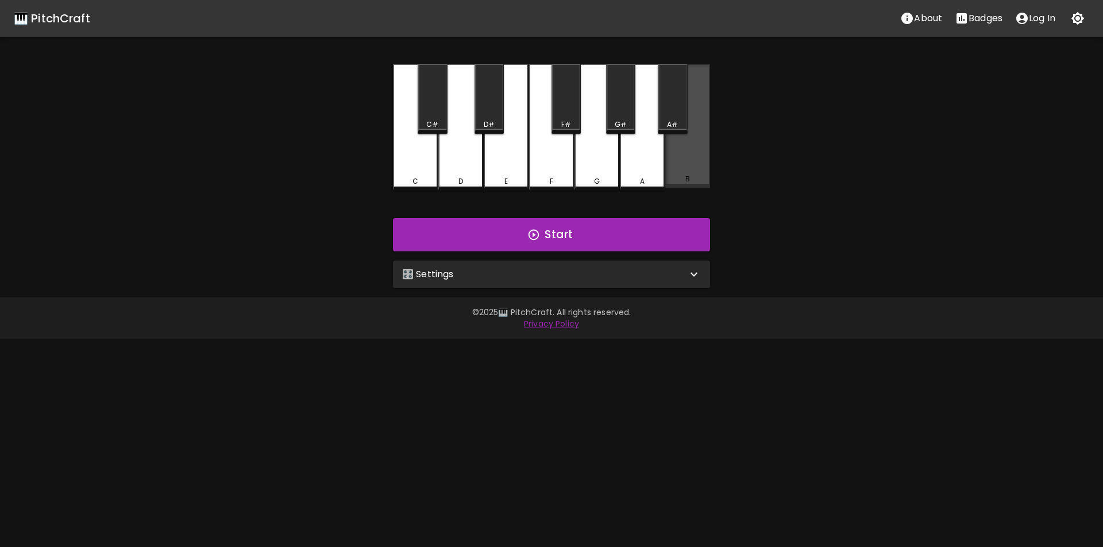
click at [689, 163] on div "B" at bounding box center [687, 126] width 45 height 124
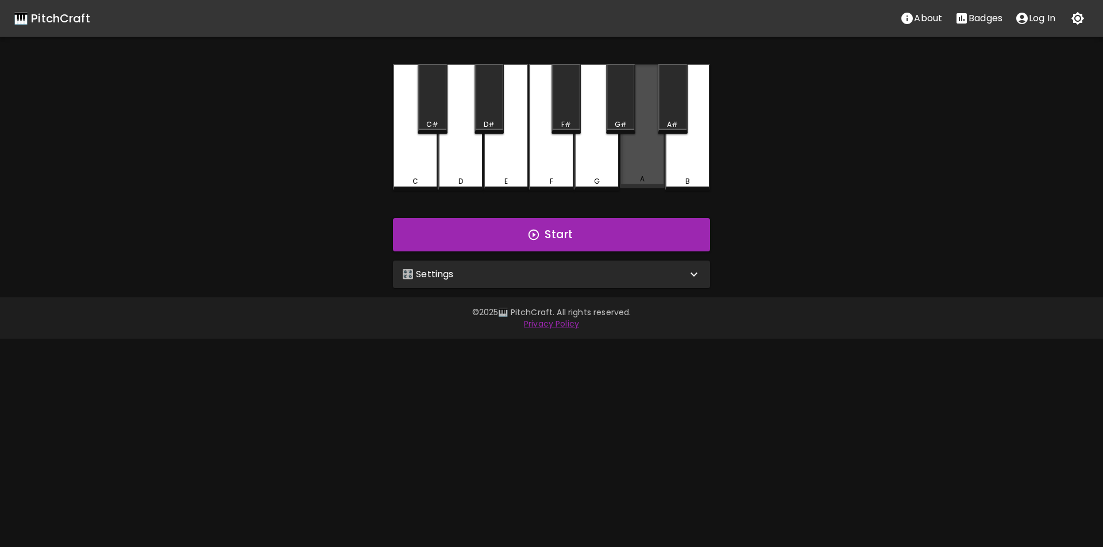
drag, startPoint x: 639, startPoint y: 167, endPoint x: 650, endPoint y: 137, distance: 32.0
click at [639, 165] on div "A" at bounding box center [642, 126] width 45 height 124
click at [663, 121] on div "A#" at bounding box center [672, 124] width 27 height 10
click at [689, 153] on div "B" at bounding box center [687, 127] width 45 height 126
click at [646, 162] on div "A" at bounding box center [642, 126] width 45 height 124
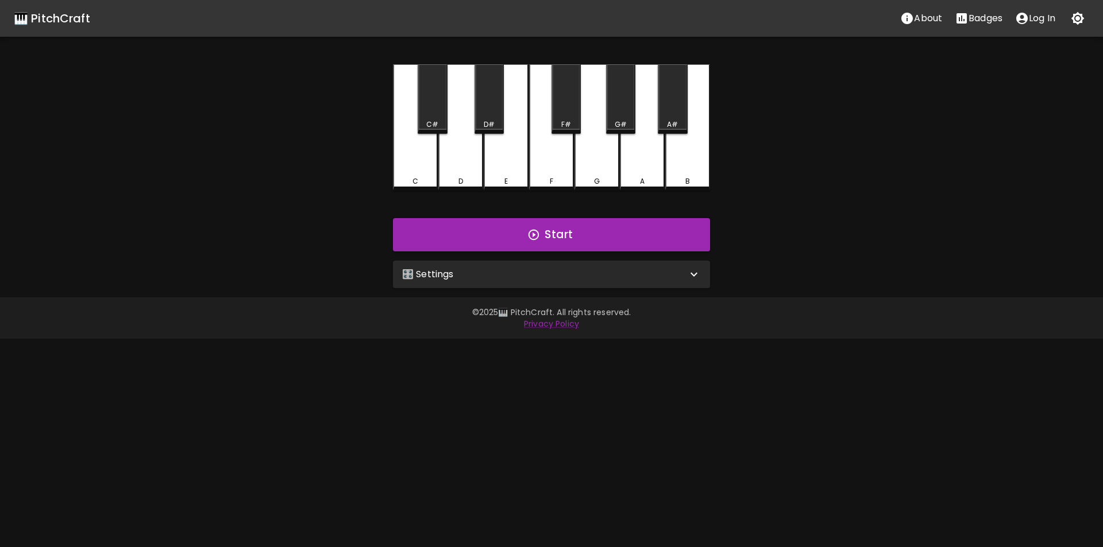
click at [691, 159] on div "B" at bounding box center [687, 127] width 45 height 126
drag, startPoint x: 643, startPoint y: 164, endPoint x: 597, endPoint y: 163, distance: 46.5
click at [643, 165] on div "A" at bounding box center [642, 126] width 45 height 124
click at [492, 114] on div "D#" at bounding box center [488, 98] width 29 height 69
click at [680, 155] on div "B" at bounding box center [687, 127] width 45 height 126
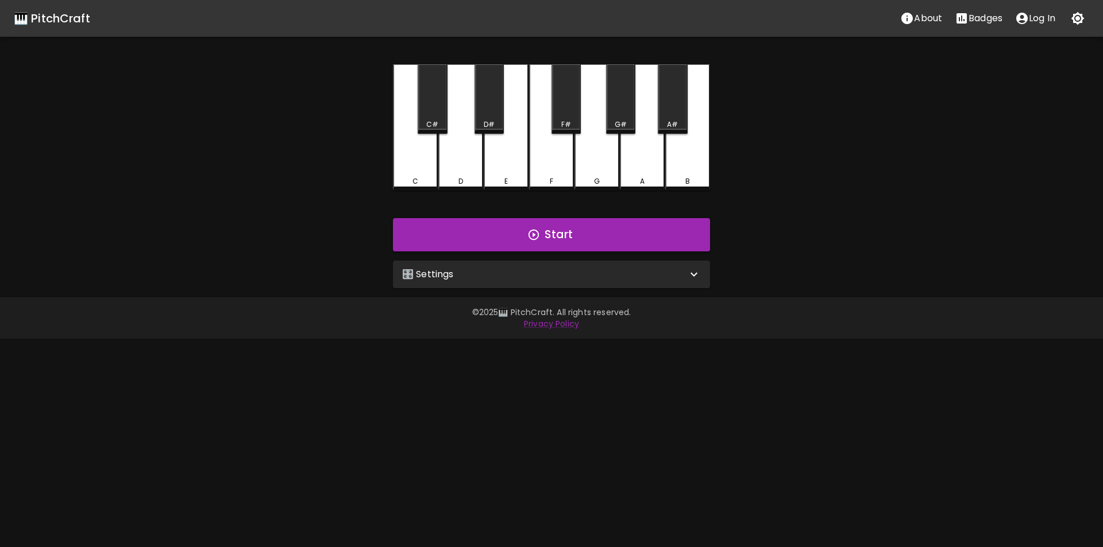
click at [648, 159] on div "A" at bounding box center [642, 127] width 45 height 126
click at [562, 116] on div "F#" at bounding box center [565, 98] width 29 height 69
click at [687, 167] on div "B" at bounding box center [687, 127] width 45 height 126
drag, startPoint x: 643, startPoint y: 163, endPoint x: 609, endPoint y: 163, distance: 33.9
click at [626, 163] on div "A" at bounding box center [642, 126] width 45 height 124
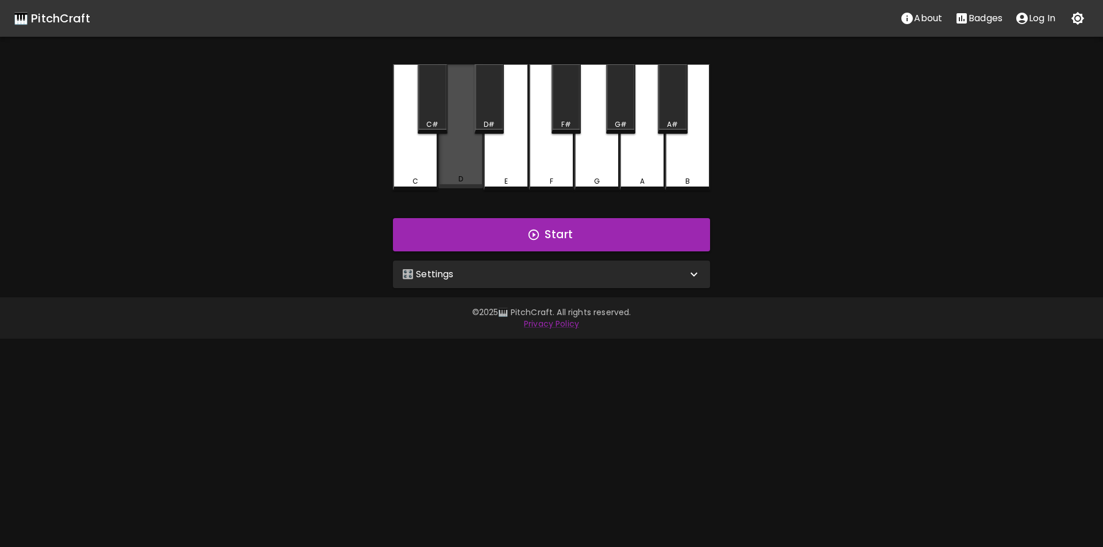
click at [455, 157] on div "D" at bounding box center [460, 126] width 45 height 124
click at [683, 161] on div "B" at bounding box center [687, 127] width 45 height 126
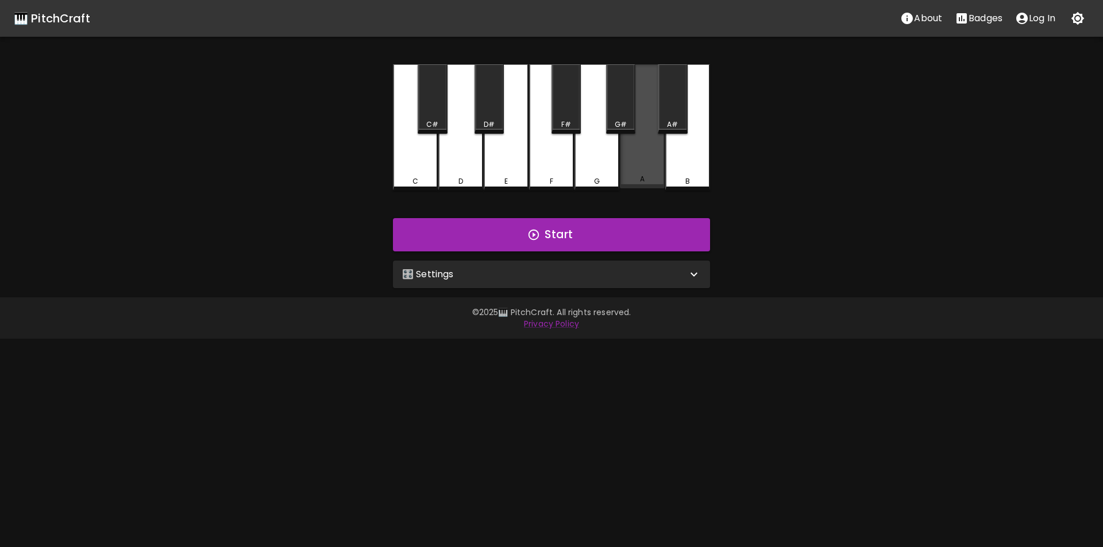
click at [642, 161] on div "A" at bounding box center [642, 126] width 45 height 124
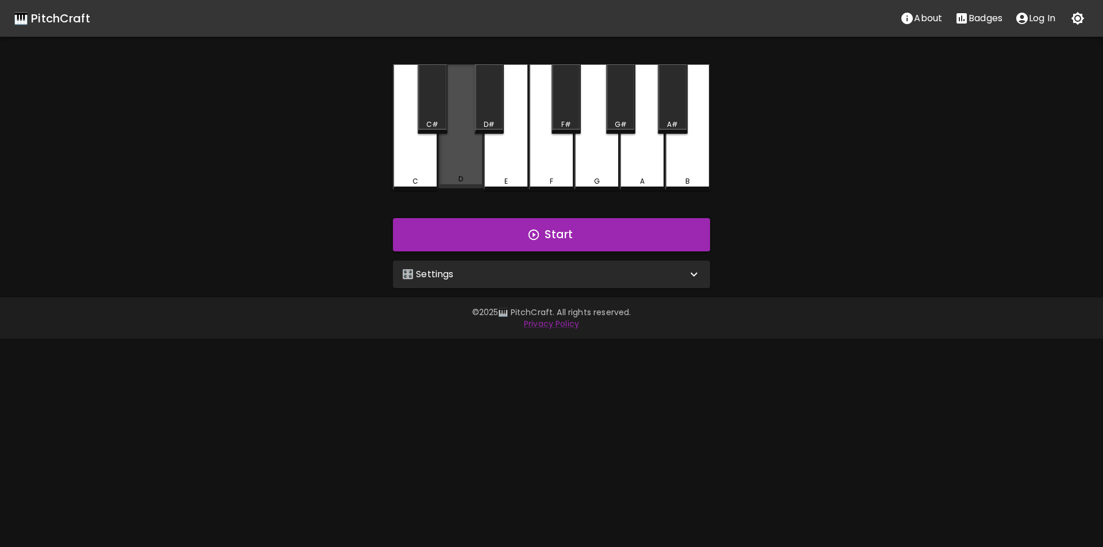
click at [468, 158] on div "D" at bounding box center [460, 126] width 45 height 124
drag, startPoint x: 566, startPoint y: 110, endPoint x: 528, endPoint y: 122, distance: 39.8
click at [565, 110] on div "F#" at bounding box center [565, 98] width 29 height 69
drag, startPoint x: 466, startPoint y: 145, endPoint x: 449, endPoint y: 149, distance: 17.7
click at [463, 146] on div "D" at bounding box center [460, 126] width 45 height 124
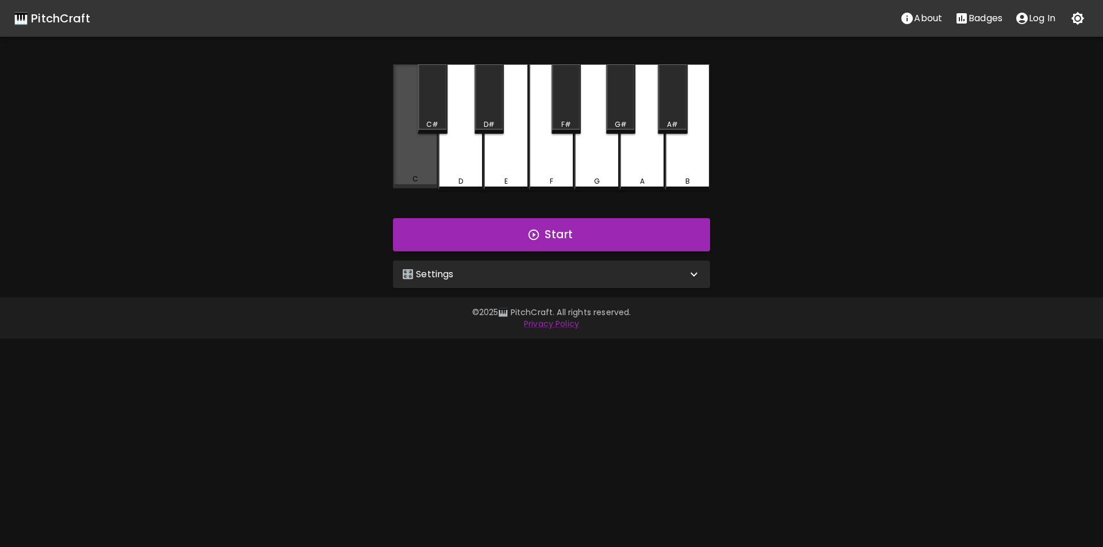
drag, startPoint x: 420, startPoint y: 154, endPoint x: 408, endPoint y: 156, distance: 12.2
click at [412, 155] on div "C" at bounding box center [415, 126] width 45 height 124
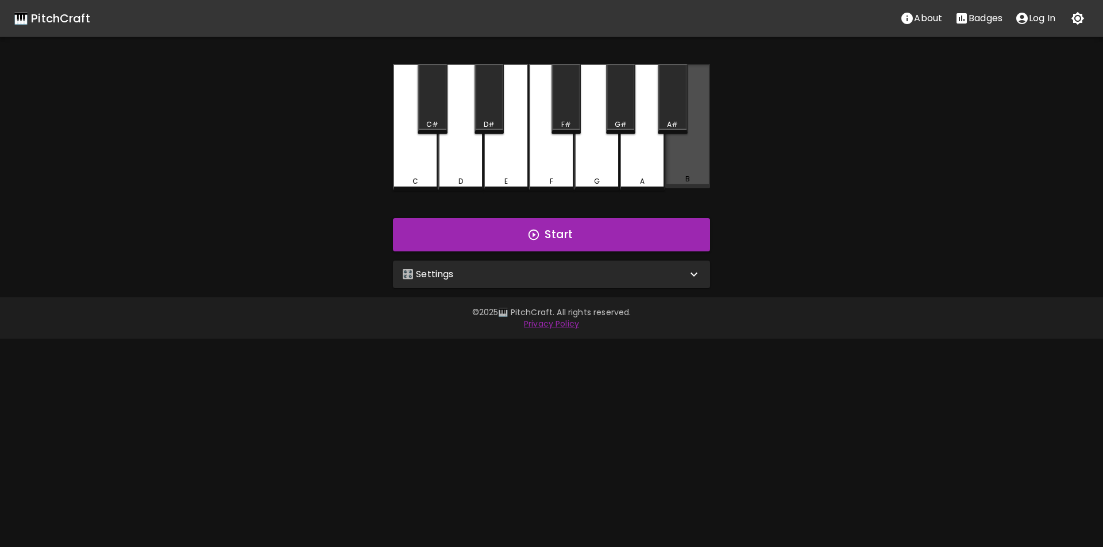
click at [690, 166] on div "B" at bounding box center [687, 126] width 45 height 124
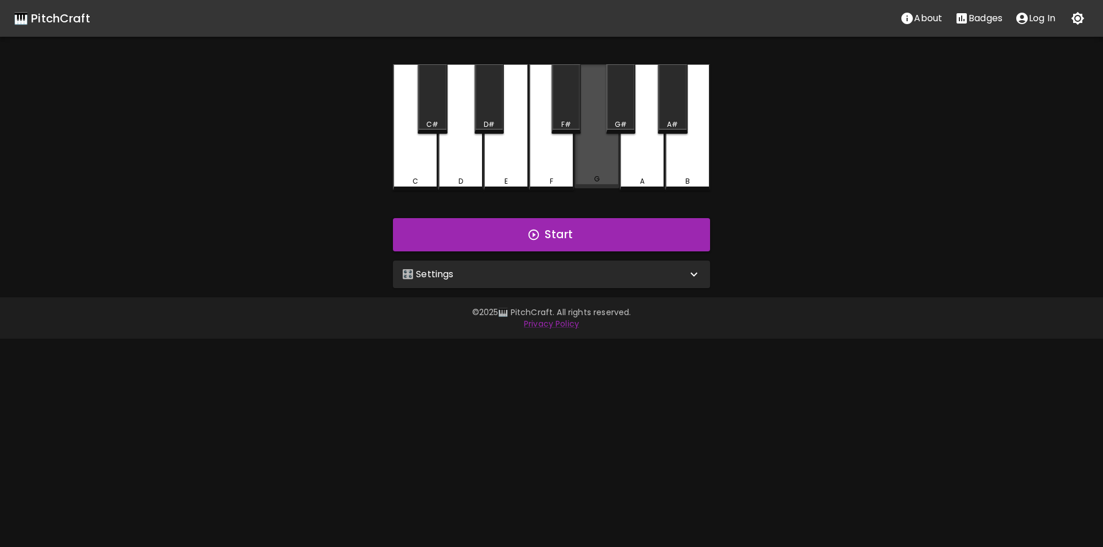
drag, startPoint x: 597, startPoint y: 172, endPoint x: 604, endPoint y: 169, distance: 8.0
click at [600, 171] on div "G" at bounding box center [596, 126] width 45 height 124
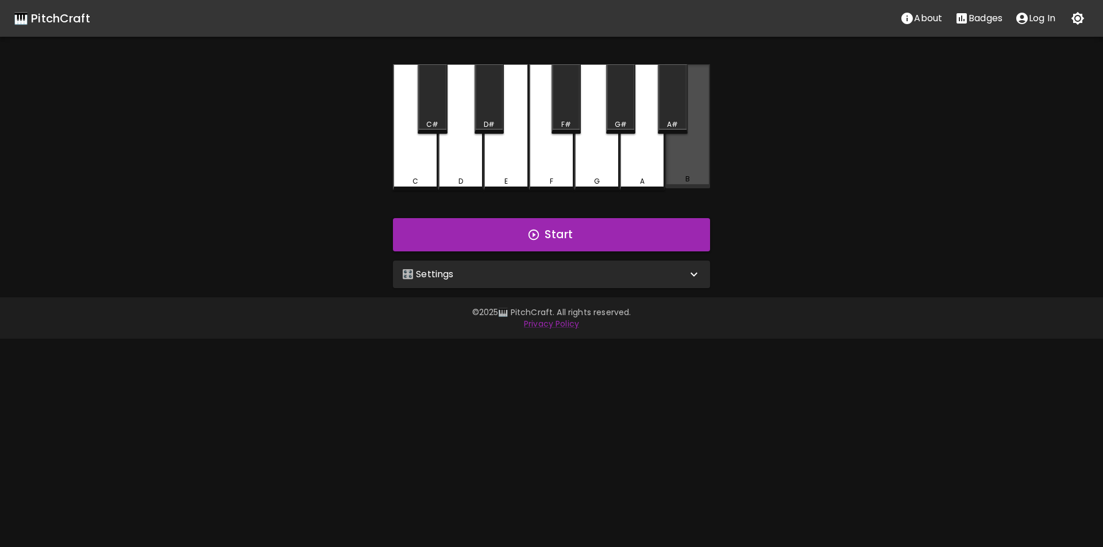
drag, startPoint x: 674, startPoint y: 158, endPoint x: 647, endPoint y: 163, distance: 27.9
click at [671, 159] on div "B" at bounding box center [687, 126] width 45 height 124
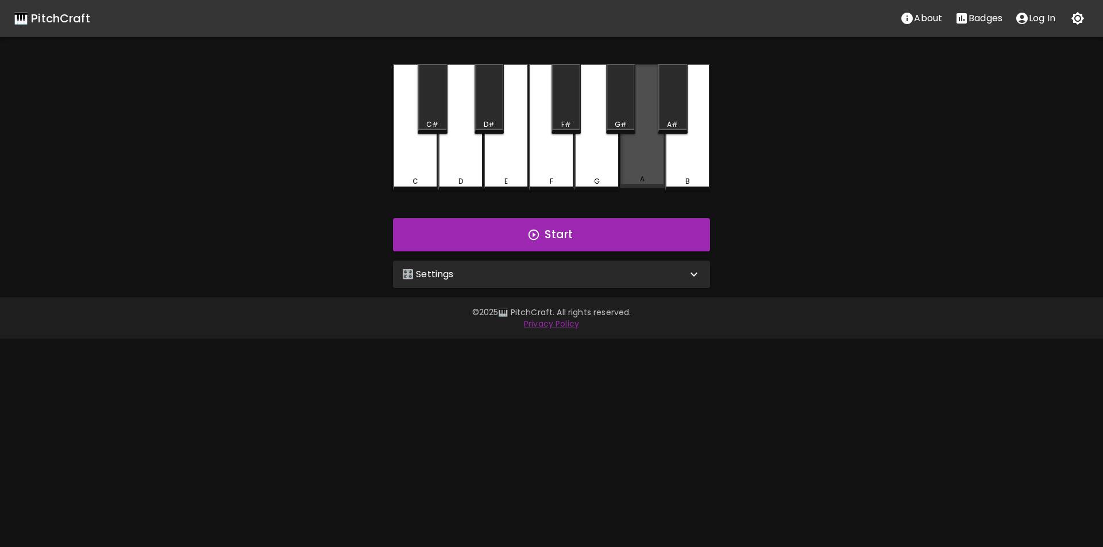
click at [646, 161] on div "A" at bounding box center [642, 126] width 45 height 124
drag, startPoint x: 669, startPoint y: 113, endPoint x: 677, endPoint y: 125, distance: 14.8
click at [669, 113] on div "A#" at bounding box center [672, 98] width 29 height 69
drag, startPoint x: 691, startPoint y: 153, endPoint x: 679, endPoint y: 156, distance: 12.4
click at [689, 156] on div "B" at bounding box center [687, 127] width 45 height 126
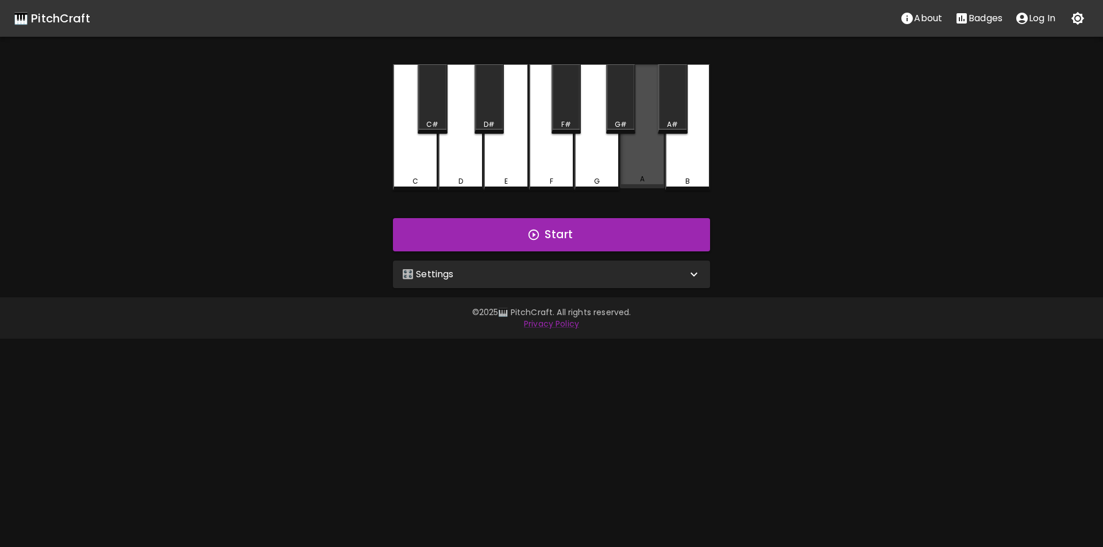
drag, startPoint x: 650, startPoint y: 159, endPoint x: 636, endPoint y: 152, distance: 16.2
click at [649, 159] on div "A" at bounding box center [642, 126] width 45 height 124
